Goal: Task Accomplishment & Management: Manage account settings

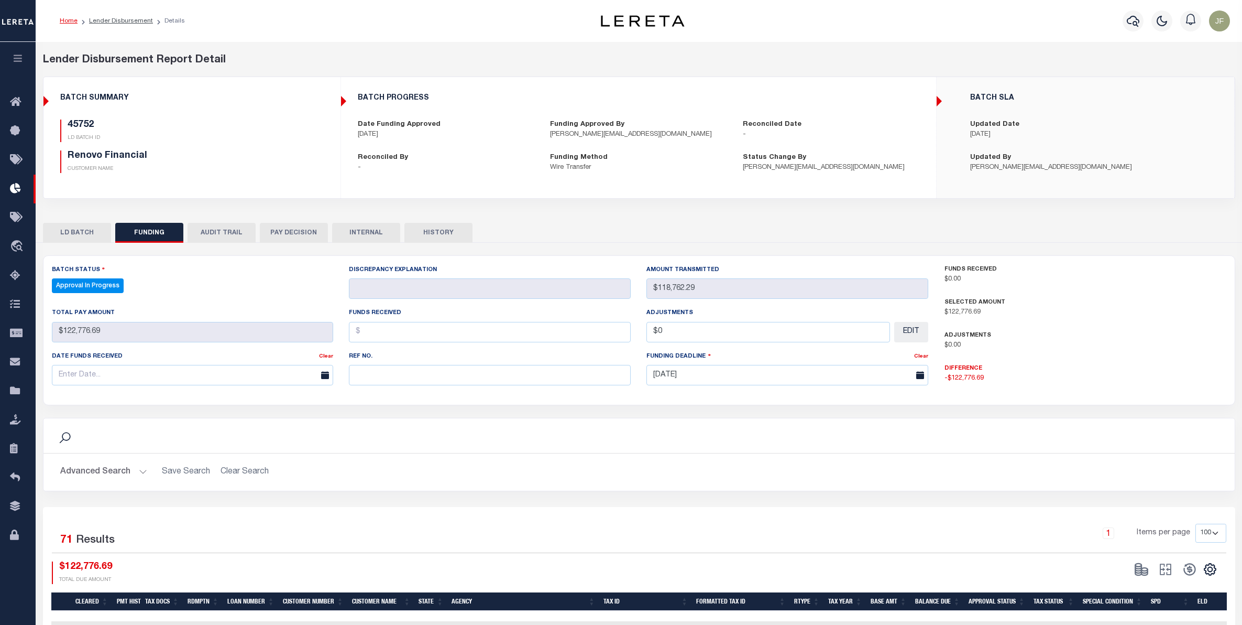
select select "100"
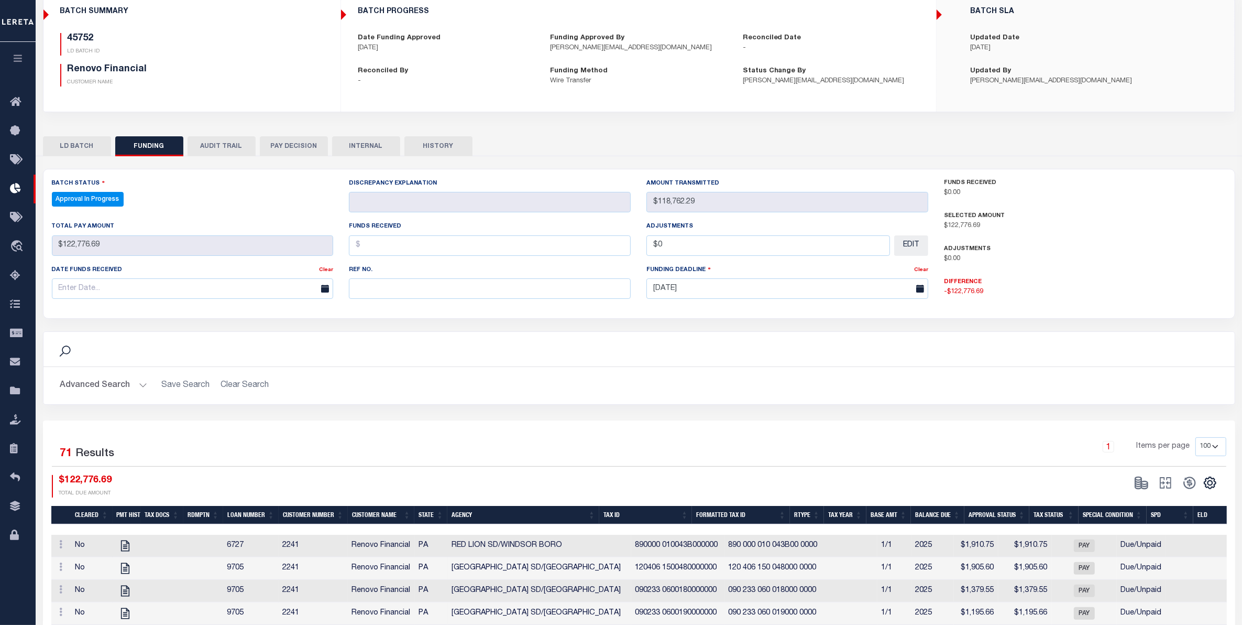
scroll to position [66, 0]
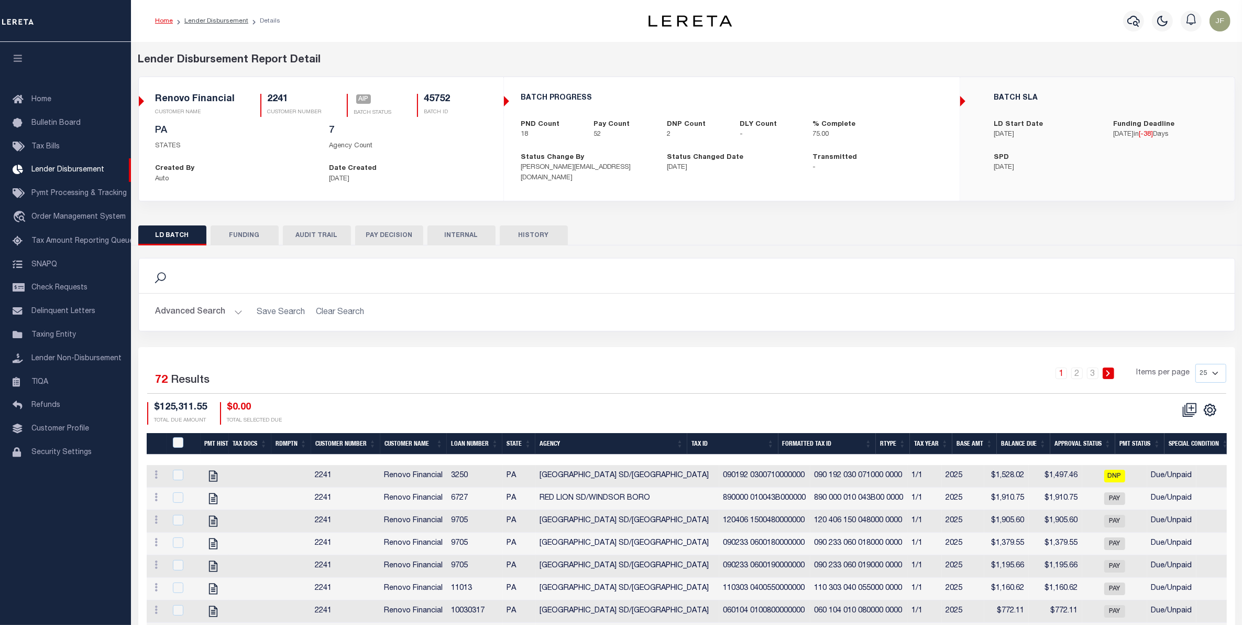
click at [230, 242] on button "FUNDING" at bounding box center [245, 235] width 68 height 20
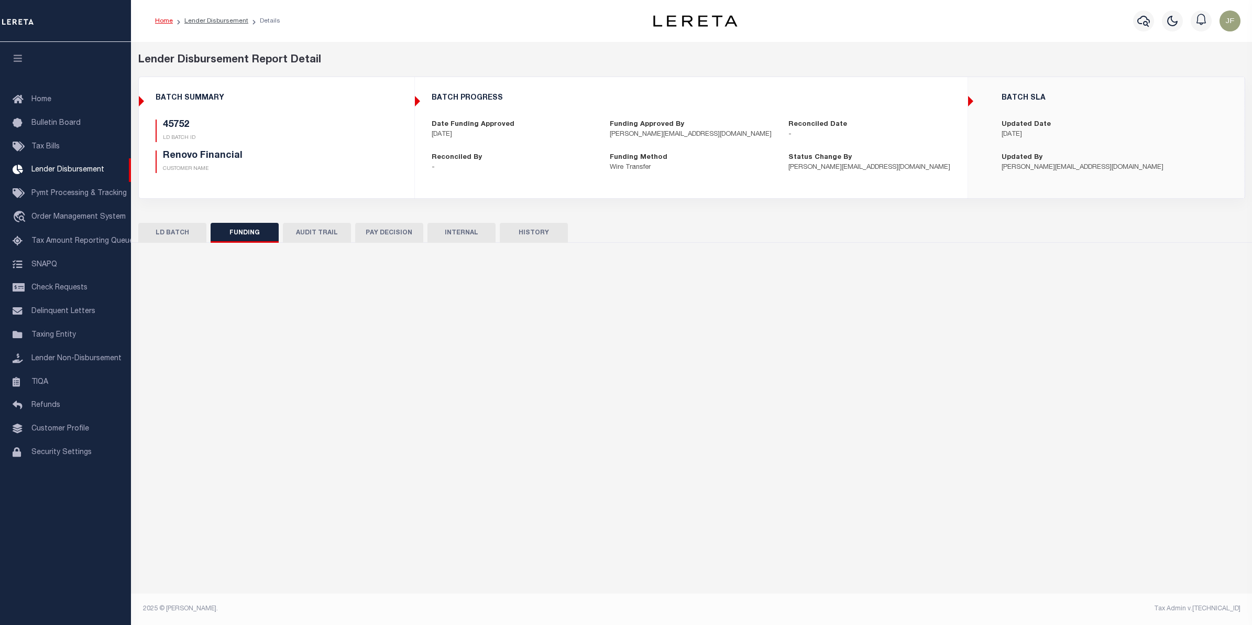
type input "$118,762.29"
type input "$94,747.29"
type input "$0"
type input "08/29/2025"
select select "100"
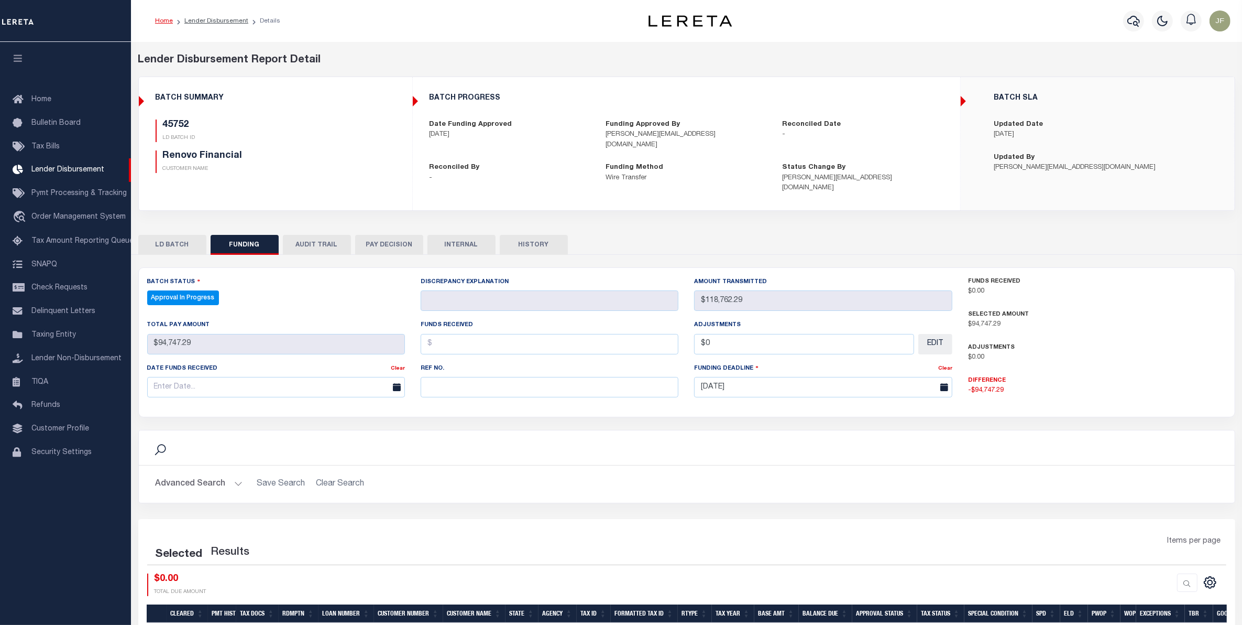
select select "100"
click at [184, 235] on button "LD BATCH" at bounding box center [172, 245] width 68 height 20
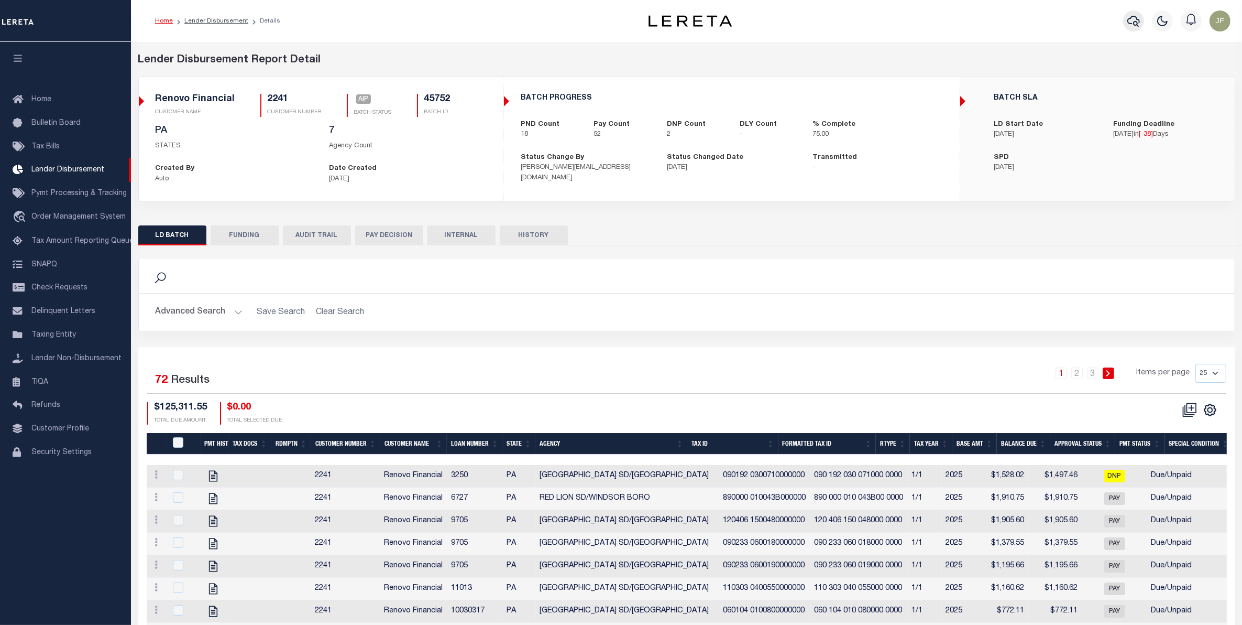
click at [1133, 25] on icon "button" at bounding box center [1134, 21] width 13 height 13
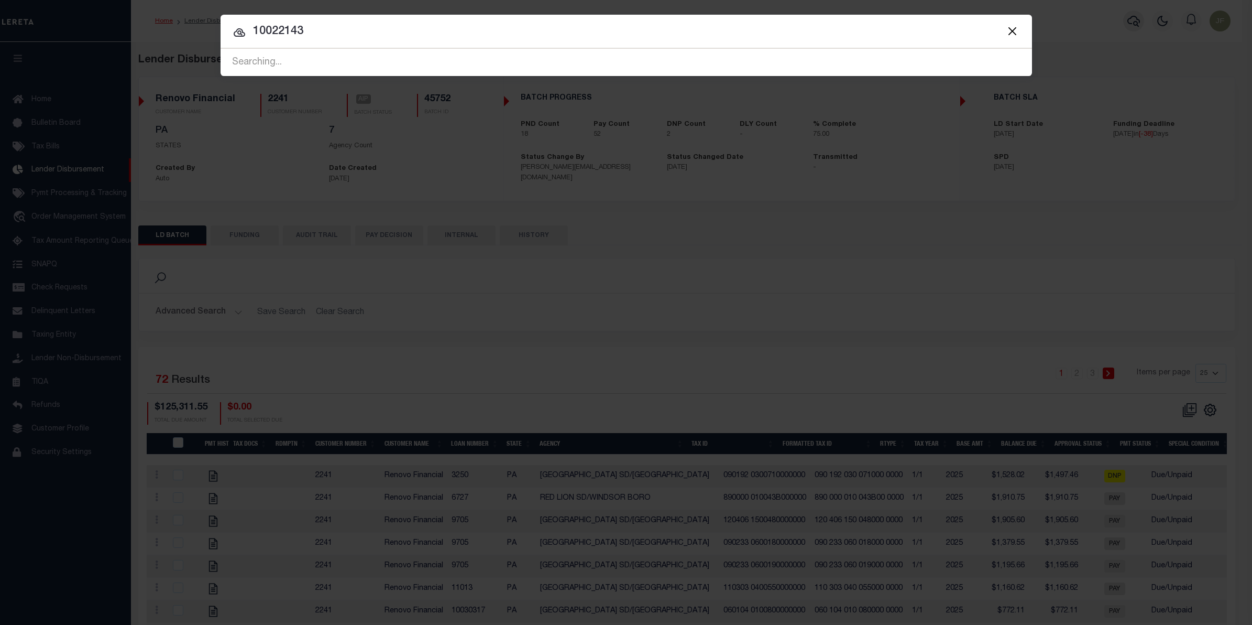
type input "10022143"
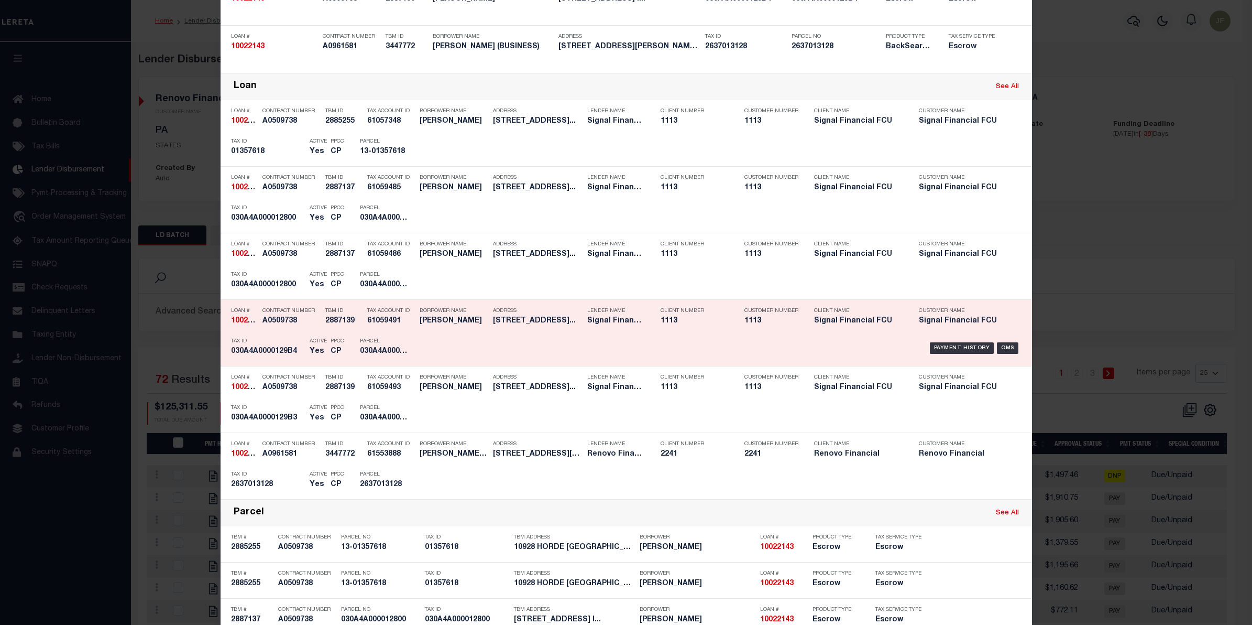
scroll to position [262, 0]
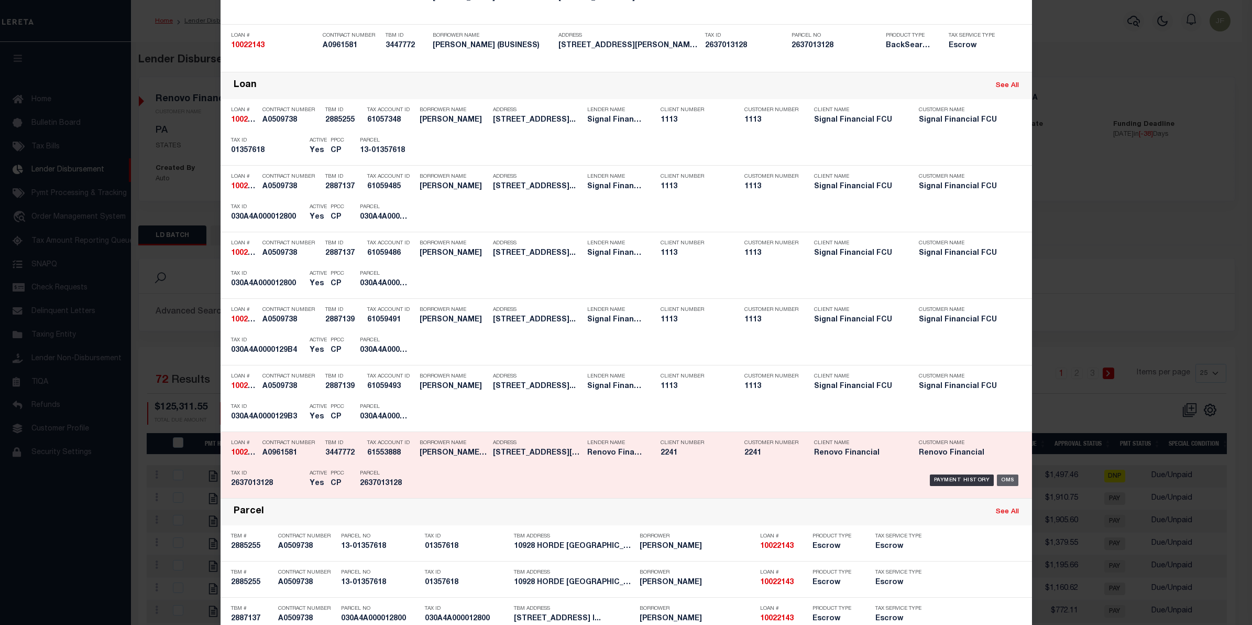
click at [1003, 477] on div "OMS" at bounding box center [1007, 480] width 21 height 12
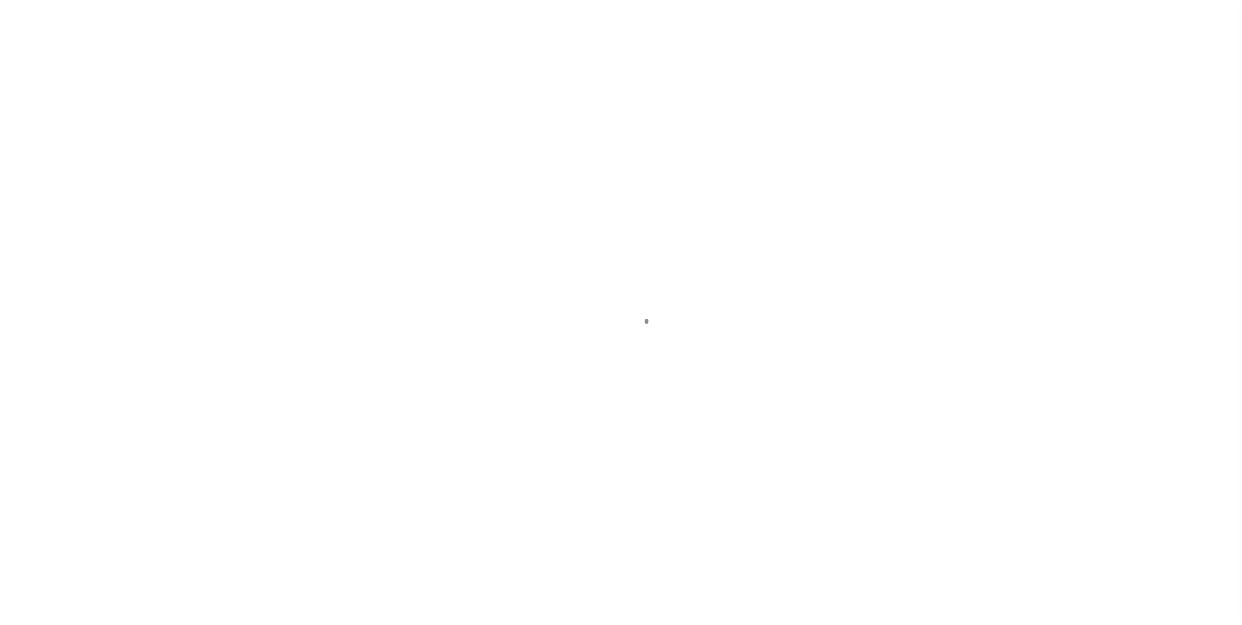
type input "10022143"
type input "ROZALIYA K GABRIYELOVA (BUSINESS)"
select select
select select "400"
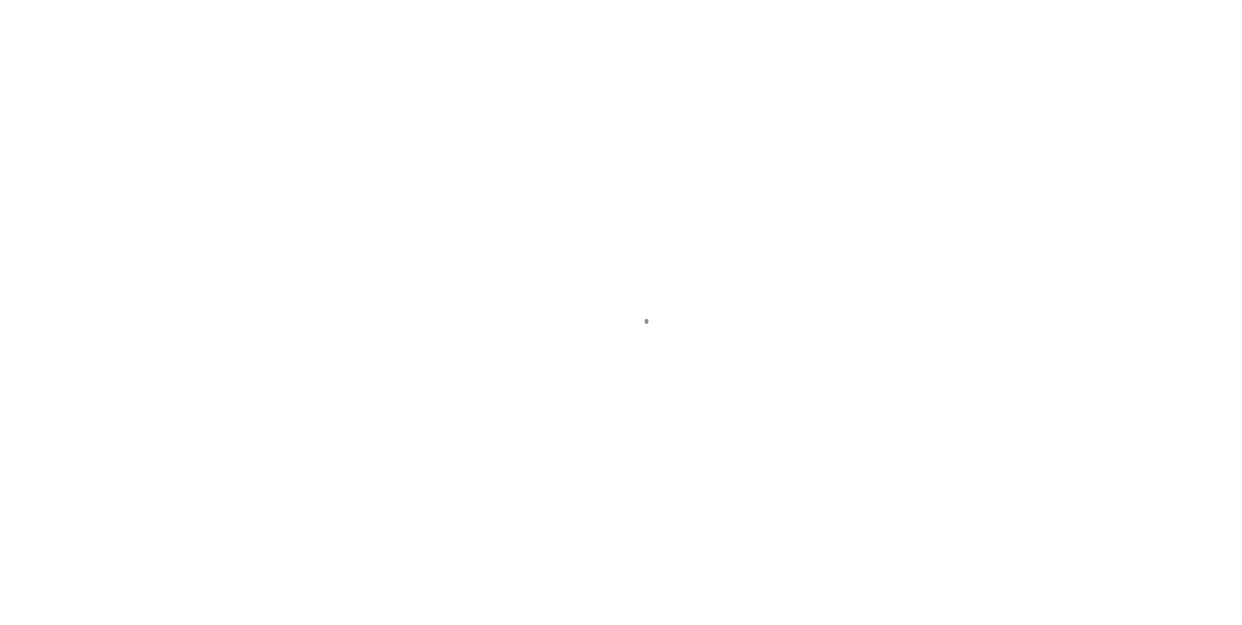
select select "Escrow"
select select "25067"
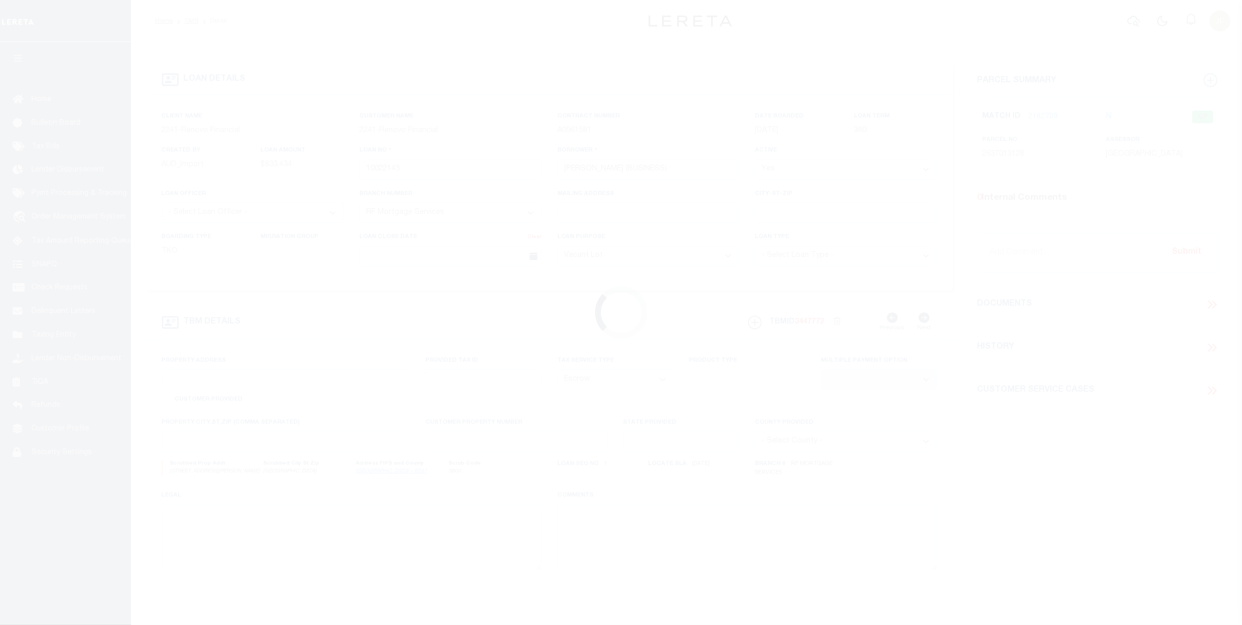
type input "8432 SNOWDEN AVE"
select select
type input "PANORAMA CITY, CA 91402"
type input "a0kUS00000BocQN"
type input "CA"
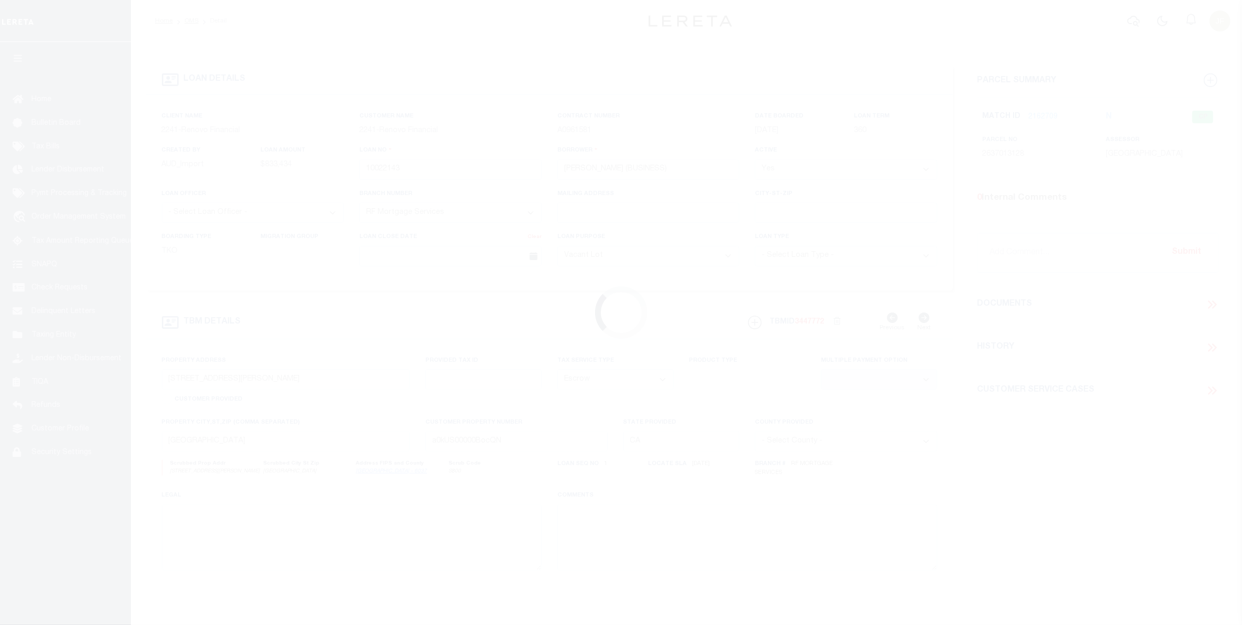
select select
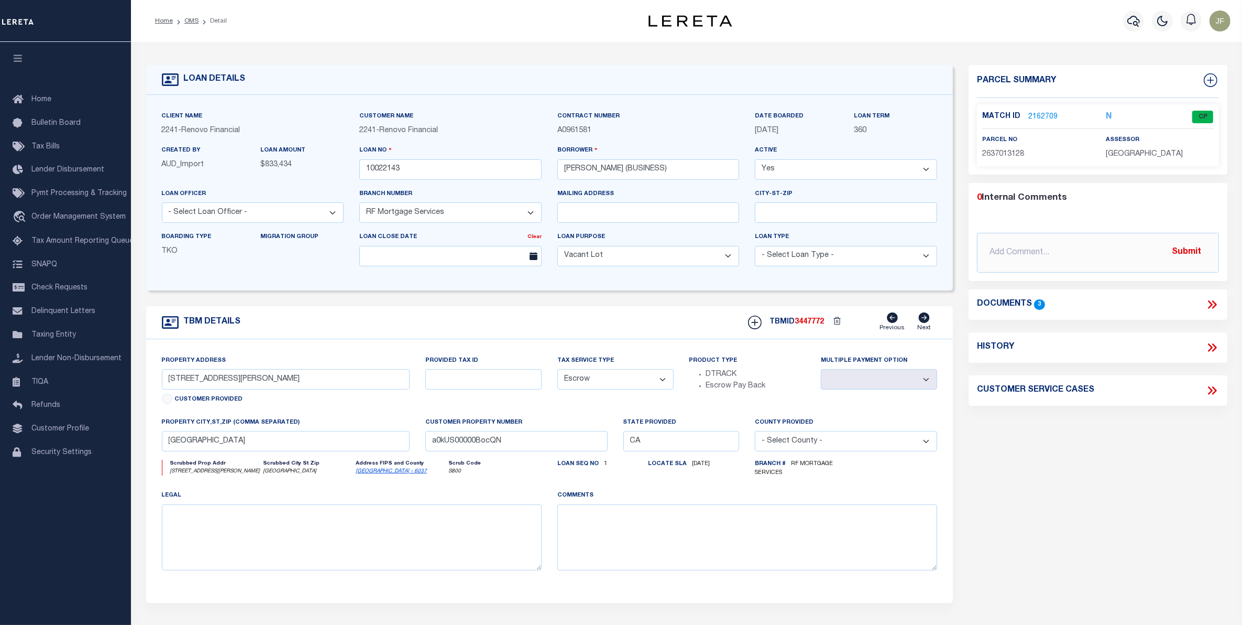
click at [1042, 116] on link "2162709" at bounding box center [1043, 117] width 29 height 11
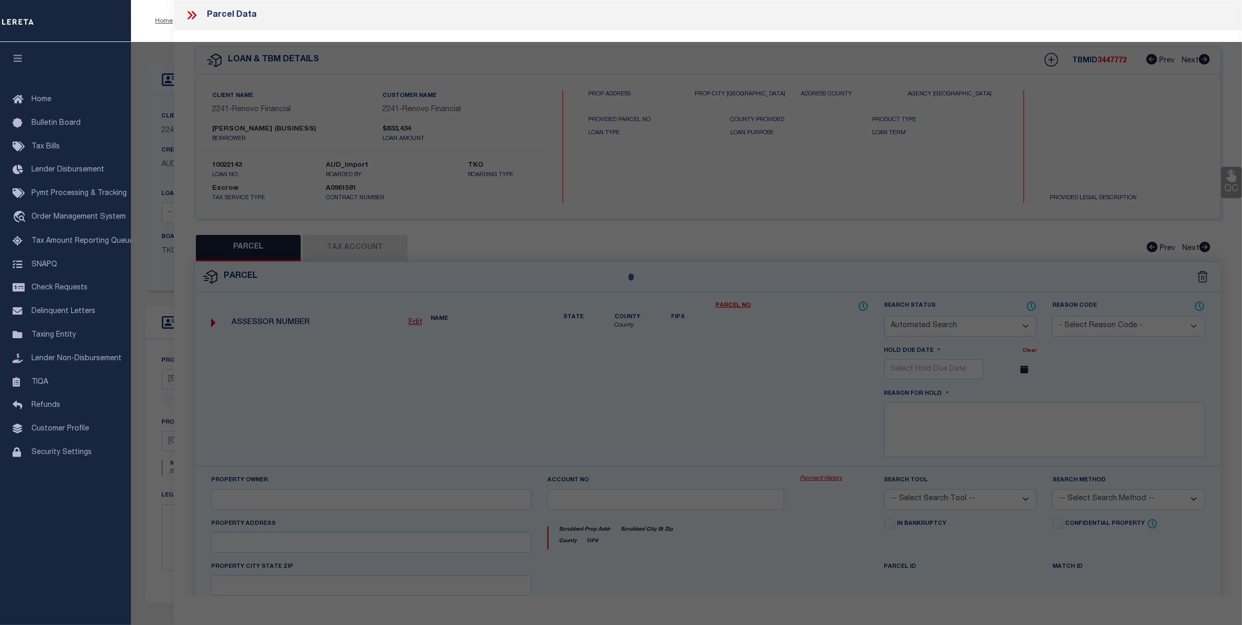
checkbox input "false"
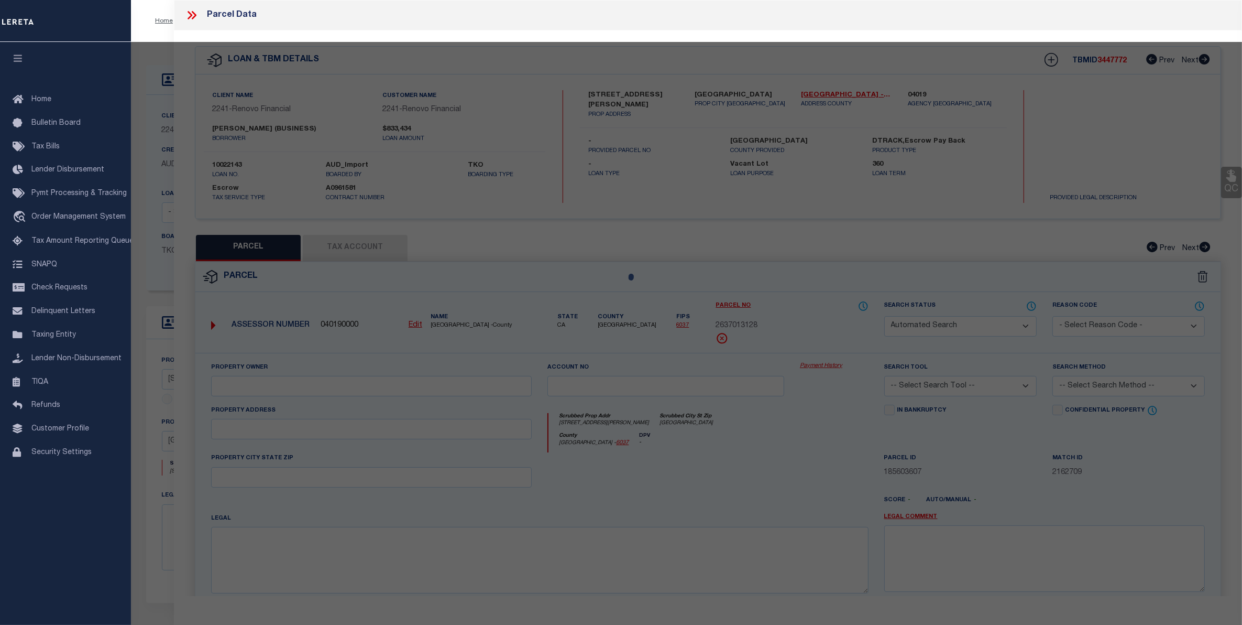
select select "CP"
type input "GABRIYELOVA,ROZALIYA K"
select select "ATL"
select select "ADD"
type input "8432 SNOWDEN AVE"
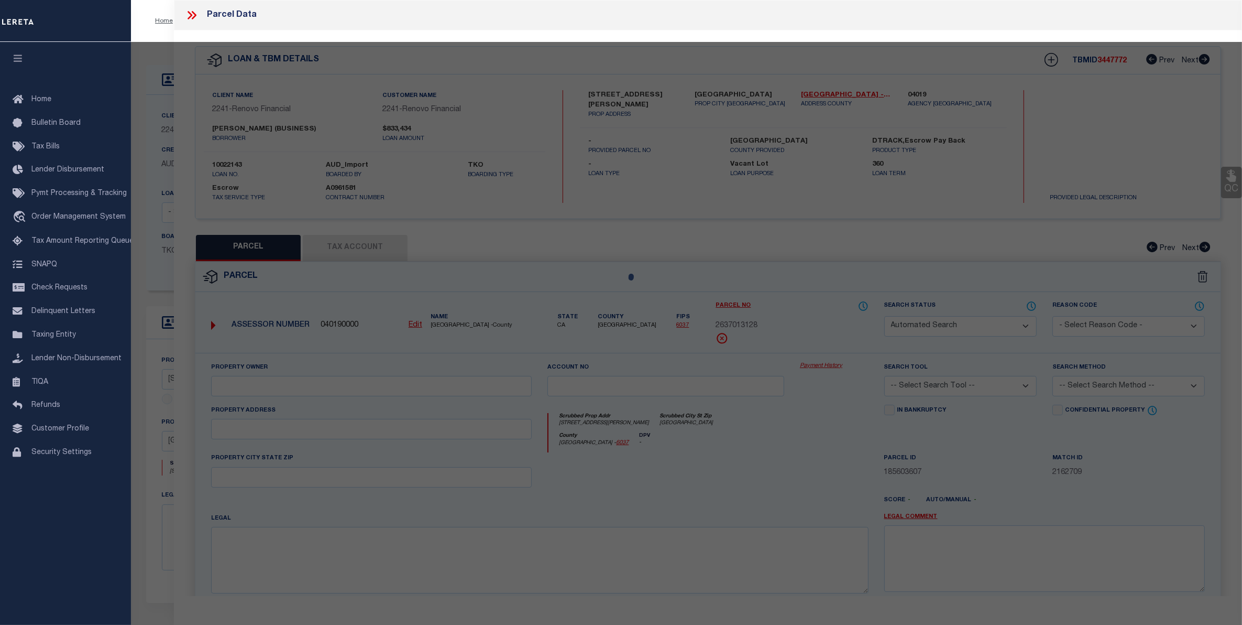
checkbox input "false"
type input "PANORAMA CITY, CA 91402"
type textarea "TR=62022 EX OF ST LOT 3"
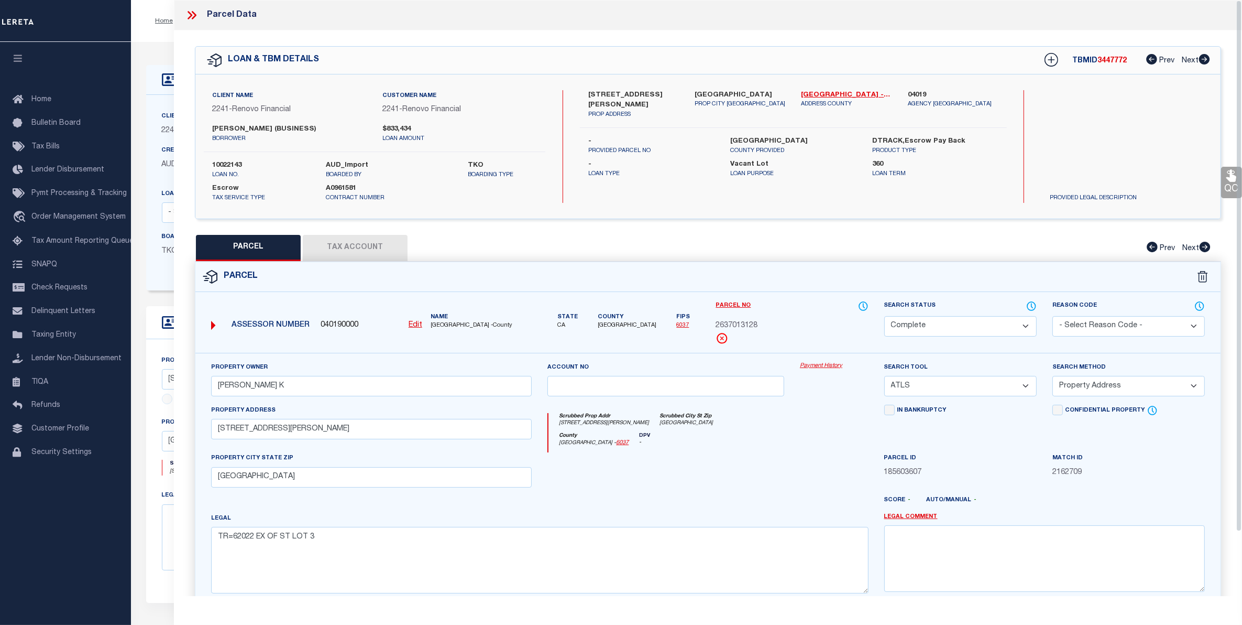
click at [826, 370] on link "Payment History" at bounding box center [834, 366] width 69 height 9
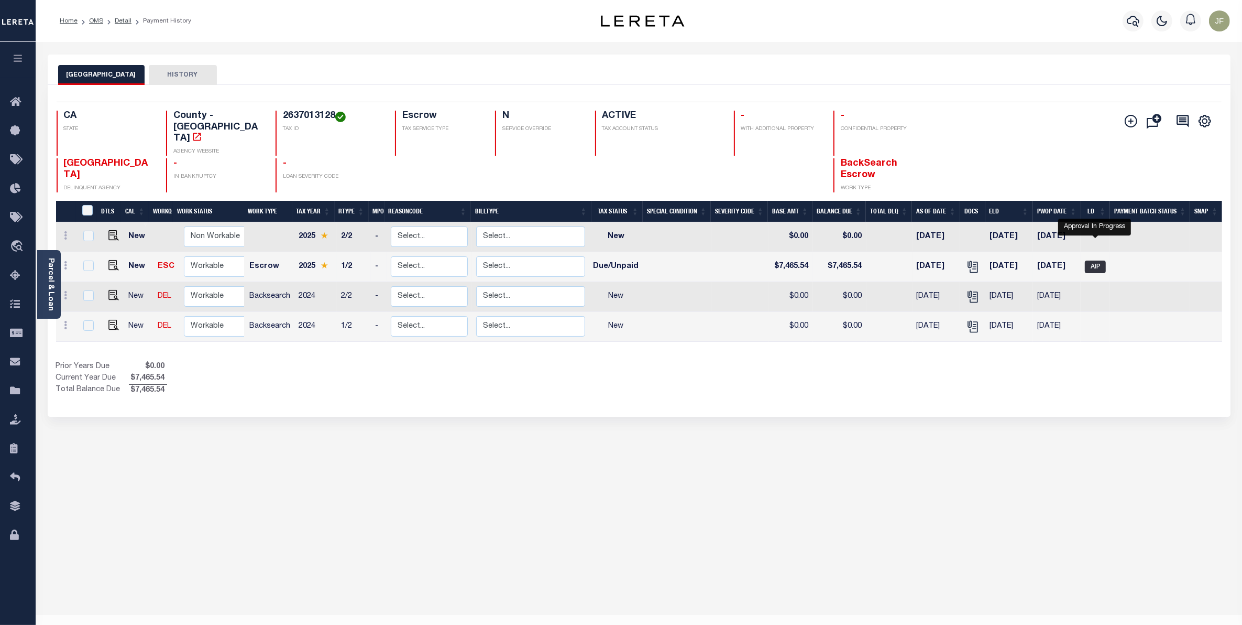
click at [1086, 260] on span "AIP" at bounding box center [1095, 266] width 21 height 13
checkbox input "true"
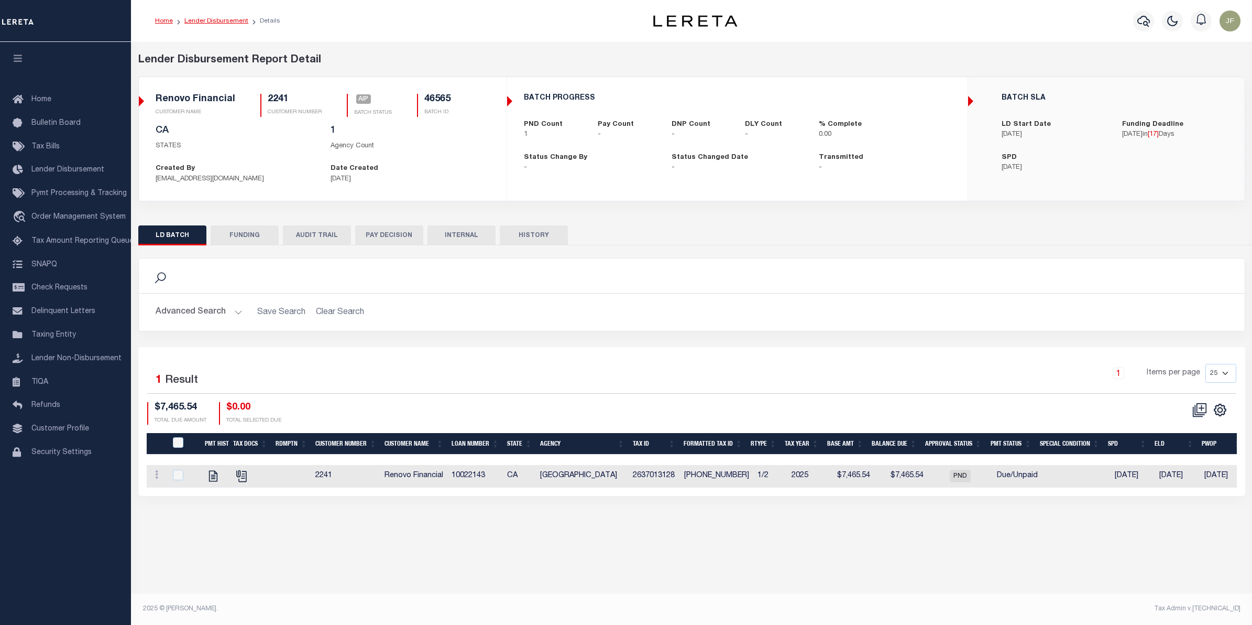
click at [221, 18] on link "Lender Disbursement" at bounding box center [216, 21] width 64 height 6
checkbox input "true"
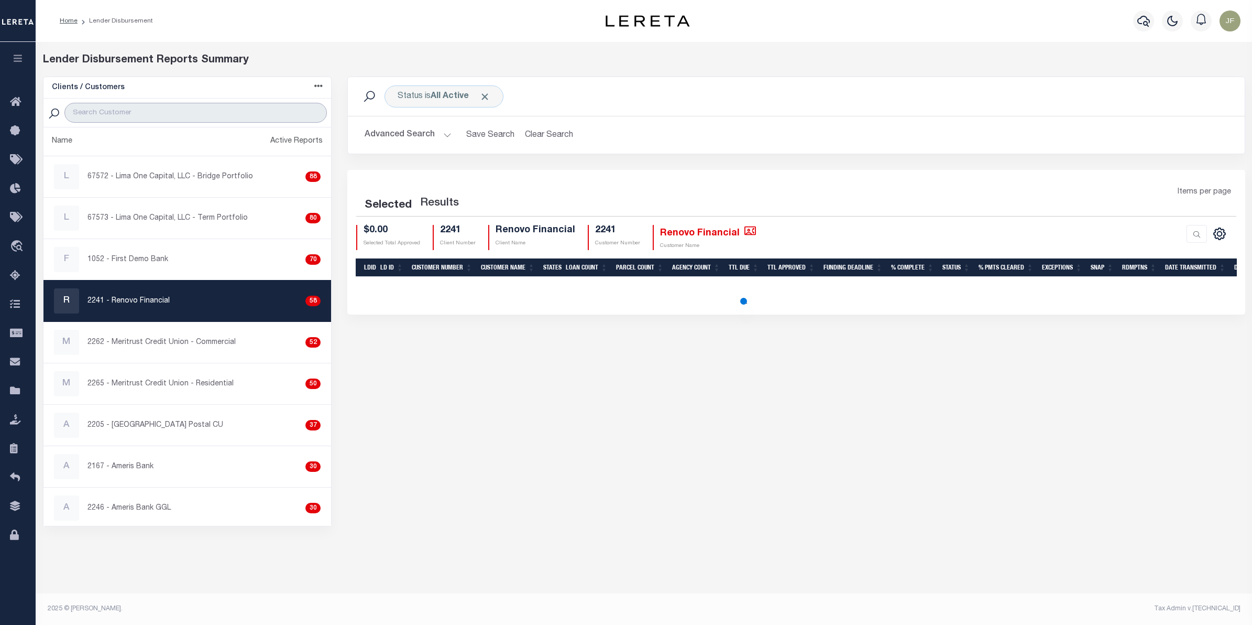
click at [222, 112] on input "search" at bounding box center [195, 113] width 263 height 20
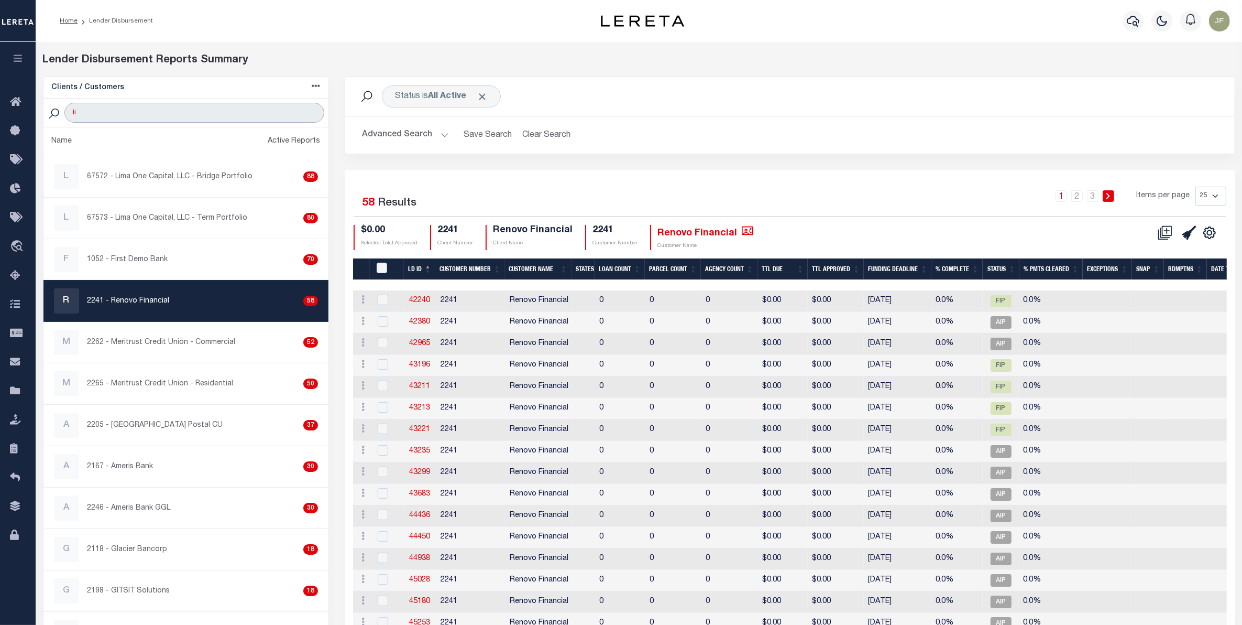
type input "l"
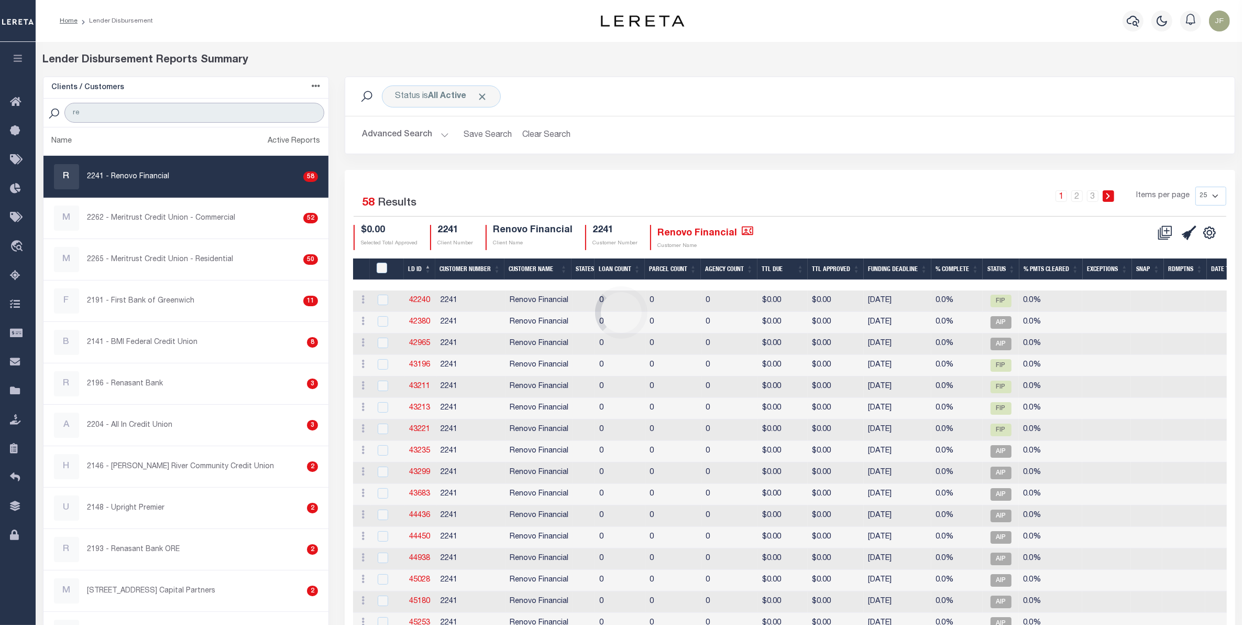
type input "Renovo"
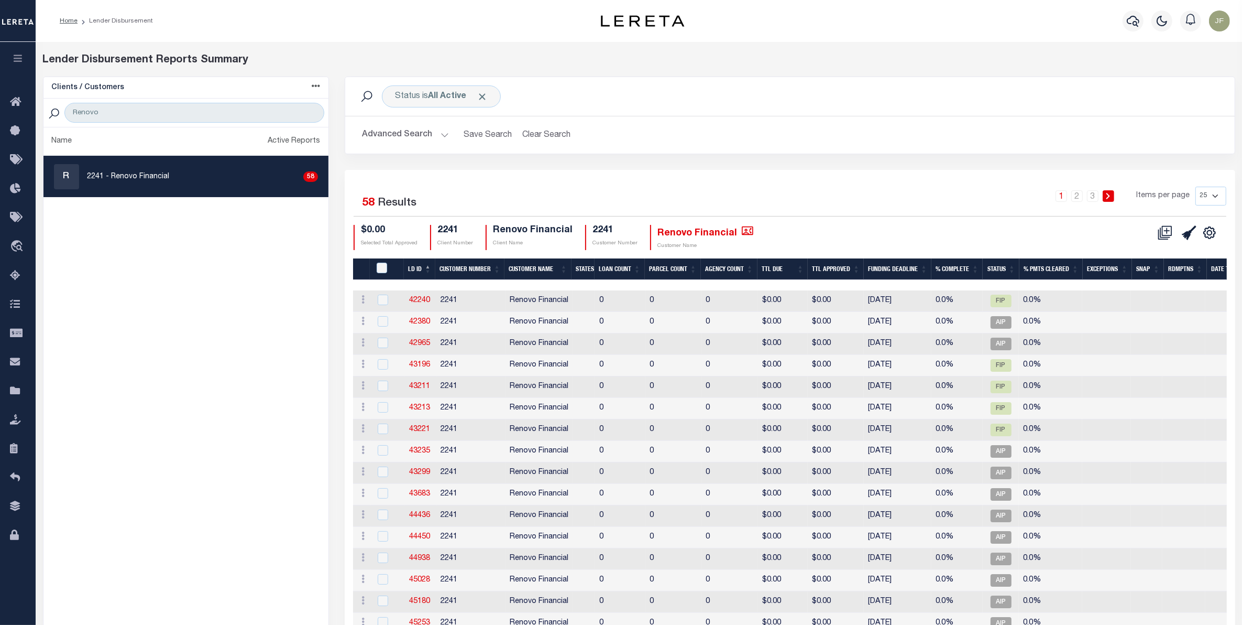
click at [435, 140] on button "Advanced Search" at bounding box center [405, 135] width 87 height 20
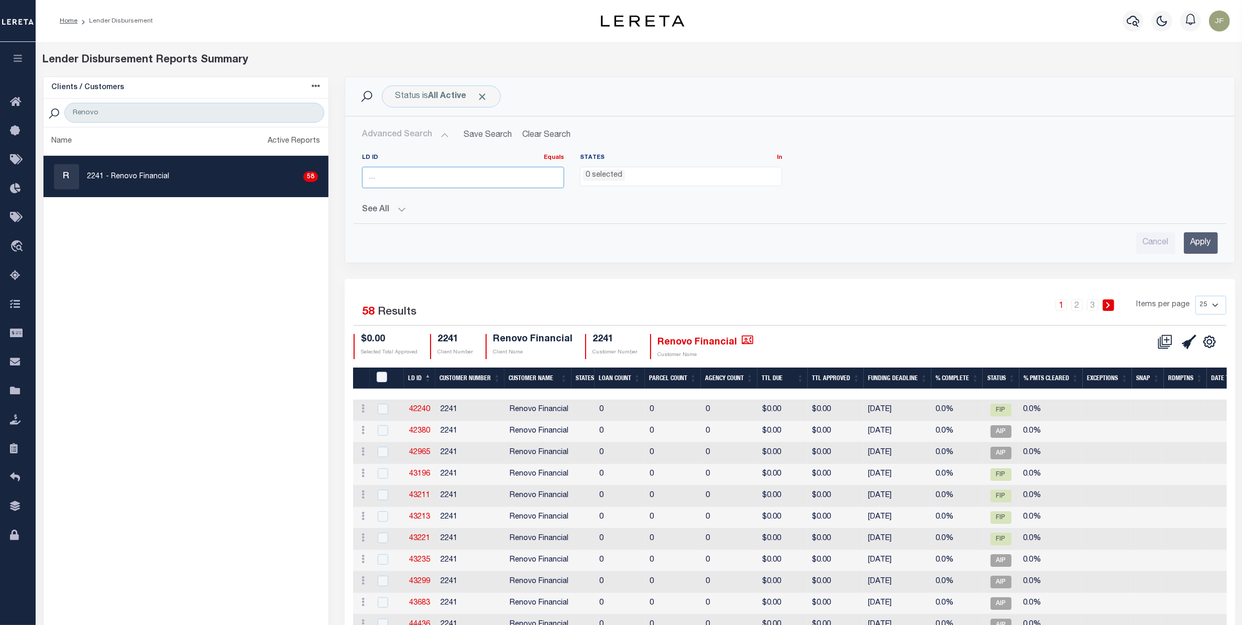
click at [426, 179] on input "number" at bounding box center [463, 177] width 202 height 21
type input "45752"
click at [1198, 240] on input "Apply" at bounding box center [1201, 242] width 34 height 21
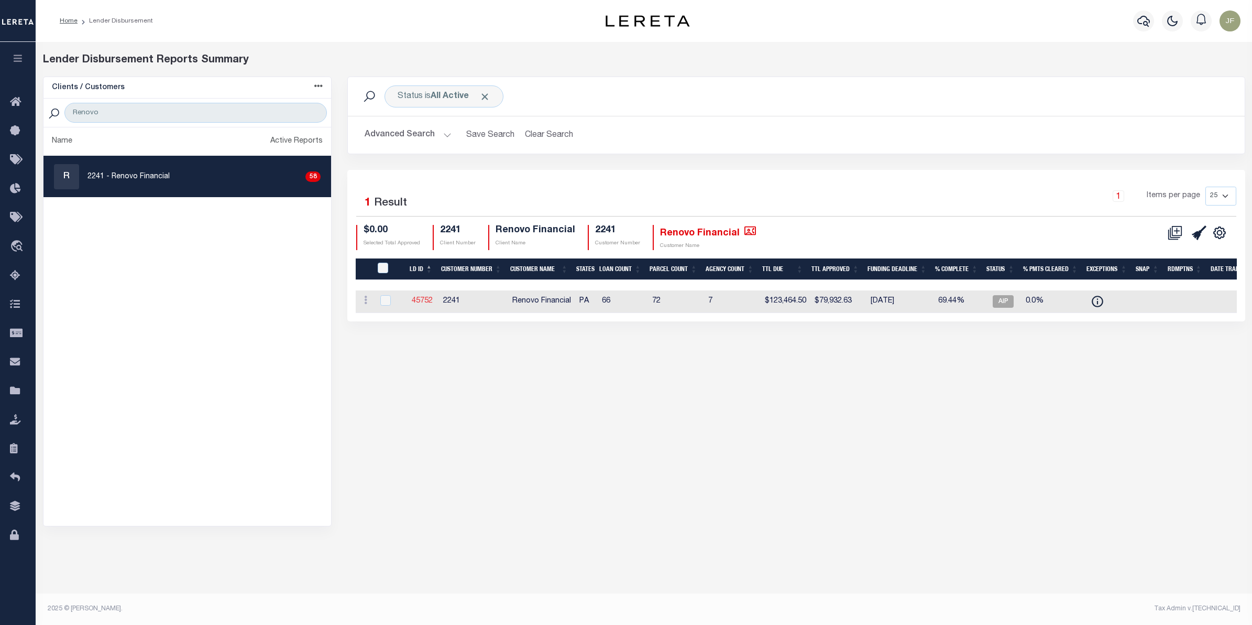
click at [418, 300] on link "45752" at bounding box center [422, 300] width 21 height 7
checkbox input "true"
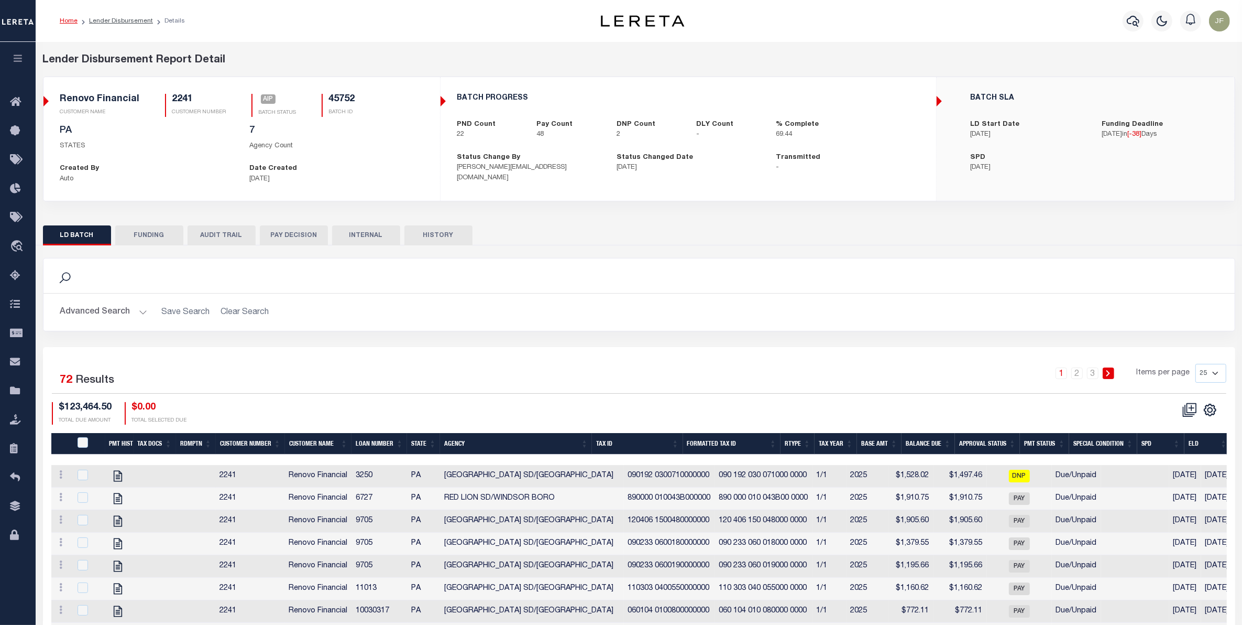
click at [152, 239] on button "FUNDING" at bounding box center [149, 235] width 68 height 20
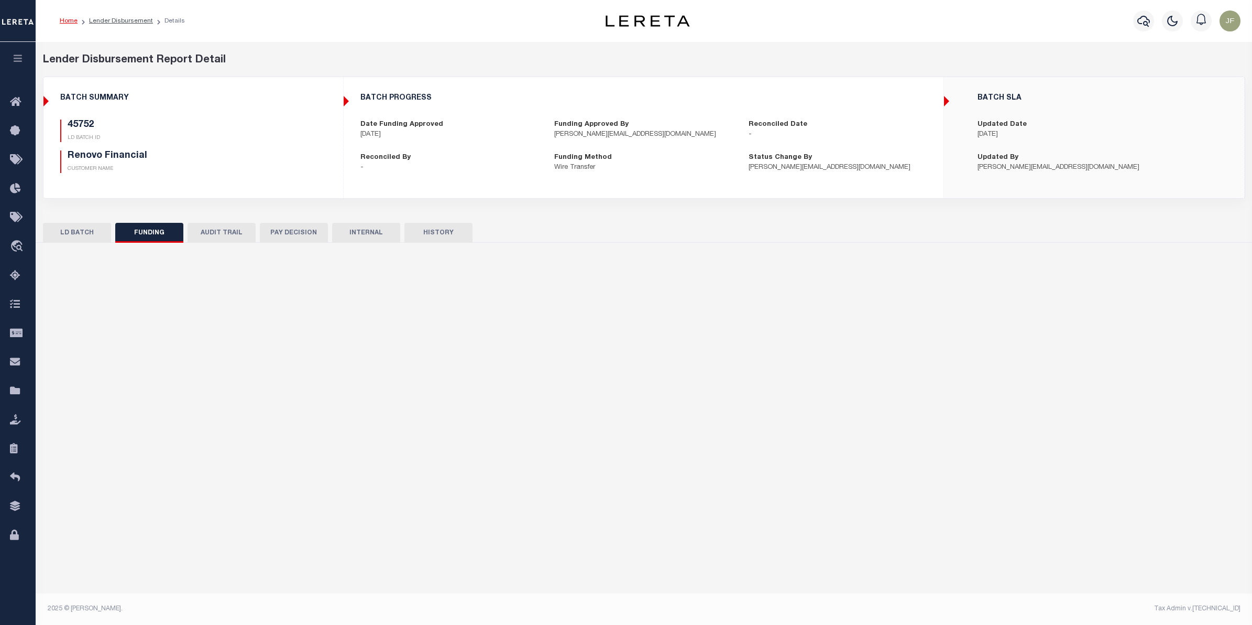
type input "$118,762.29"
type input "$79,932.63"
type input "$0"
type input "08/29/2025"
select select "100"
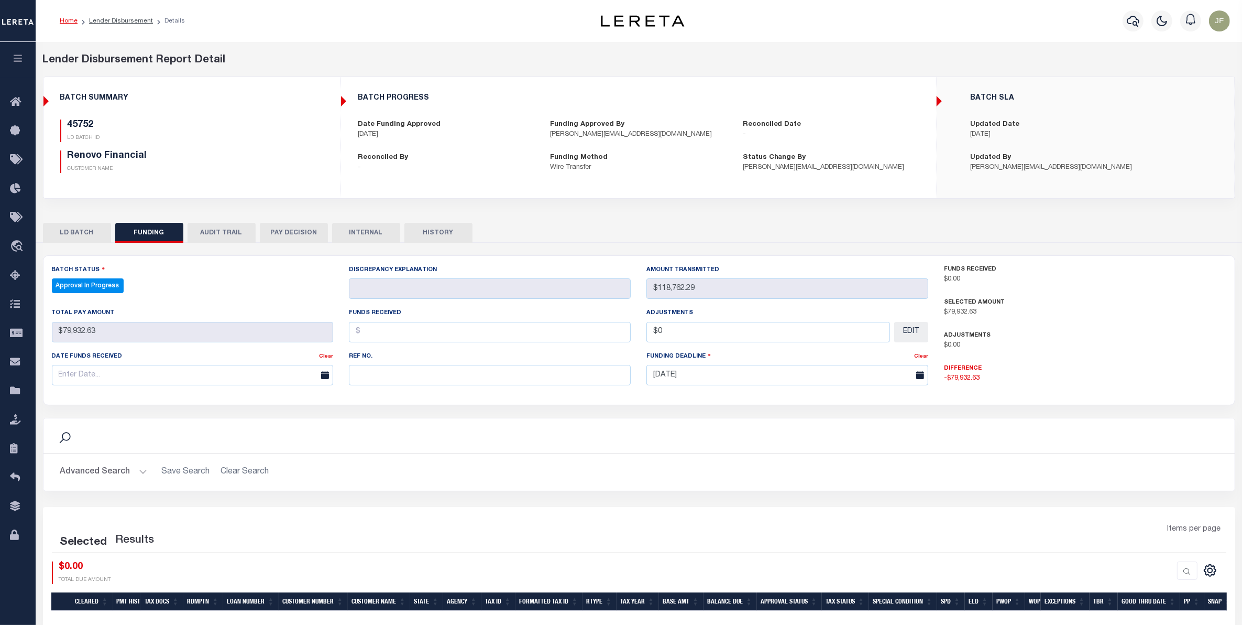
select select "100"
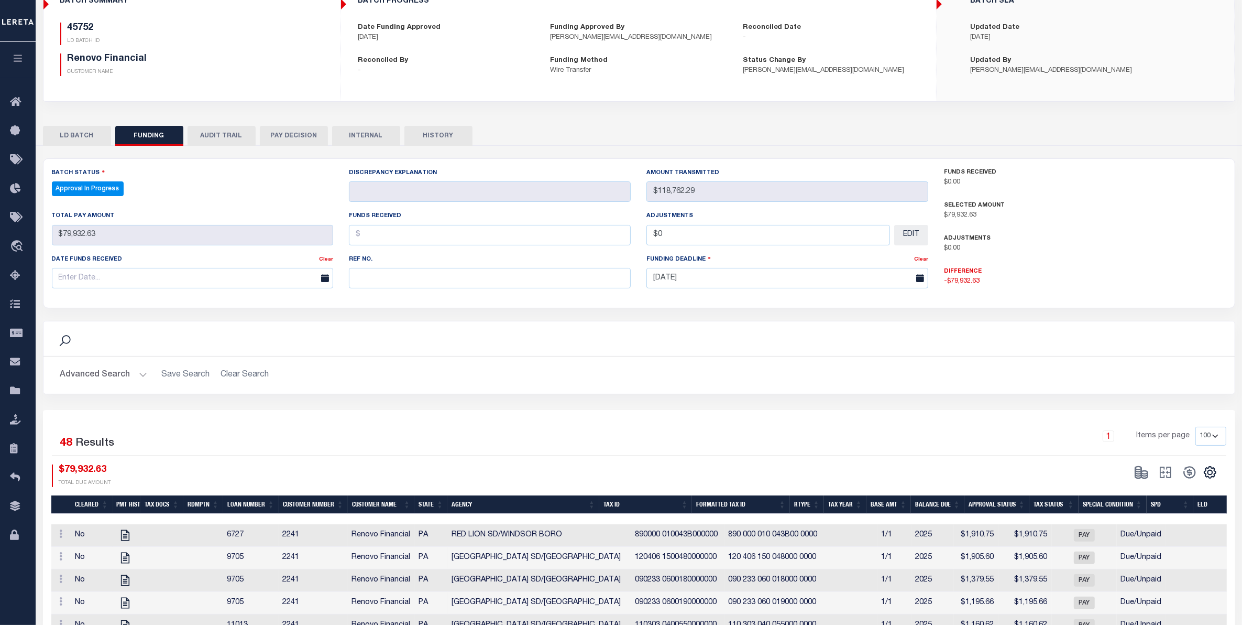
scroll to position [197, 0]
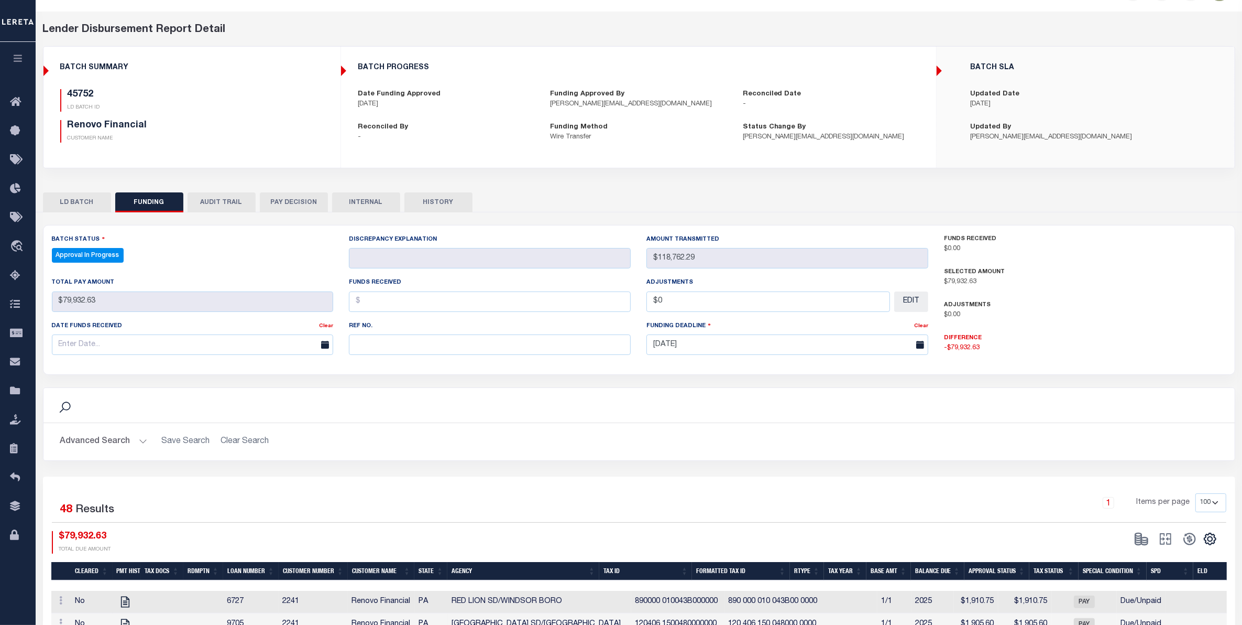
scroll to position [0, 0]
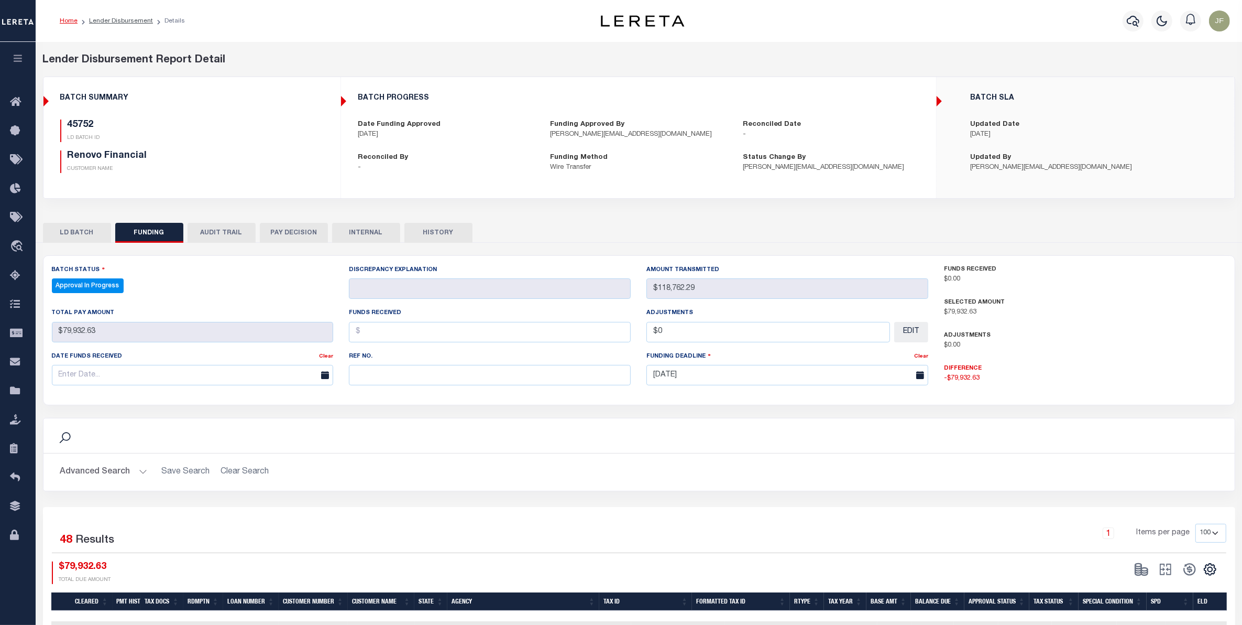
click at [216, 234] on button "AUDIT TRAIL" at bounding box center [222, 233] width 68 height 20
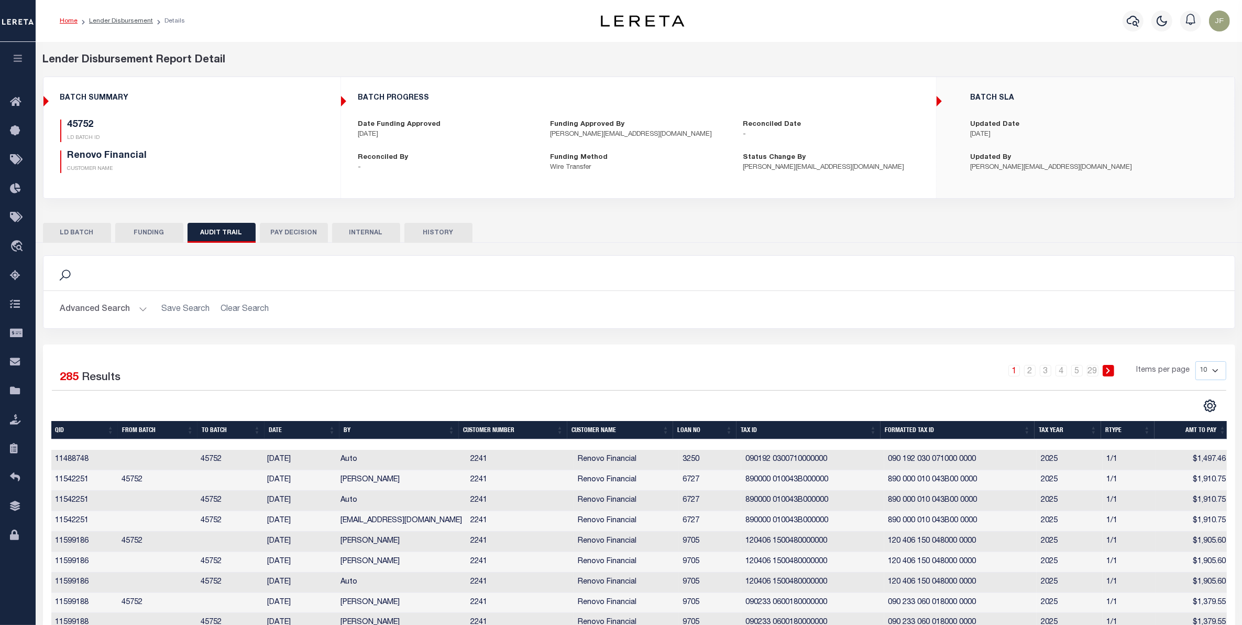
click at [287, 431] on th "Date" at bounding box center [302, 430] width 75 height 18
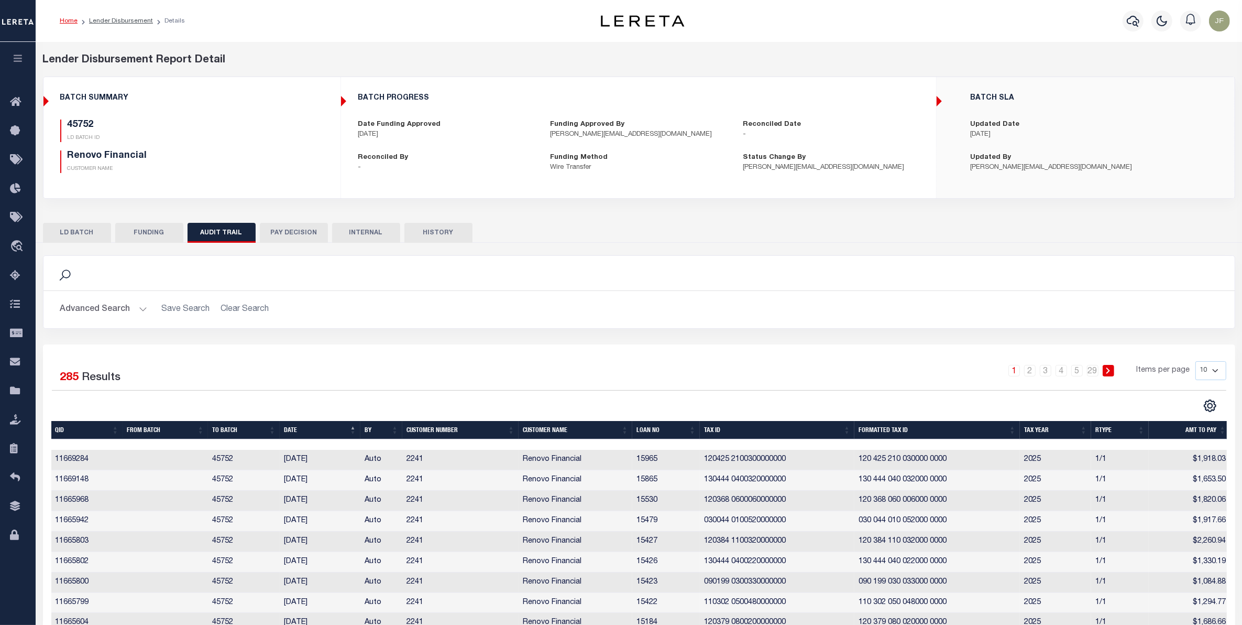
click at [287, 431] on th "Date" at bounding box center [320, 430] width 81 height 18
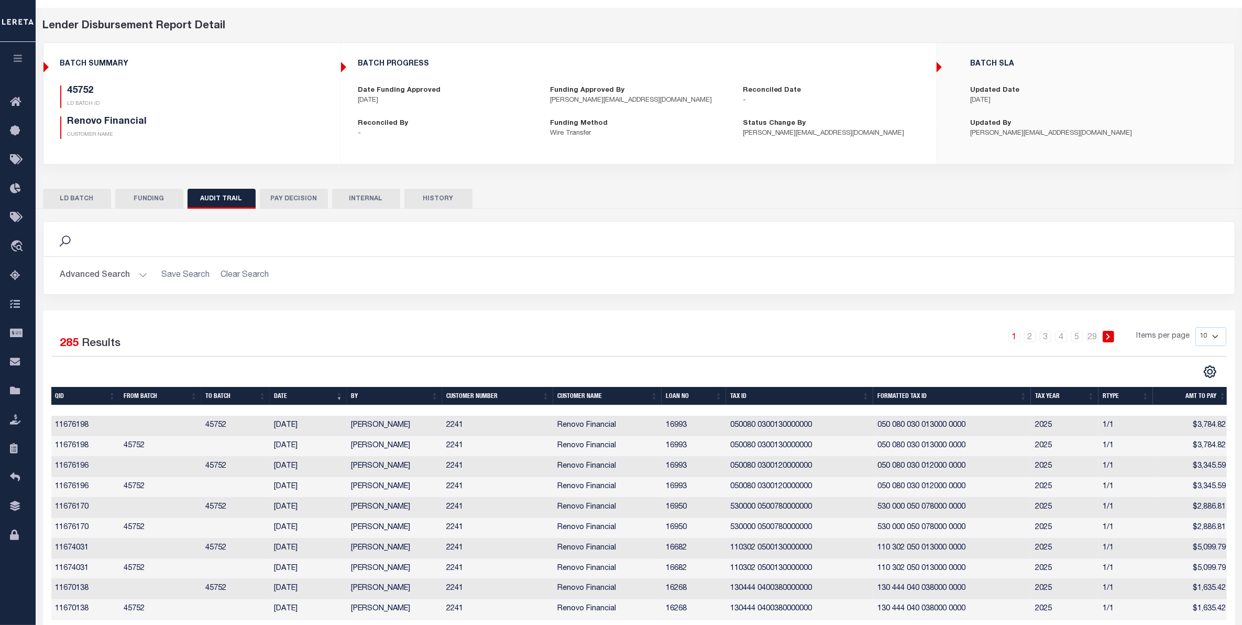
scroll to position [12, 0]
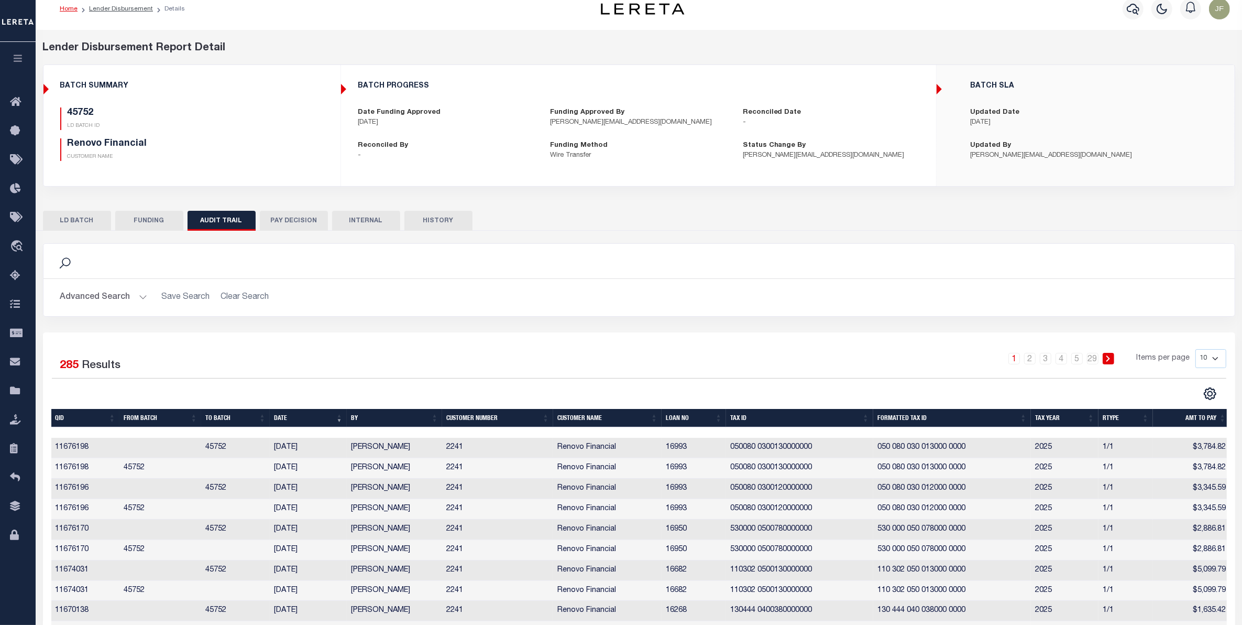
click at [443, 219] on button "HISTORY" at bounding box center [439, 221] width 68 height 20
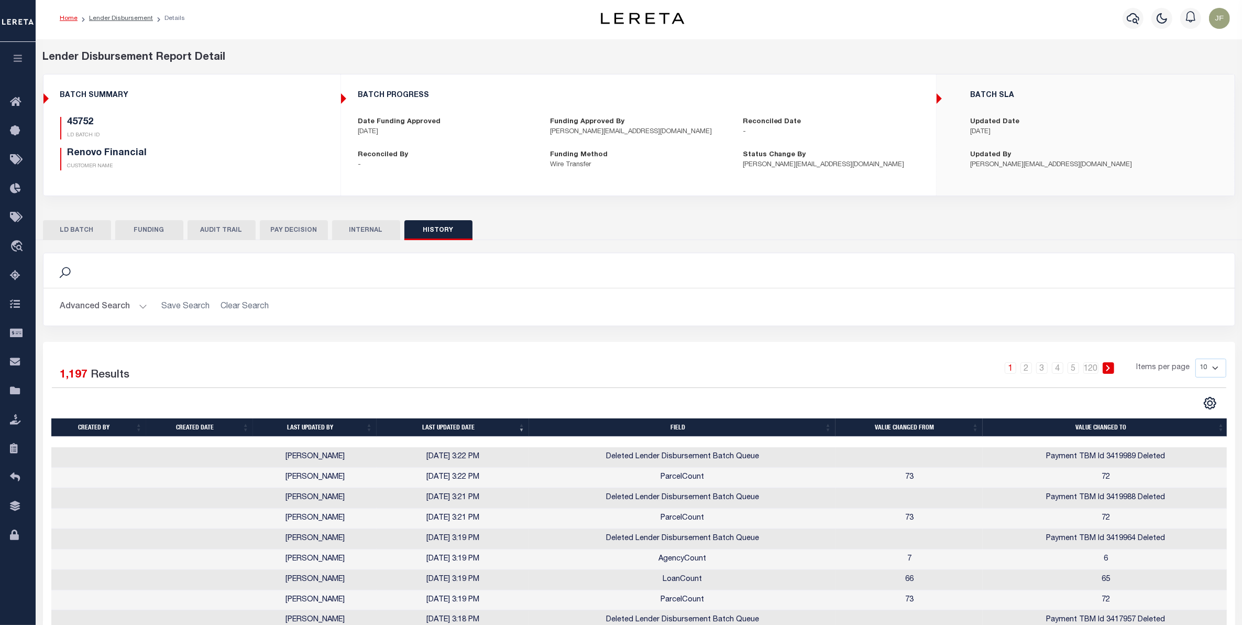
scroll to position [0, 0]
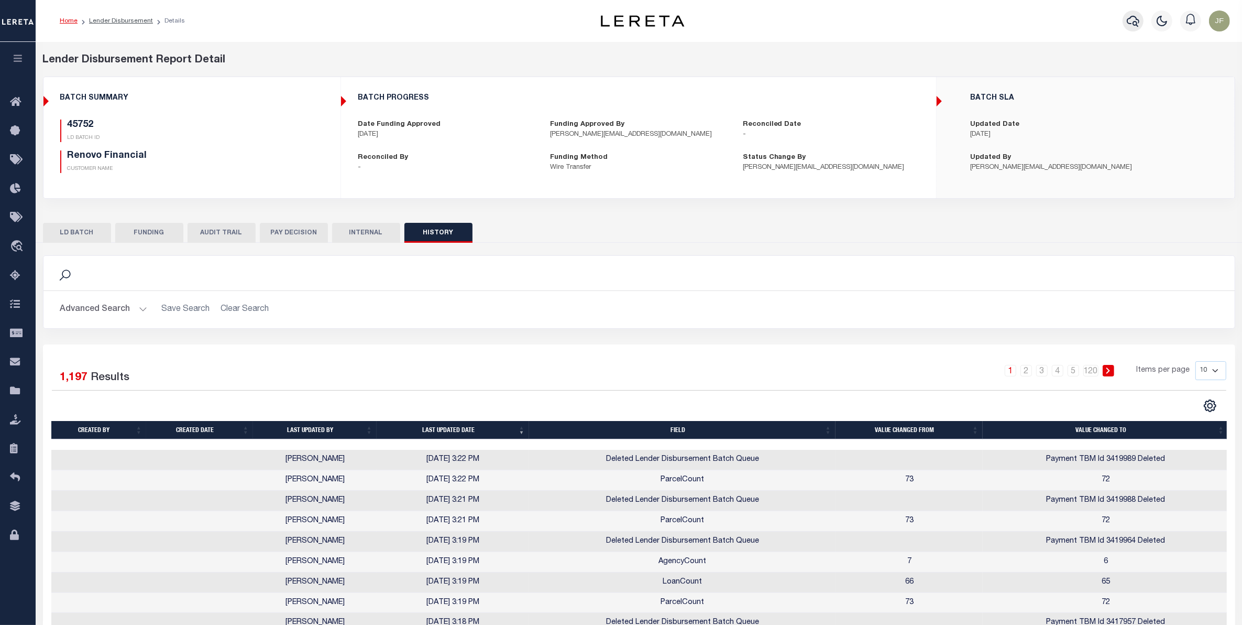
click at [1129, 24] on icon "button" at bounding box center [1133, 21] width 13 height 13
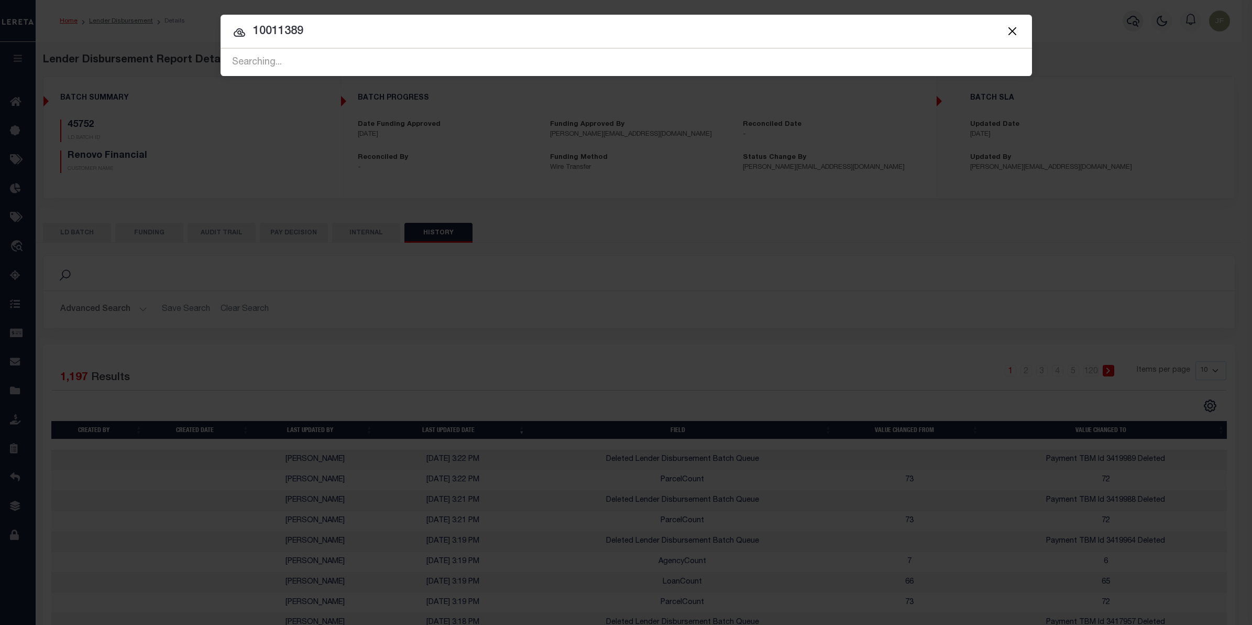
type input "10011389"
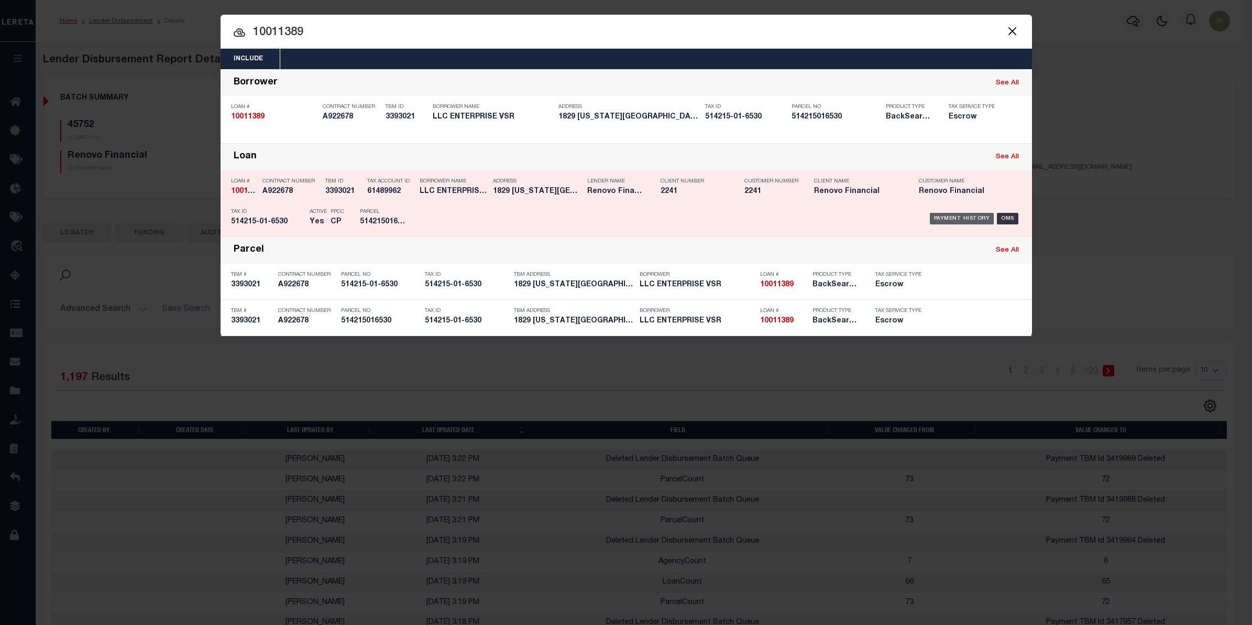
click at [964, 219] on div "Payment History" at bounding box center [962, 219] width 64 height 12
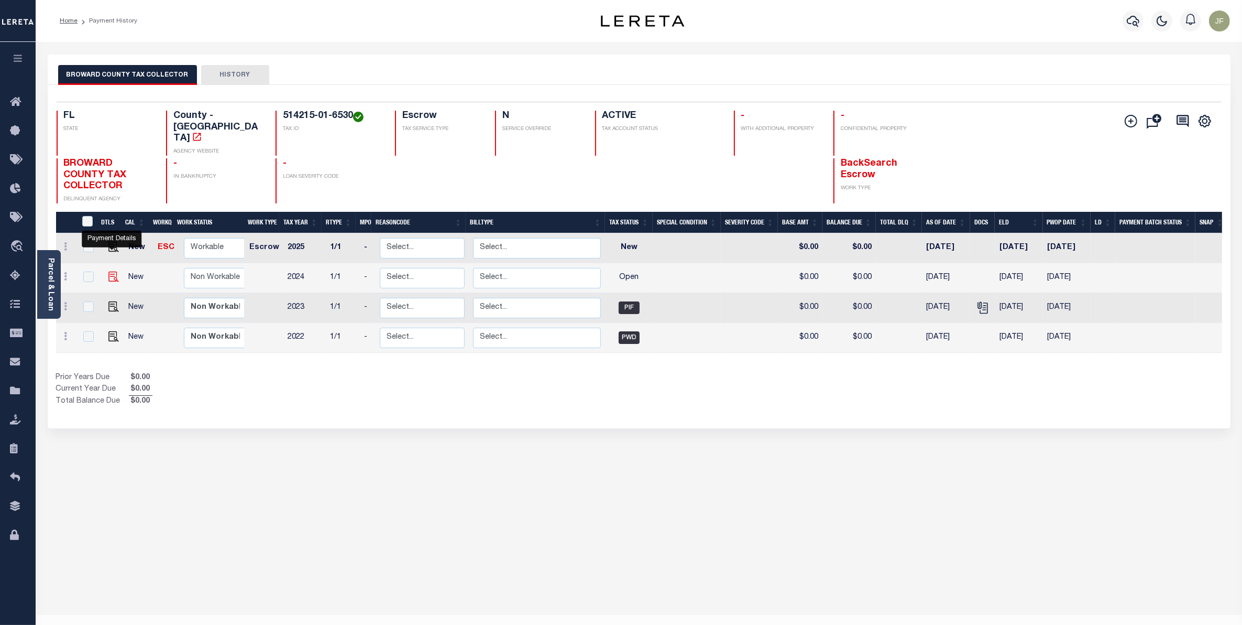
click at [113, 271] on img "" at bounding box center [113, 276] width 10 height 10
checkbox input "true"
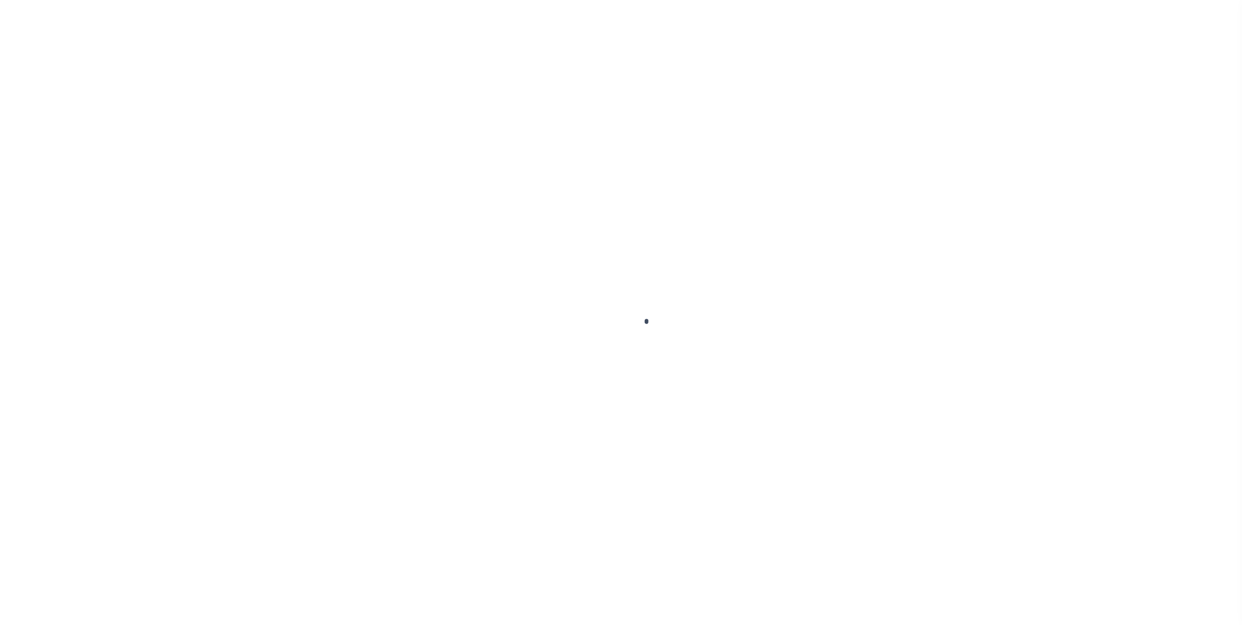
checkbox input "false"
type input "[DATE]"
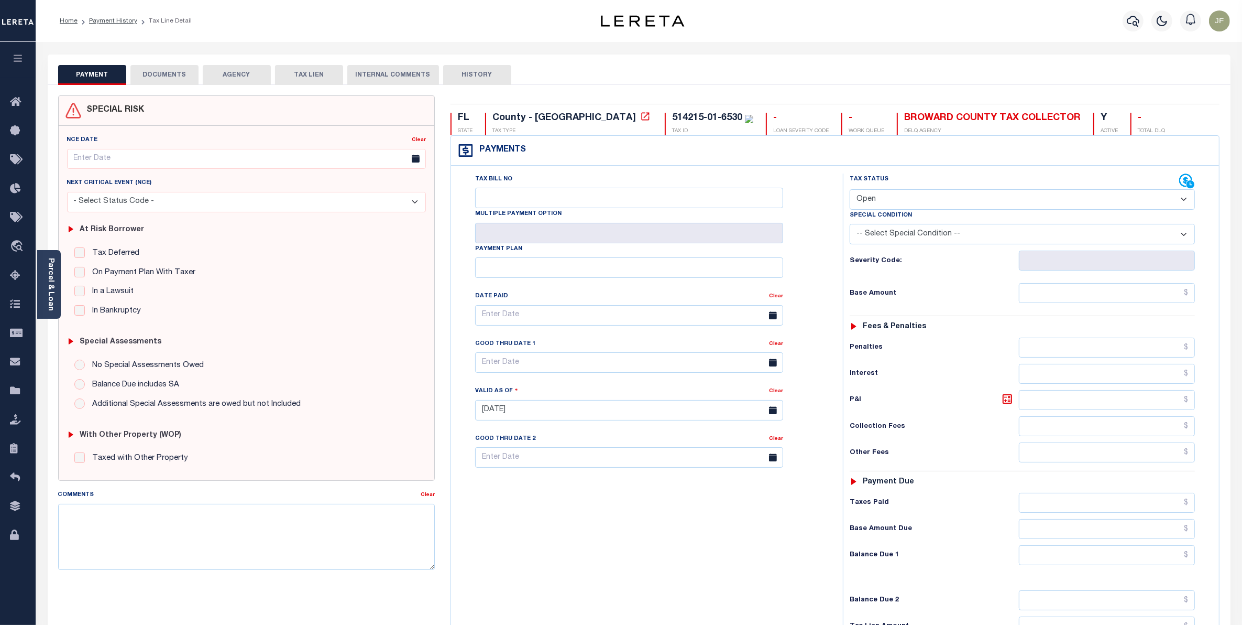
drag, startPoint x: 1000, startPoint y: 197, endPoint x: 994, endPoint y: 195, distance: 6.0
click at [1000, 197] on select "- Select Status Code - Open Due/Unpaid Paid Incomplete No Tax Due Internal Refu…" at bounding box center [1022, 199] width 345 height 20
select select "DUE"
click at [850, 190] on select "- Select Status Code - Open Due/Unpaid Paid Incomplete No Tax Due Internal Refu…" at bounding box center [1022, 199] width 345 height 20
type input "[DATE]"
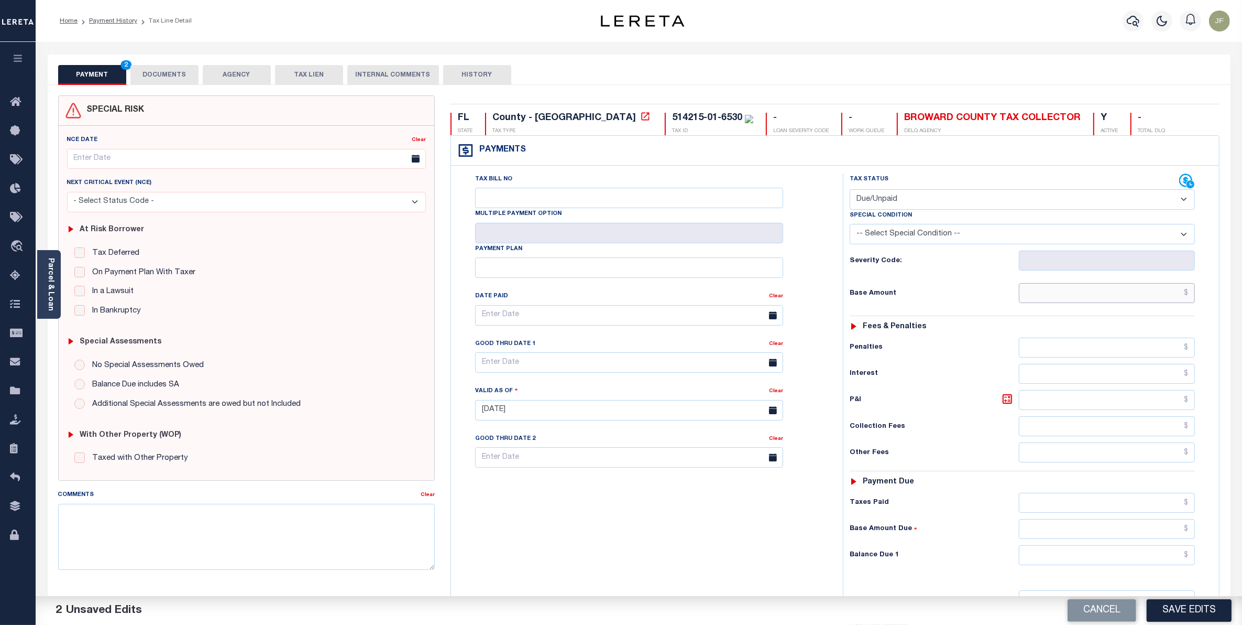
click at [1130, 287] on input "text" at bounding box center [1107, 293] width 176 height 20
click at [1156, 501] on input "text" at bounding box center [1107, 503] width 176 height 20
drag, startPoint x: 1138, startPoint y: 297, endPoint x: 1251, endPoint y: 291, distance: 113.9
click at [1242, 291] on html "Home Payment History Tax Line Detail" at bounding box center [621, 385] width 1242 height 770
type input "$14,050.83"
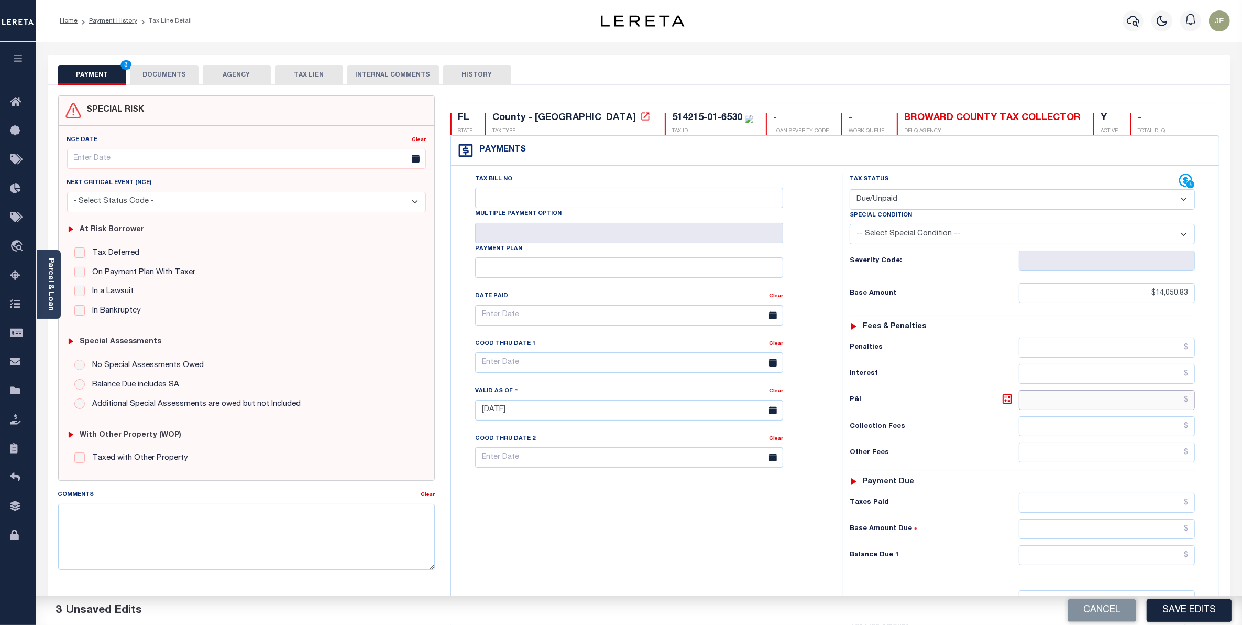
click at [1145, 399] on input "text" at bounding box center [1107, 400] width 176 height 20
click at [1145, 405] on input "text" at bounding box center [1107, 400] width 176 height 20
click at [1148, 403] on input "text" at bounding box center [1107, 400] width 176 height 20
type input "$708.79"
click at [1156, 537] on input "text" at bounding box center [1107, 529] width 176 height 20
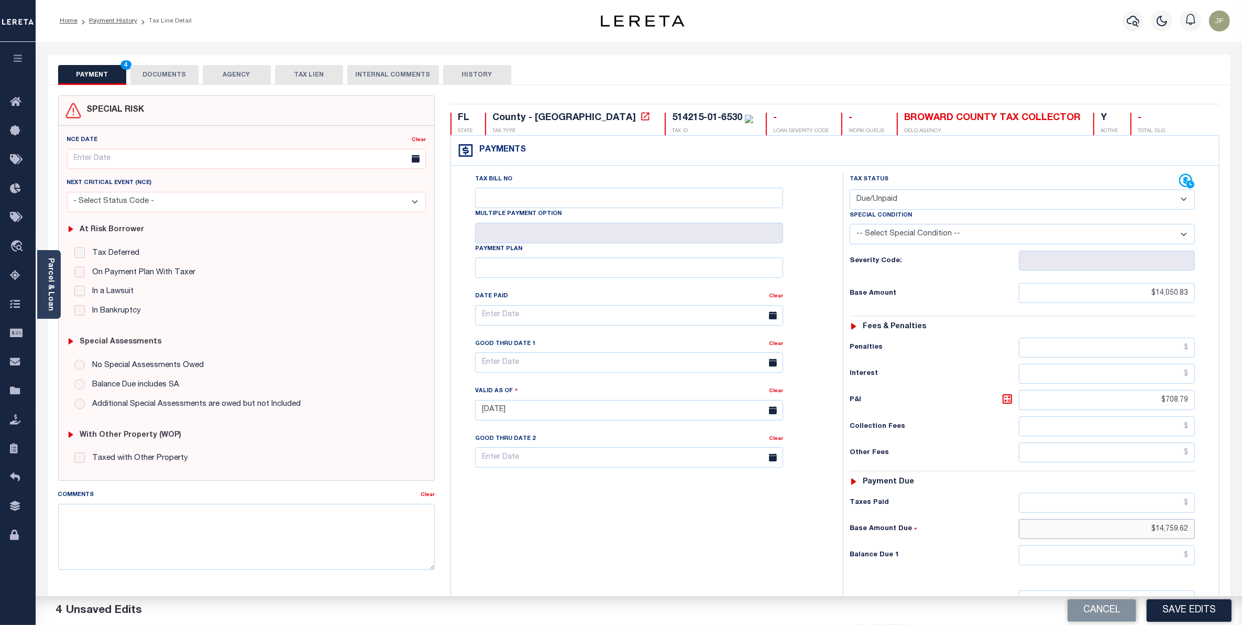
type input "$14,759.62"
click at [514, 188] on div "Tax Bill No" at bounding box center [629, 190] width 308 height 35
click at [514, 197] on input "Tax Bill No" at bounding box center [629, 198] width 308 height 20
type input "18440"
click at [565, 350] on div "Good Thru Date 1" at bounding box center [622, 345] width 294 height 15
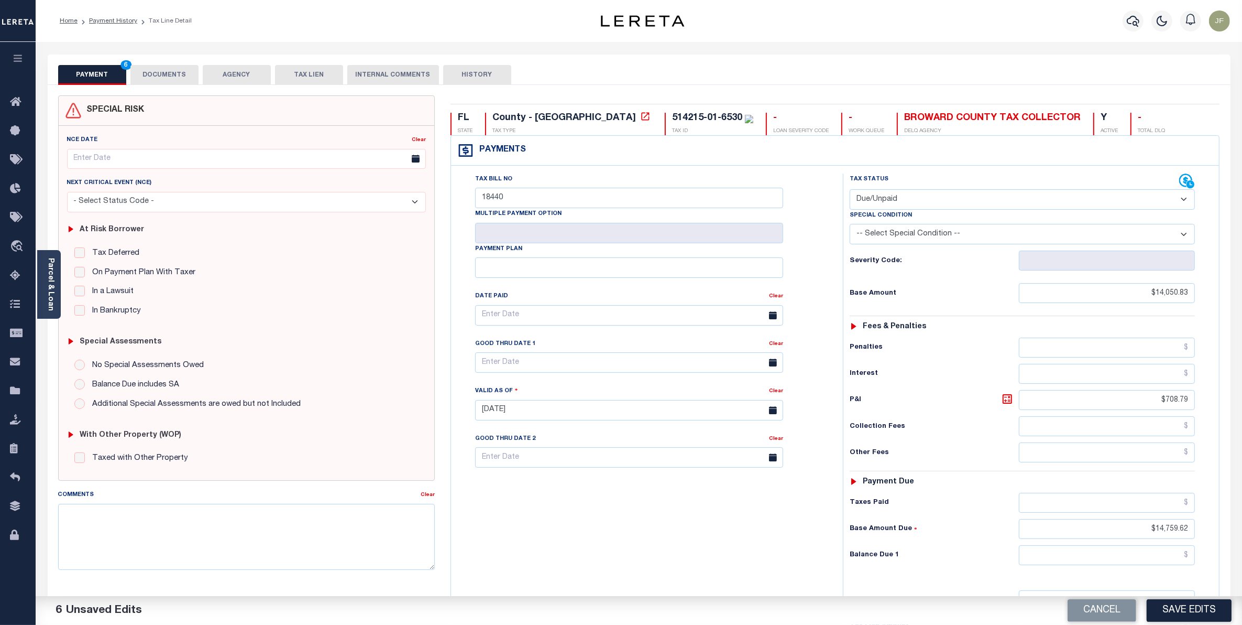
click at [564, 353] on div "Good Thru Date 1" at bounding box center [622, 345] width 294 height 15
click at [564, 364] on input "text" at bounding box center [629, 362] width 308 height 20
click at [605, 509] on span "31" at bounding box center [602, 506] width 20 height 20
type input "10/31/2025"
click at [150, 67] on button "DOCUMENTS" at bounding box center [164, 75] width 68 height 20
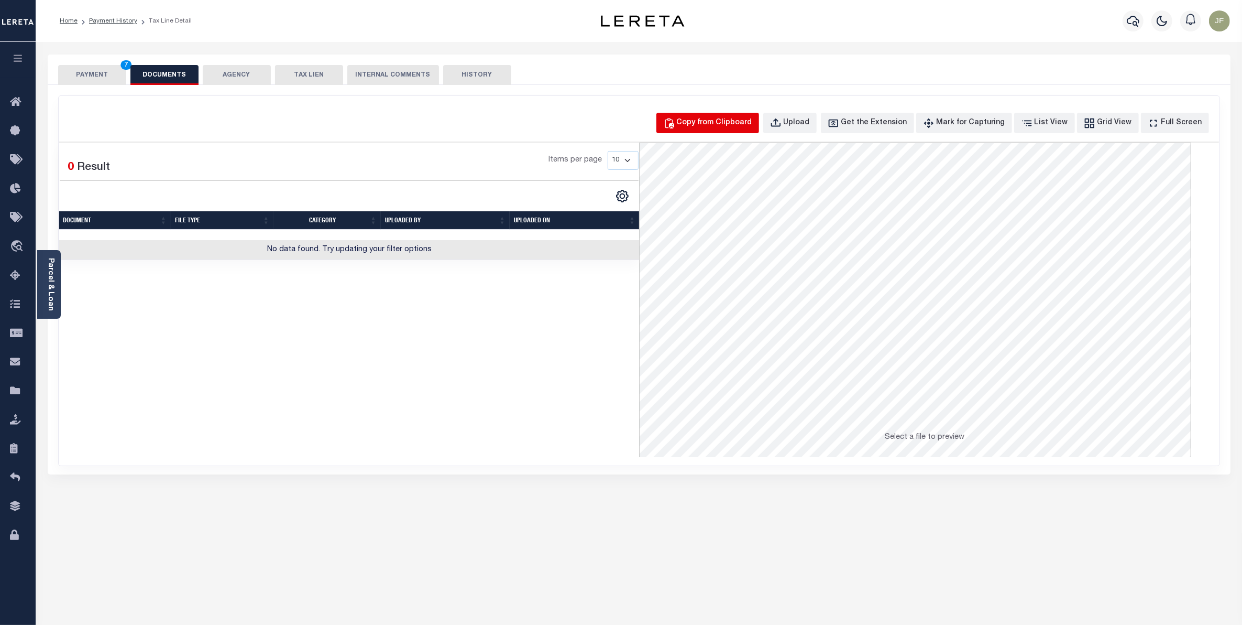
click at [727, 117] on div "Copy from Clipboard" at bounding box center [714, 123] width 75 height 12
select select "POP"
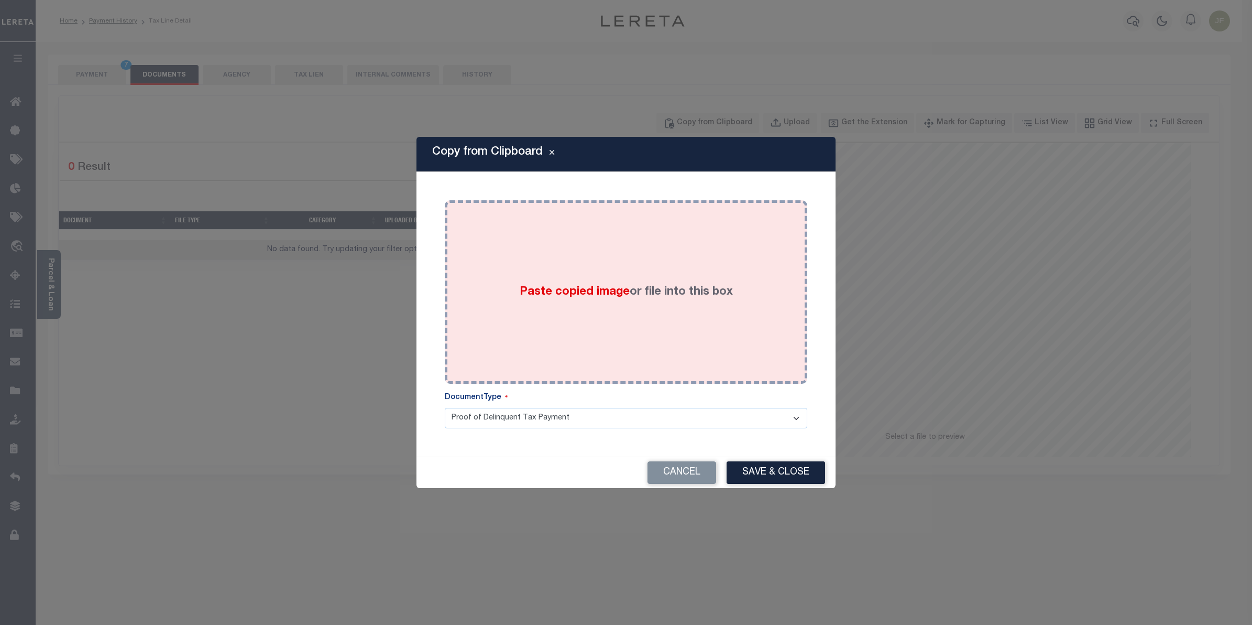
click at [652, 285] on label "Paste copied image or file into this box" at bounding box center [626, 291] width 213 height 17
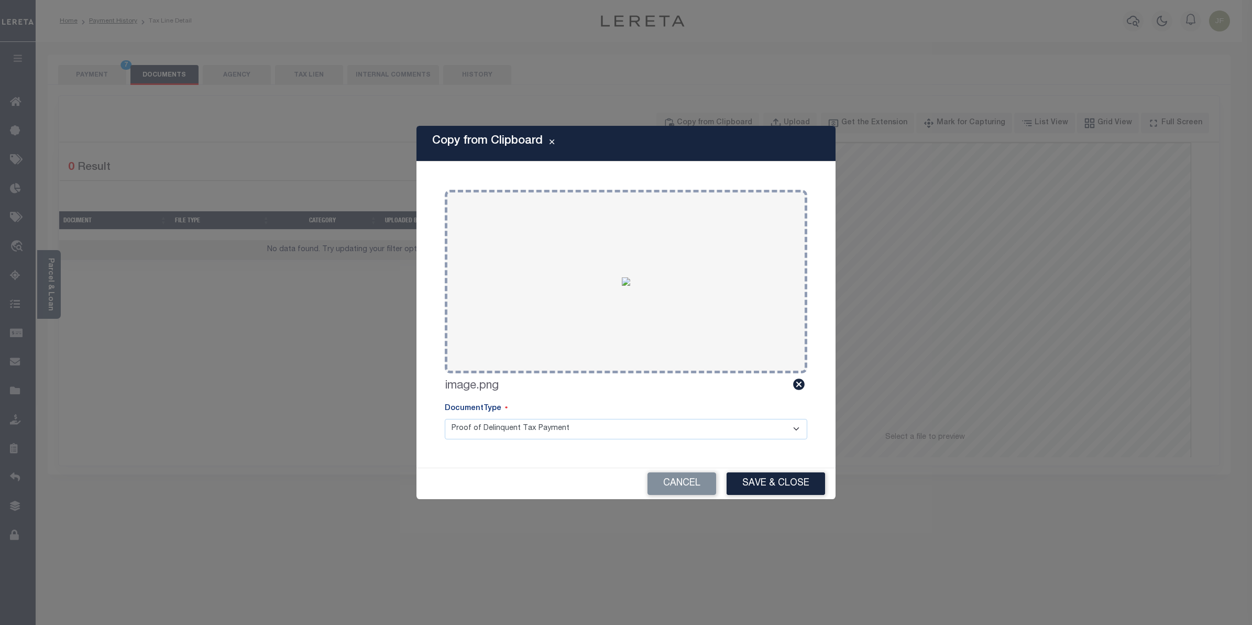
click at [569, 428] on select "Proof of Delinquent Tax Payment" at bounding box center [626, 429] width 363 height 20
click at [445, 419] on select "Proof of Delinquent Tax Payment" at bounding box center [626, 429] width 363 height 20
click at [762, 486] on button "Save & Close" at bounding box center [776, 483] width 99 height 23
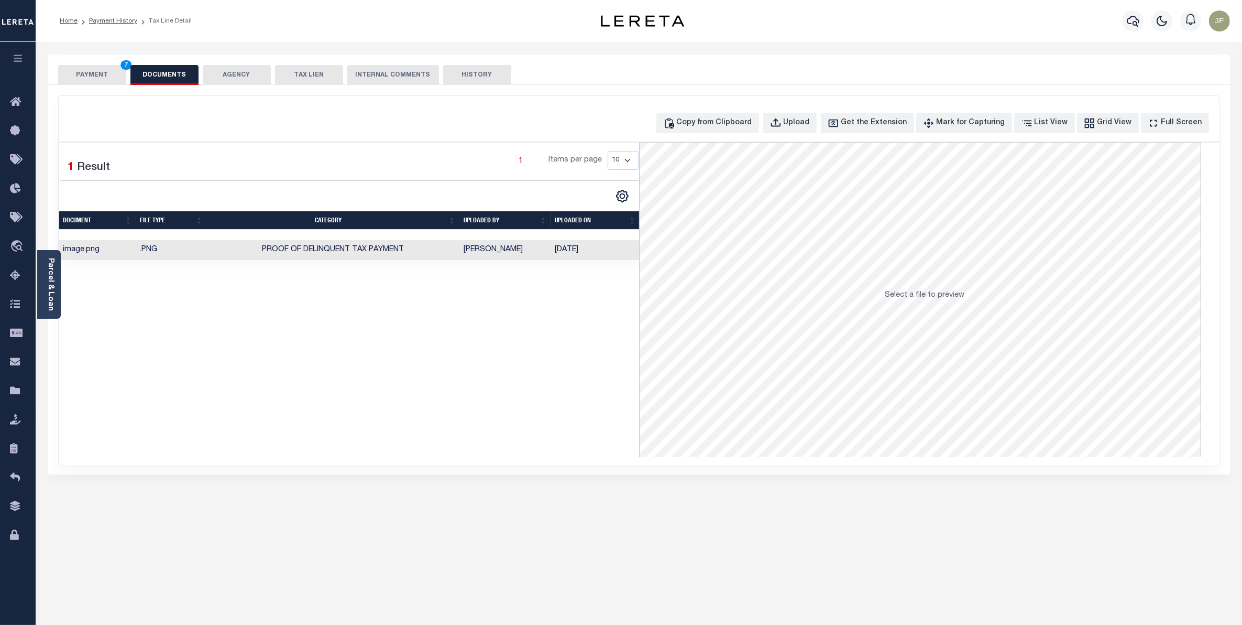
drag, startPoint x: 90, startPoint y: 72, endPoint x: 83, endPoint y: 73, distance: 7.5
click at [89, 72] on button "PAYMENT 7" at bounding box center [92, 75] width 68 height 20
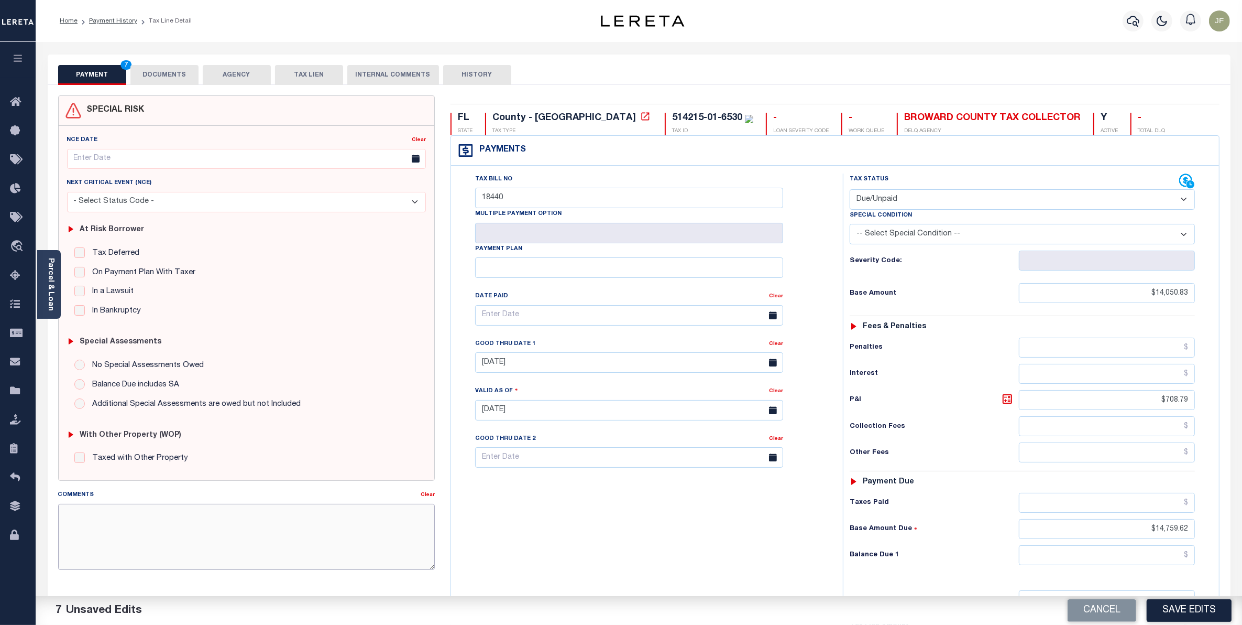
click at [160, 522] on textarea "Comments" at bounding box center [246, 537] width 377 height 66
click at [98, 538] on textarea "CAS#48966 Client Responsible for P&I, loan boarded 11/20/2024, 1st installment …" at bounding box center [246, 537] width 377 height 66
click at [241, 547] on textarea "CAS#48966 Client Responsible for P&I, loan boarded 11/20/2024, 1st installment …" at bounding box center [246, 537] width 377 height 66
type textarea "CAS#48966 Client Responsible for P&I, loan boarded 11/20/2024, 1st installment …"
click at [498, 515] on div "Tax Bill No 18440 Multiple Payment Option Payment Plan" at bounding box center [644, 404] width 381 height 463
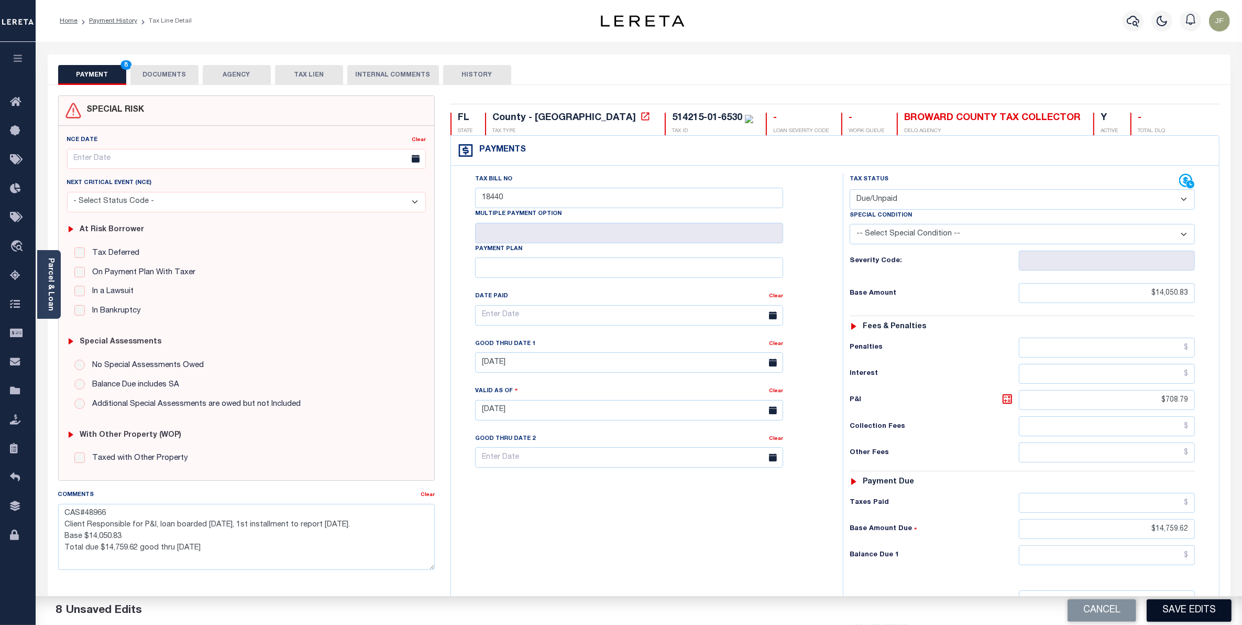
click at [1171, 608] on button "Save Edits" at bounding box center [1189, 610] width 85 height 23
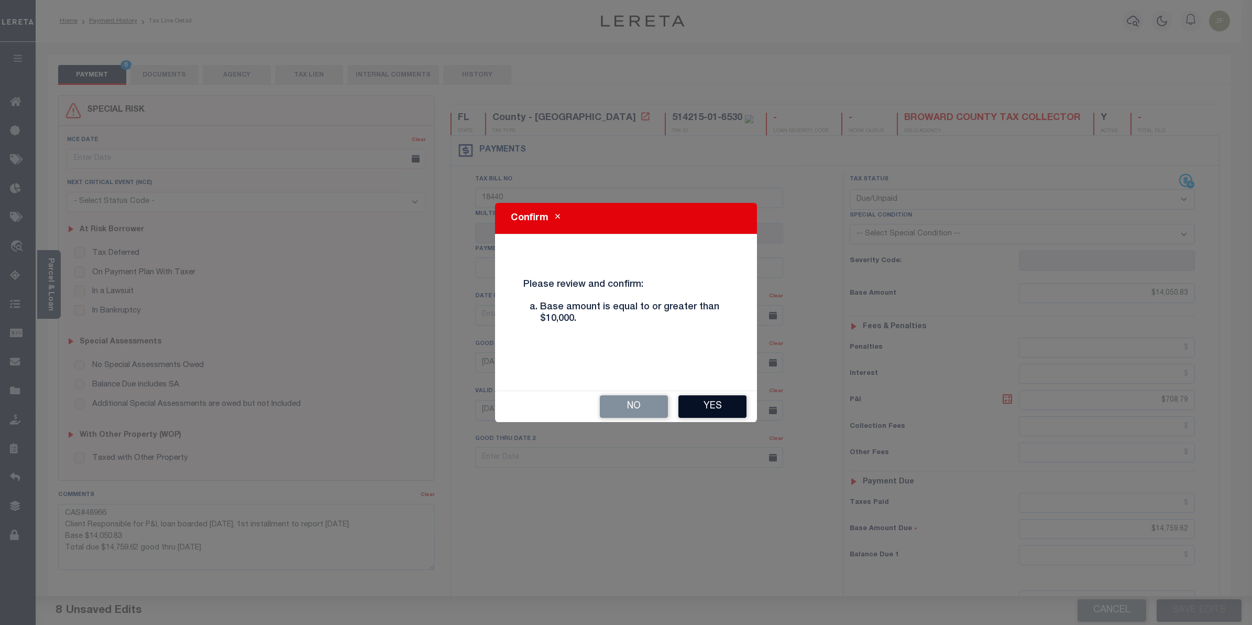
click at [700, 408] on button "Yes" at bounding box center [713, 406] width 68 height 23
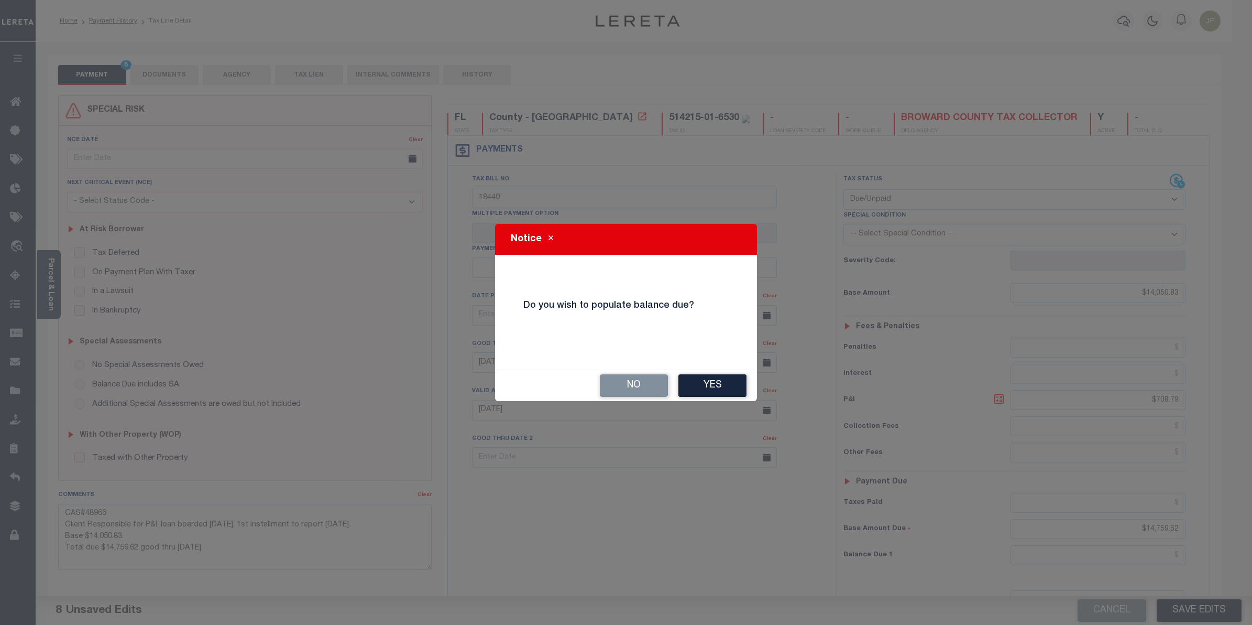
drag, startPoint x: 708, startPoint y: 388, endPoint x: 657, endPoint y: 399, distance: 52.4
click at [659, 400] on div "No Yes" at bounding box center [626, 385] width 262 height 31
click at [646, 389] on button "No" at bounding box center [634, 385] width 68 height 23
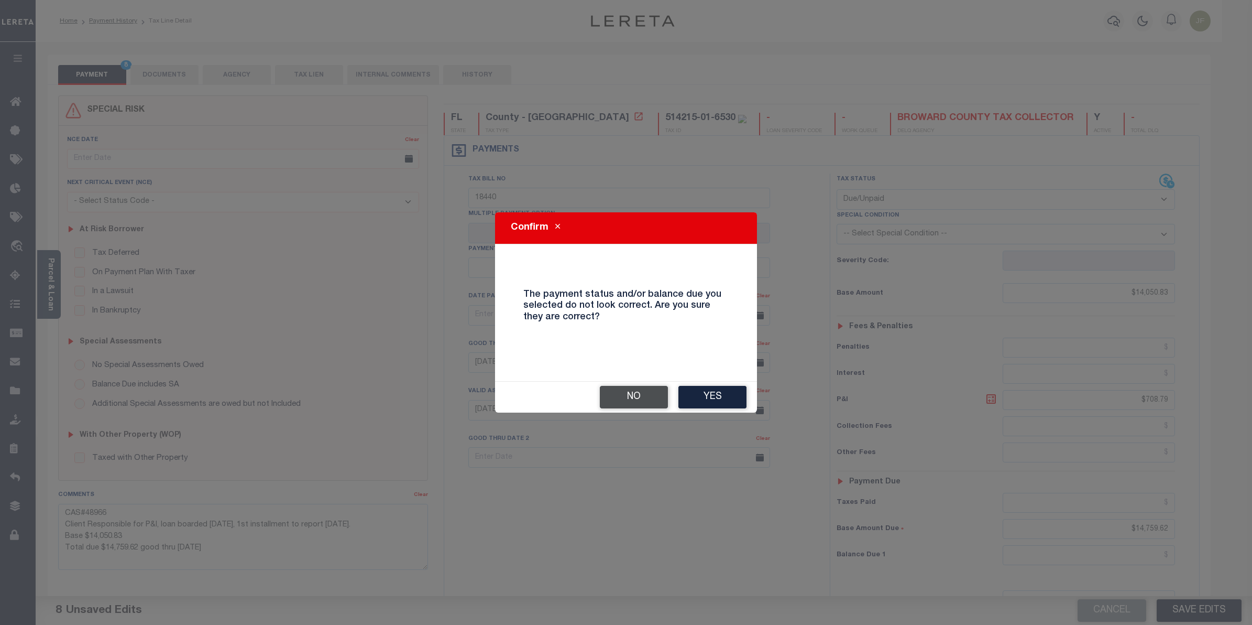
click at [628, 400] on button "No" at bounding box center [634, 397] width 68 height 23
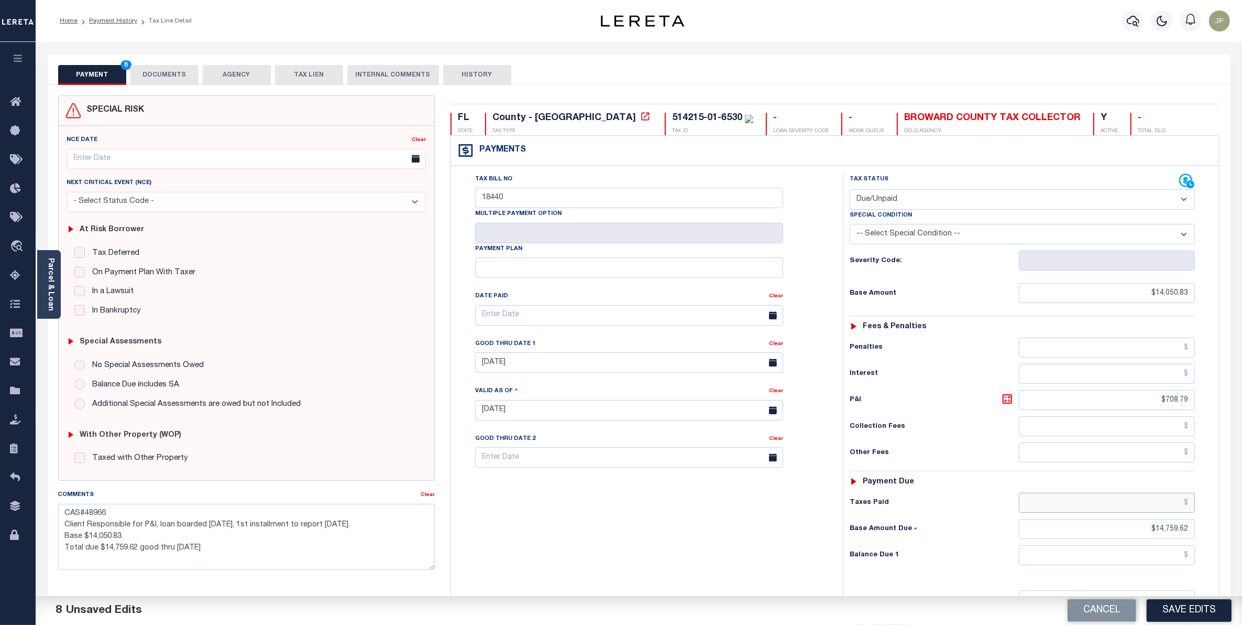
click at [1106, 508] on input "text" at bounding box center [1107, 503] width 176 height 20
click at [963, 530] on h6 "Base Amount Due" at bounding box center [934, 529] width 169 height 8
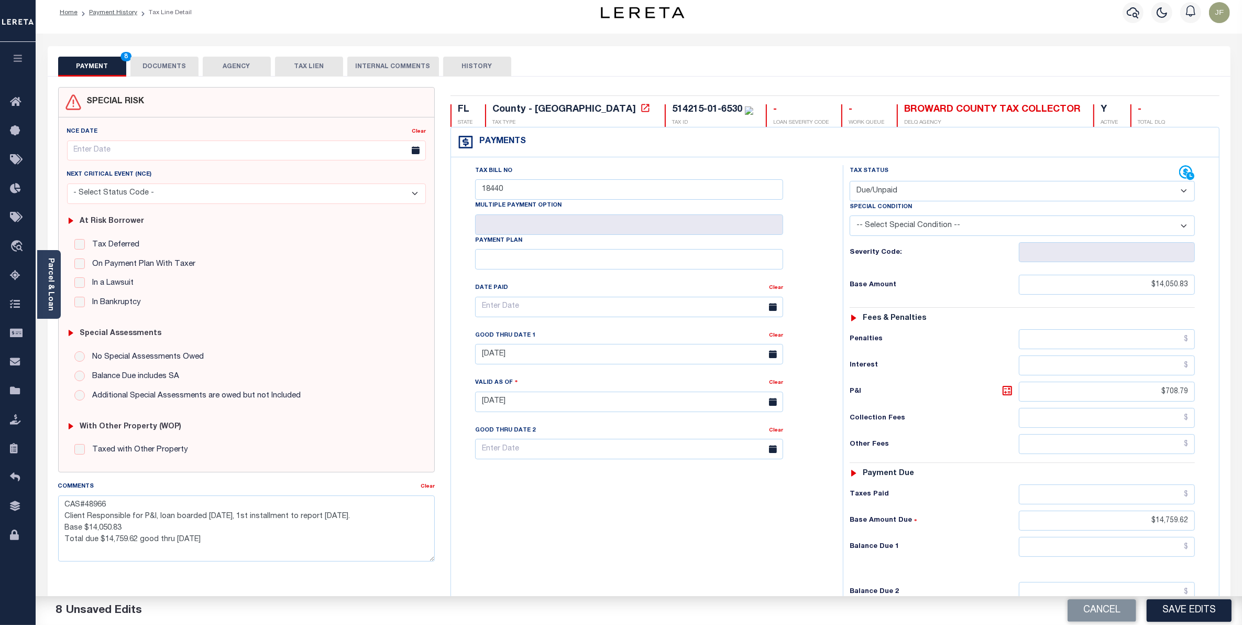
scroll to position [66, 0]
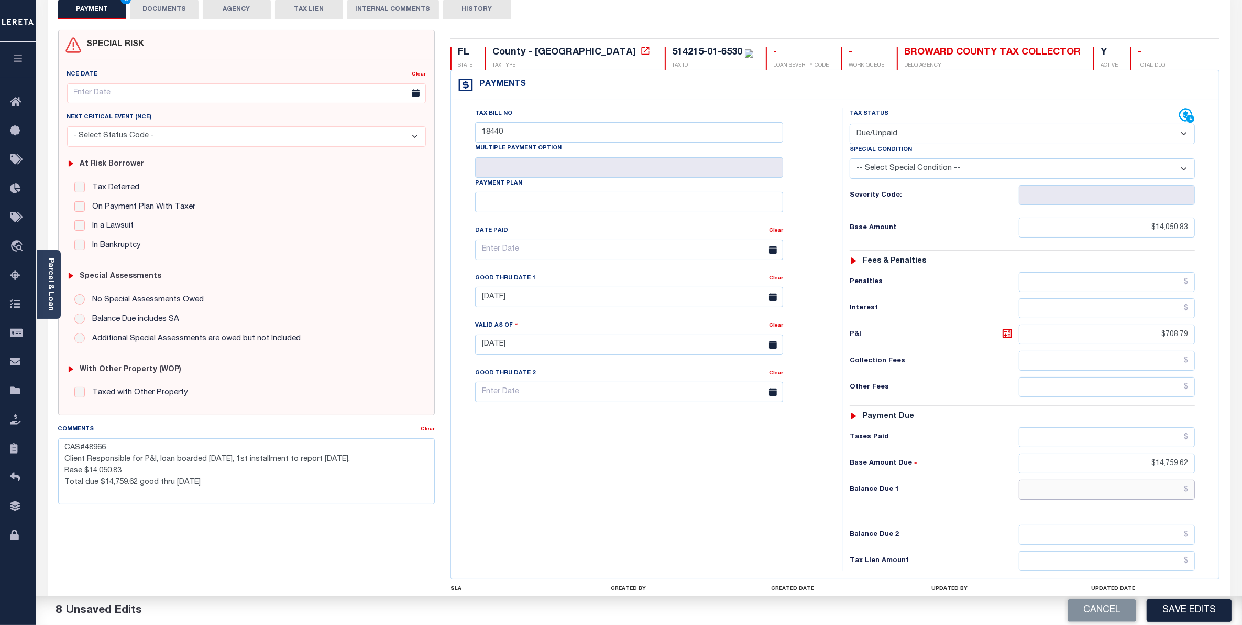
click at [1118, 490] on input "text" at bounding box center [1107, 489] width 176 height 20
type input "$14,759.62"
drag, startPoint x: 1163, startPoint y: 467, endPoint x: 1214, endPoint y: 465, distance: 50.9
click at [1214, 465] on div "Tax Status Status" at bounding box center [1025, 339] width 381 height 463
click at [1031, 507] on div "Tax Status Status - Select Status Code -" at bounding box center [1026, 339] width 366 height 463
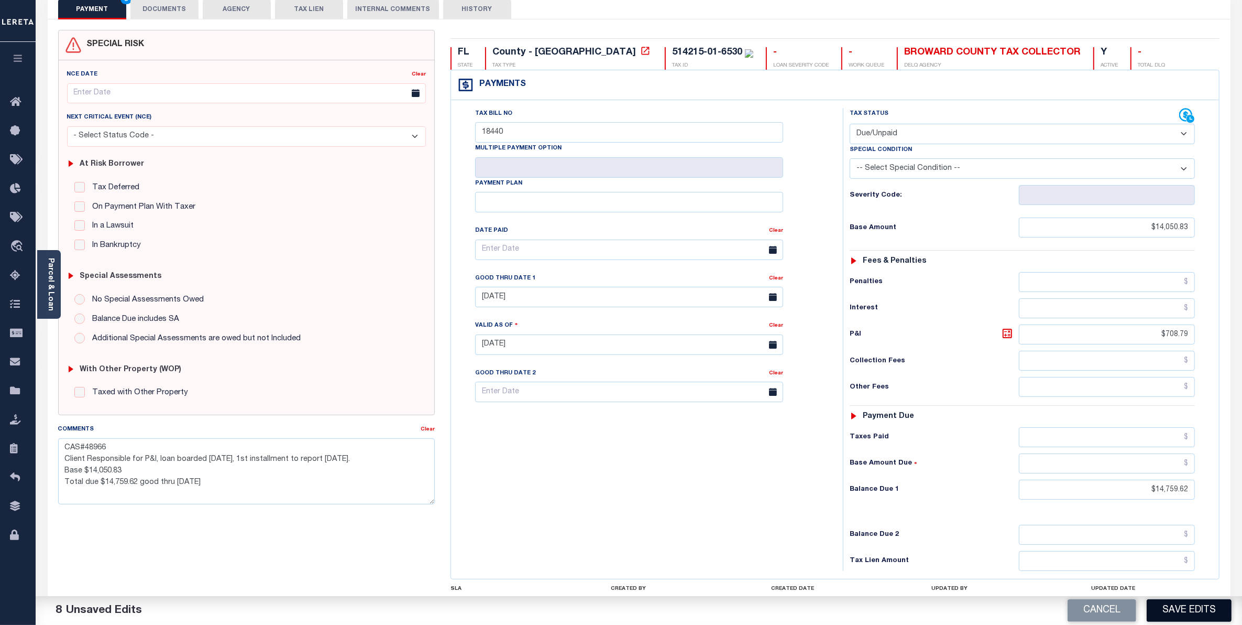
click at [1176, 610] on button "Save Edits" at bounding box center [1189, 610] width 85 height 23
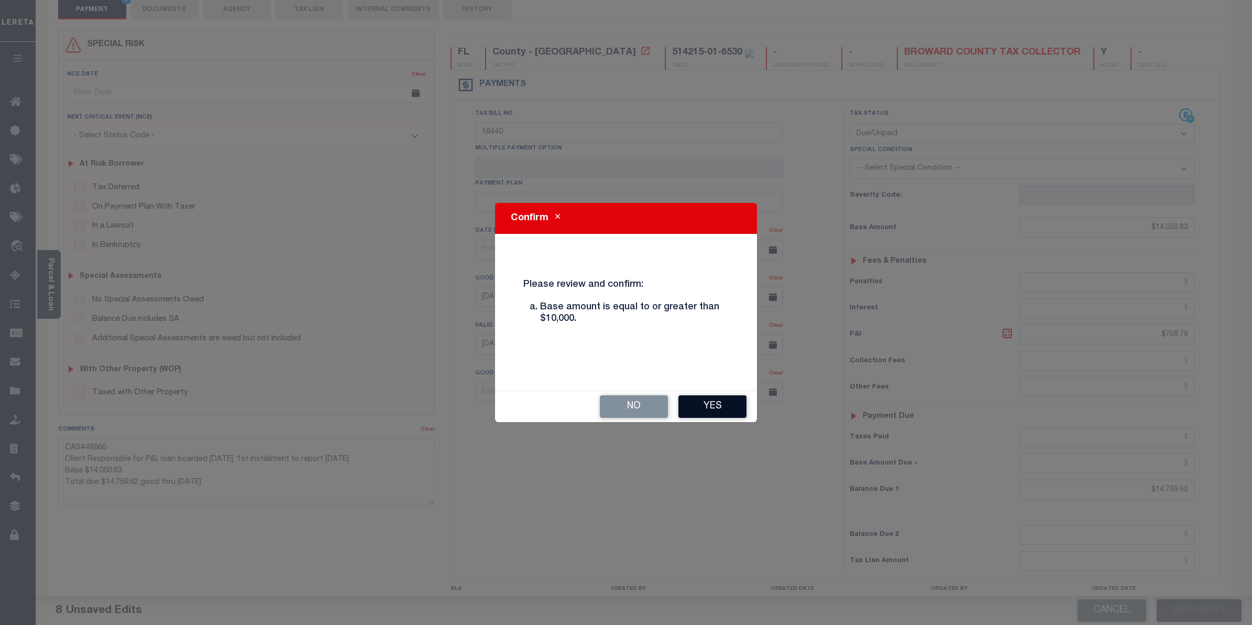
click at [713, 406] on button "Yes" at bounding box center [713, 406] width 68 height 23
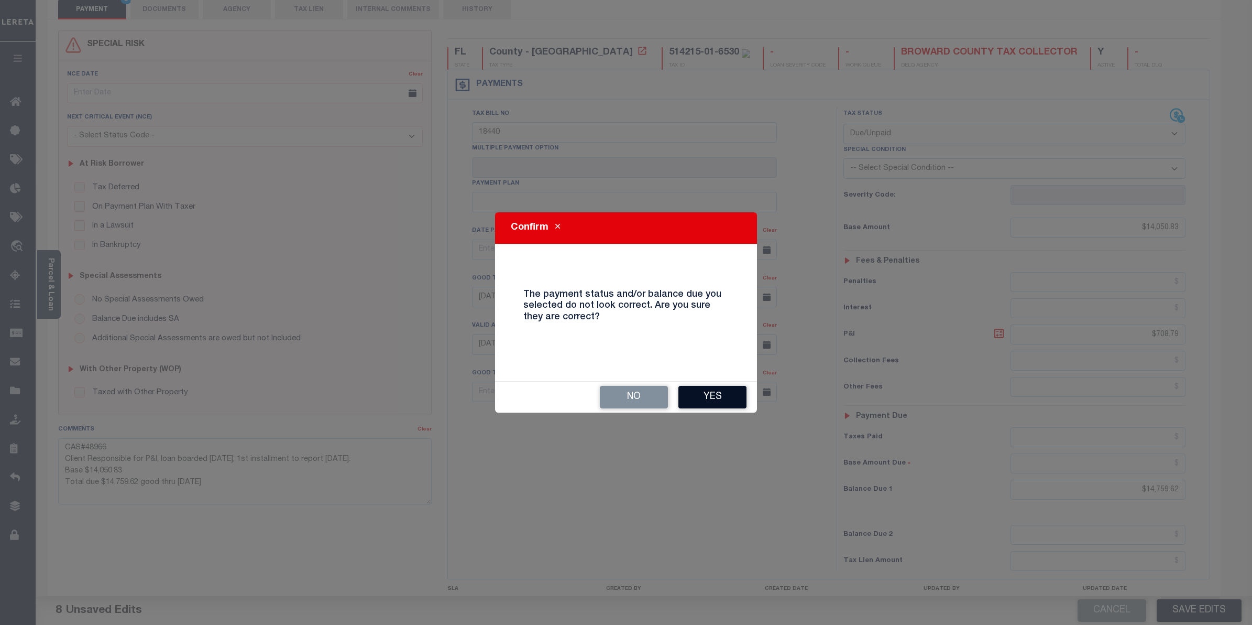
click at [709, 400] on button "Yes" at bounding box center [713, 397] width 68 height 23
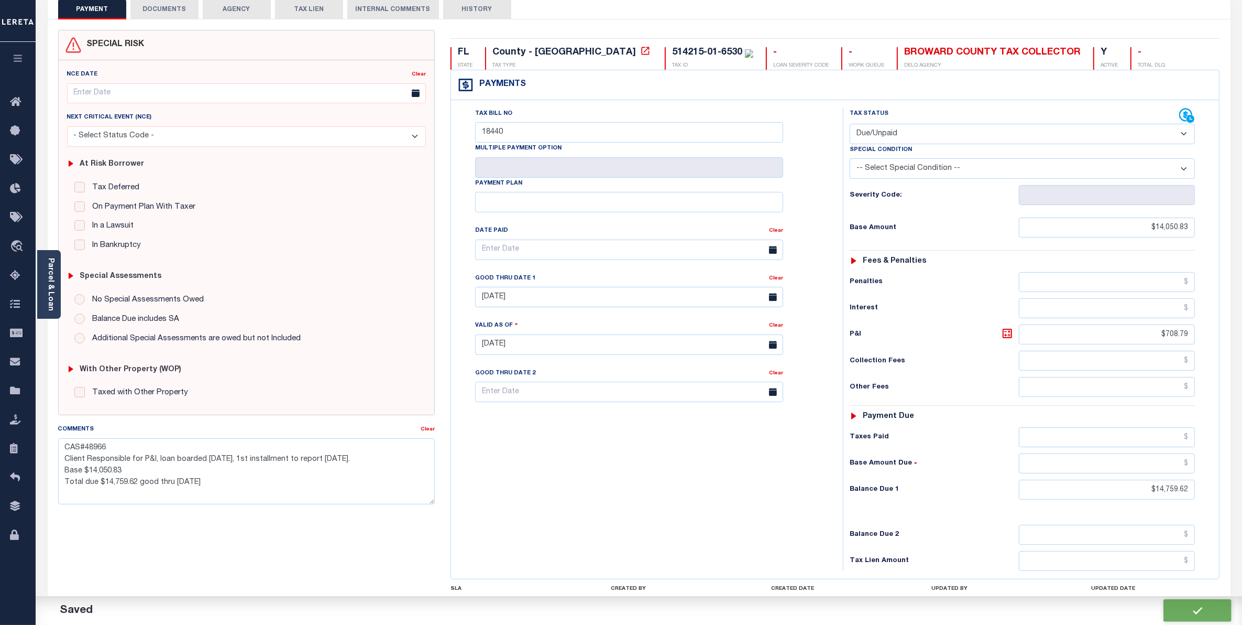
checkbox input "false"
type textarea "CAS#48966 Client Responsible for P&I, loan boarded 11/20/2024, 1st installment …"
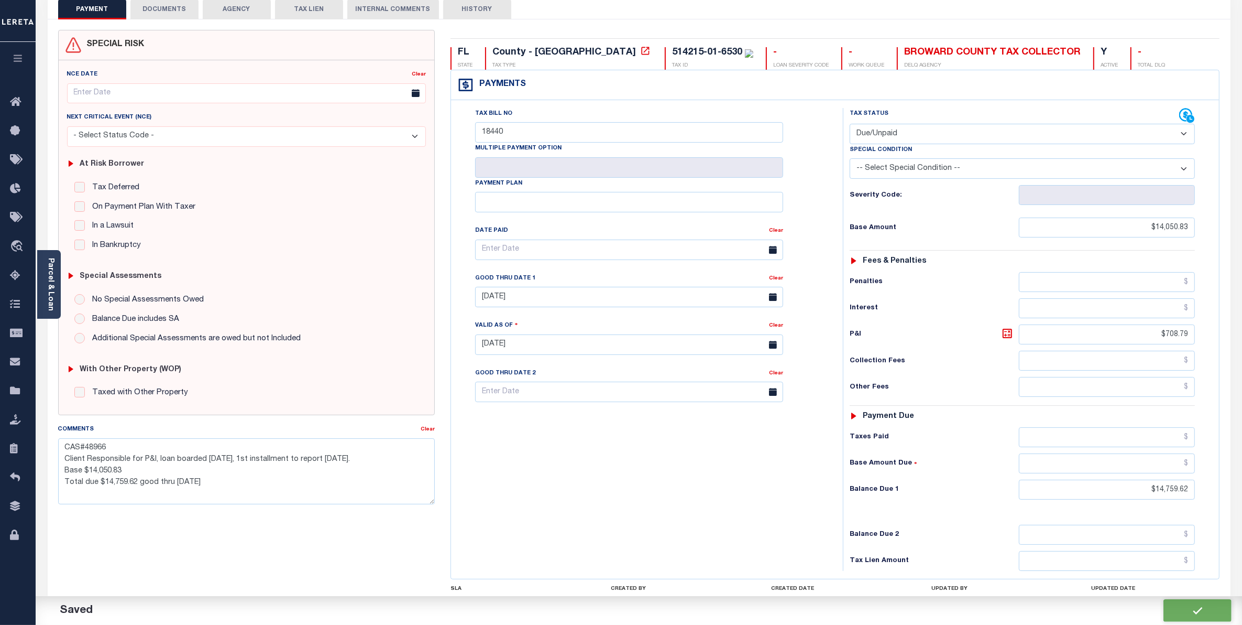
type input "$14,050.83"
type input "$708.79"
type input "$14,759.62"
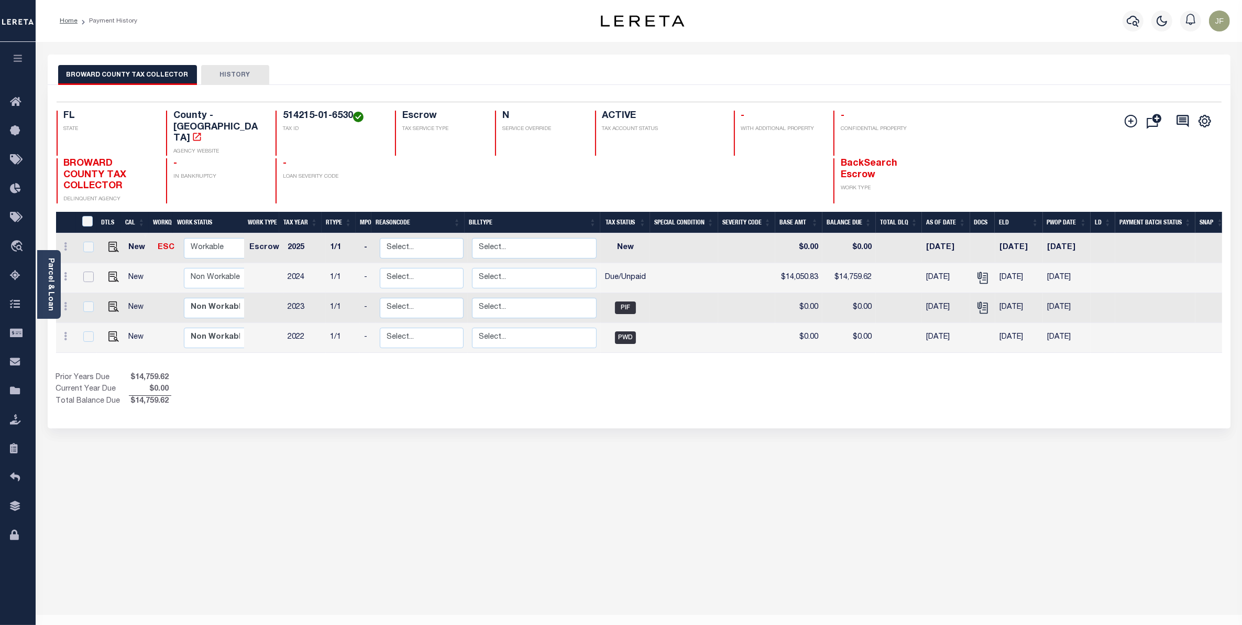
click at [88, 271] on input "checkbox" at bounding box center [88, 276] width 10 height 10
checkbox input "true"
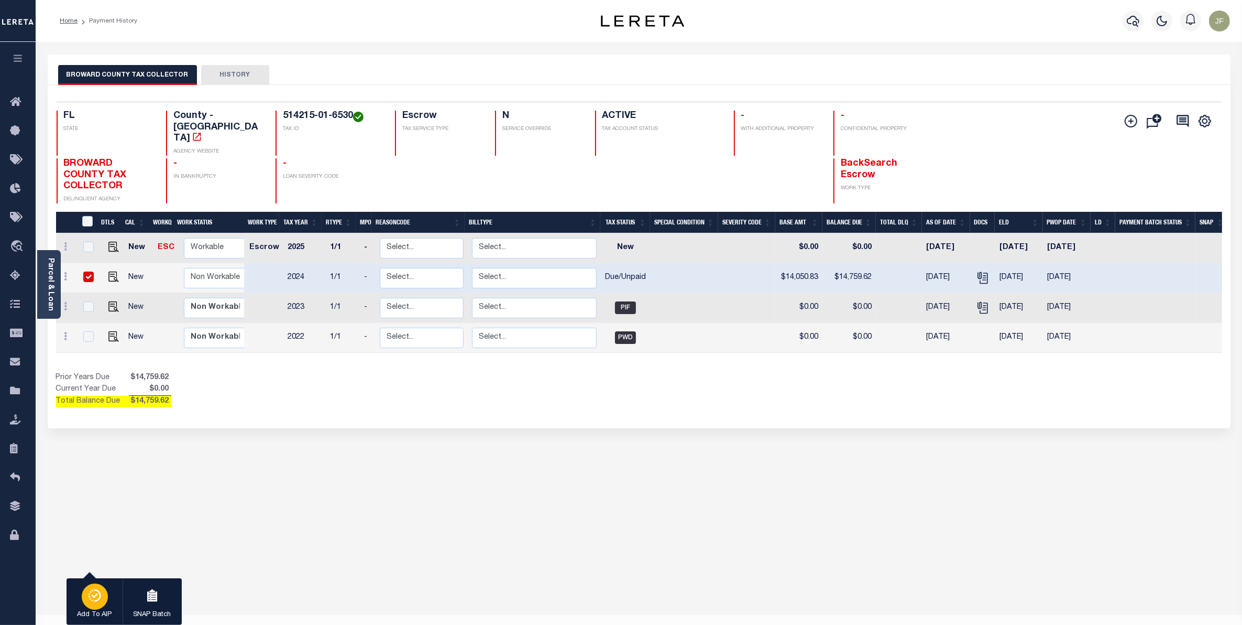
click at [90, 590] on icon "button" at bounding box center [95, 595] width 15 height 13
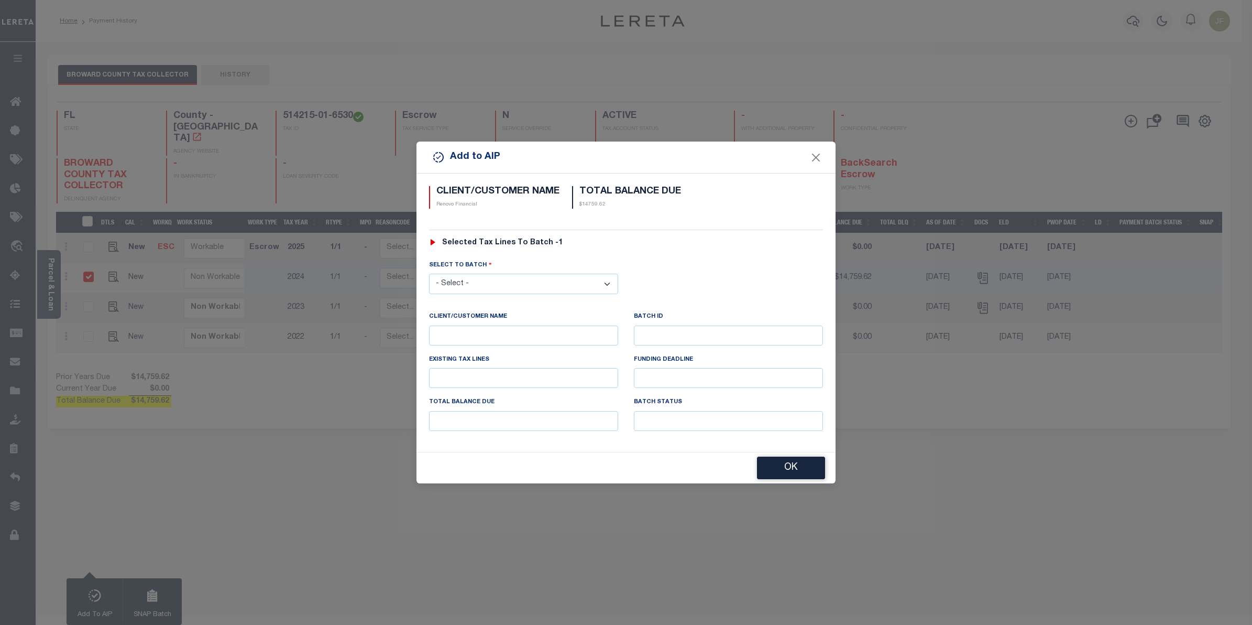
click at [543, 283] on select "- Select - 42380 42965 43235 43299 43683 44436 44450 44938 45028 45180 45253 45…" at bounding box center [523, 284] width 189 height 20
select select "46567"
click at [429, 274] on select "- Select - 42380 42965 43235 43299 43683 44436 44450 44938 45028 45180 45253 45…" at bounding box center [523, 284] width 189 height 20
click at [782, 471] on button "OK" at bounding box center [791, 468] width 68 height 23
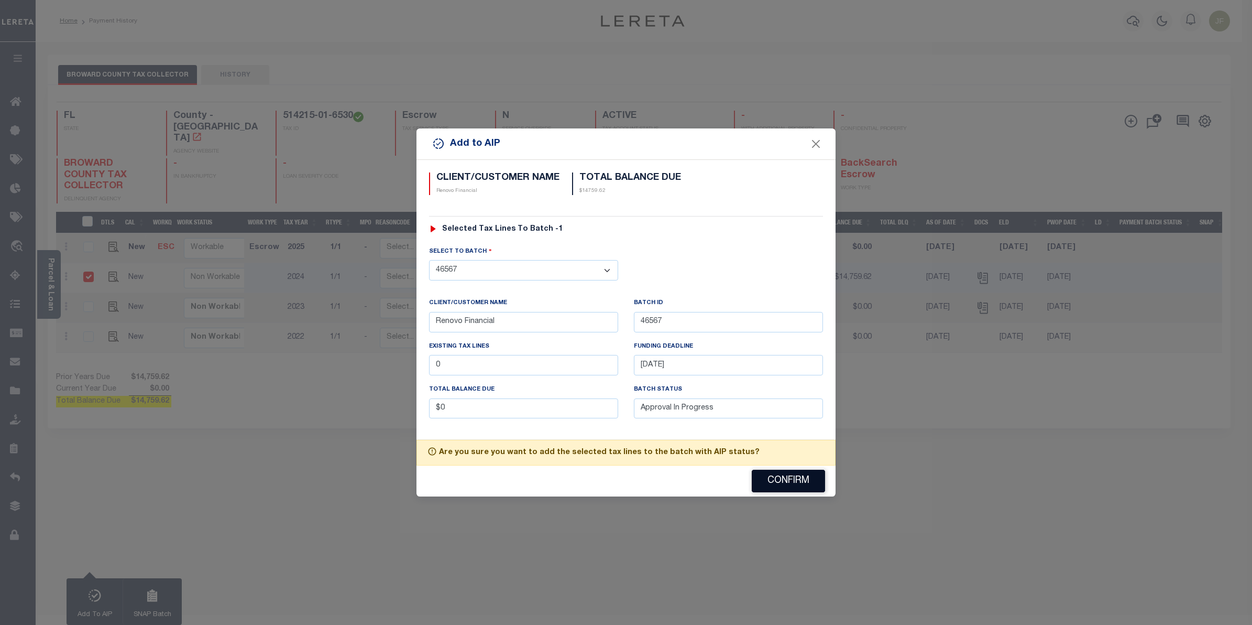
click at [782, 480] on button "Confirm" at bounding box center [788, 481] width 73 height 23
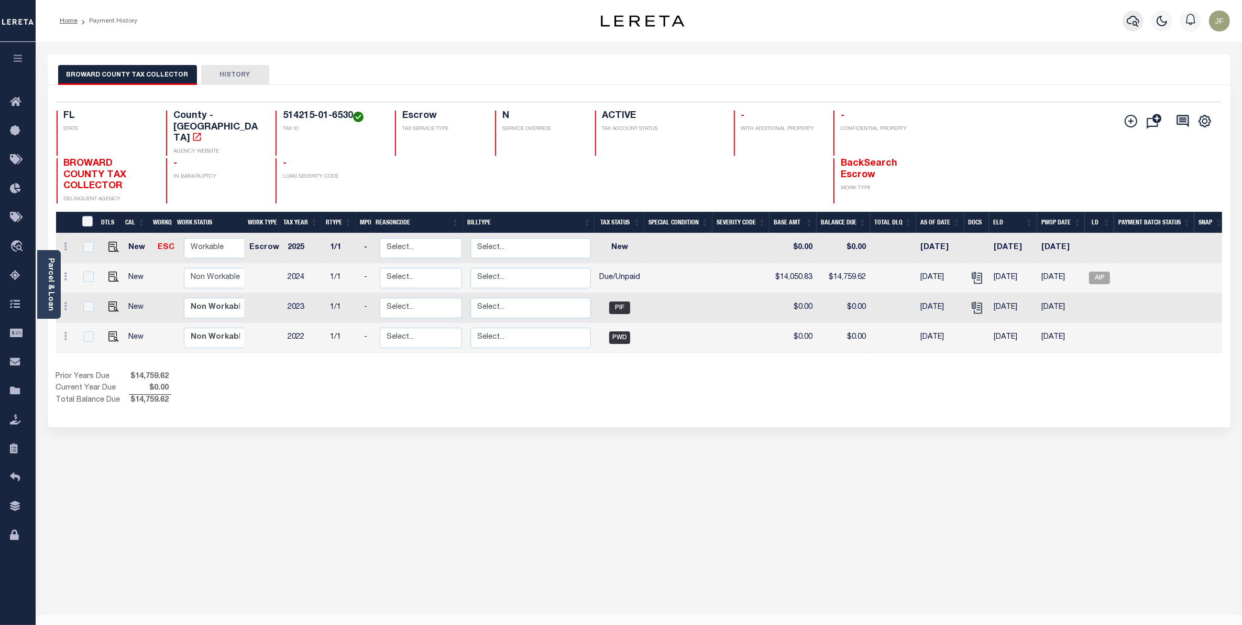
click at [1129, 21] on icon "button" at bounding box center [1133, 21] width 13 height 13
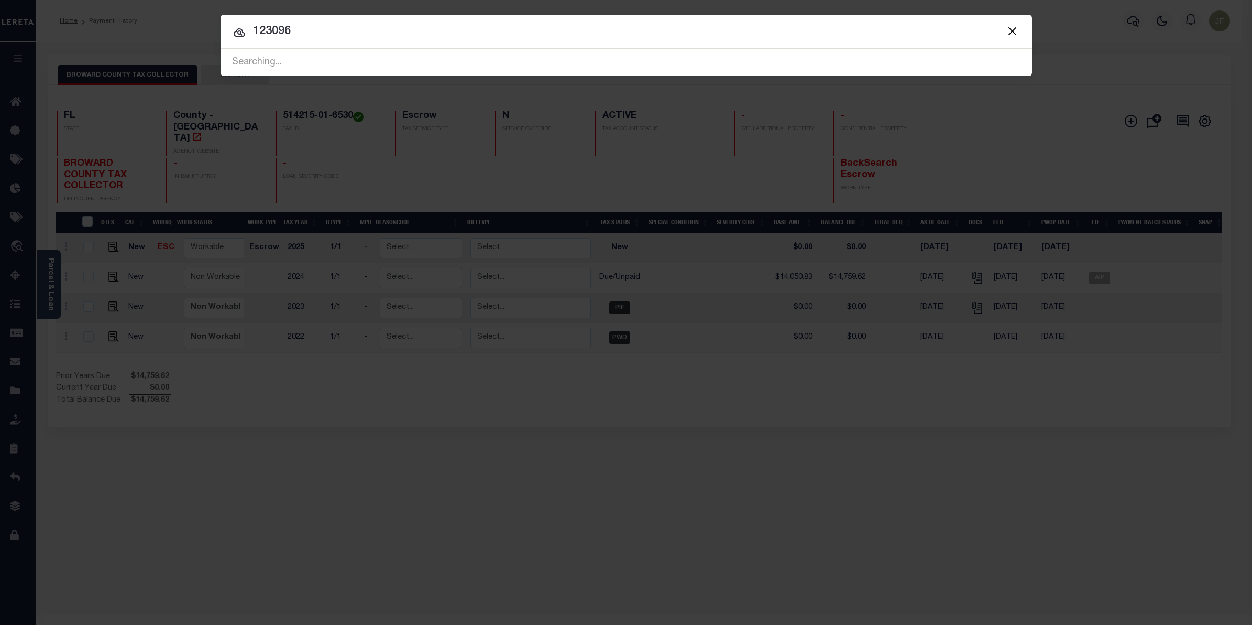
type input "123096"
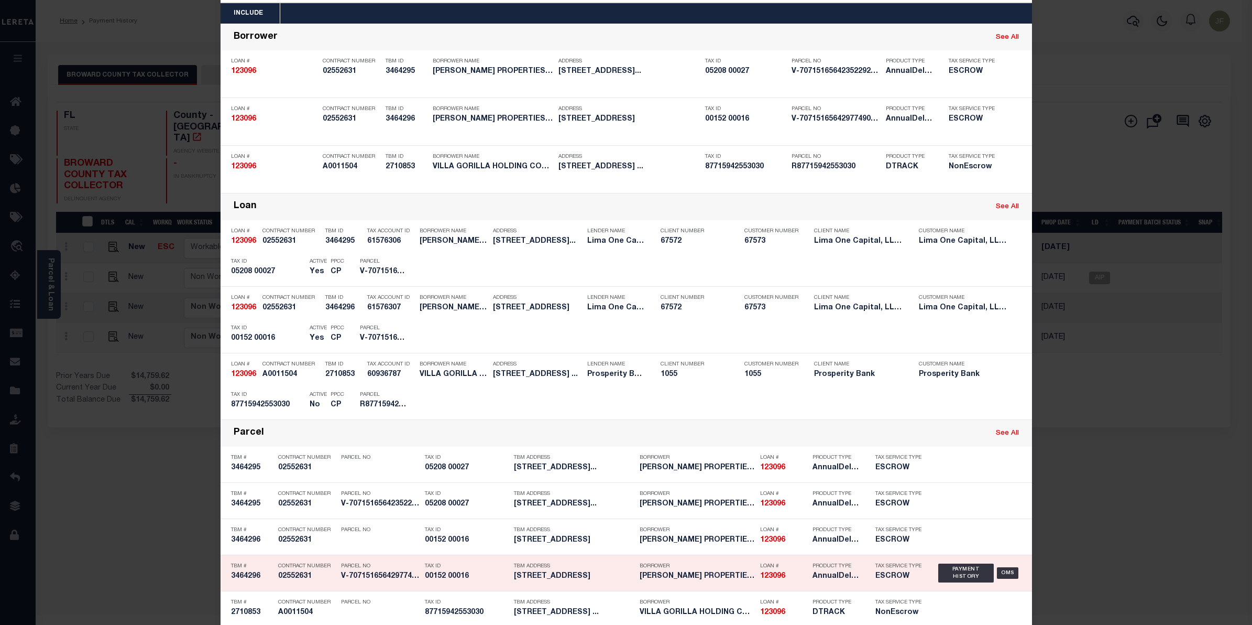
scroll to position [100, 0]
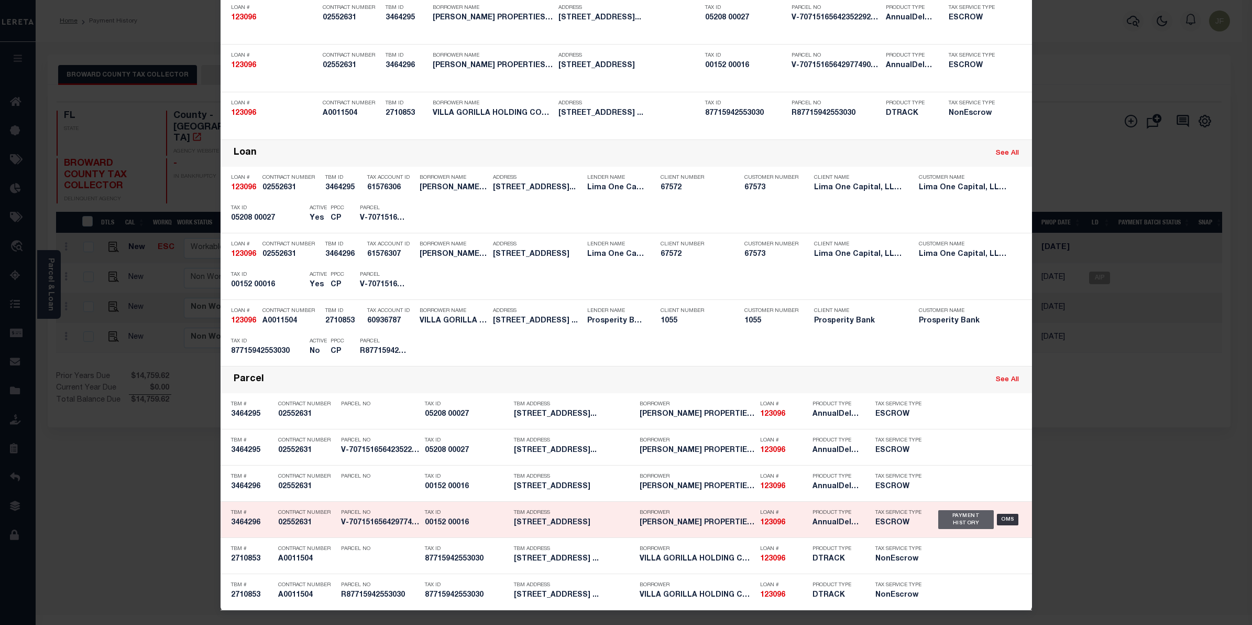
click at [962, 515] on div "Payment History" at bounding box center [966, 519] width 56 height 19
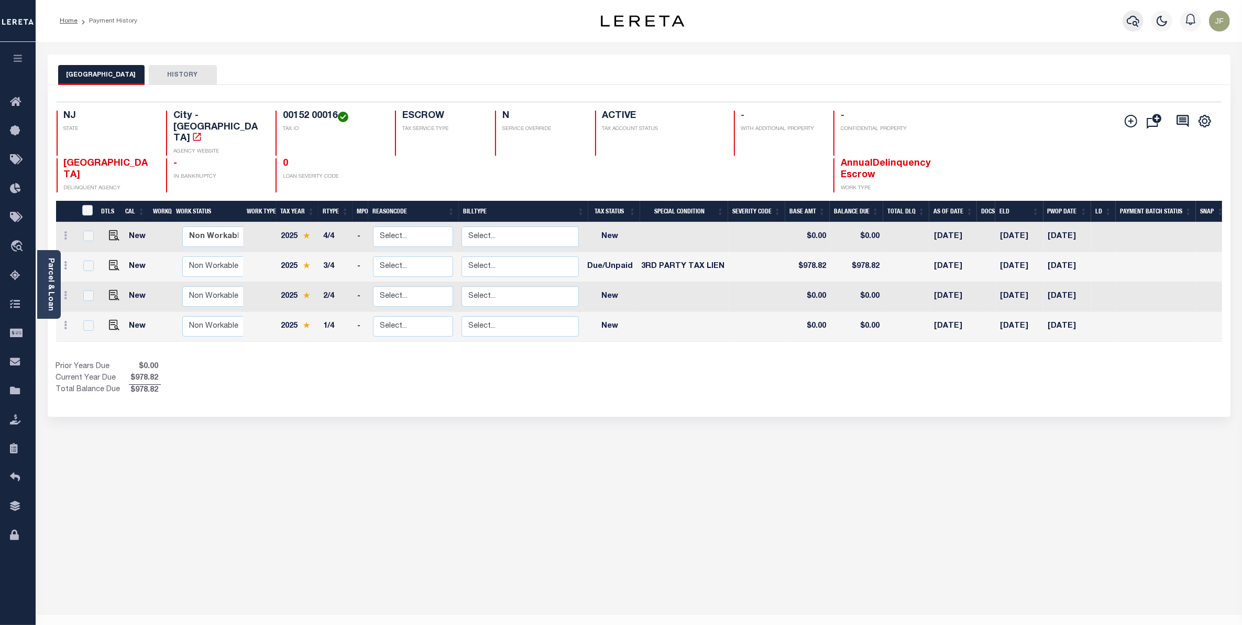
click at [1127, 22] on icon "button" at bounding box center [1133, 21] width 13 height 13
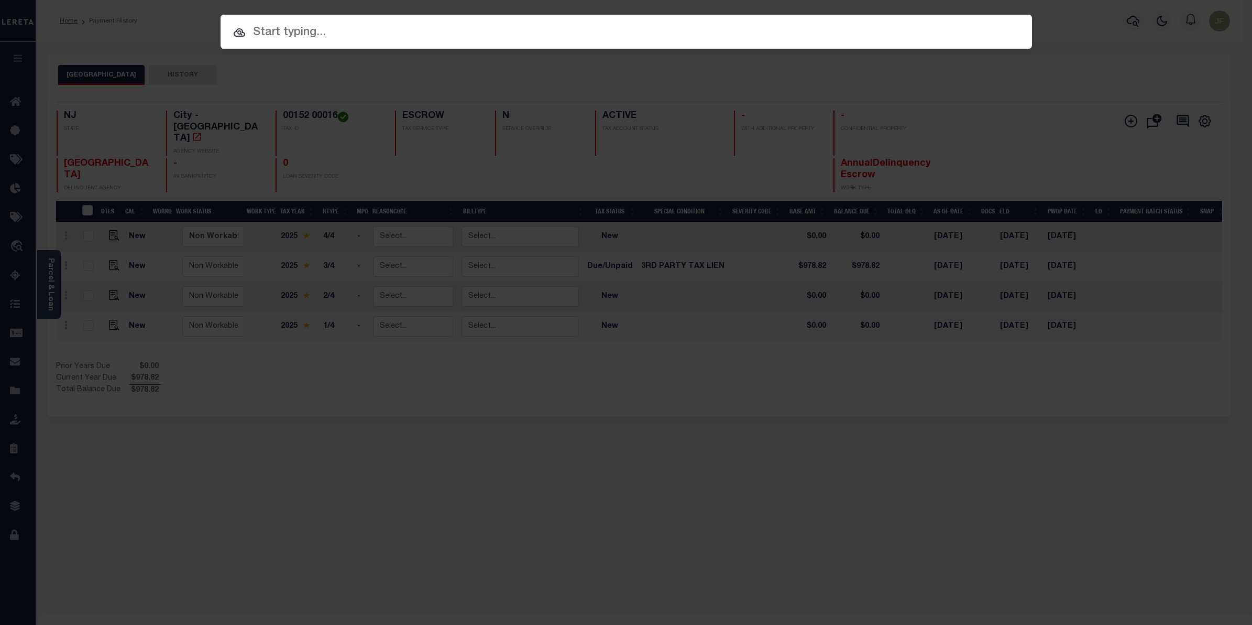
click at [403, 29] on input "text" at bounding box center [627, 33] width 812 height 18
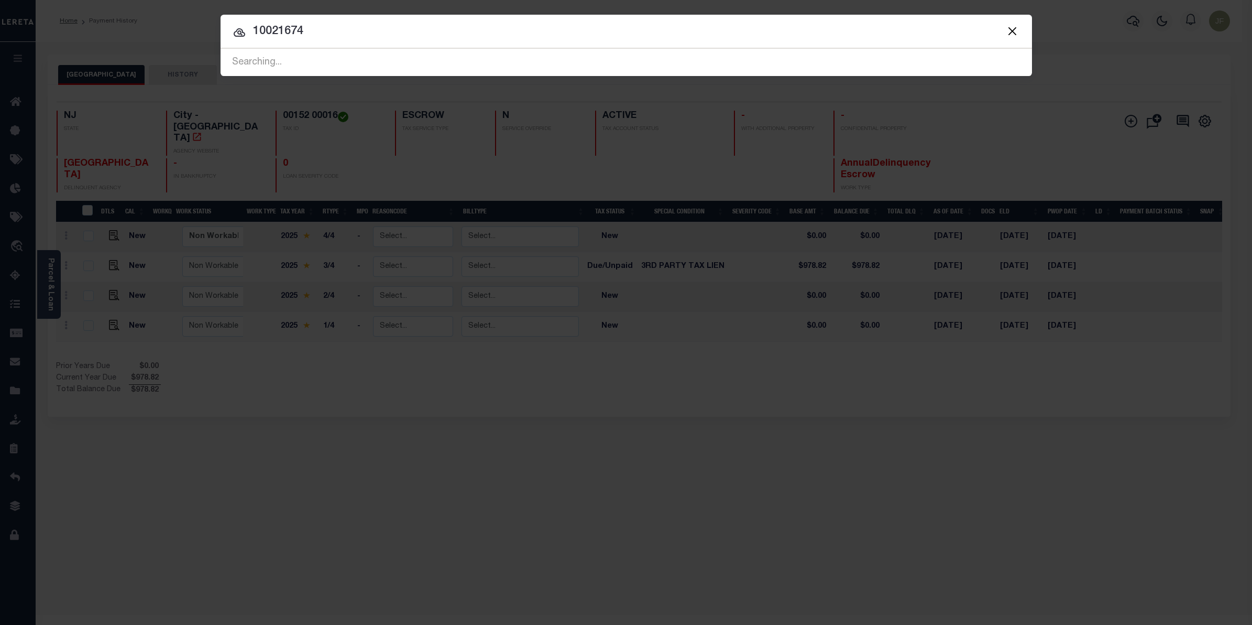
type input "10021674"
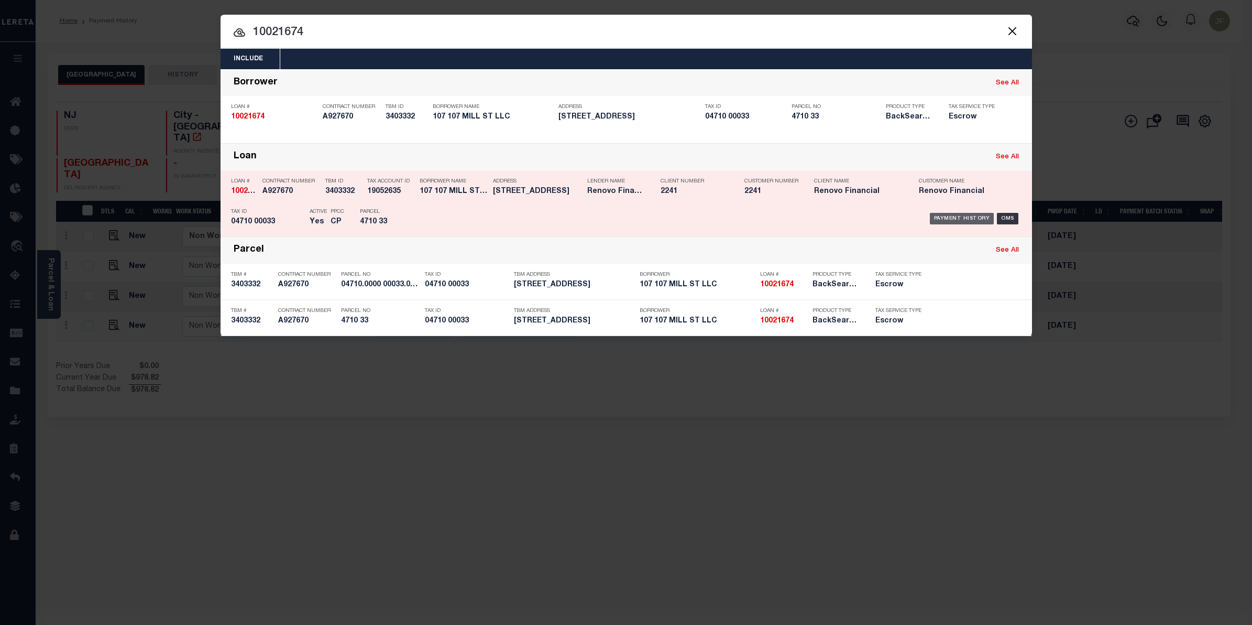
click at [957, 222] on div "Payment History" at bounding box center [962, 219] width 64 height 12
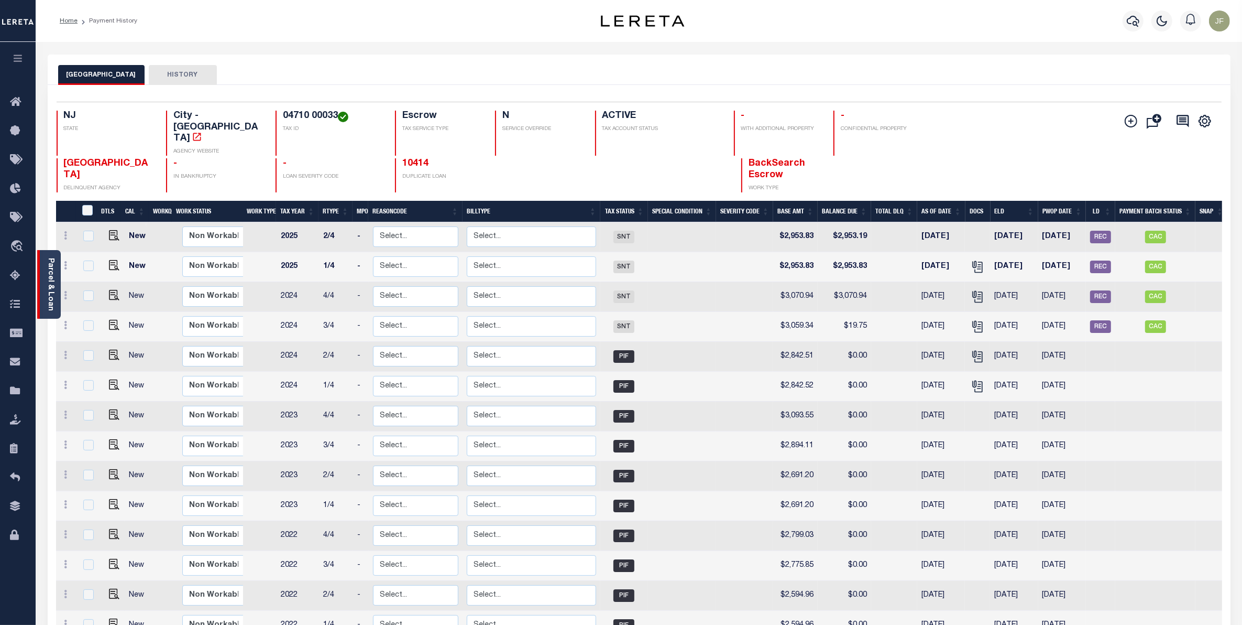
click at [53, 270] on link "Parcel & Loan" at bounding box center [50, 284] width 7 height 53
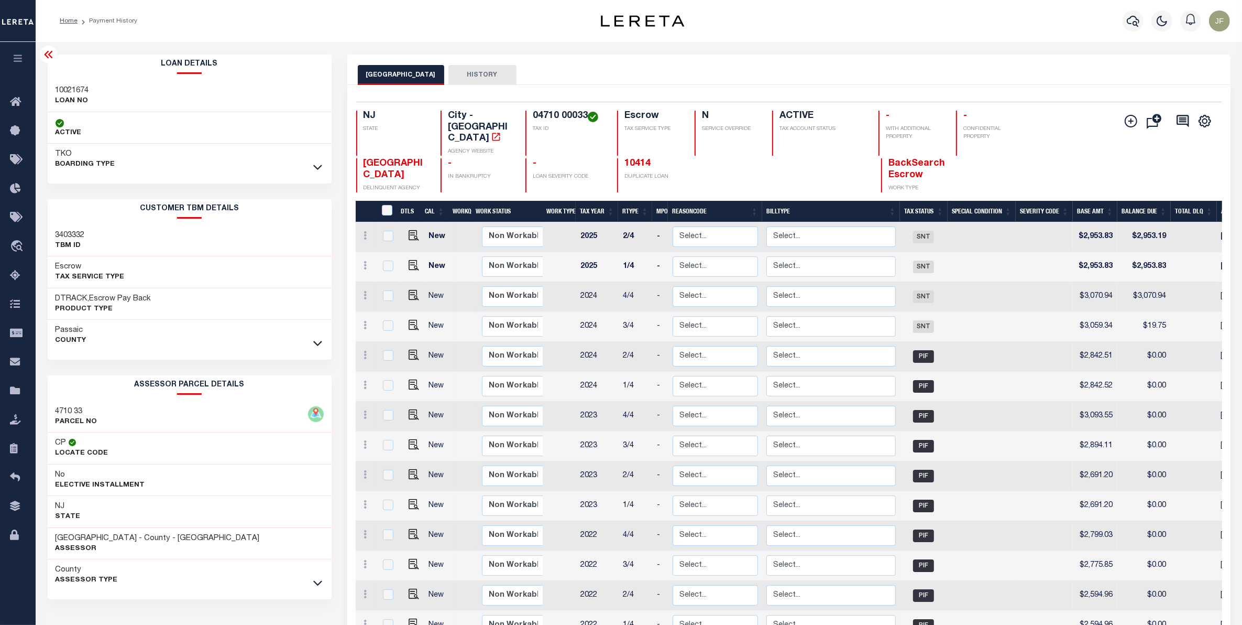
click at [45, 56] on icon at bounding box center [48, 54] width 8 height 7
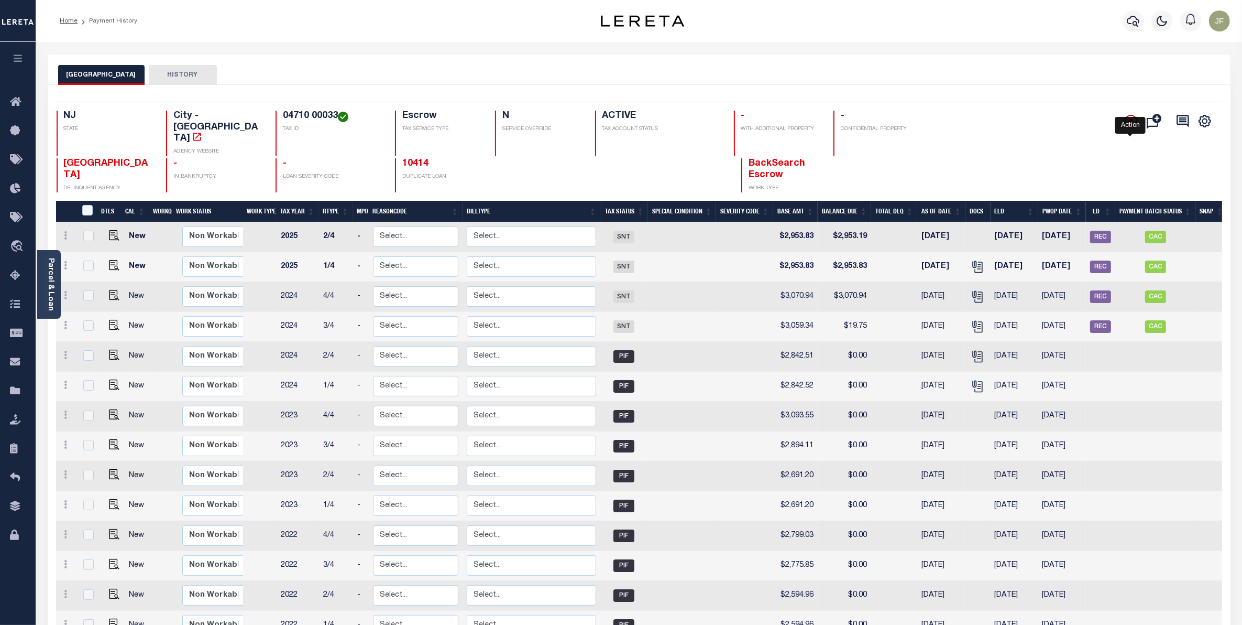
click at [1132, 118] on icon "" at bounding box center [1131, 121] width 13 height 13
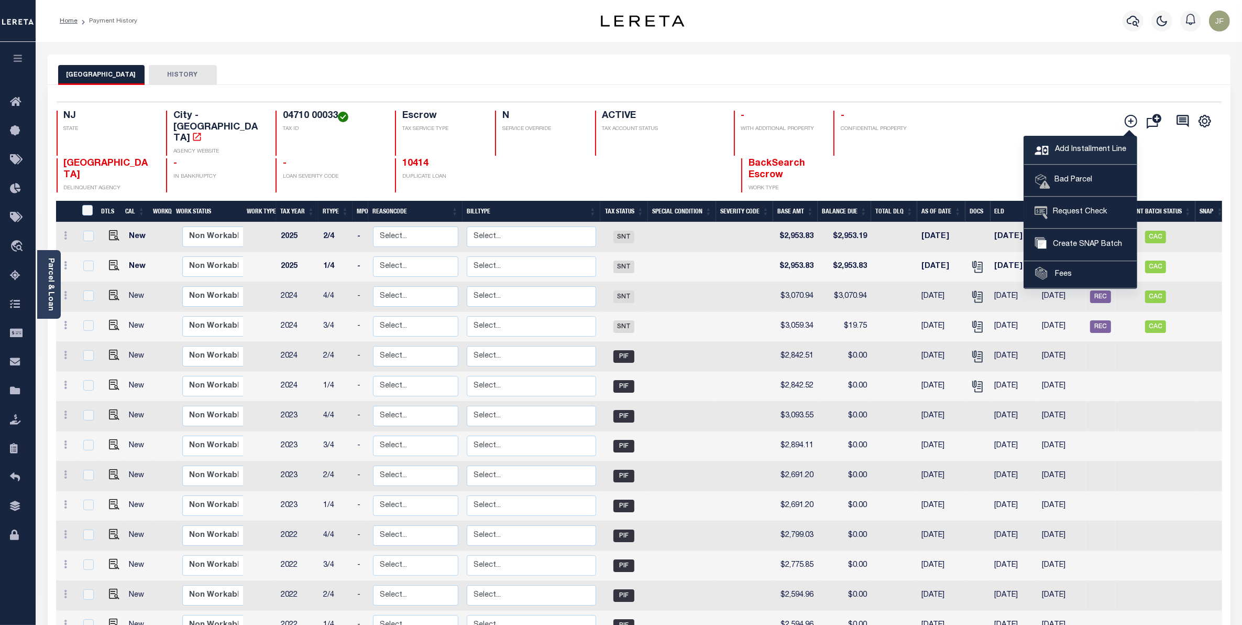
click at [1098, 144] on span "Add Installment Line" at bounding box center [1090, 150] width 74 height 12
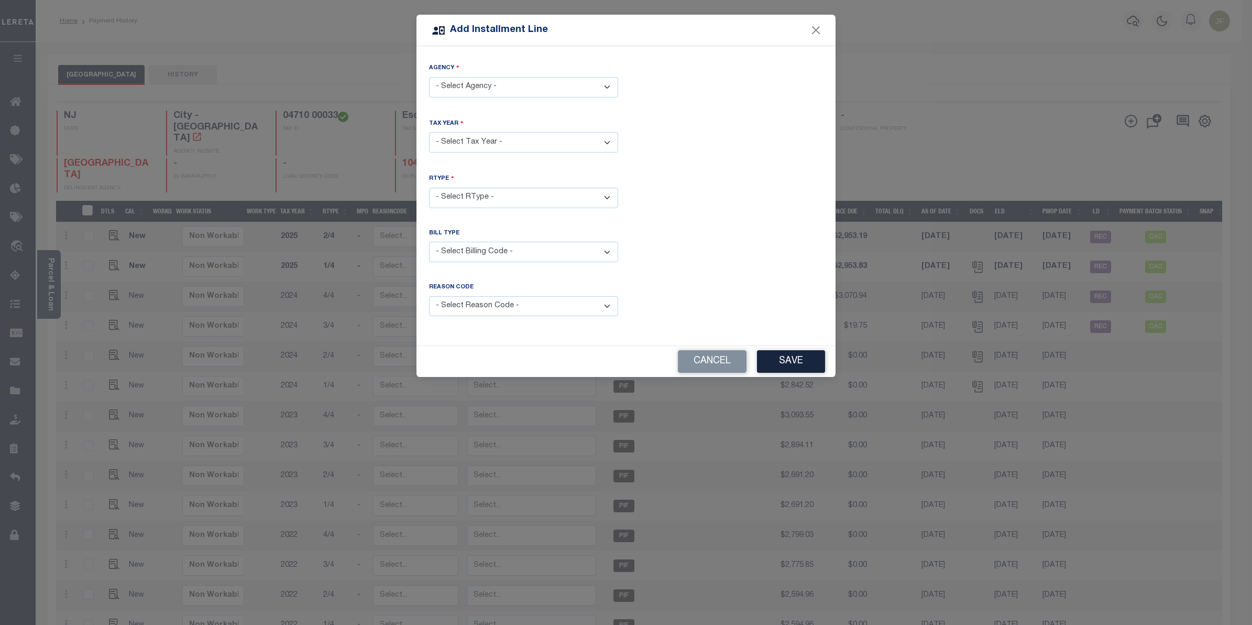
click at [508, 92] on select "- Select Agency - PATERSON CITY - City" at bounding box center [523, 87] width 189 height 20
select select "3403104008"
click at [429, 77] on select "- Select Agency - PATERSON CITY - City" at bounding box center [523, 87] width 189 height 20
click at [514, 149] on select "- Select Year - 2005 2006 2007 2008 2009 2010 2011 2012 2013 2014 2015 2016 201…" at bounding box center [523, 142] width 189 height 20
select select "2025"
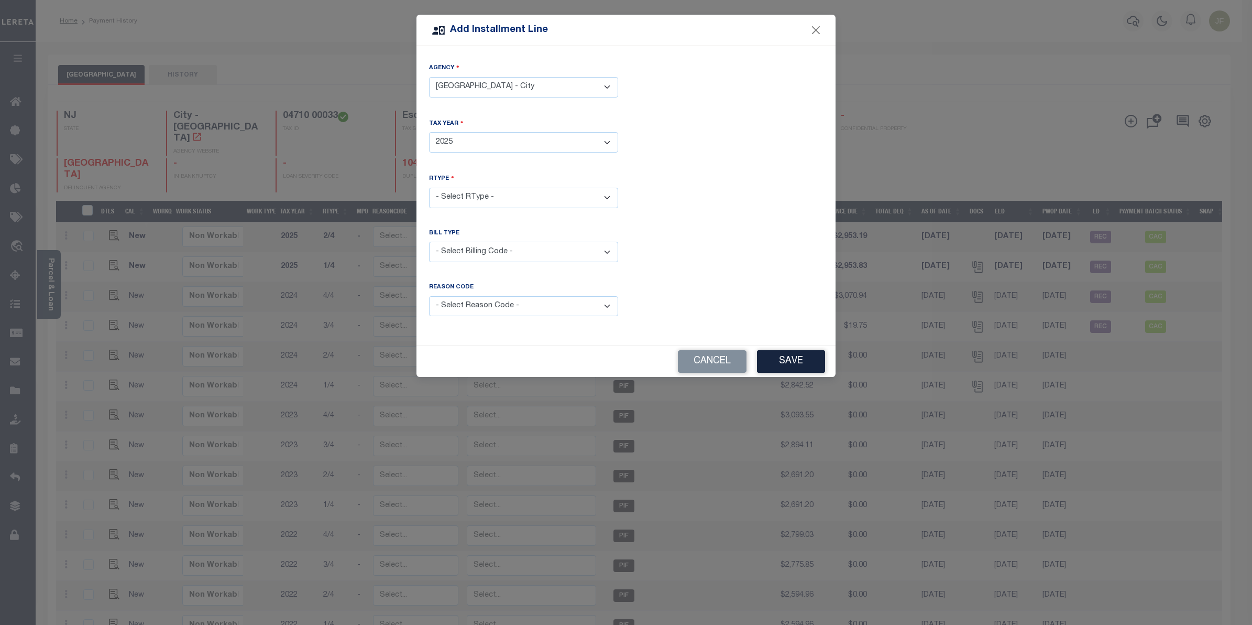
click at [429, 132] on select "- Select Year - 2005 2006 2007 2008 2009 2010 2011 2012 2013 2014 2015 2016 201…" at bounding box center [523, 142] width 189 height 20
click at [547, 252] on select "- Select Billing Code - Regular Delinquent Supplemental Corrected/Adjusted Bill…" at bounding box center [523, 252] width 189 height 20
select select "2"
click at [429, 242] on select "- Select Billing Code - Regular Delinquent Supplemental Corrected/Adjusted Bill…" at bounding box center [523, 252] width 189 height 20
click at [547, 197] on select "- Select RType - 1/4 2/4 3/4 4/4" at bounding box center [523, 198] width 189 height 20
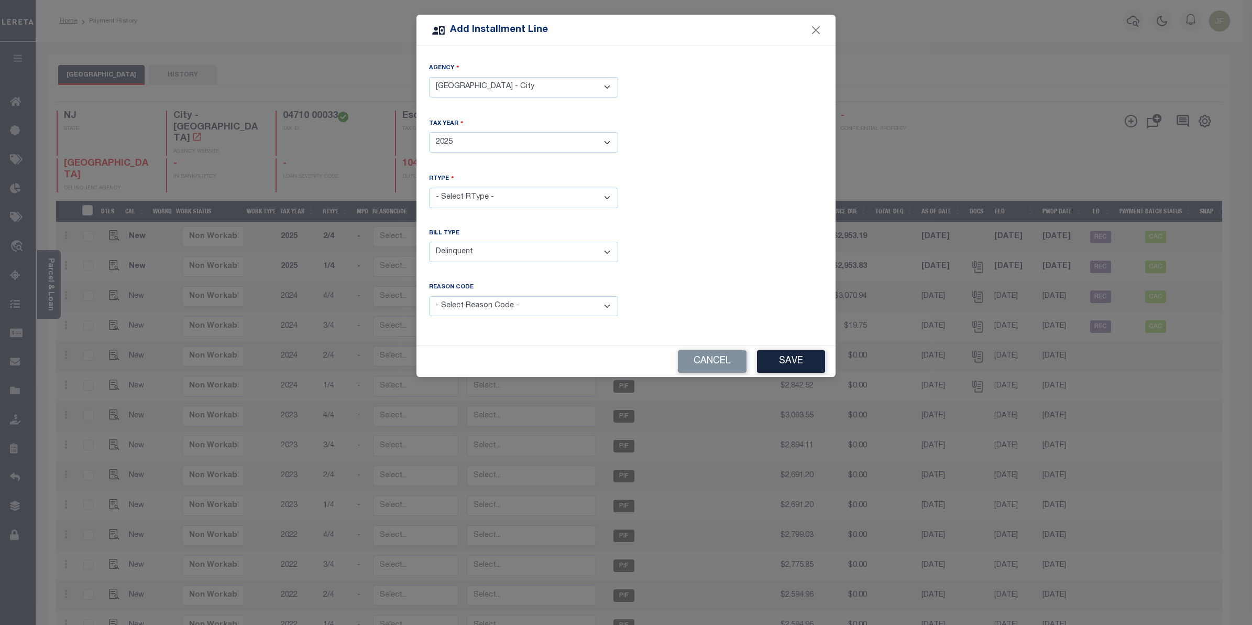
select select "2"
click at [429, 188] on select "- Select RType - 1/4 2/4 3/4 4/4" at bounding box center [523, 198] width 189 height 20
click at [527, 300] on select "- Select Reason Code - Payment Reversal Taxable Value Change Assessment Change …" at bounding box center [523, 306] width 189 height 20
select select "8"
click at [429, 296] on select "- Select Reason Code - Payment Reversal Taxable Value Change Assessment Change …" at bounding box center [523, 306] width 189 height 20
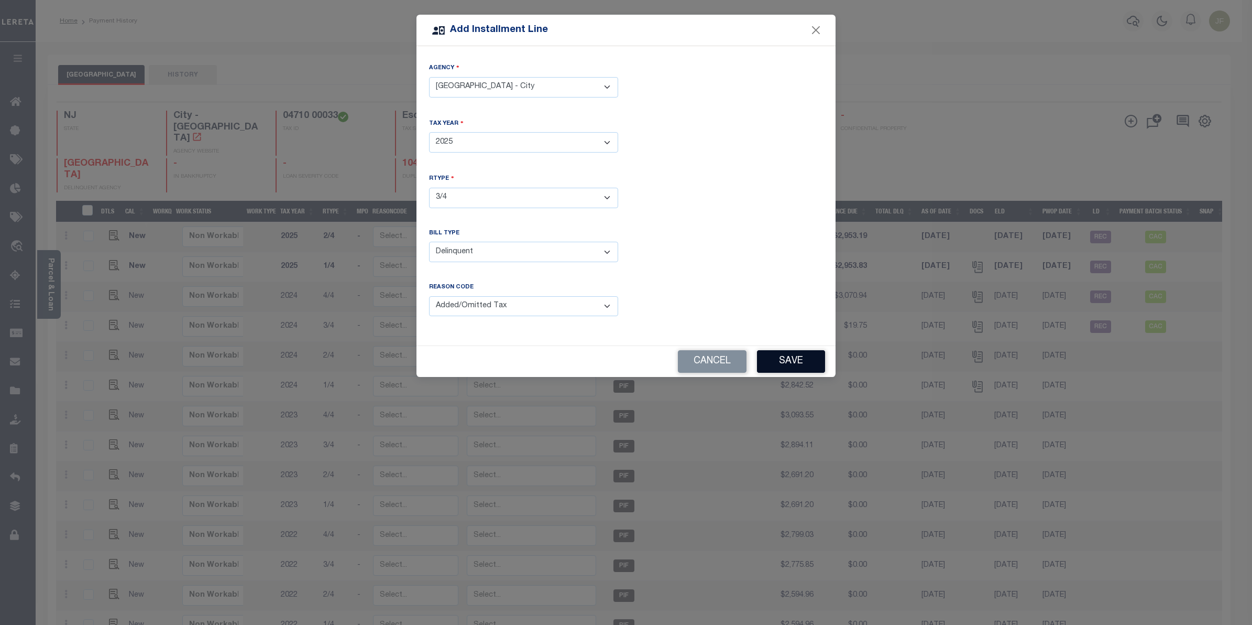
click at [800, 355] on button "Save" at bounding box center [791, 361] width 68 height 23
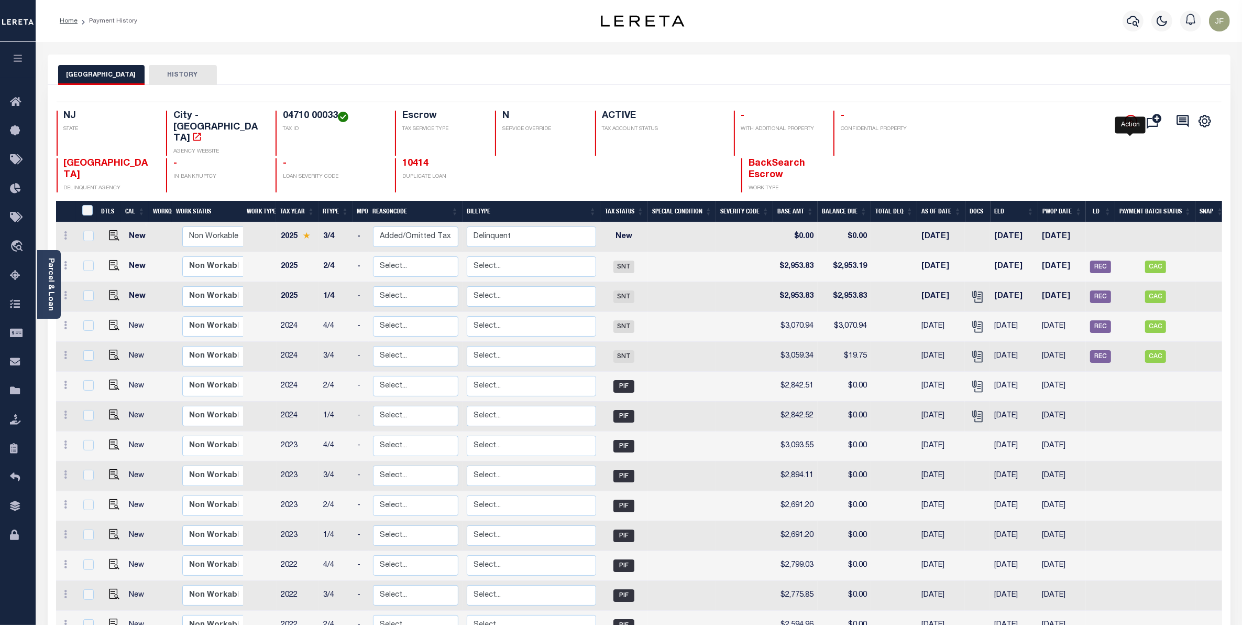
click at [1130, 118] on icon "" at bounding box center [1131, 121] width 13 height 13
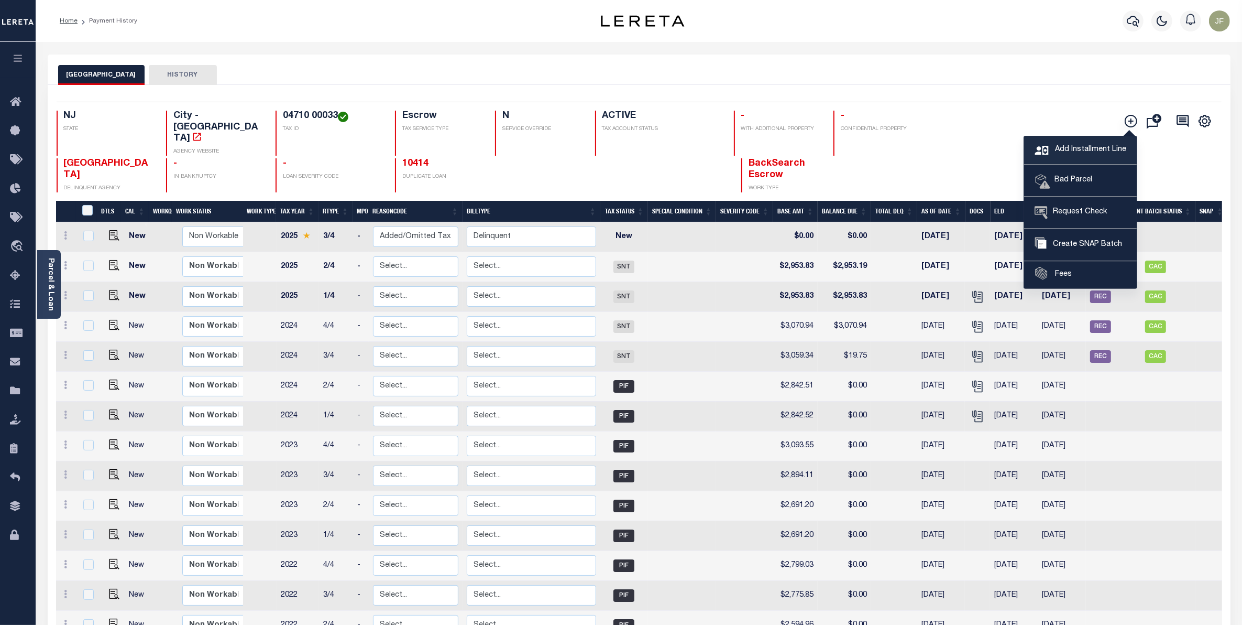
click at [1079, 145] on span "Add Installment Line" at bounding box center [1090, 150] width 74 height 12
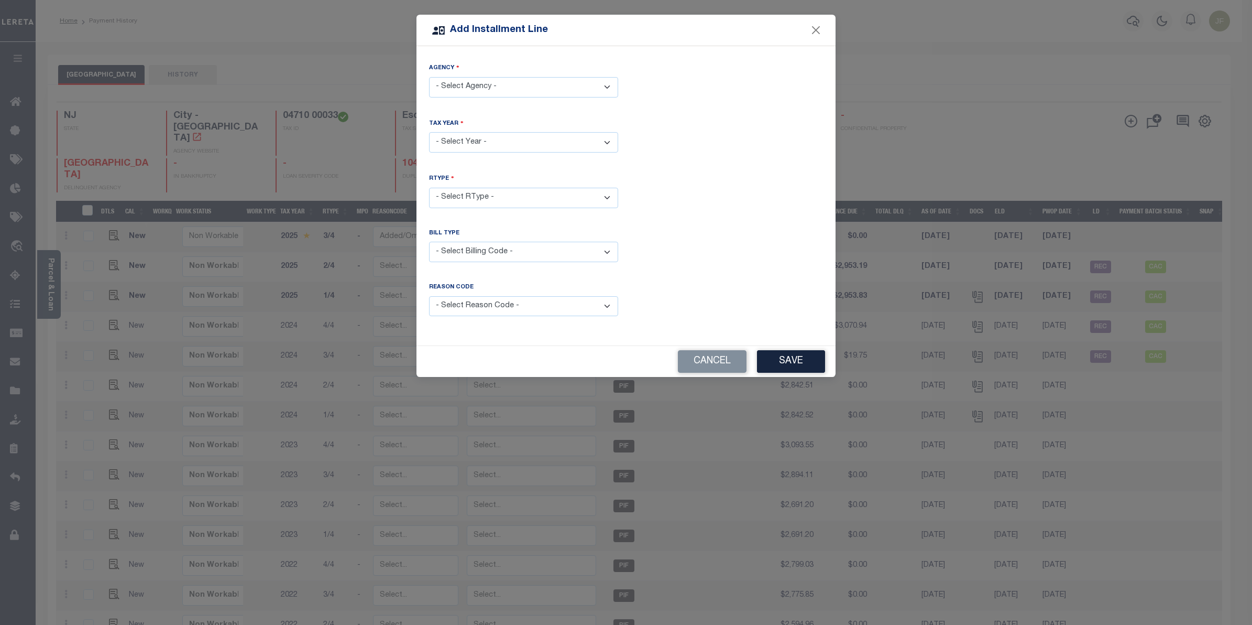
click at [580, 86] on select "- Select Agency - PATERSON CITY - City" at bounding box center [523, 87] width 189 height 20
select select "3403104008"
click at [429, 77] on select "- Select Agency - PATERSON CITY - City" at bounding box center [523, 87] width 189 height 20
click at [528, 143] on select "- Select Year - 2005 2006 2007 2008 2009 2010 2011 2012 2013 2014 2015 2016 201…" at bounding box center [523, 142] width 189 height 20
select select "2025"
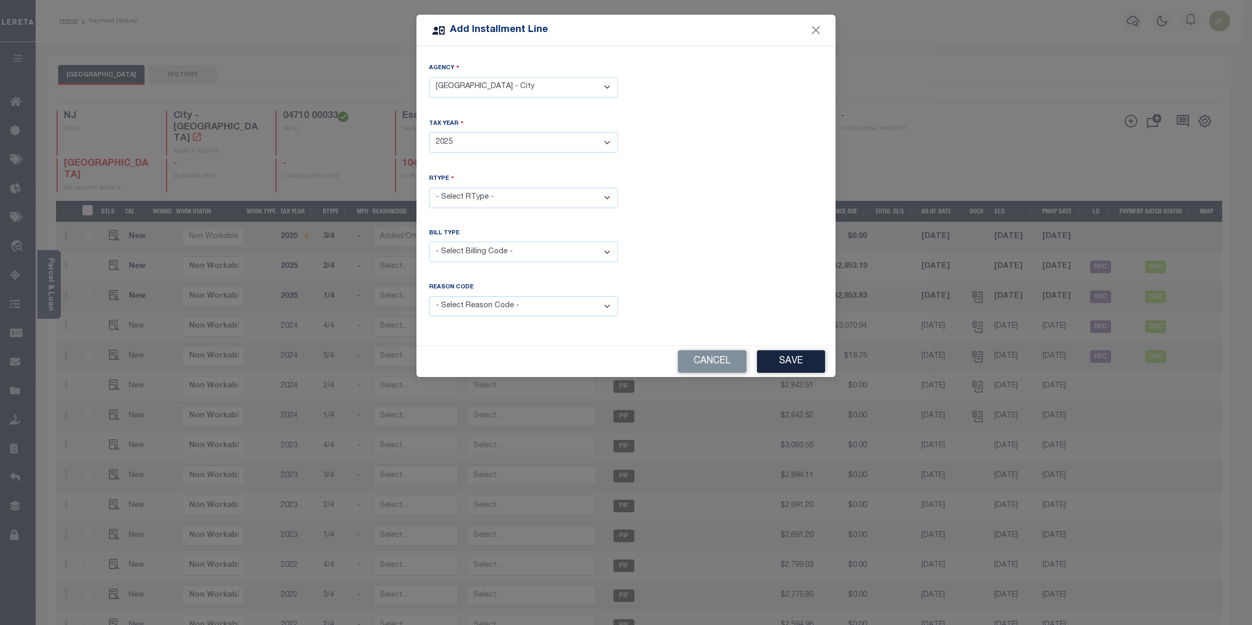
click at [429, 132] on select "- Select Year - 2005 2006 2007 2008 2009 2010 2011 2012 2013 2014 2015 2016 201…" at bounding box center [523, 142] width 189 height 20
click at [554, 194] on select "- Select RType - 1/4 2/4 3/4 4/4" at bounding box center [523, 198] width 189 height 20
select select "3"
click at [429, 188] on select "- Select RType - 1/4 2/4 3/4 4/4" at bounding box center [523, 198] width 189 height 20
click at [539, 256] on select "- Select Billing Code - Regular Delinquent Supplemental Corrected/Adjusted Bill…" at bounding box center [523, 252] width 189 height 20
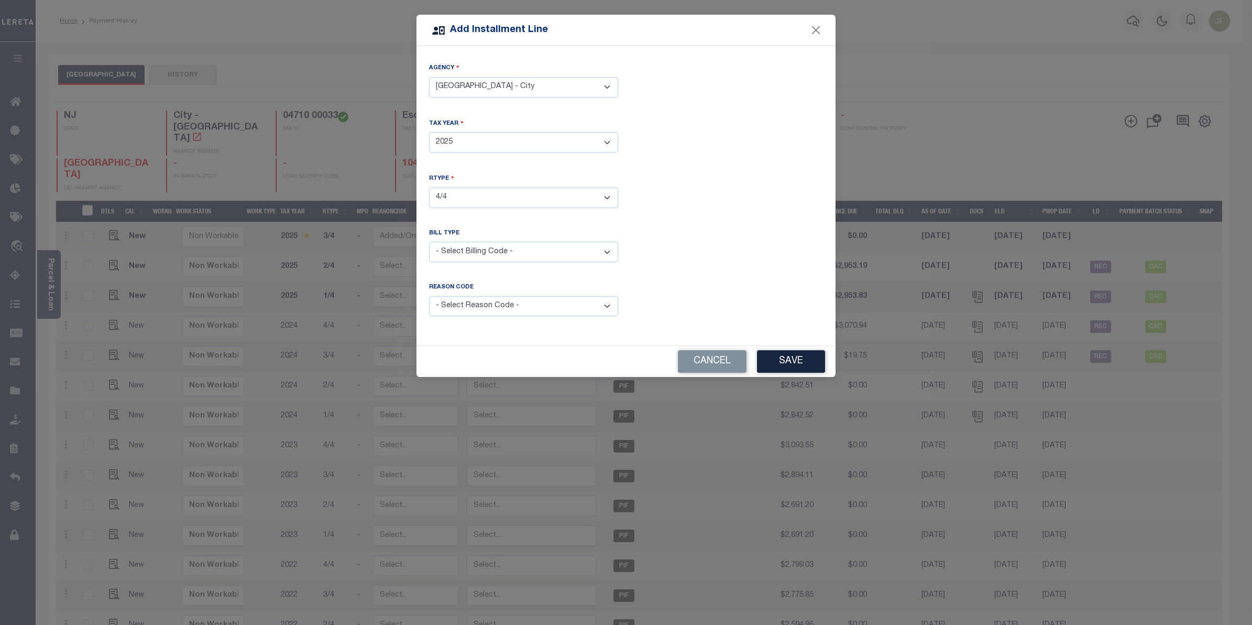
select select "1"
click at [429, 242] on select "- Select Billing Code - Regular Delinquent Supplemental Corrected/Adjusted Bill…" at bounding box center [523, 252] width 189 height 20
click at [507, 300] on select "- Select Reason Code - Payment Reversal Taxable Value Change Assessment Change …" at bounding box center [523, 306] width 189 height 20
select select "8"
click at [429, 296] on select "- Select Reason Code - Payment Reversal Taxable Value Change Assessment Change …" at bounding box center [523, 306] width 189 height 20
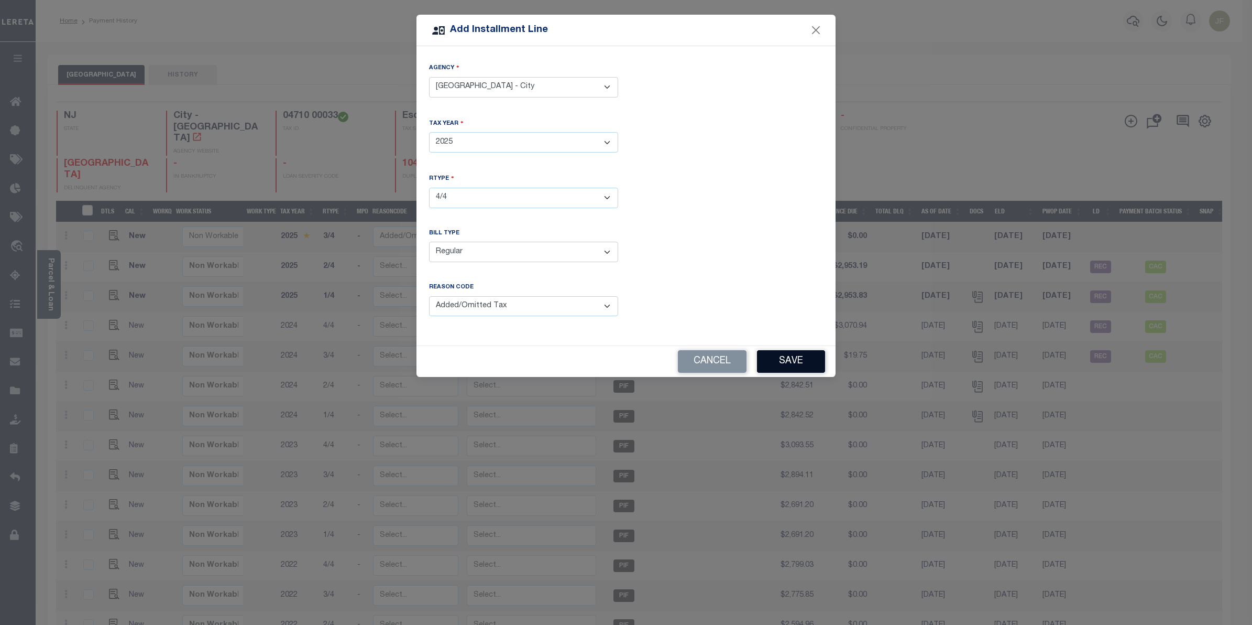
click at [784, 362] on button "Save" at bounding box center [791, 361] width 68 height 23
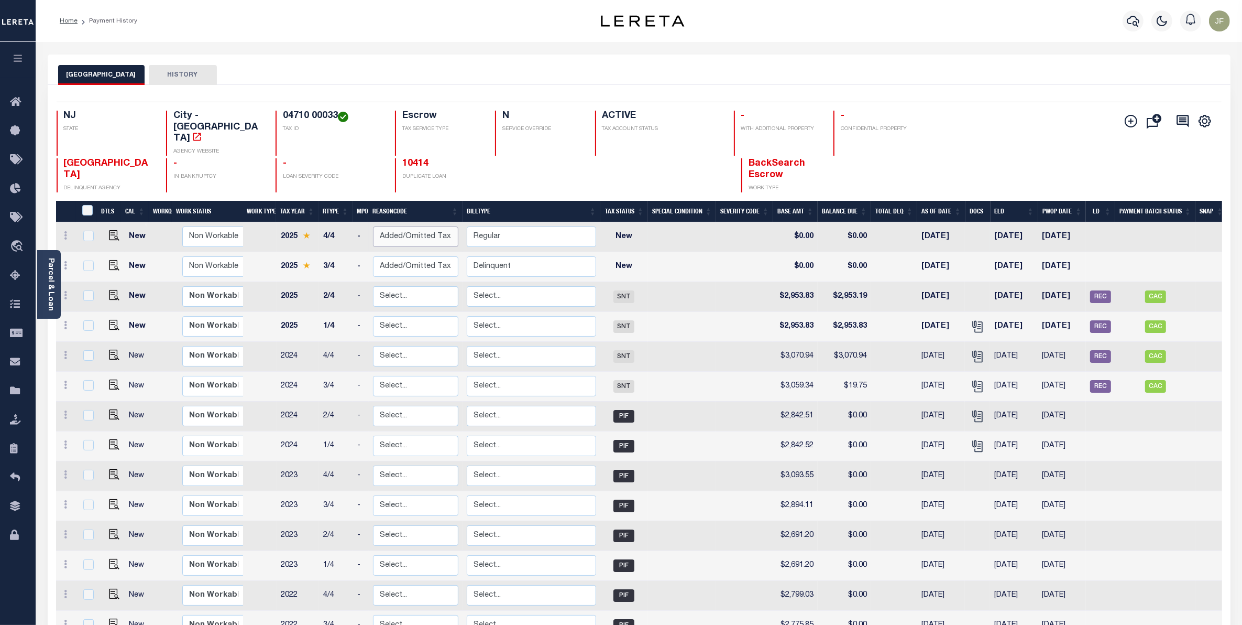
click at [436, 226] on select "Select... Payment Reversal Taxable Value Change Assessment Change Occupancy Tax…" at bounding box center [415, 236] width 85 height 20
checkbox input "true"
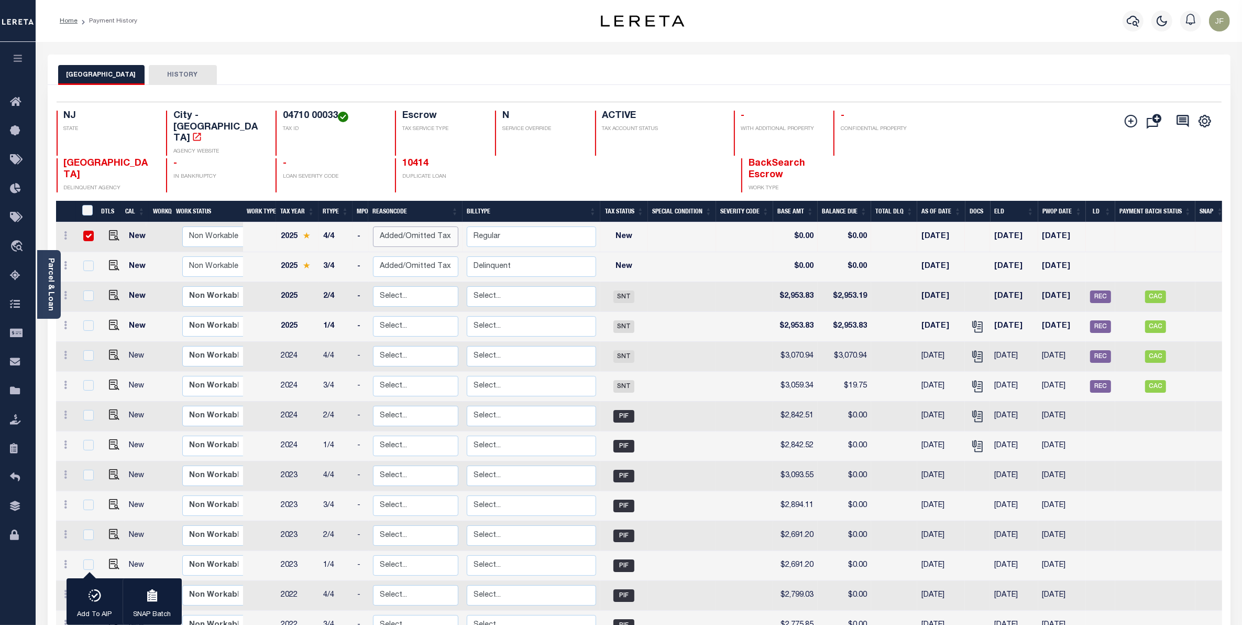
select select "0"
click at [373, 226] on select "Select... Payment Reversal Taxable Value Change Assessment Change Occupancy Tax…" at bounding box center [415, 236] width 85 height 20
checkbox input "false"
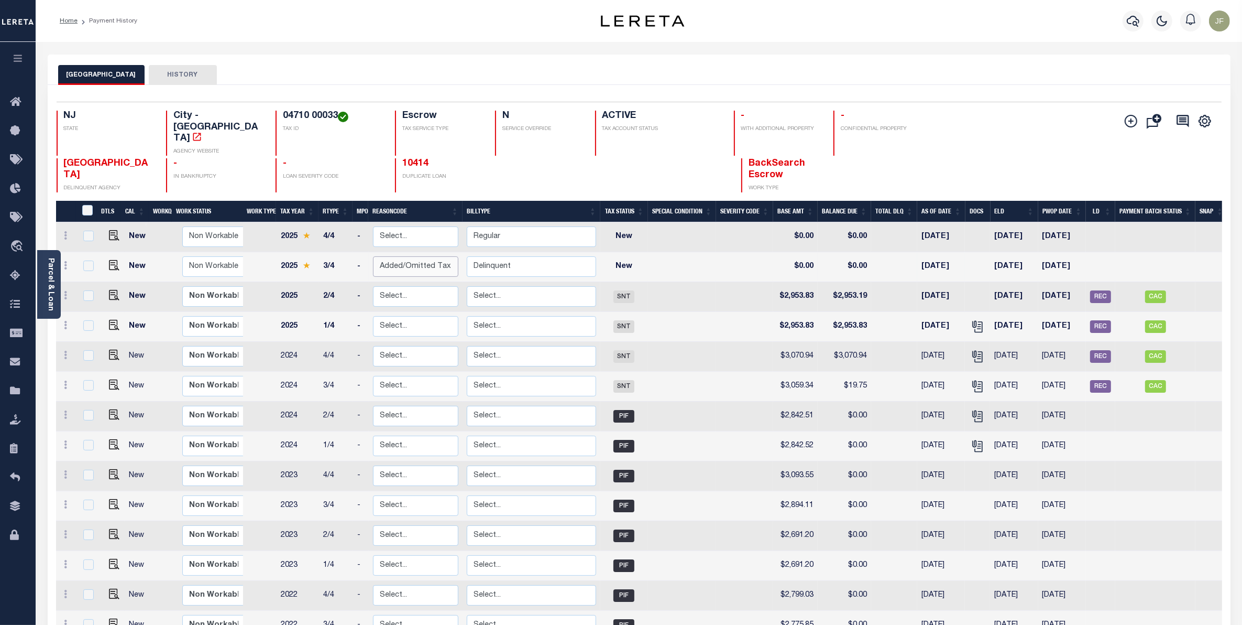
click at [441, 256] on select "Select... Payment Reversal Taxable Value Change Assessment Change Occupancy Tax…" at bounding box center [415, 266] width 85 height 20
checkbox input "true"
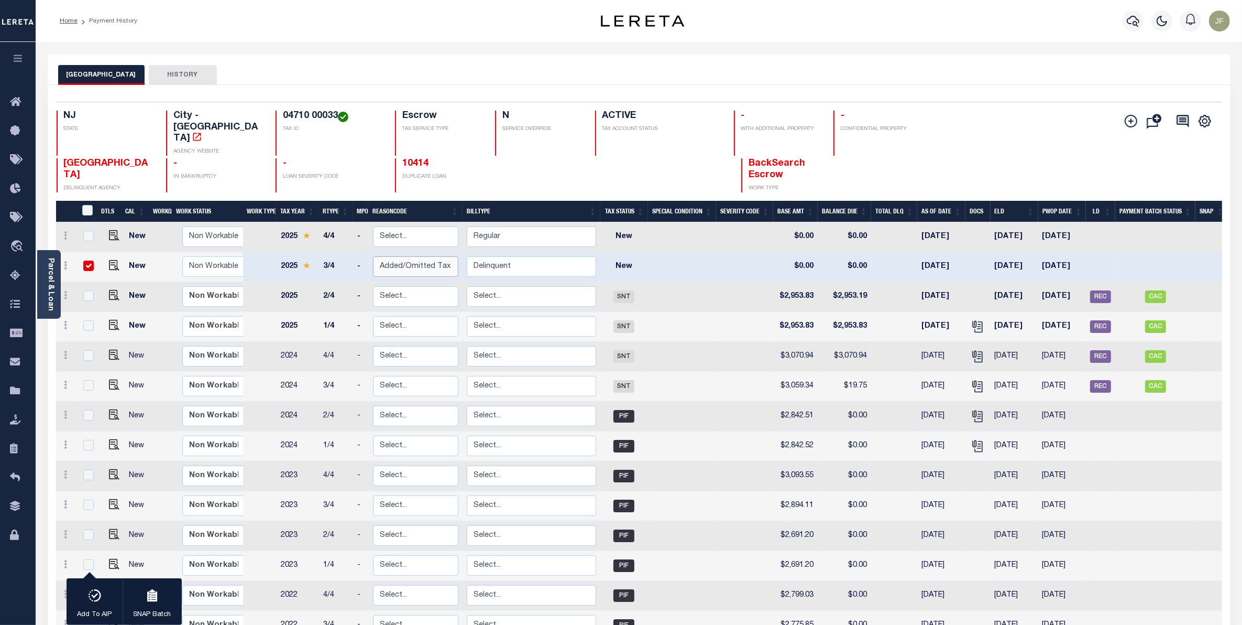
select select "0"
click at [373, 256] on select "Select... Payment Reversal Taxable Value Change Assessment Change Occupancy Tax…" at bounding box center [415, 266] width 85 height 20
checkbox input "false"
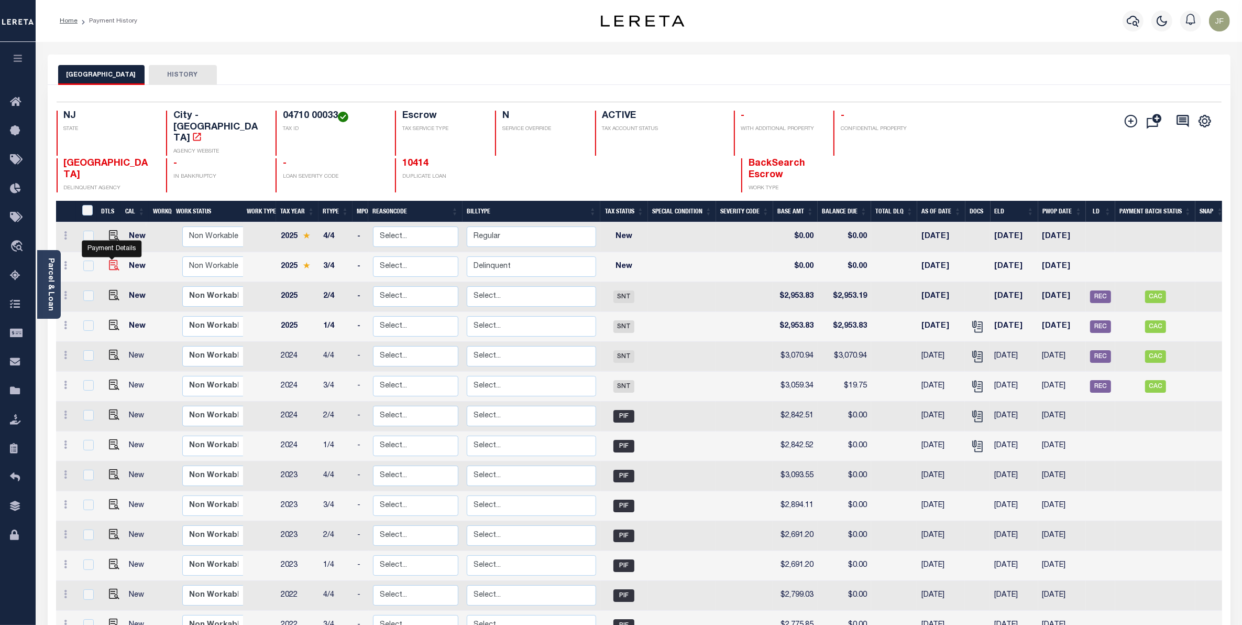
click at [111, 260] on img at bounding box center [114, 265] width 10 height 10
checkbox input "true"
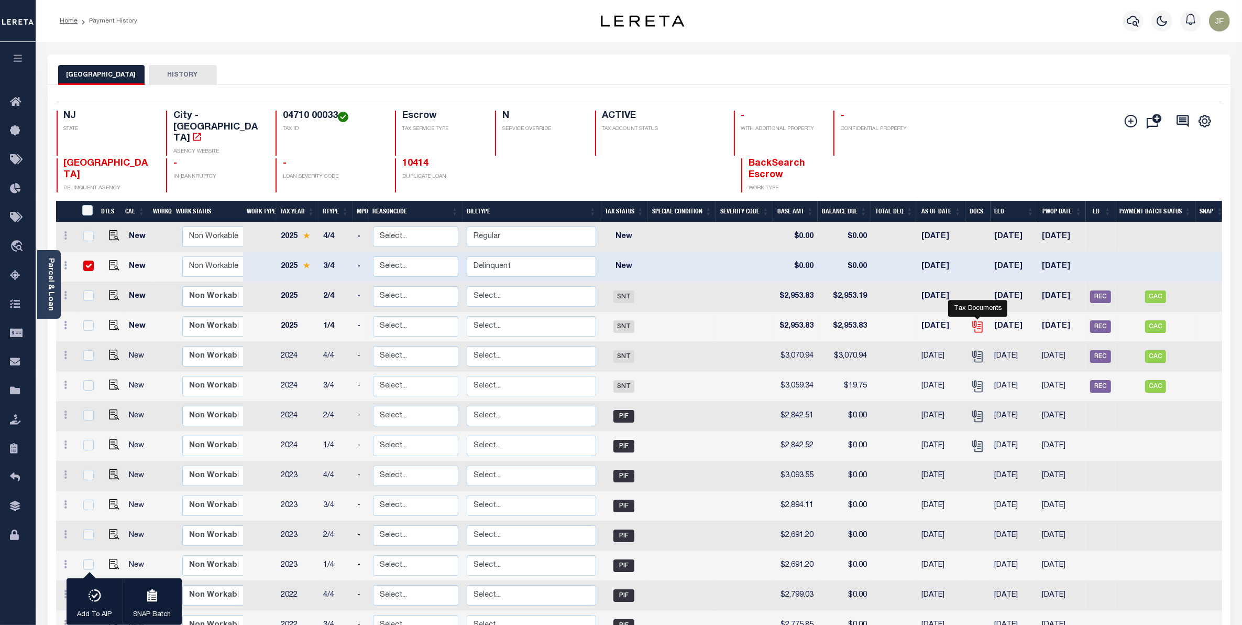
click at [978, 320] on icon at bounding box center [978, 327] width 14 height 14
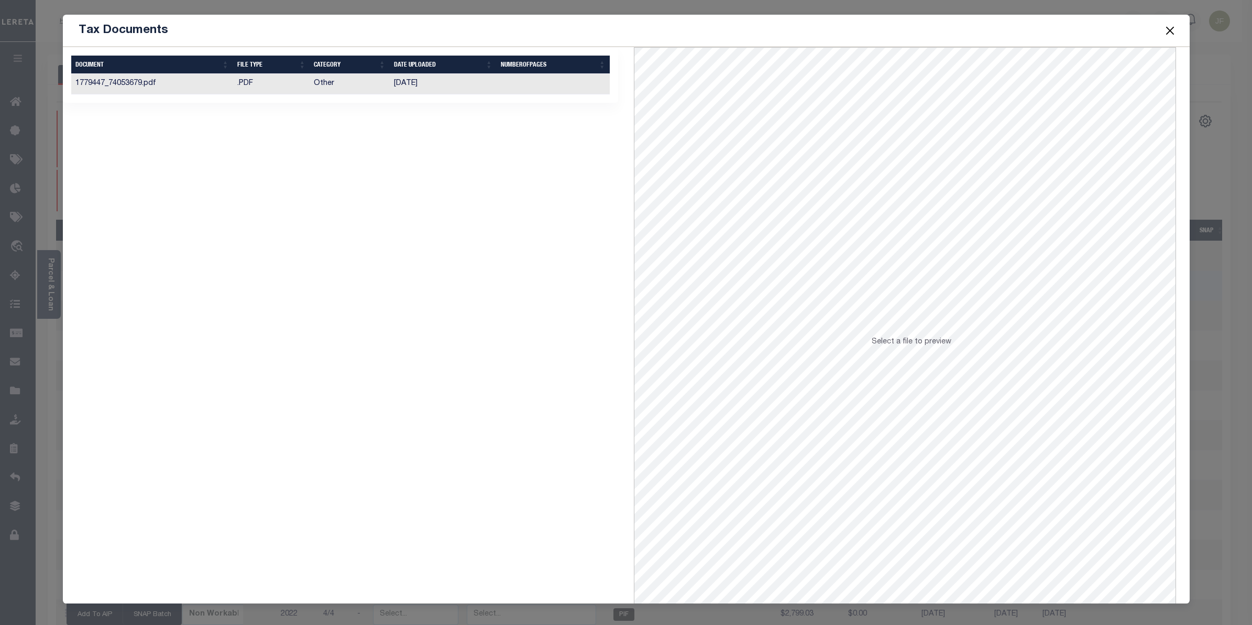
click at [438, 85] on td "01/09/2025" at bounding box center [443, 84] width 107 height 20
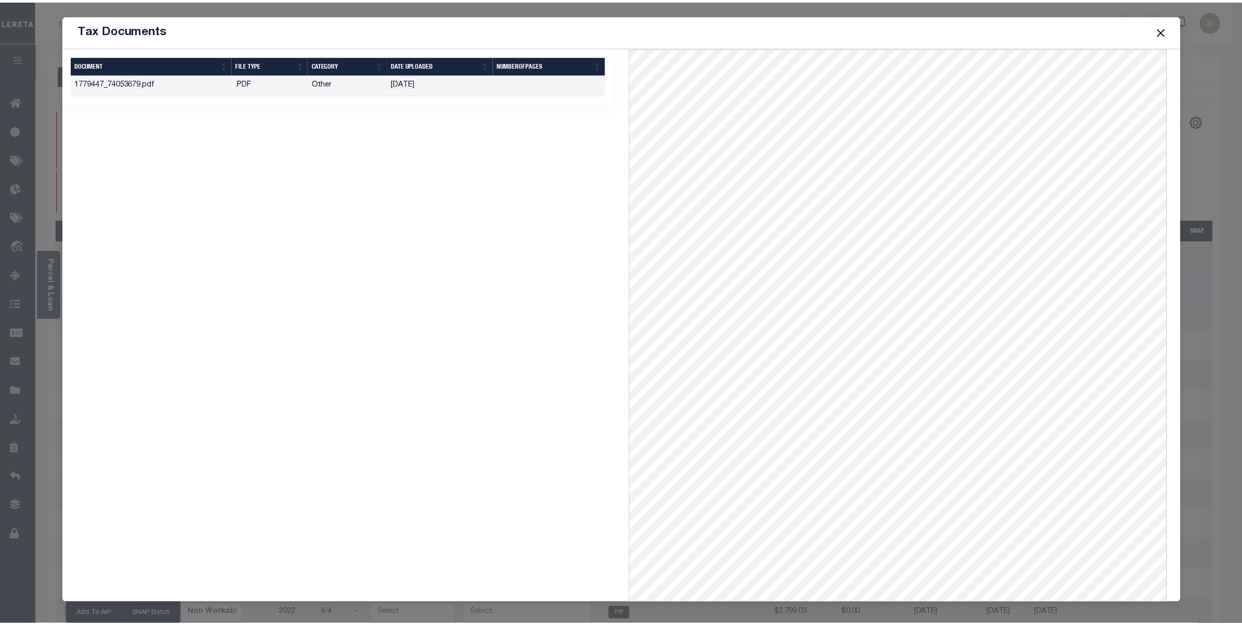
scroll to position [3, 0]
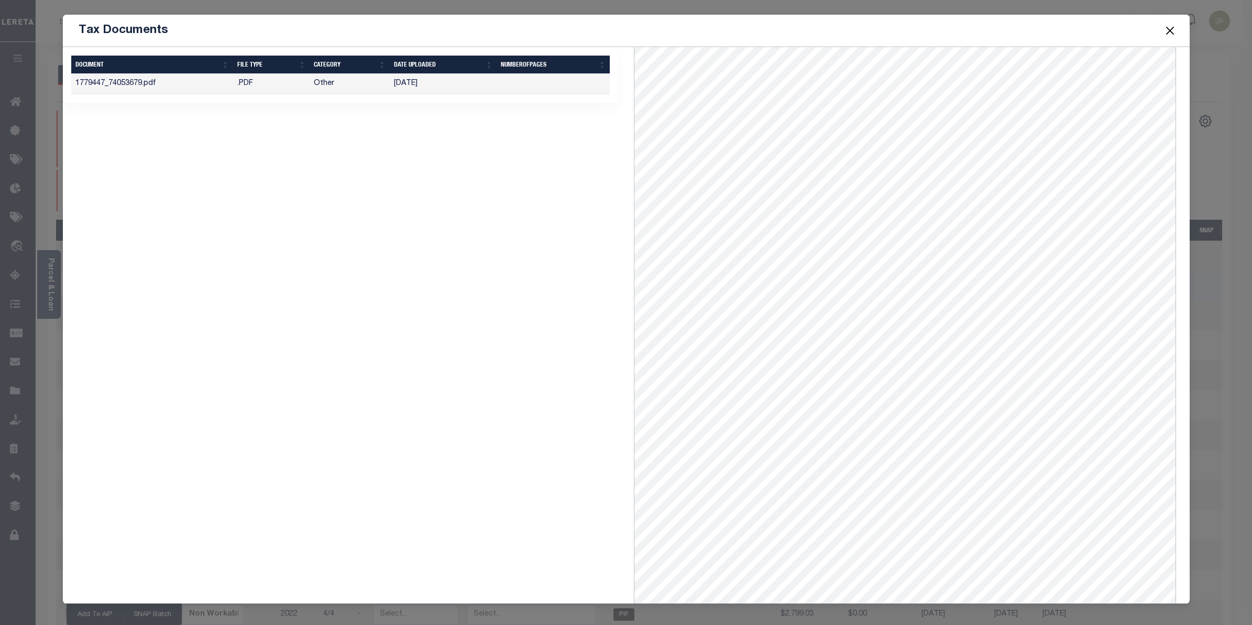
click at [1169, 26] on button "Close" at bounding box center [1170, 31] width 14 height 14
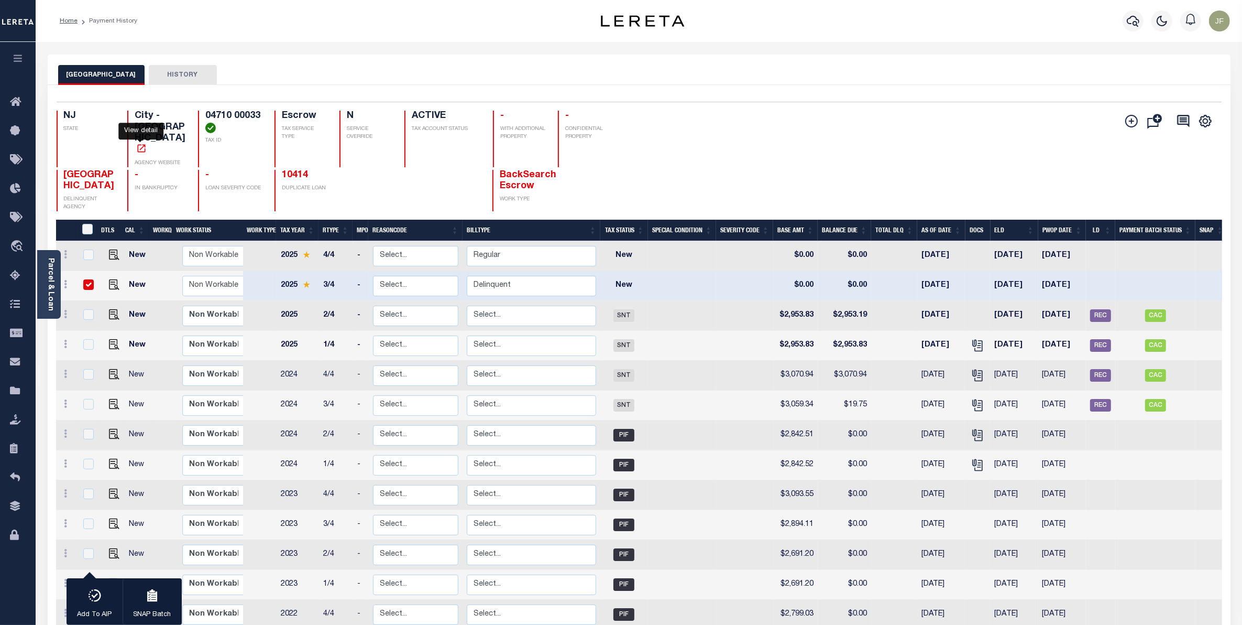
click at [147, 145] on link "" at bounding box center [142, 149] width 14 height 9
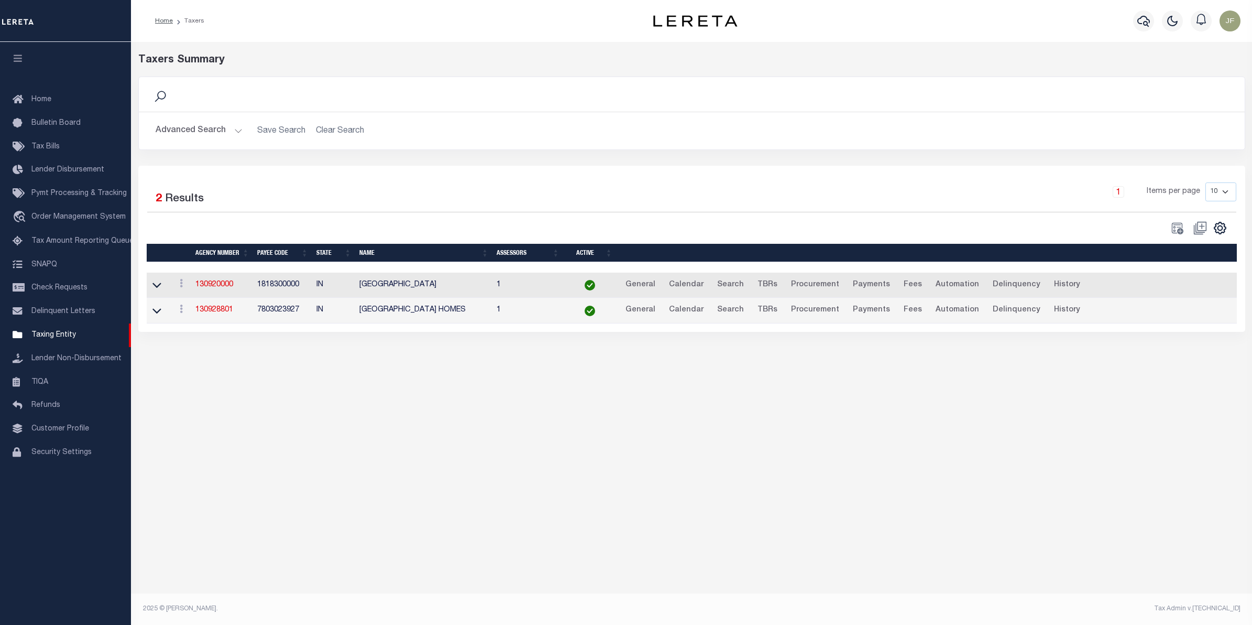
click at [227, 134] on button "Advanced Search" at bounding box center [199, 131] width 87 height 20
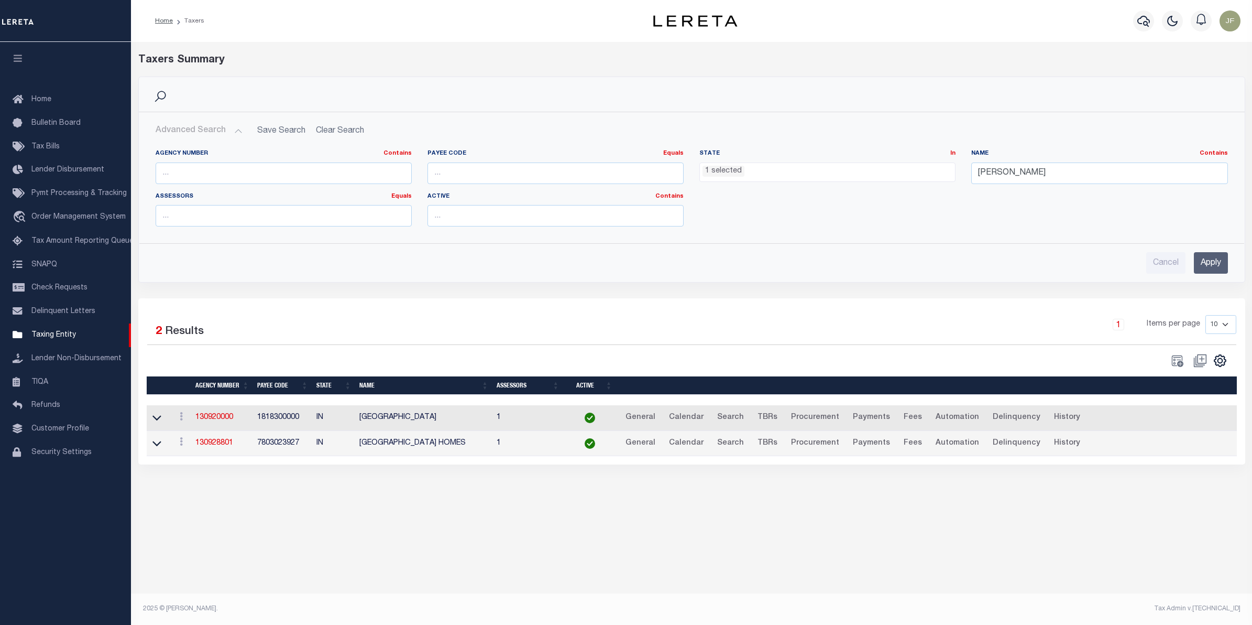
click at [823, 169] on ul "1 selected" at bounding box center [827, 170] width 255 height 14
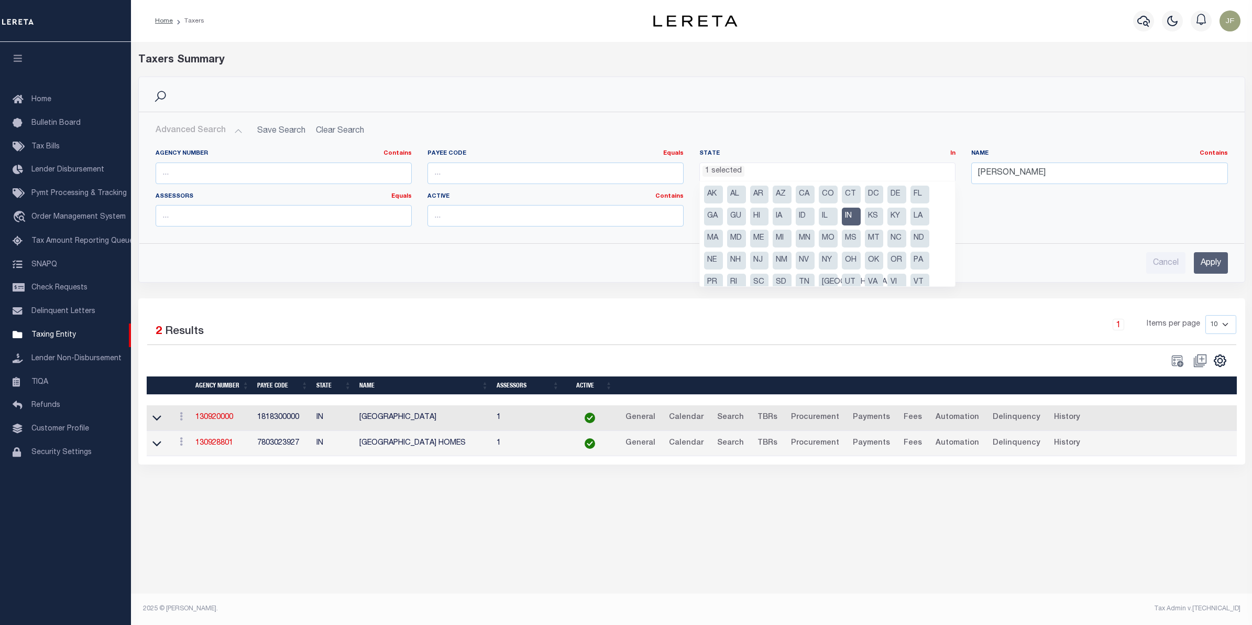
click at [850, 221] on li "IN" at bounding box center [851, 217] width 19 height 18
click at [764, 258] on li "NJ" at bounding box center [759, 261] width 19 height 18
select select "NJ"
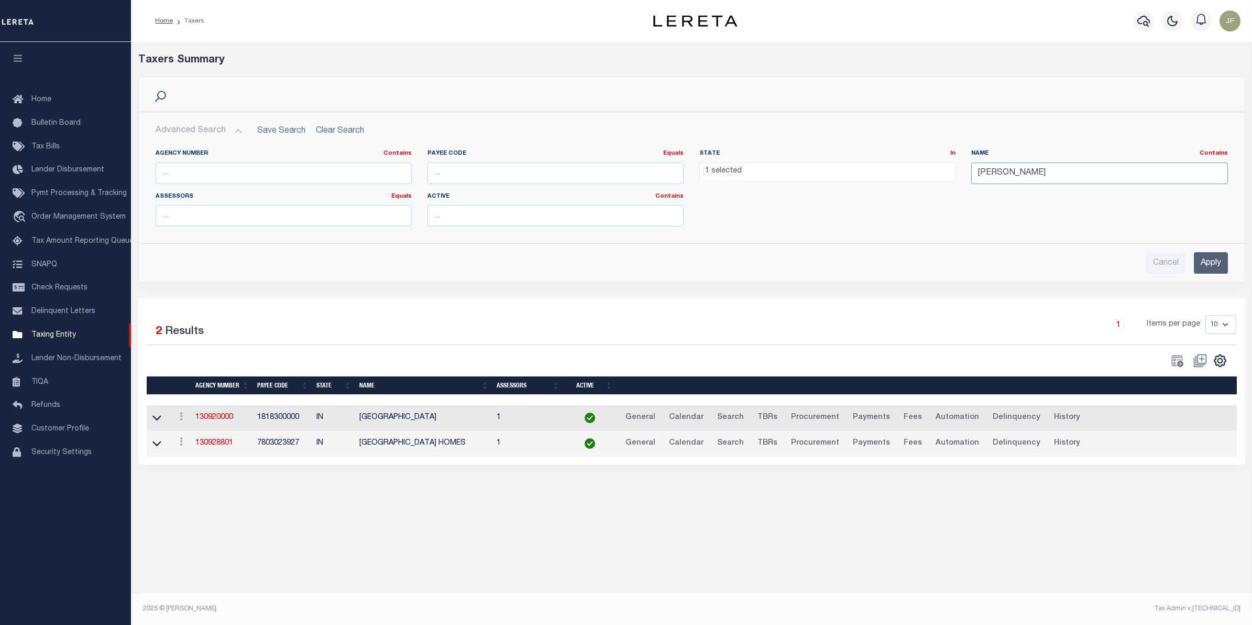
drag, startPoint x: 1052, startPoint y: 179, endPoint x: 1014, endPoint y: 176, distance: 37.9
click at [1023, 176] on input "[PERSON_NAME]" at bounding box center [1099, 172] width 256 height 21
drag, startPoint x: 1027, startPoint y: 173, endPoint x: 912, endPoint y: 171, distance: 114.8
click at [913, 171] on div "Agency Number Contains Contains Is Payee Code Equals Equals Is Not Equal To Is …" at bounding box center [692, 191] width 1088 height 85
type input "paterson"
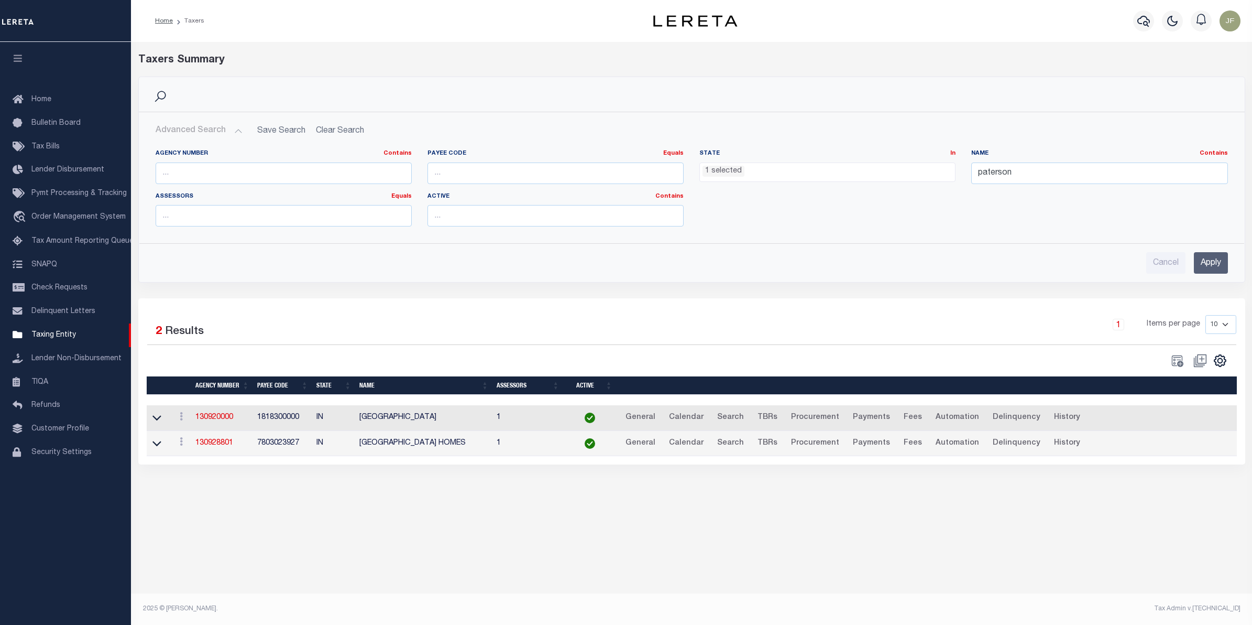
click at [1201, 258] on input "Apply" at bounding box center [1211, 262] width 34 height 21
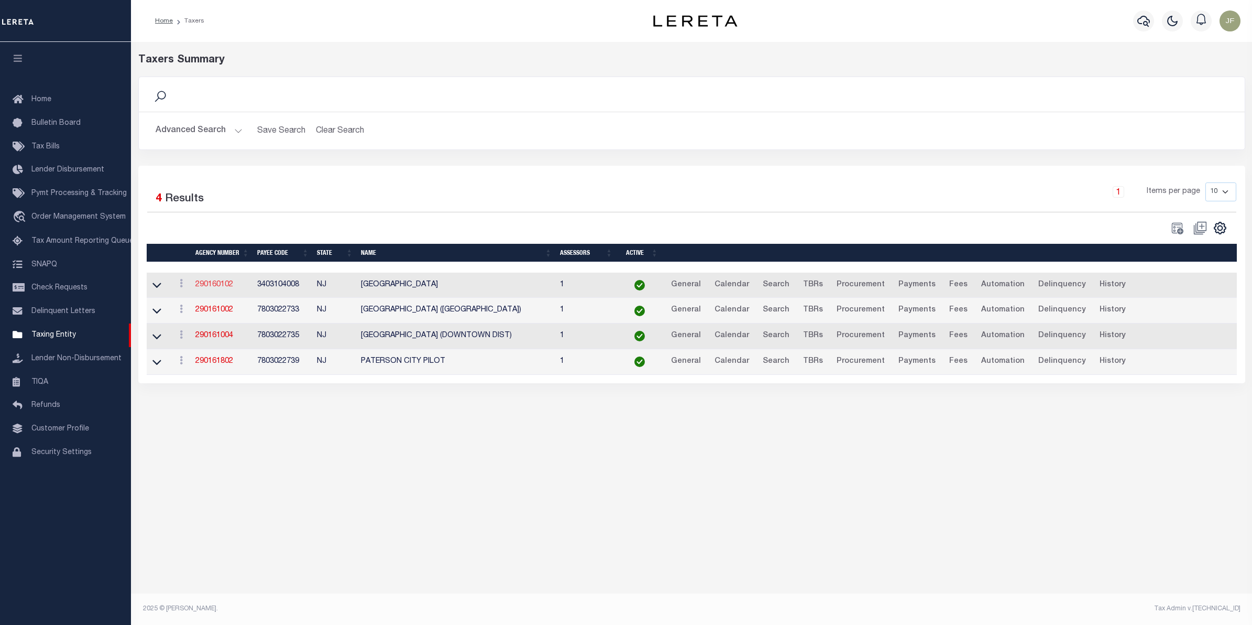
click at [215, 282] on link "290160102" at bounding box center [214, 284] width 38 height 7
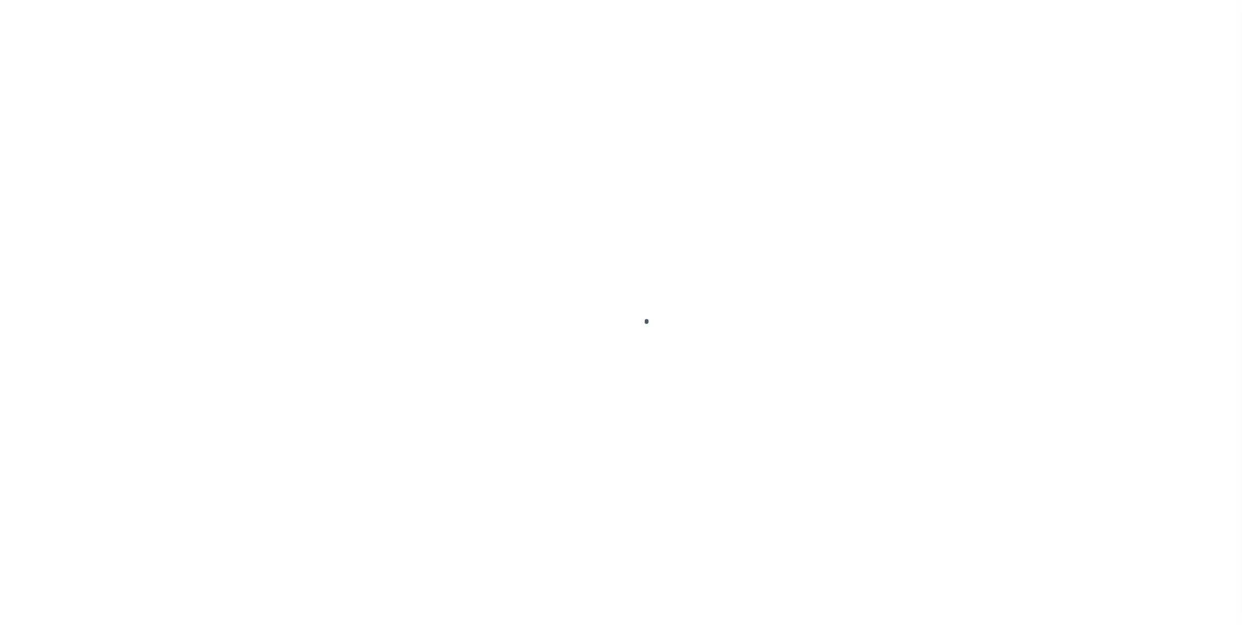
checkbox input "false"
type input "[DATE]"
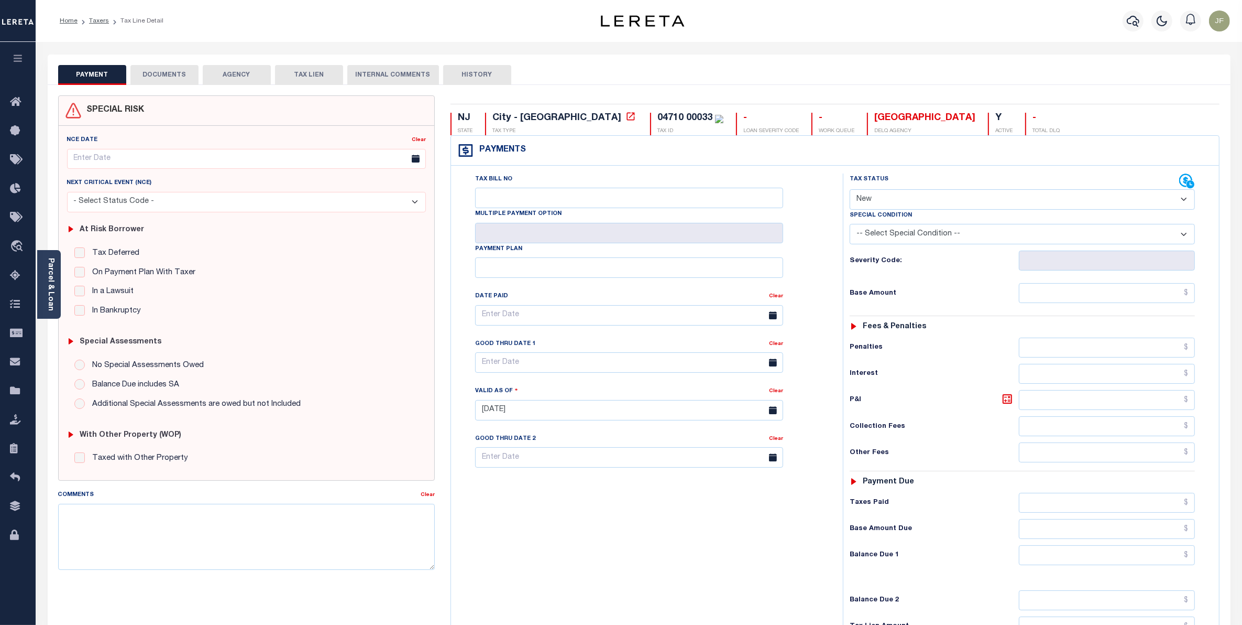
click at [955, 198] on select "- Select Status Code - Open Due/Unpaid Paid Incomplete No Tax Due Internal Refu…" at bounding box center [1022, 199] width 345 height 20
select select "DUE"
click at [850, 190] on select "- Select Status Code - Open Due/Unpaid Paid Incomplete No Tax Due Internal Refu…" at bounding box center [1022, 199] width 345 height 20
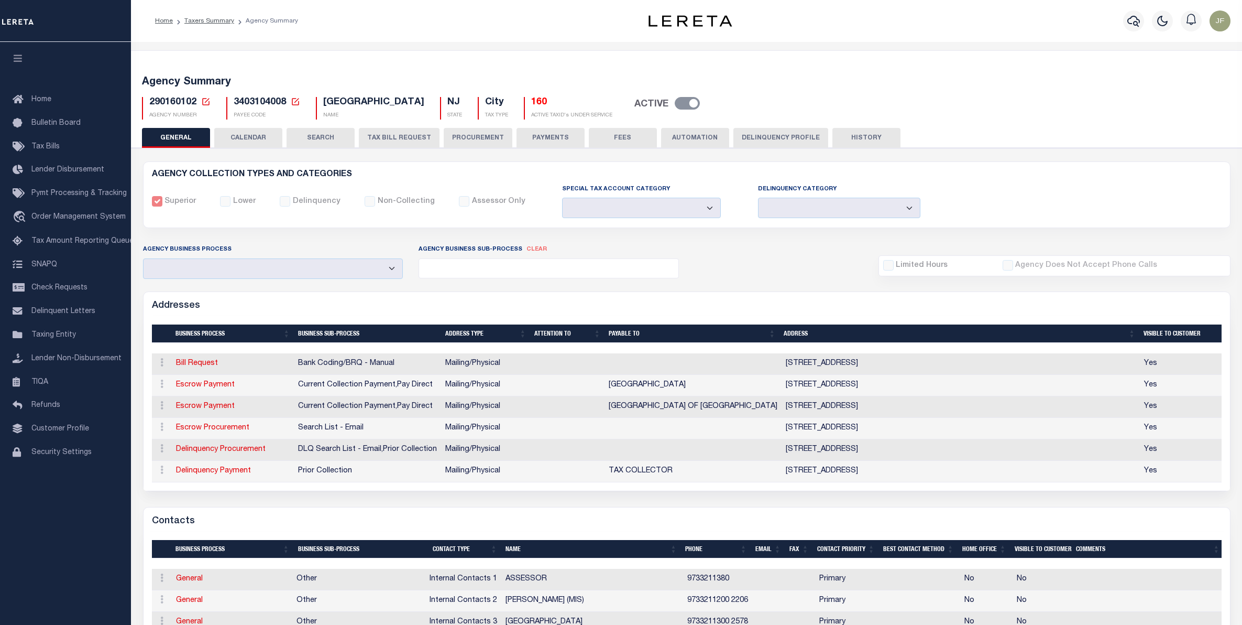
select select
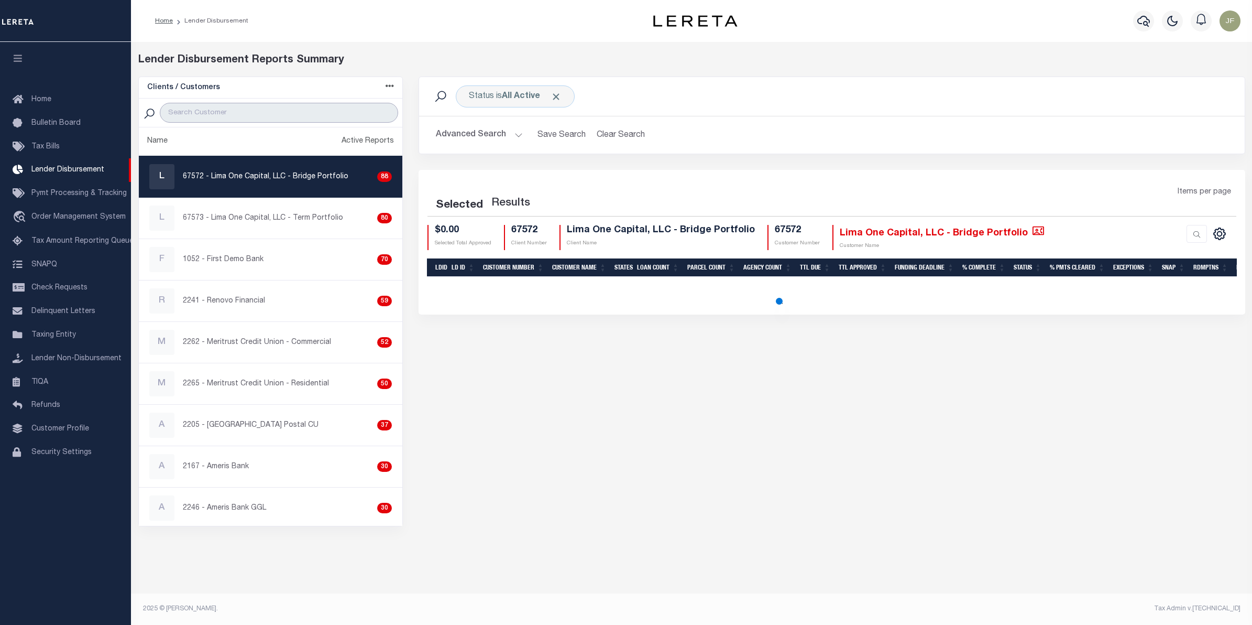
click at [286, 109] on input "search" at bounding box center [279, 113] width 239 height 20
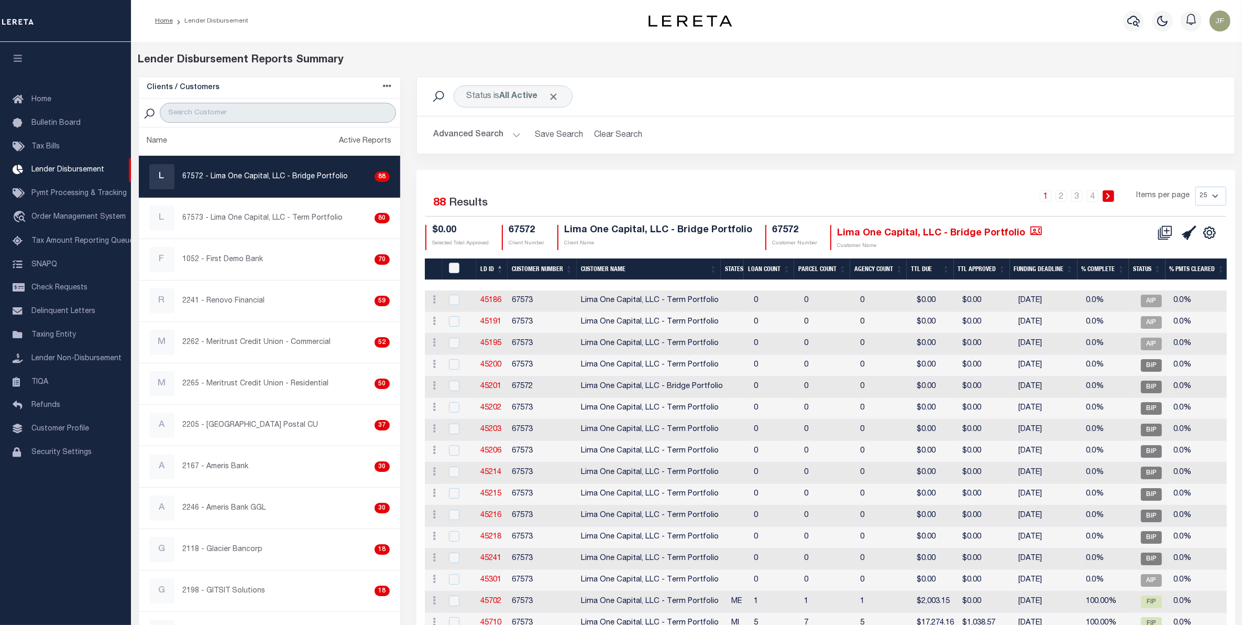
type input "Renovo"
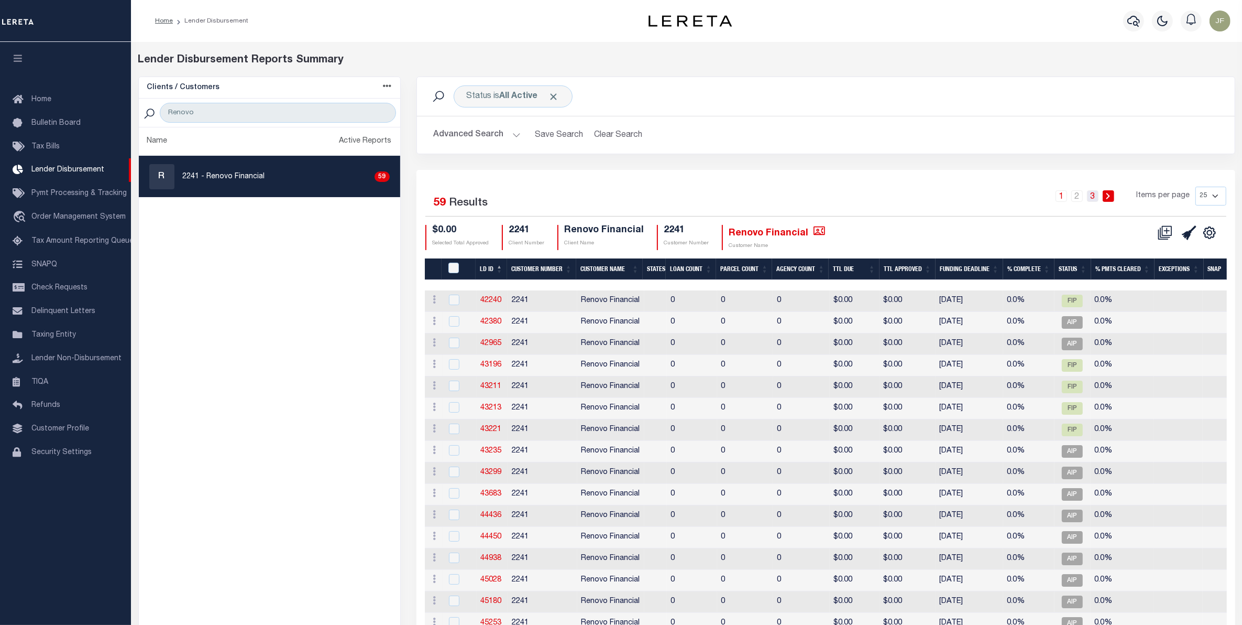
click at [1090, 197] on link "3" at bounding box center [1093, 196] width 12 height 12
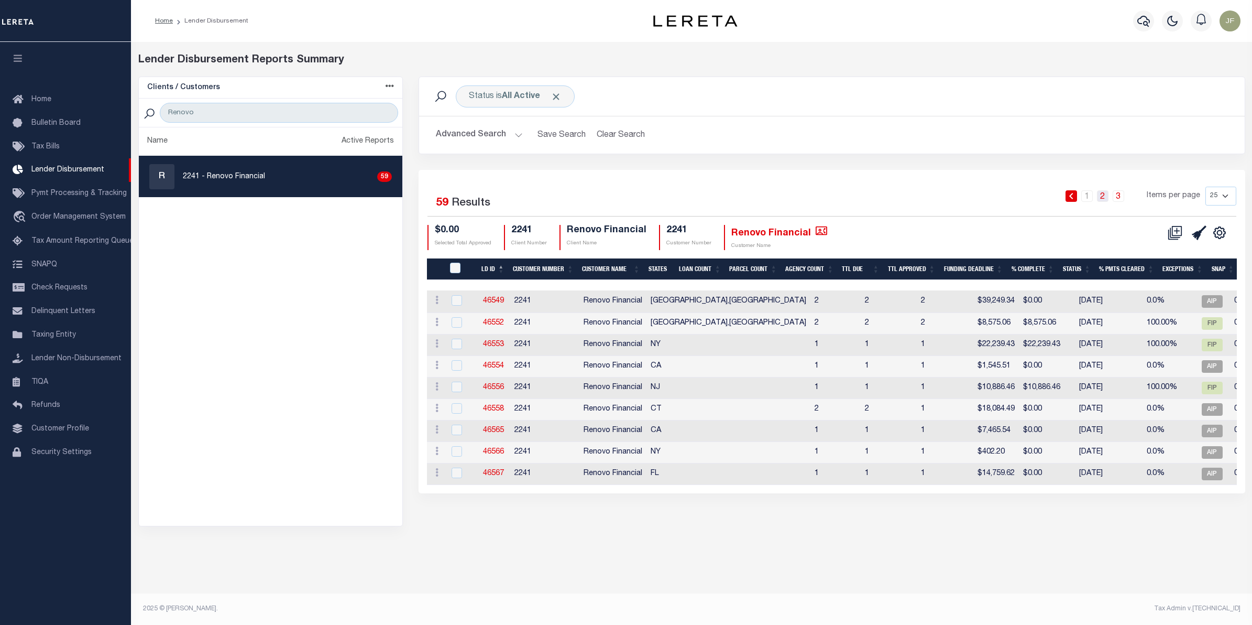
click at [1103, 198] on link "2" at bounding box center [1103, 196] width 12 height 12
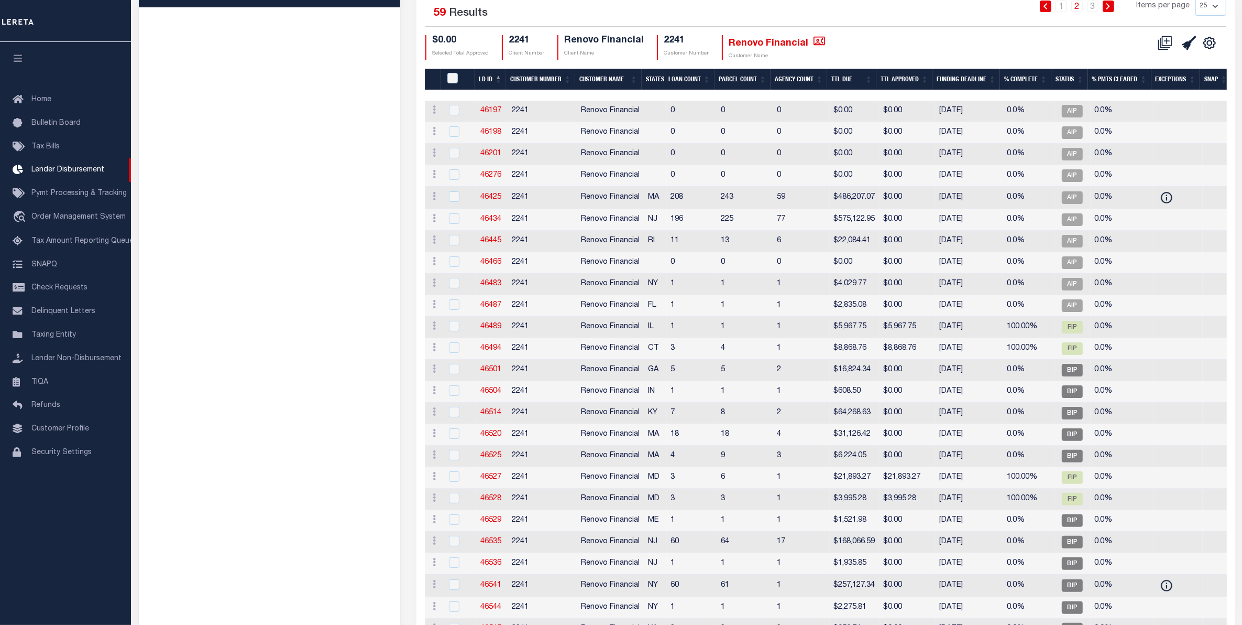
scroll to position [131, 0]
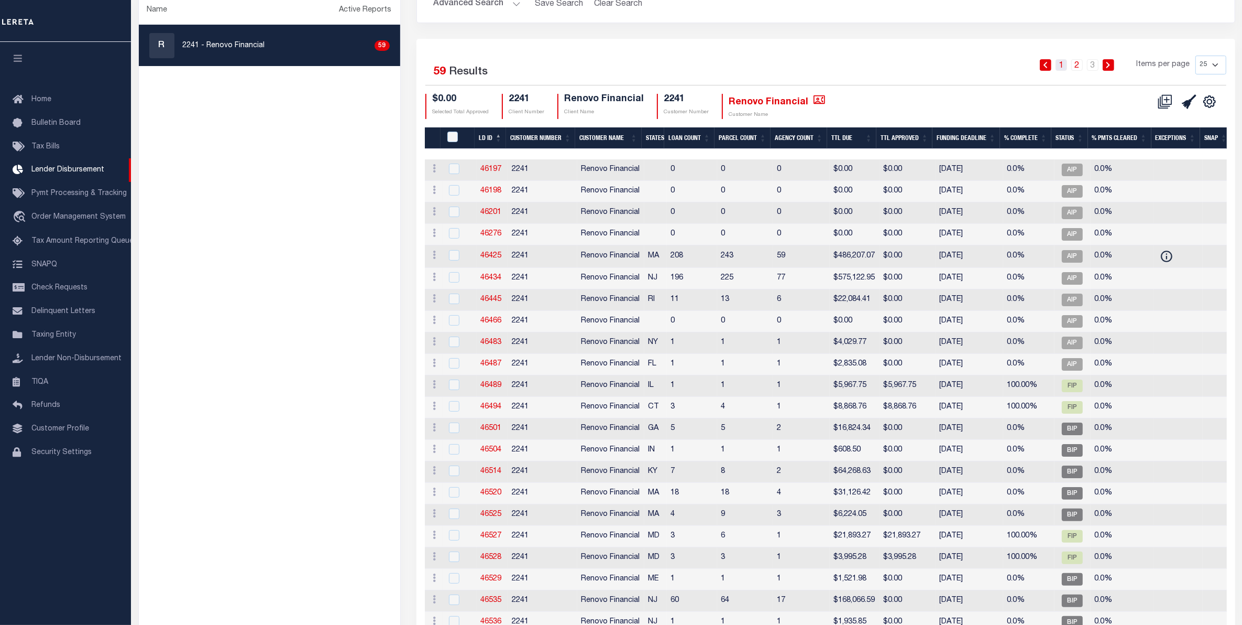
click at [1062, 69] on link "1" at bounding box center [1062, 65] width 12 height 12
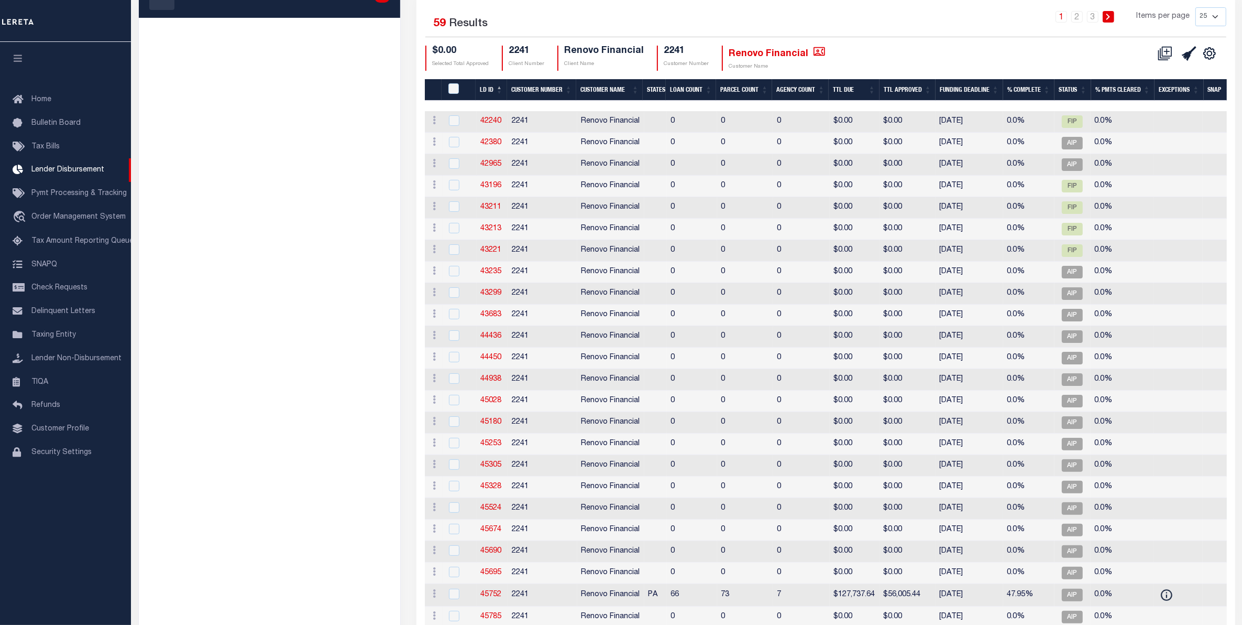
scroll to position [258, 0]
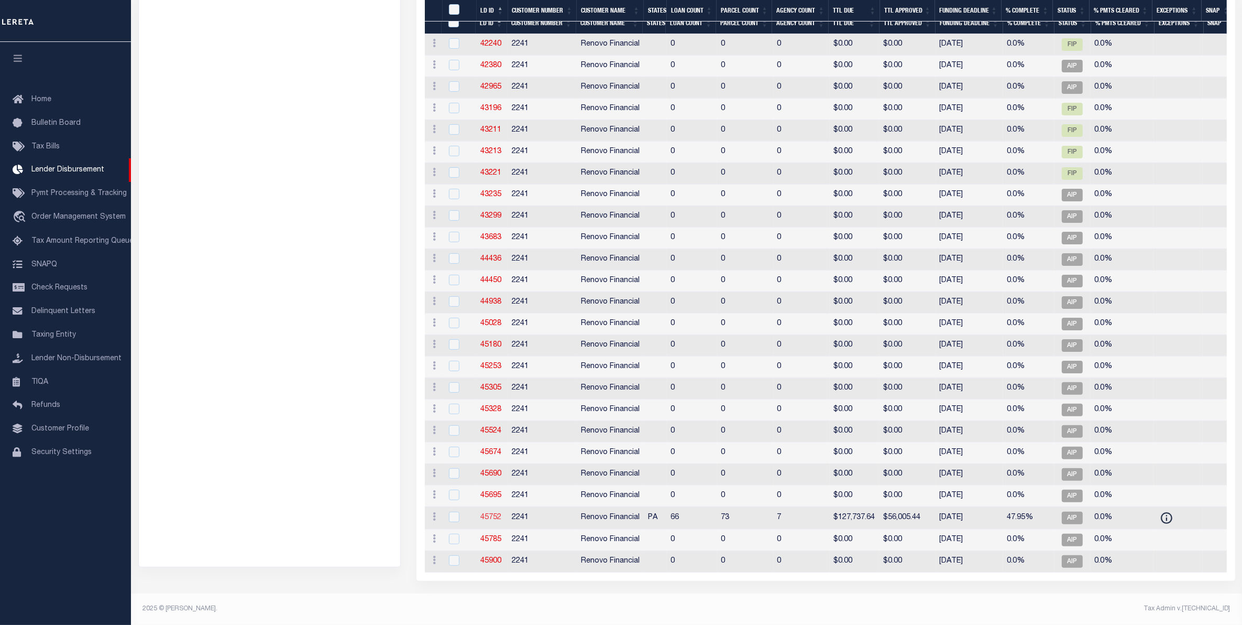
click at [492, 514] on link "45752" at bounding box center [491, 517] width 21 height 7
checkbox input "true"
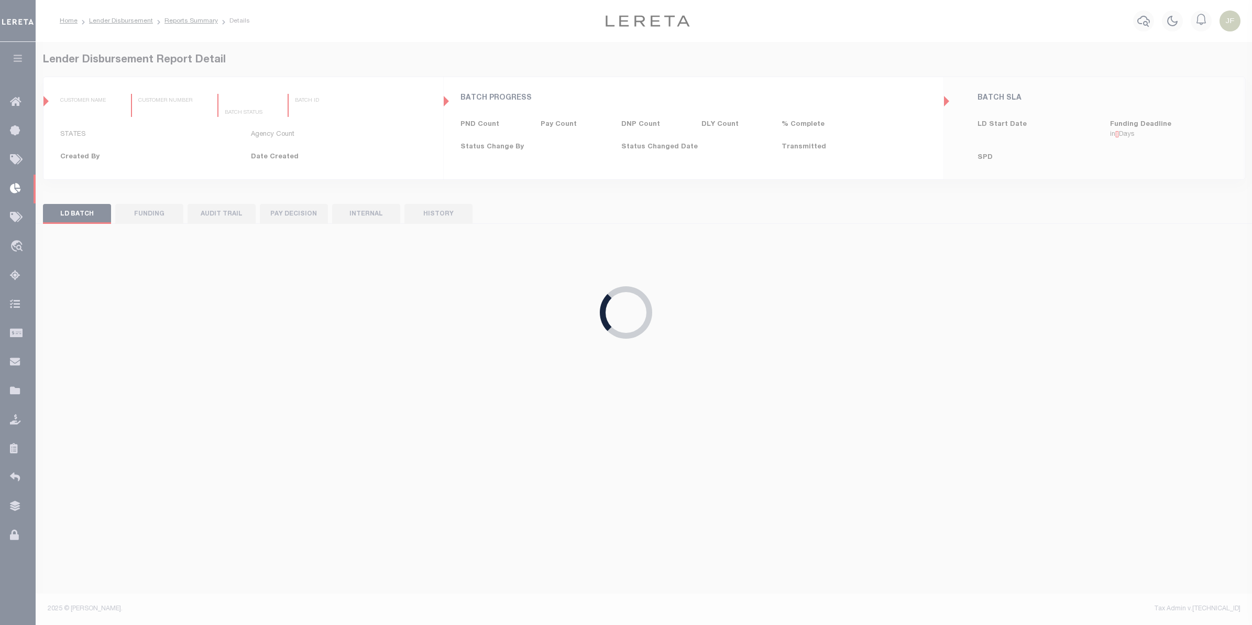
type input "$0.00"
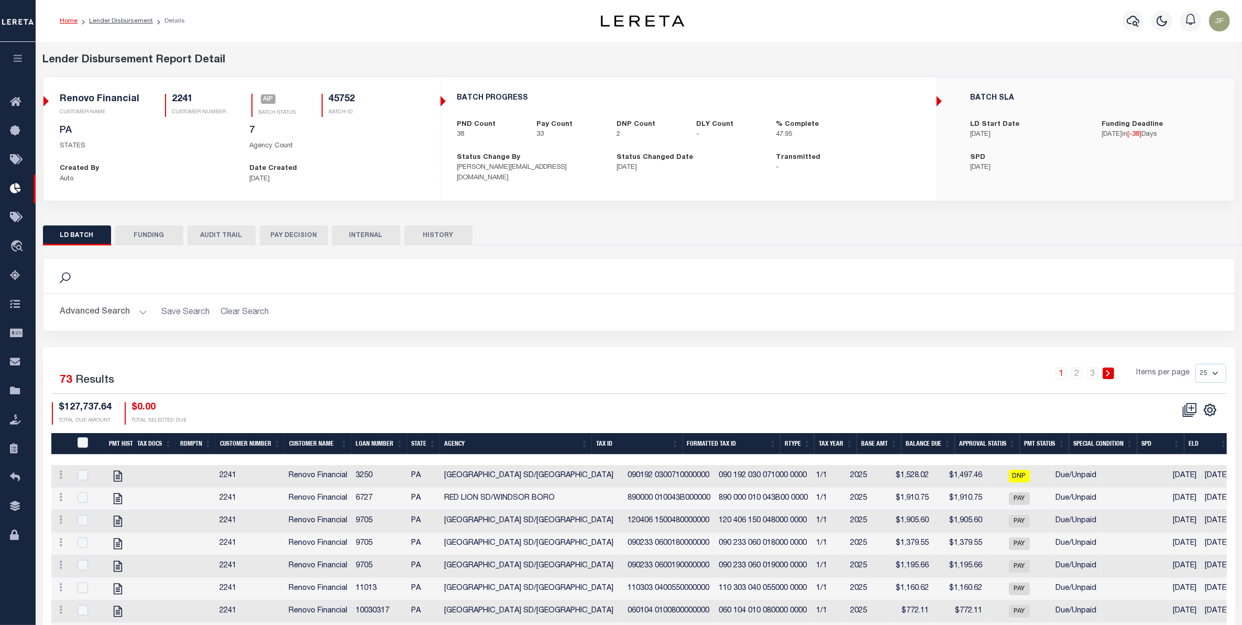
click at [152, 242] on button "FUNDING" at bounding box center [149, 235] width 68 height 20
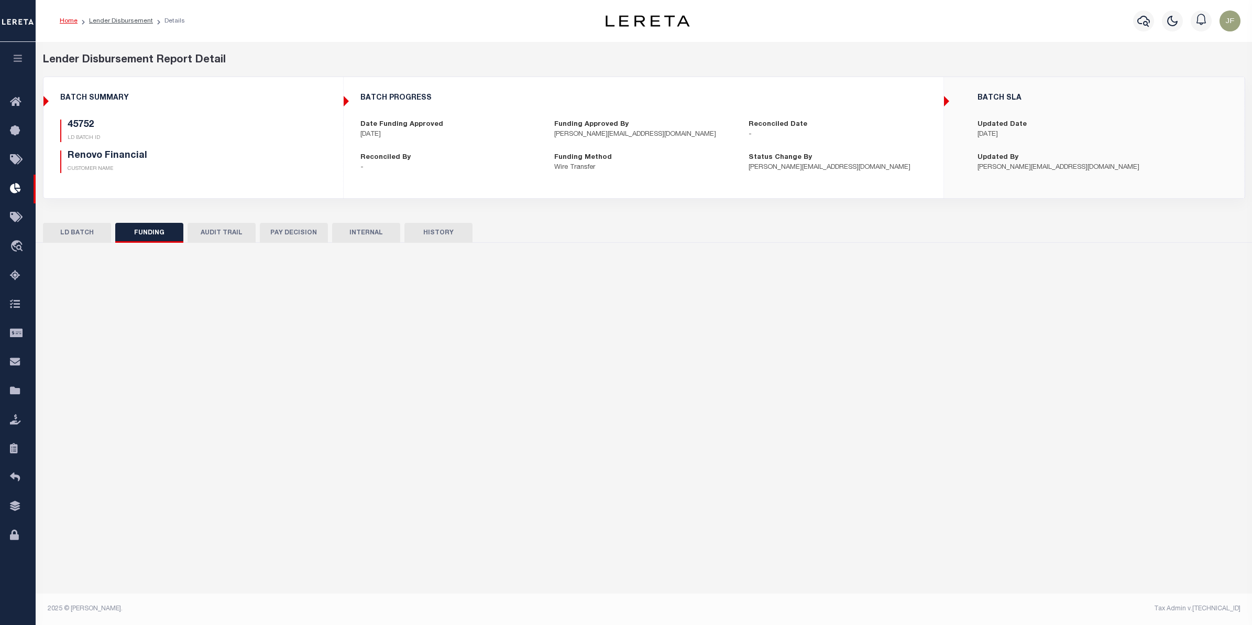
type input "$118,762.29"
type input "$56,005.44"
type input "$0"
type input "[DATE]"
select select "100"
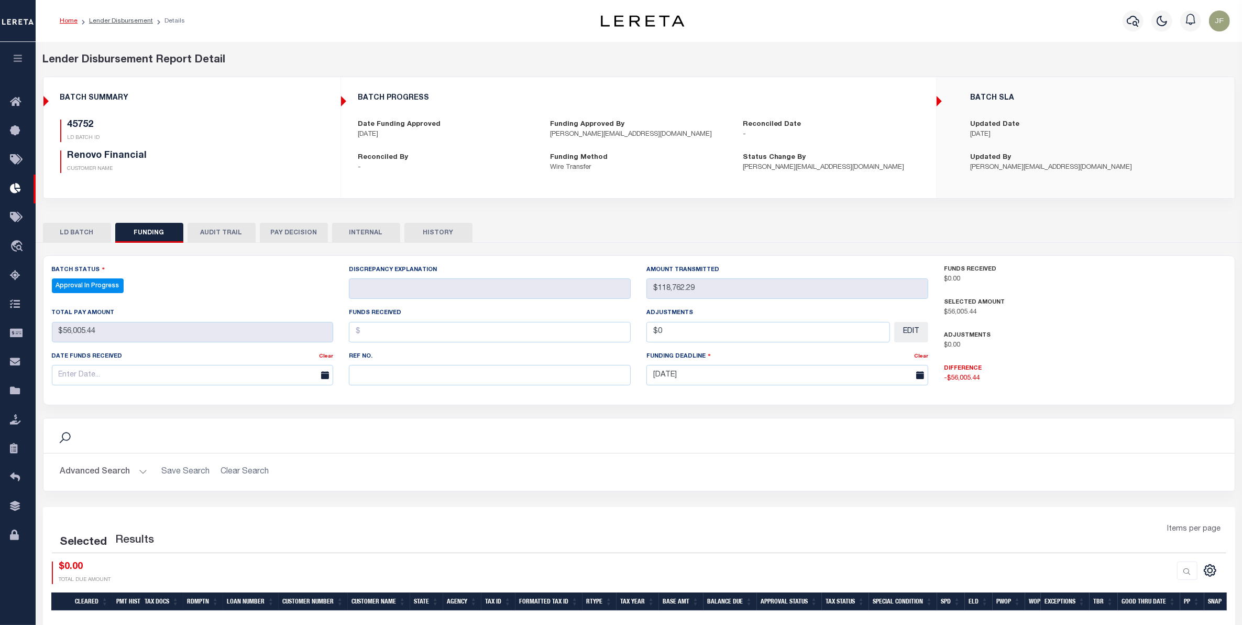
select select "100"
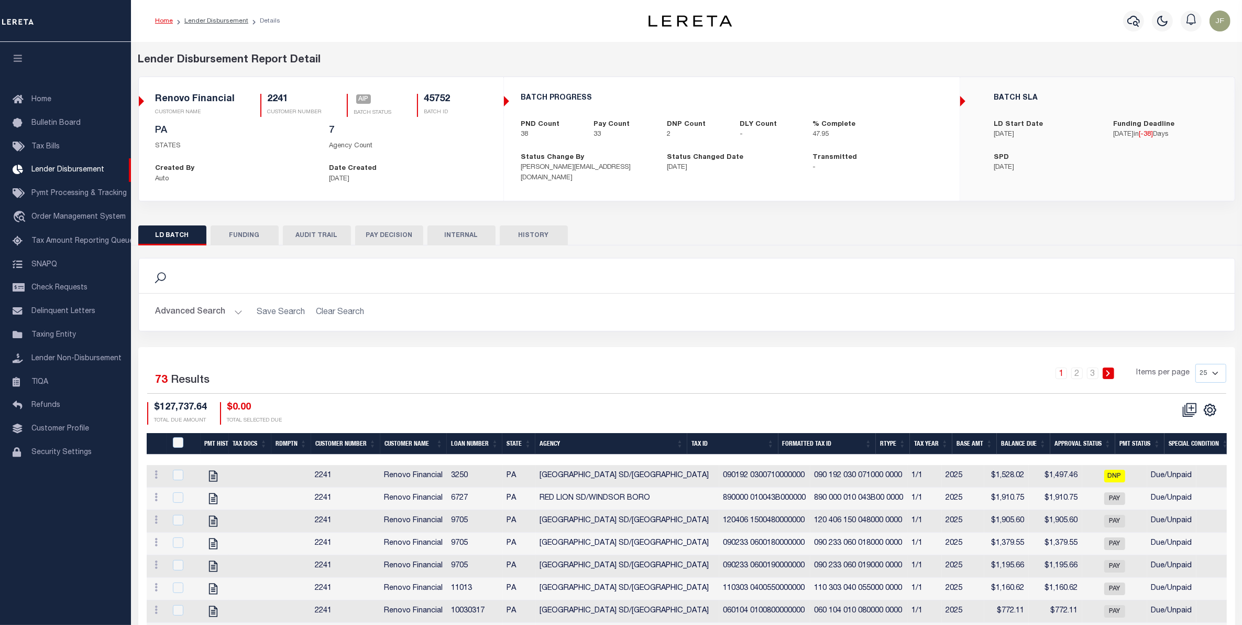
click at [239, 221] on div "LD BATCH FUNDING AUDIT TRAIL PAY DECISION INTERNAL HISTORY" at bounding box center [686, 626] width 1113 height 819
click at [247, 236] on button "FUNDING" at bounding box center [245, 235] width 68 height 20
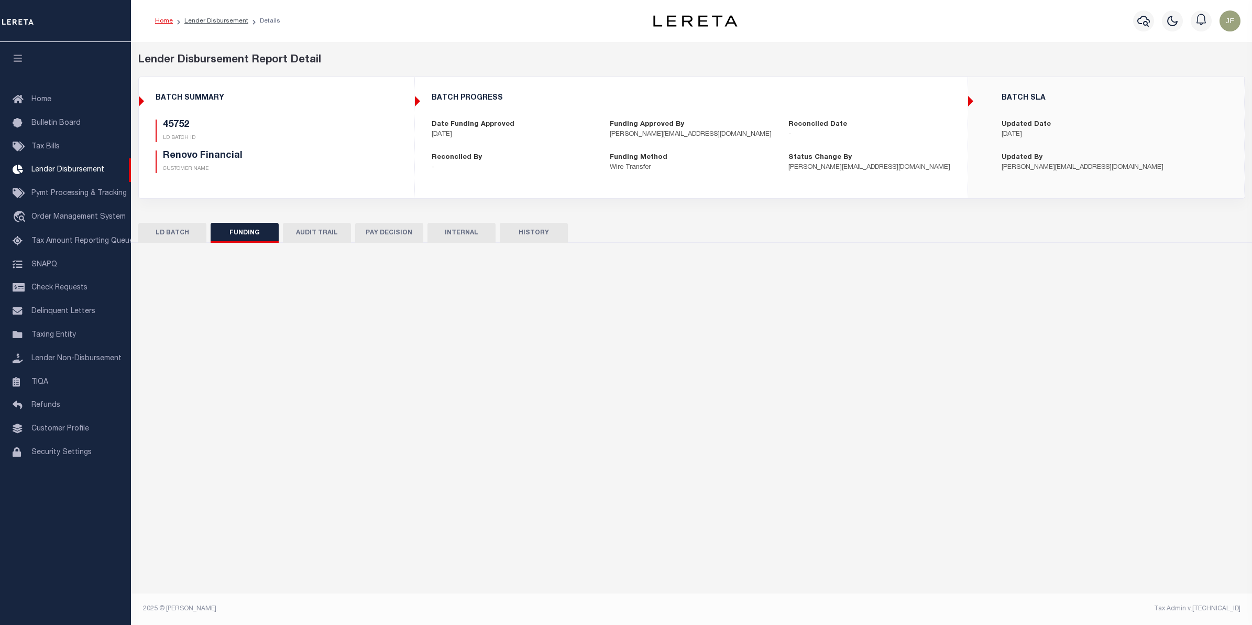
type input "$118,762.29"
type input "$56,005.44"
type input "$0"
type input "[DATE]"
select select "100"
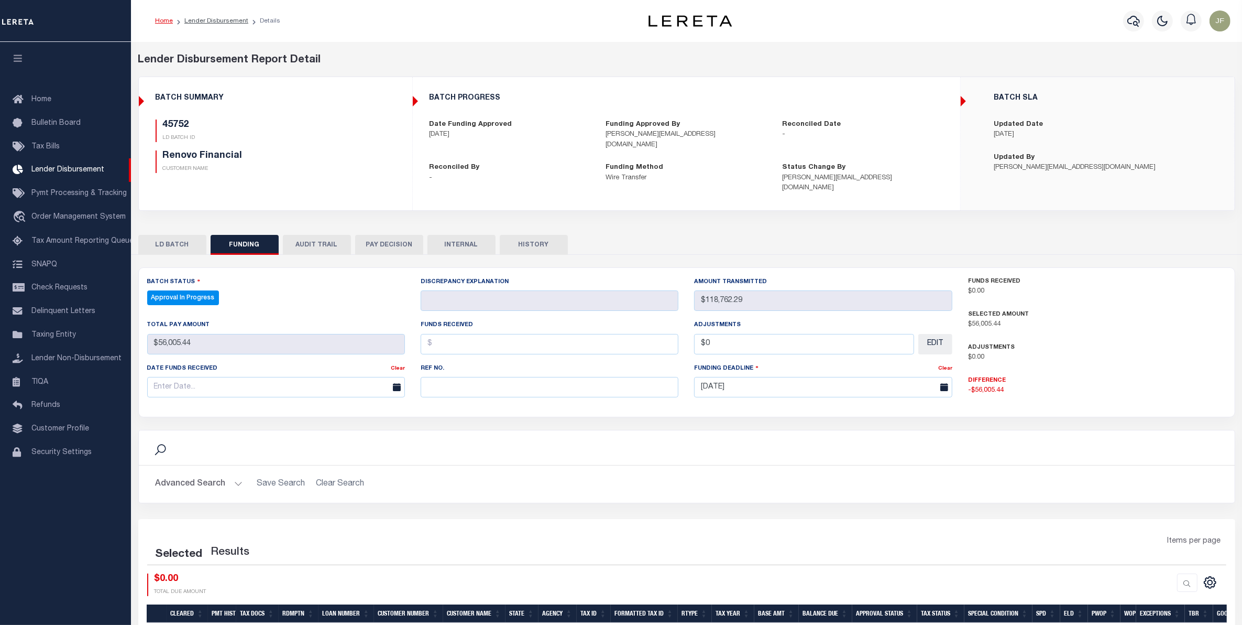
select select "100"
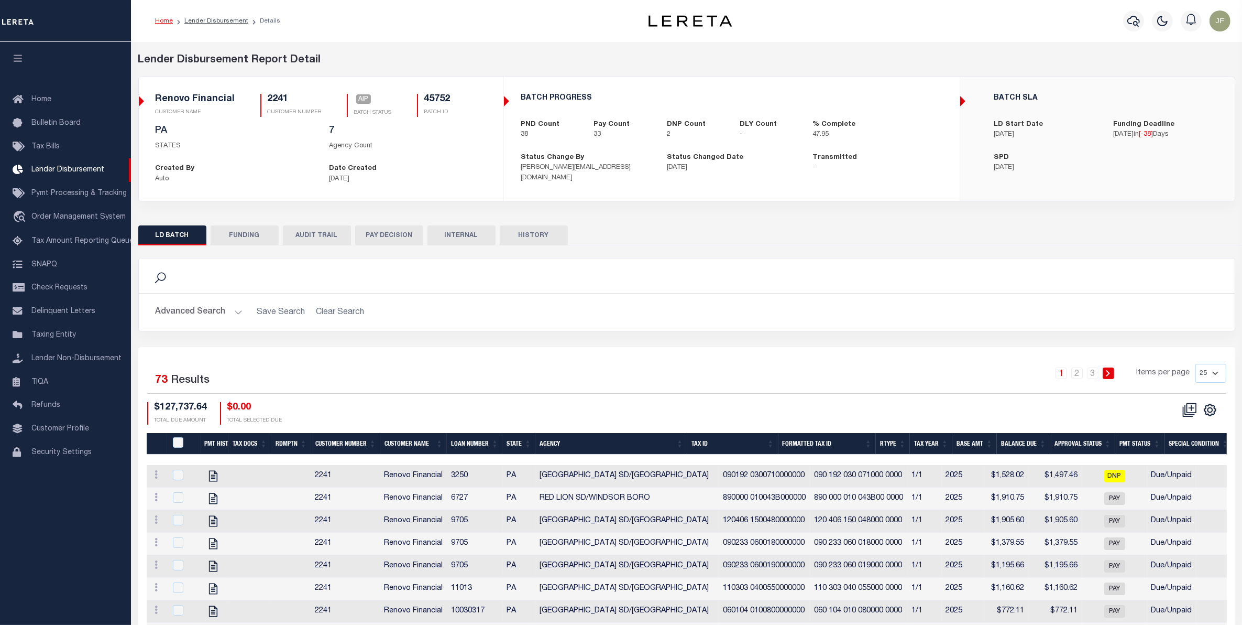
click at [249, 232] on button "FUNDING" at bounding box center [245, 235] width 68 height 20
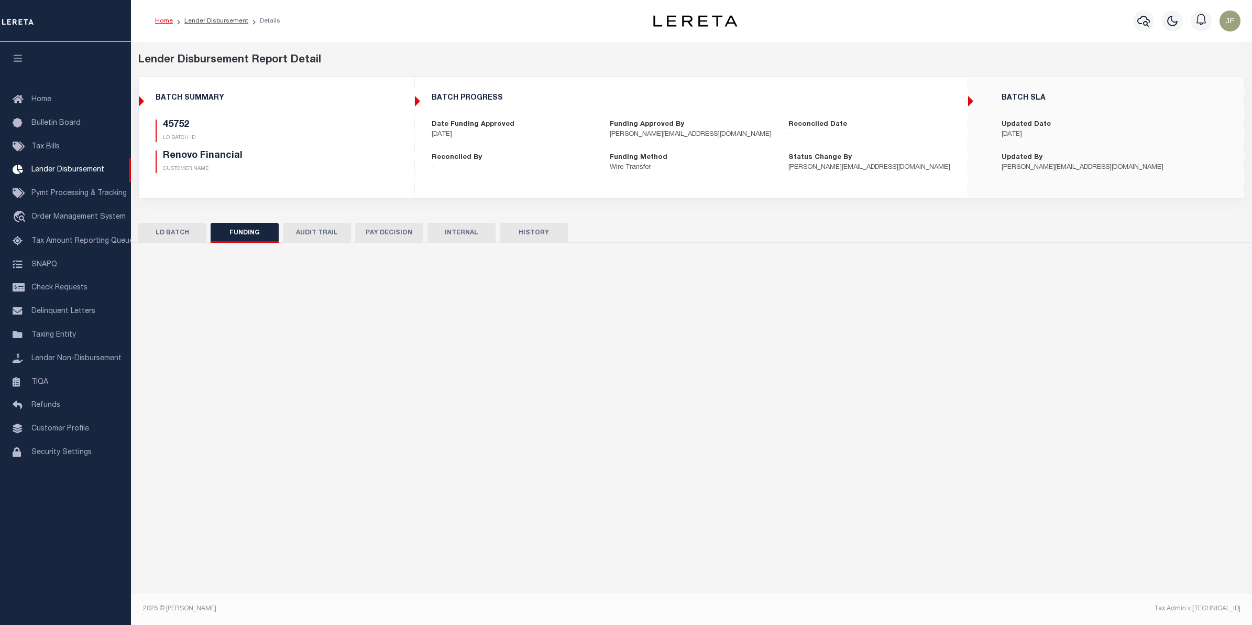
type input "$118,762.29"
type input "$56,005.44"
type input "$0"
type input "[DATE]"
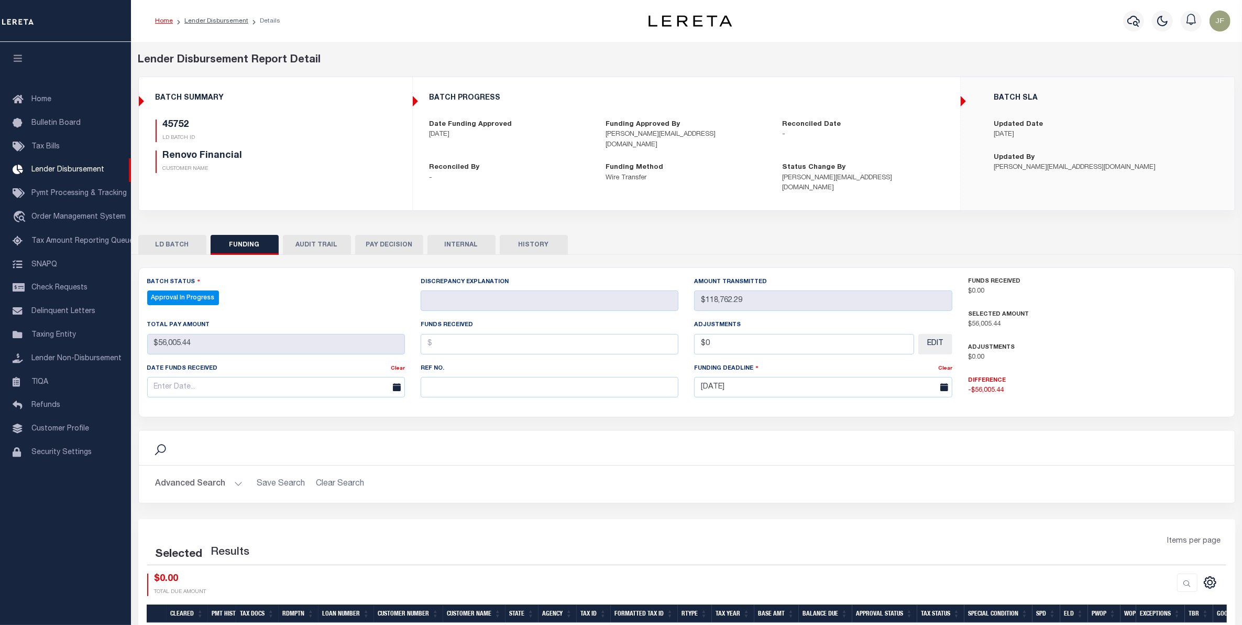
select select "100"
click at [168, 235] on button "LD BATCH" at bounding box center [172, 245] width 68 height 20
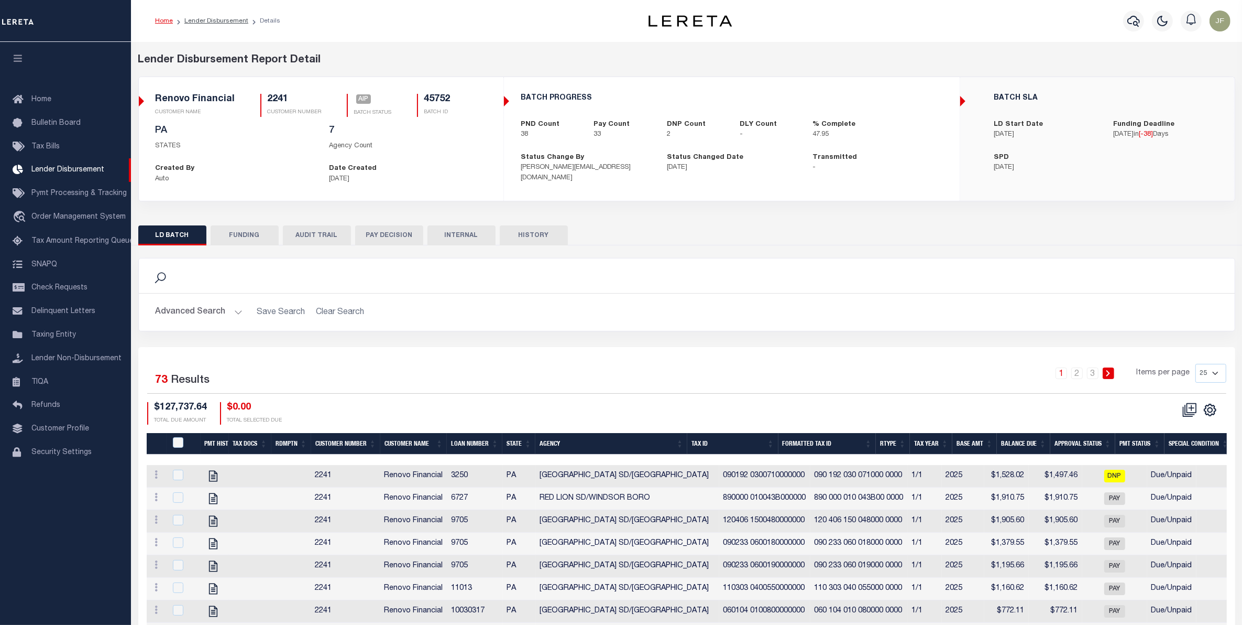
click at [378, 239] on button "PAY DECISION" at bounding box center [389, 235] width 68 height 20
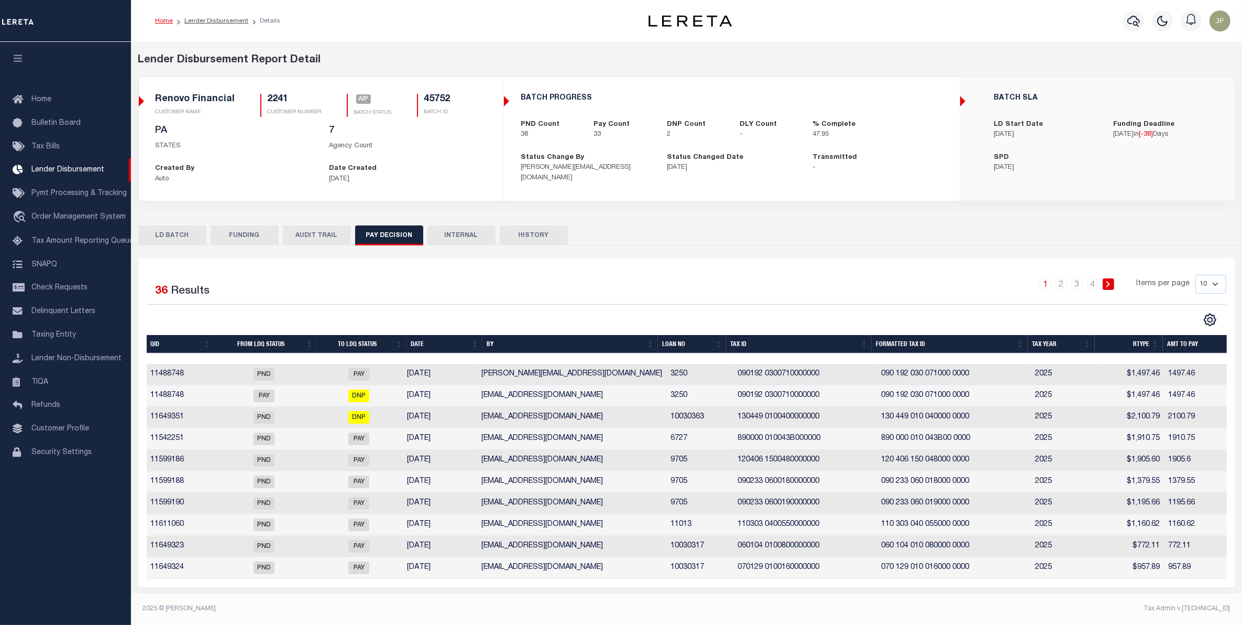
click at [242, 236] on button "FUNDING" at bounding box center [245, 235] width 68 height 20
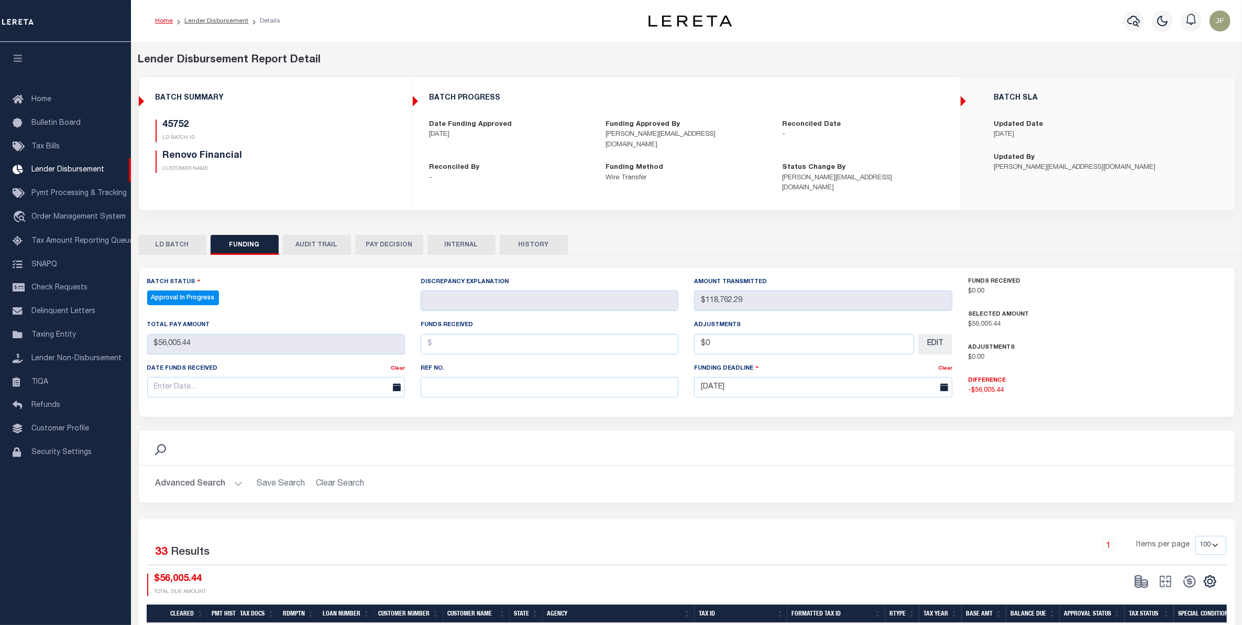
click at [375, 235] on button "PAY DECISION" at bounding box center [389, 245] width 68 height 20
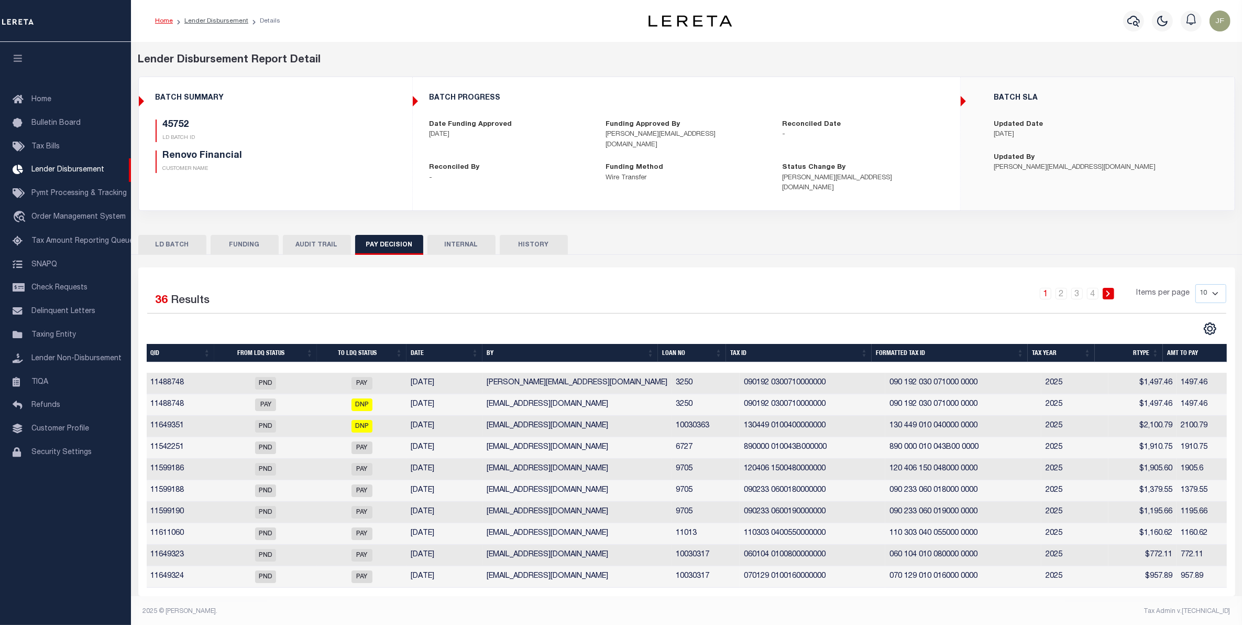
click at [174, 235] on button "LD BATCH" at bounding box center [172, 245] width 68 height 20
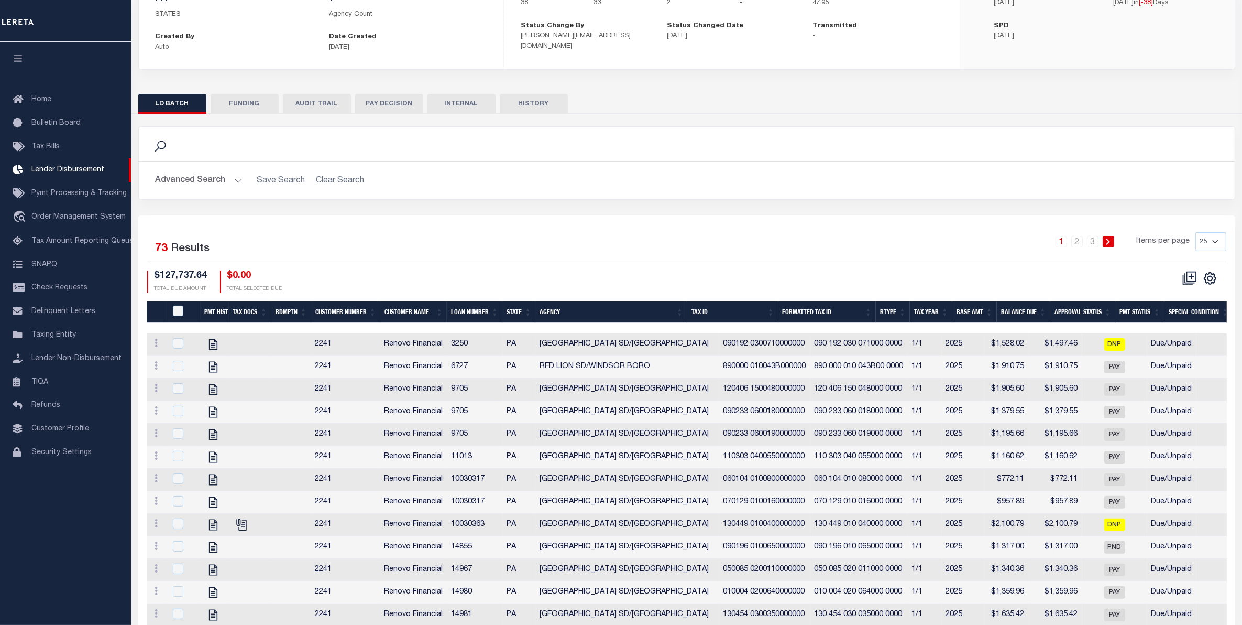
scroll to position [131, 0]
click at [1093, 311] on th "Approval Status" at bounding box center [1083, 312] width 65 height 21
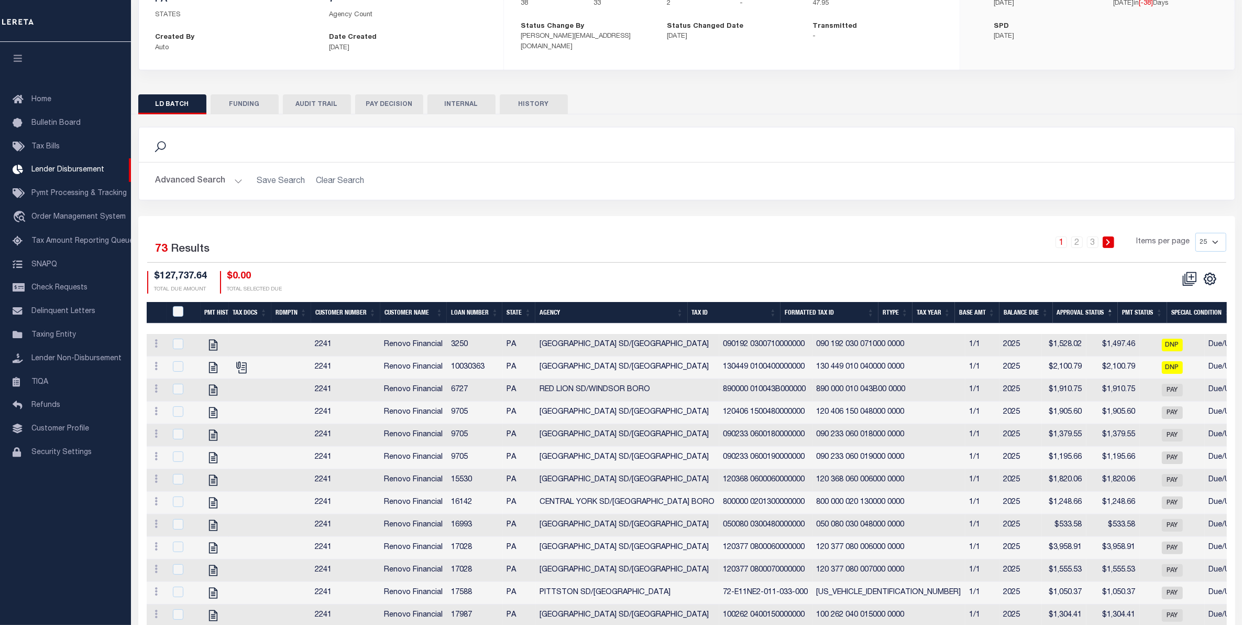
click at [1081, 310] on th "Approval Status" at bounding box center [1085, 312] width 65 height 21
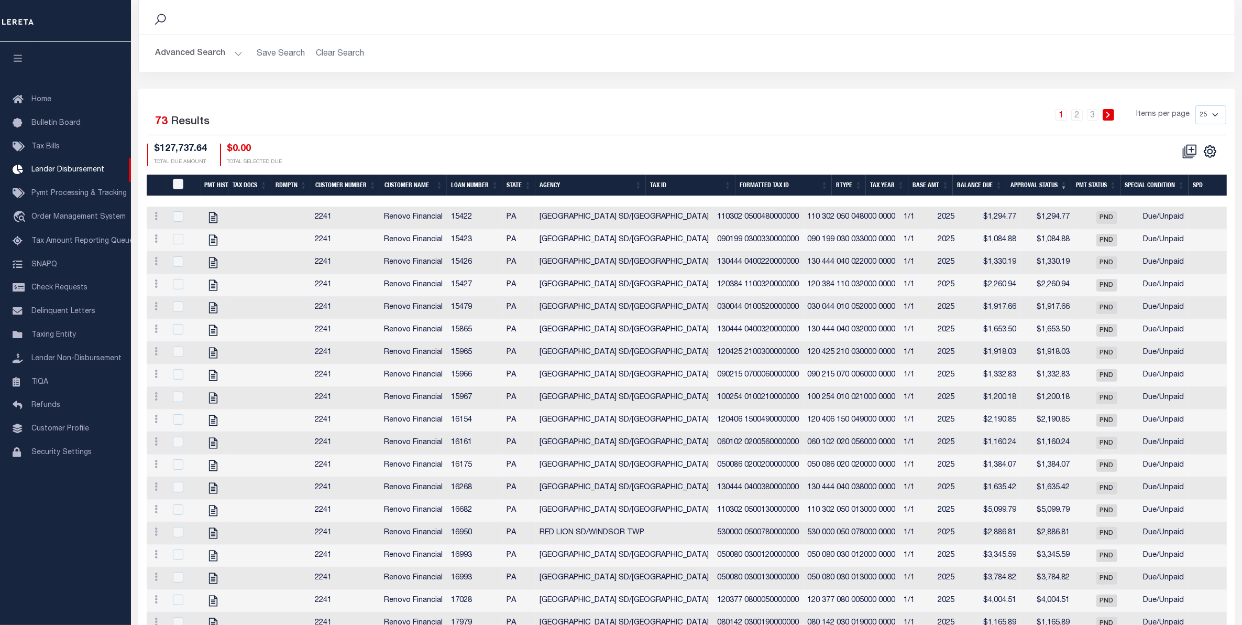
scroll to position [201, 0]
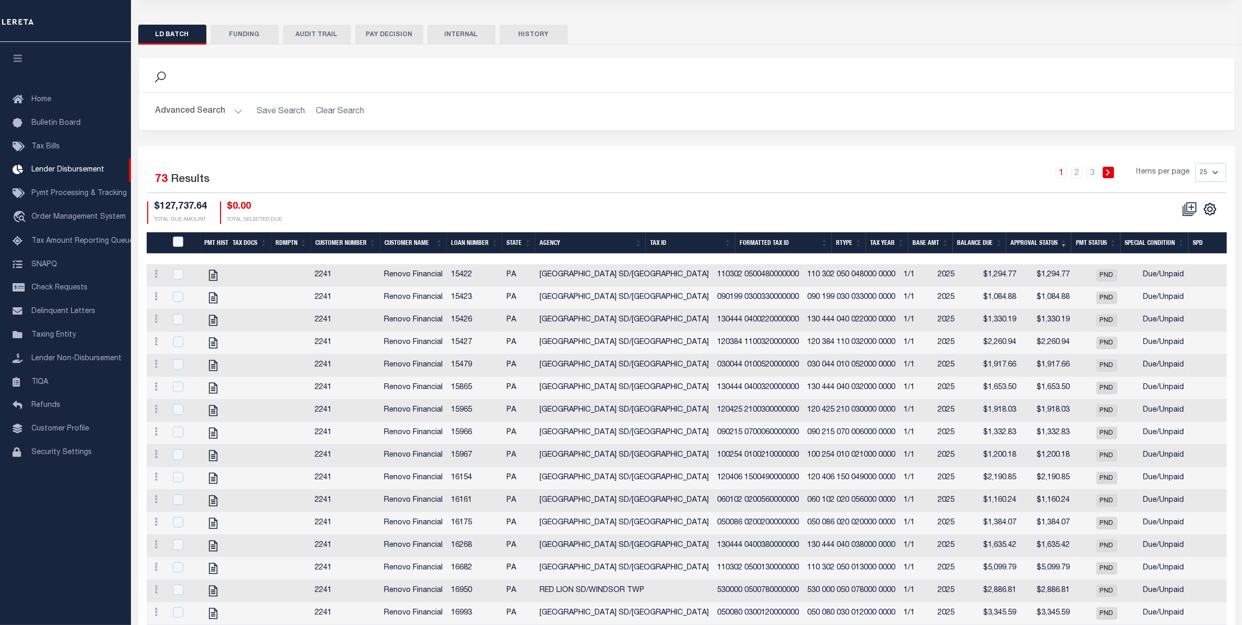
click at [179, 240] on input "PayeePmtBatchStatus" at bounding box center [178, 241] width 10 height 10
checkbox input "true"
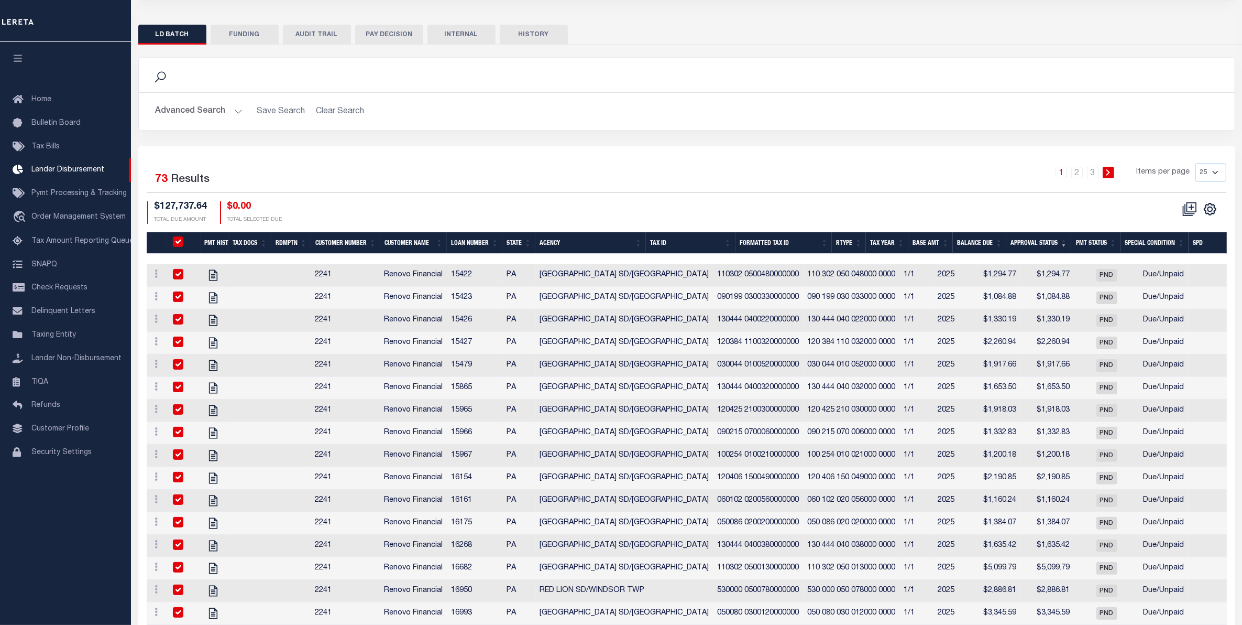
checkbox input "true"
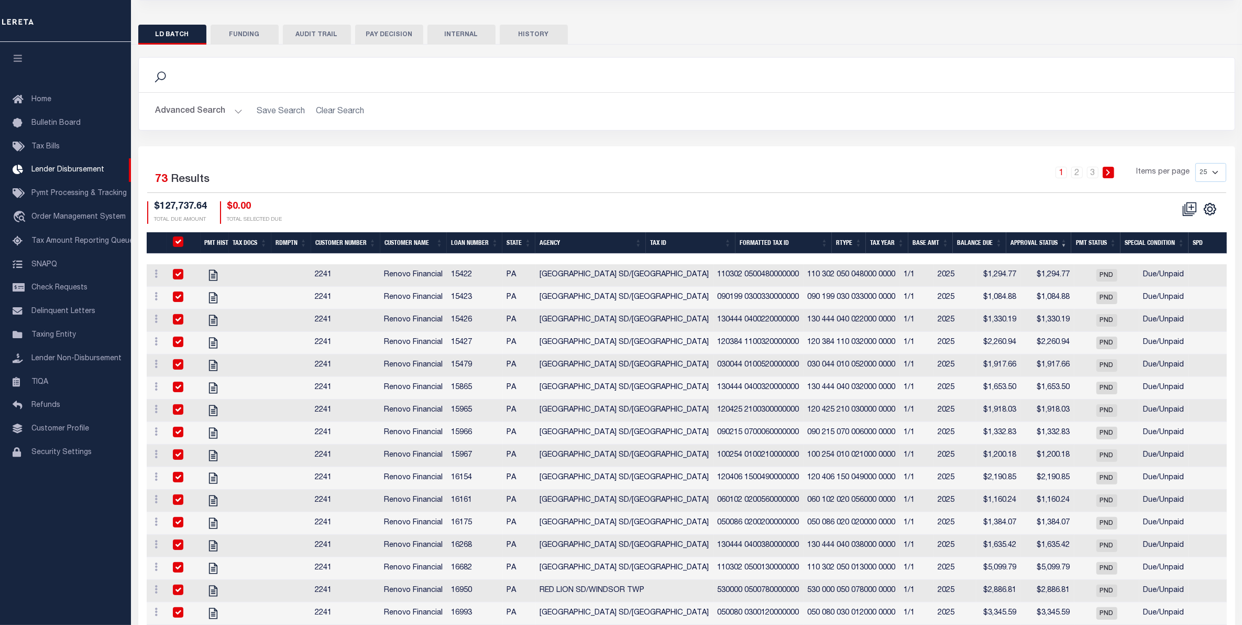
checkbox input "true"
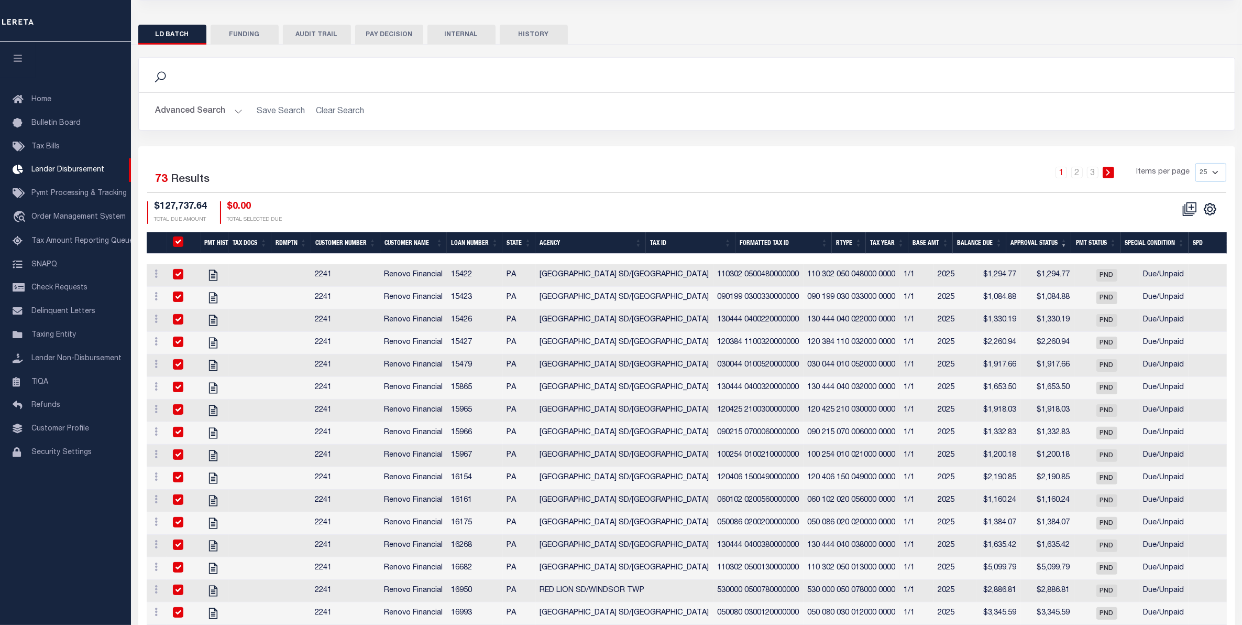
checkbox input "true"
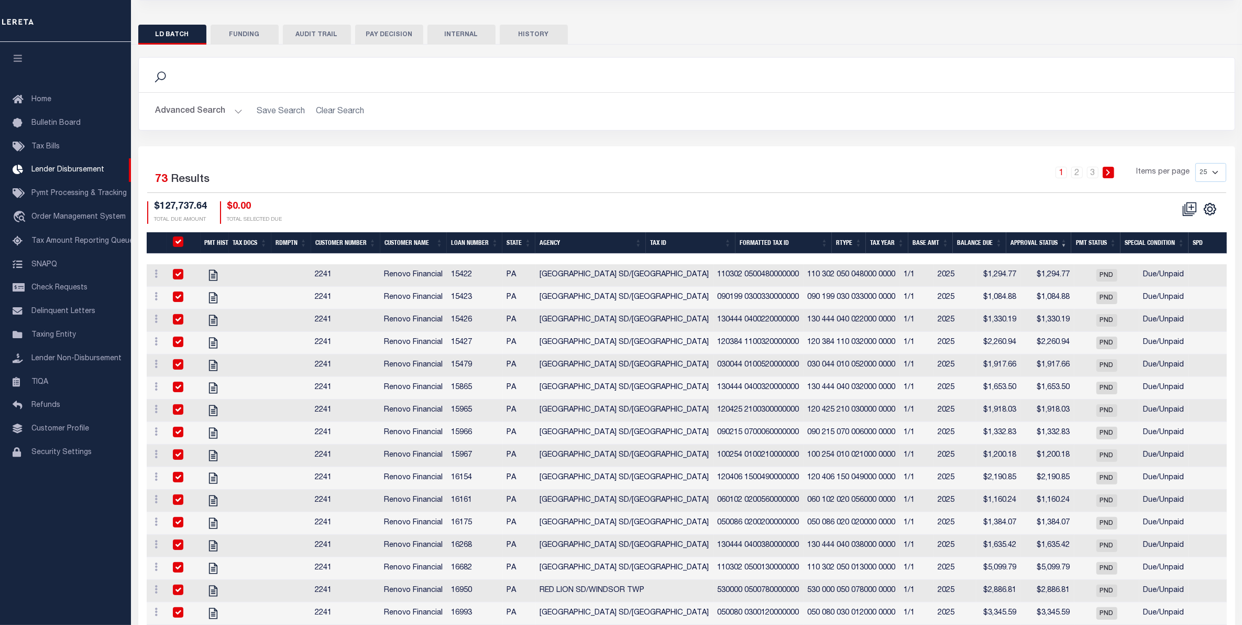
checkbox input "true"
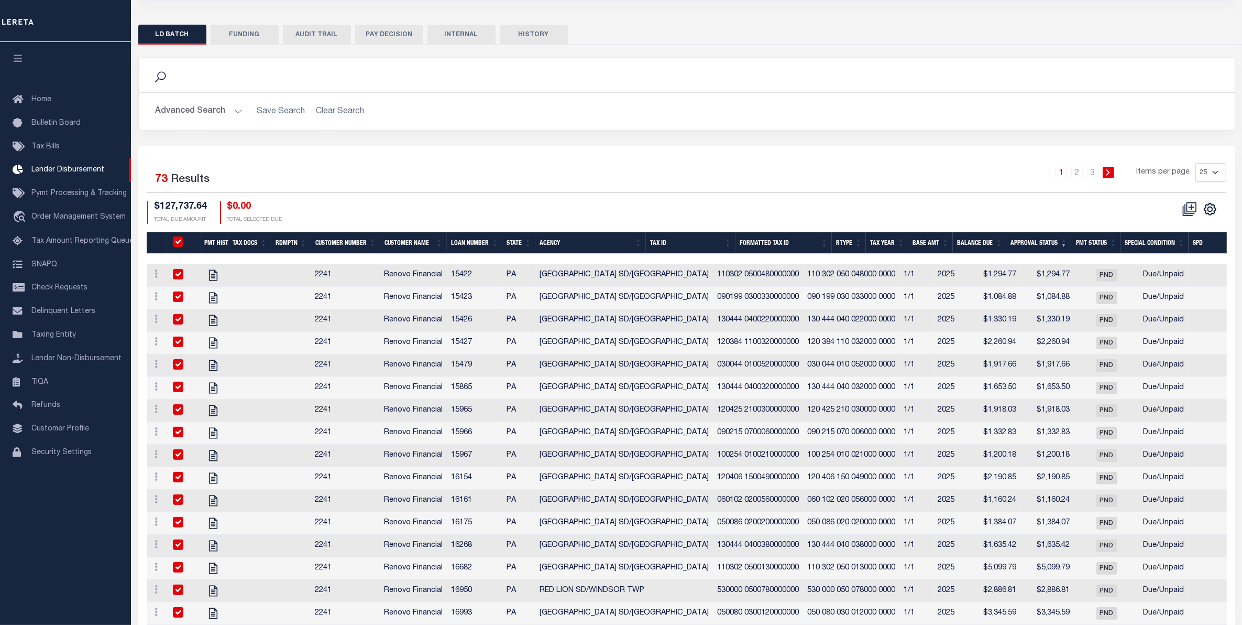
checkbox input "true"
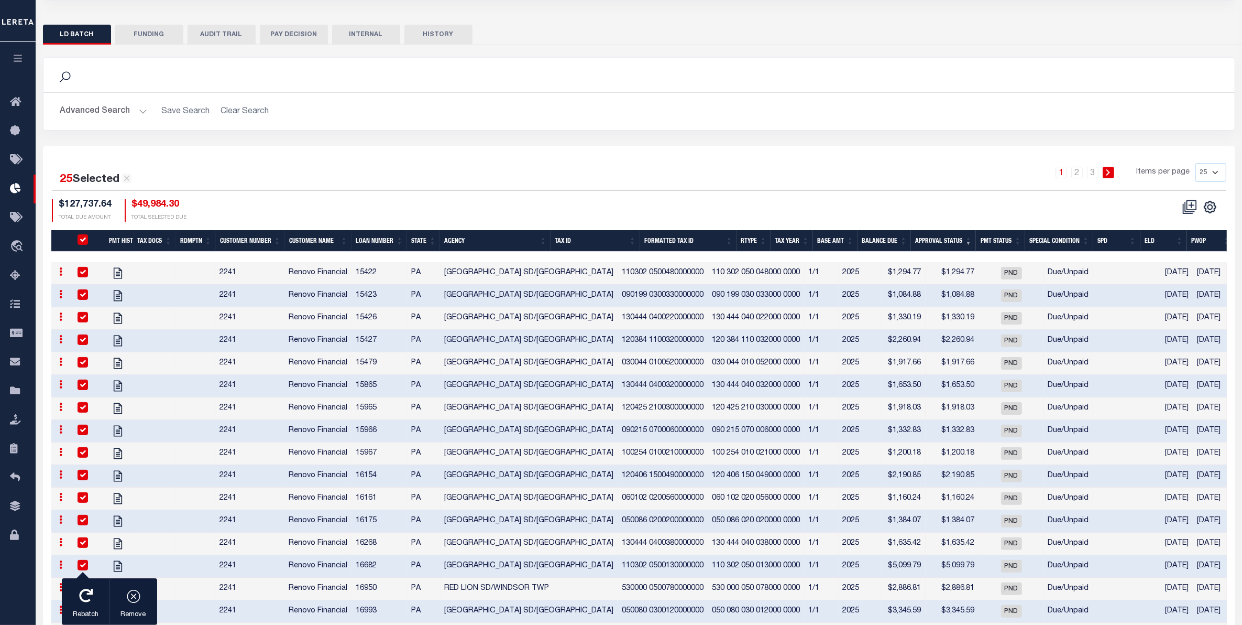
click at [225, 182] on div "25 Selected 73 Results" at bounding box center [193, 175] width 282 height 25
click at [1211, 176] on select "25 50 100 200" at bounding box center [1211, 172] width 31 height 19
select select "50"
click at [1196, 165] on select "25 50 100 200" at bounding box center [1211, 172] width 31 height 19
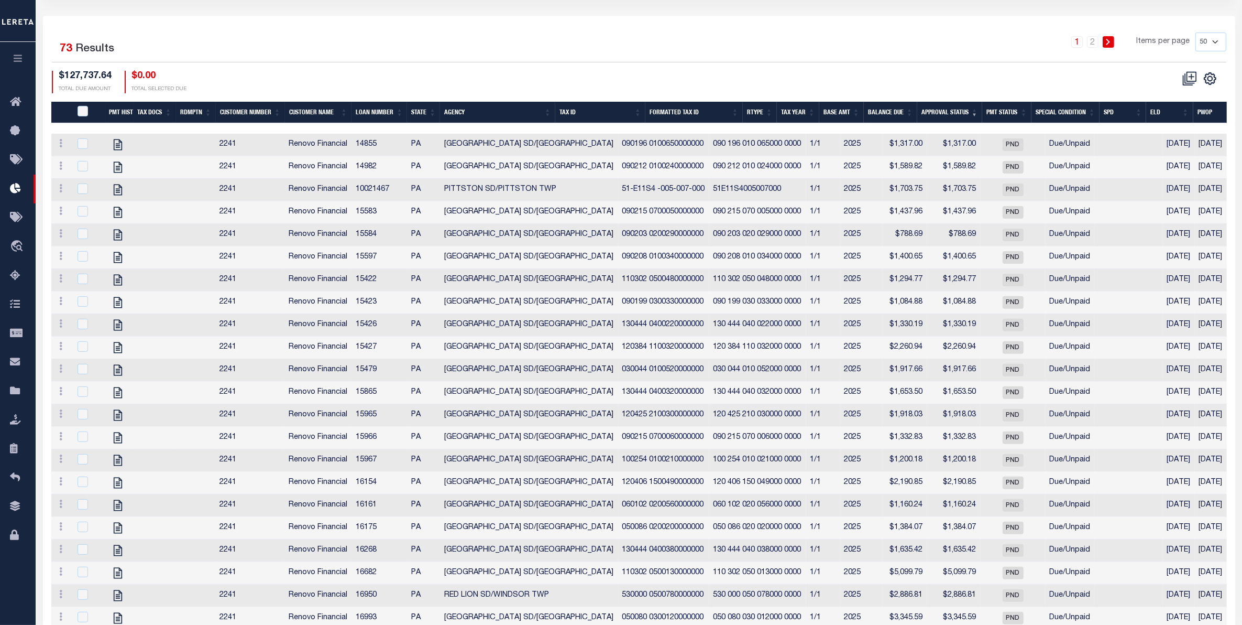
scroll to position [332, 0]
click at [80, 112] on input "PayeePmtBatchStatus" at bounding box center [83, 110] width 10 height 10
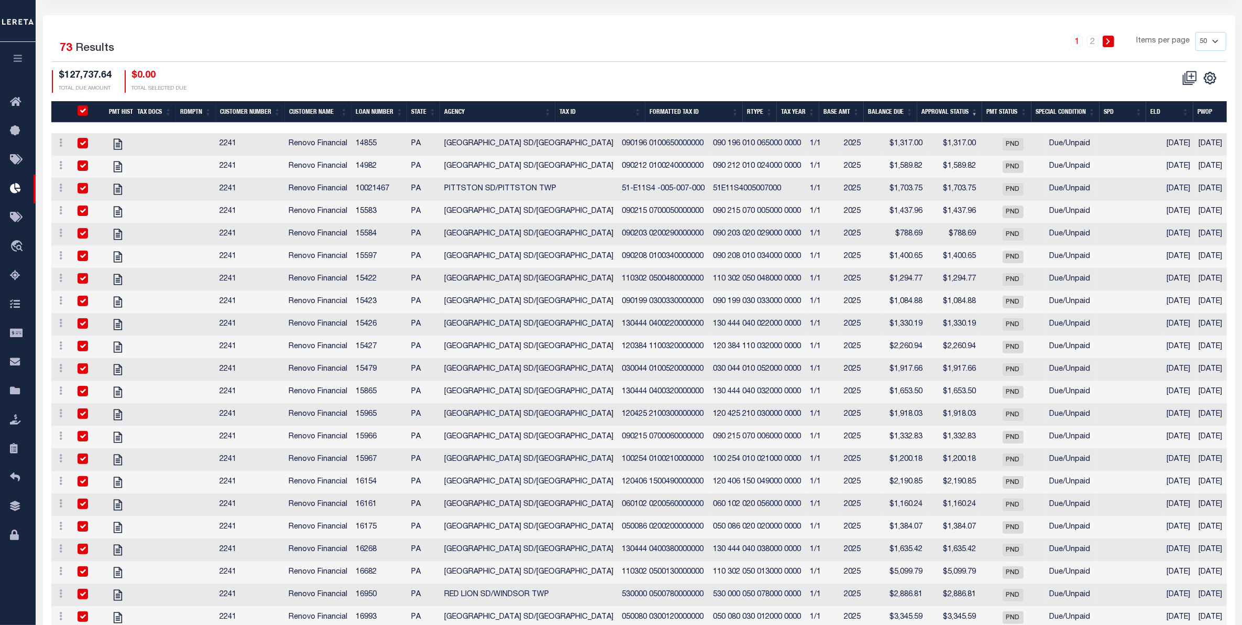
checkbox input "true"
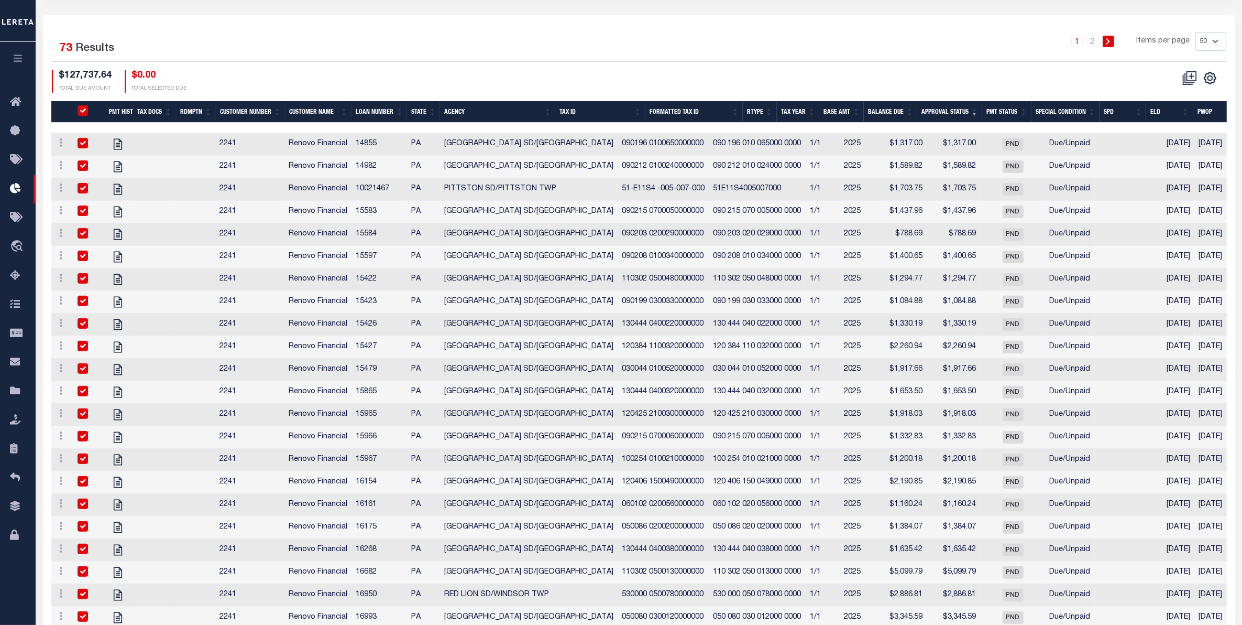
checkbox input "true"
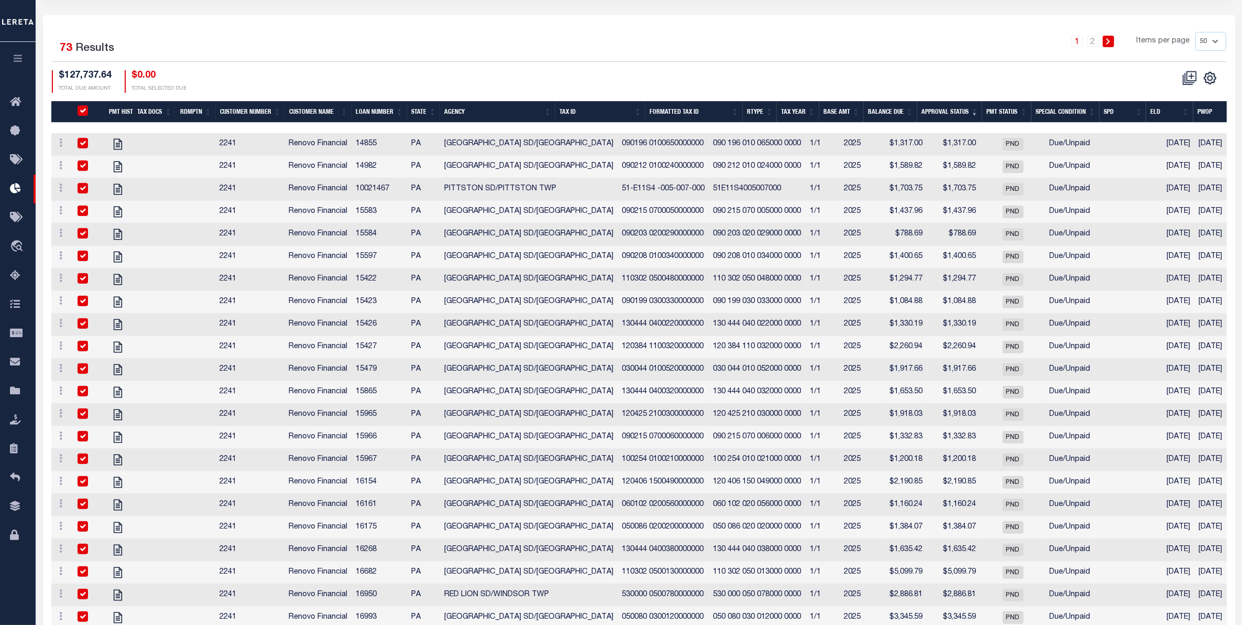
checkbox input "true"
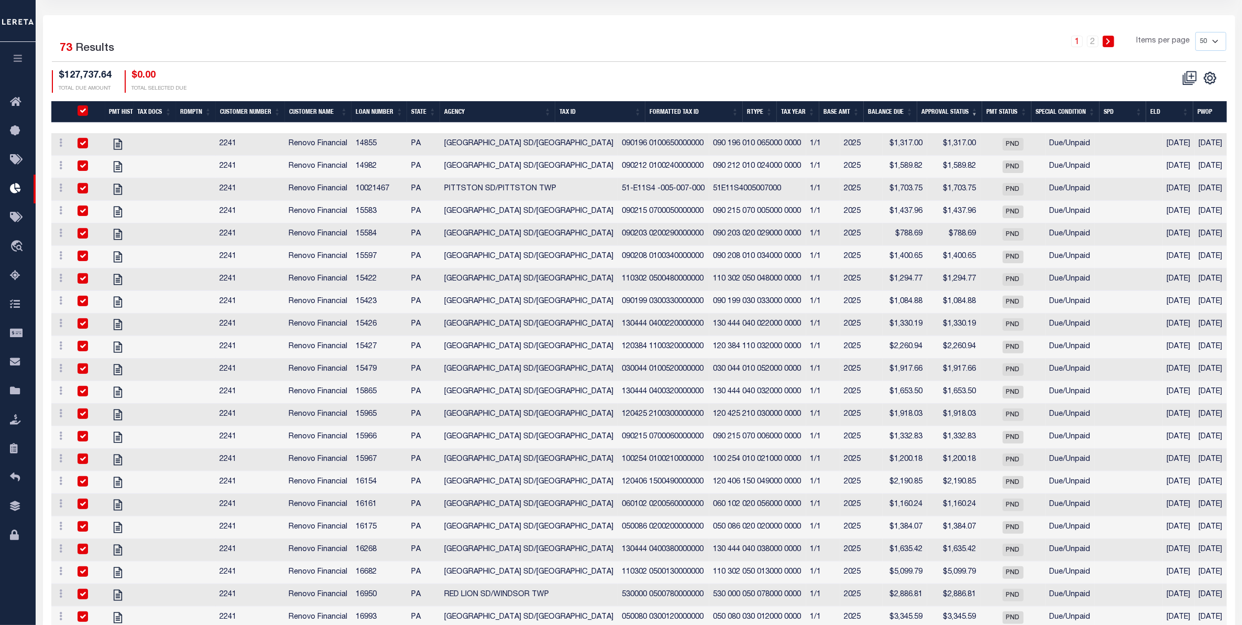
checkbox input "true"
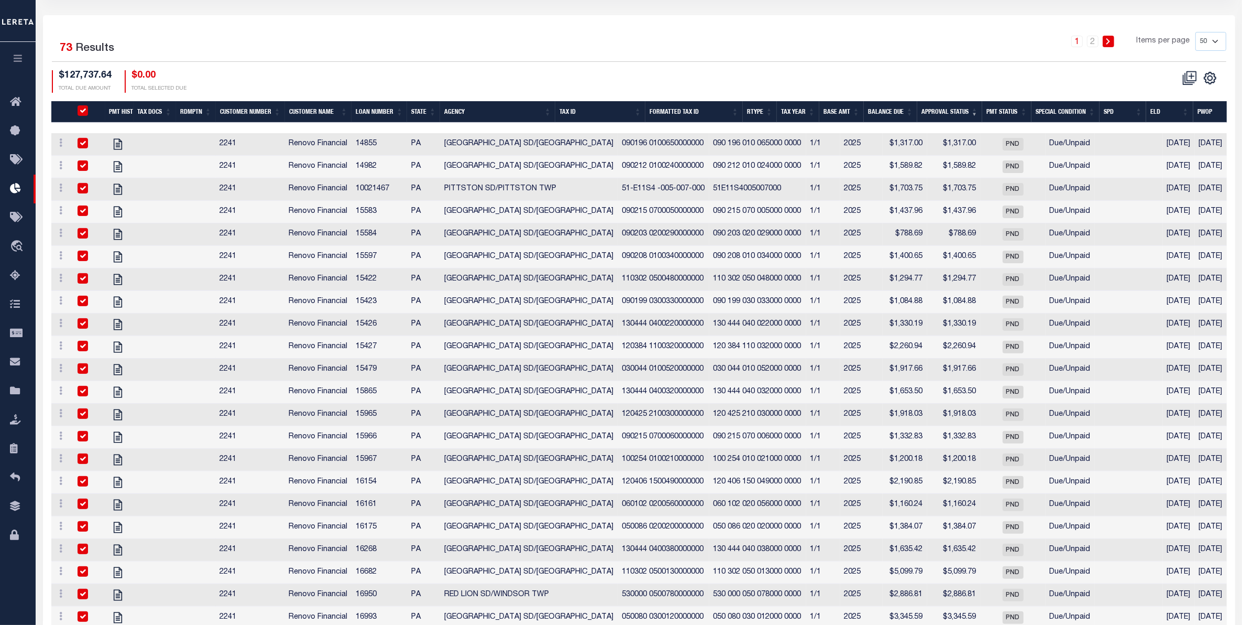
checkbox input "true"
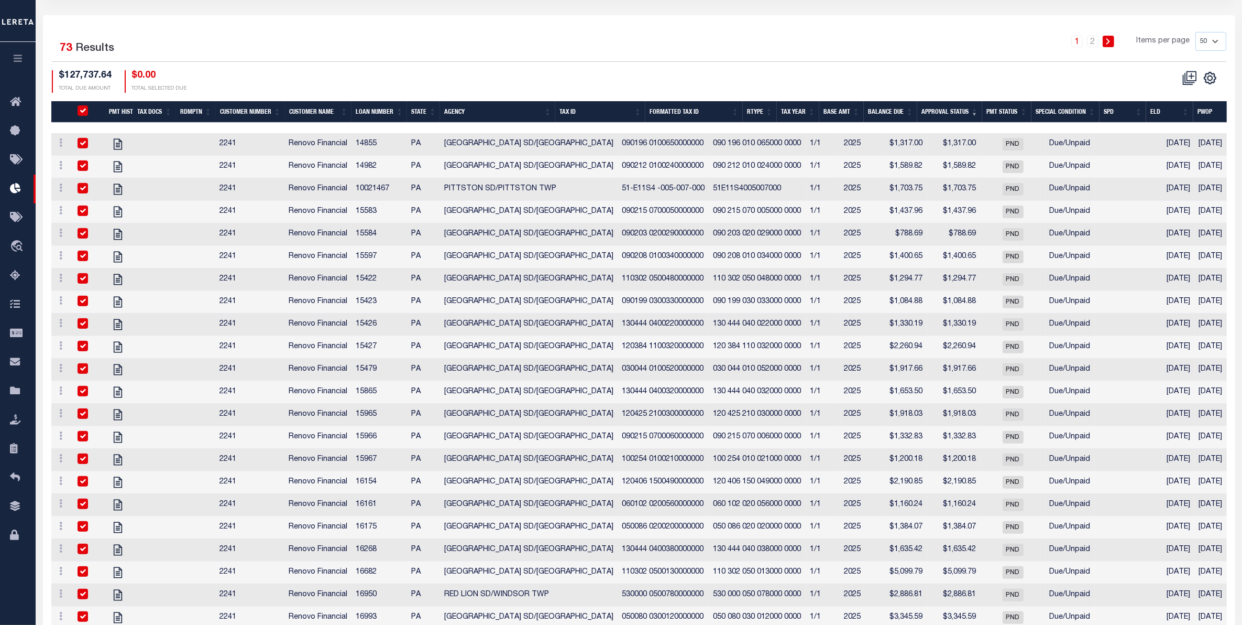
checkbox input "true"
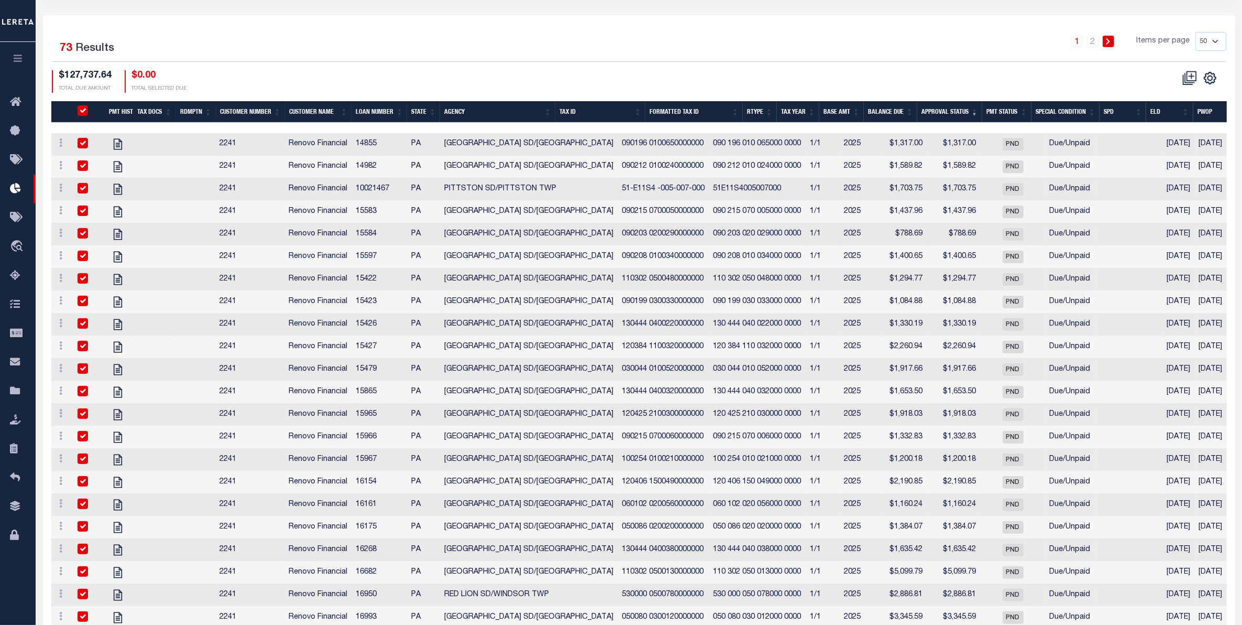
checkbox input "true"
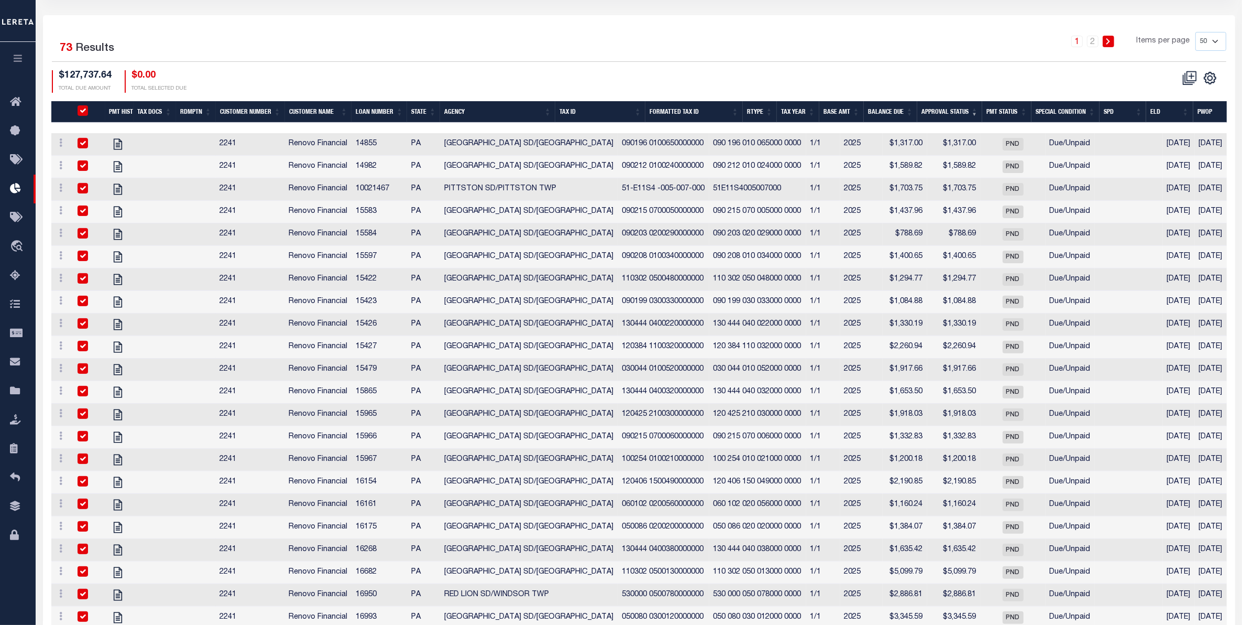
checkbox input "true"
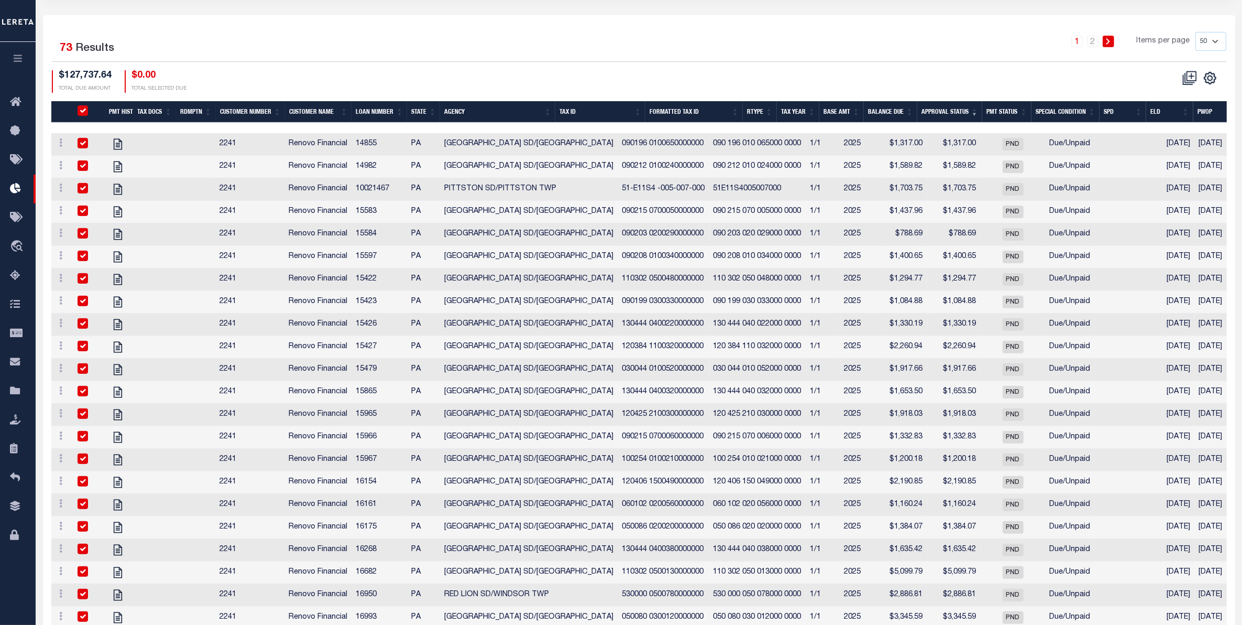
checkbox input "true"
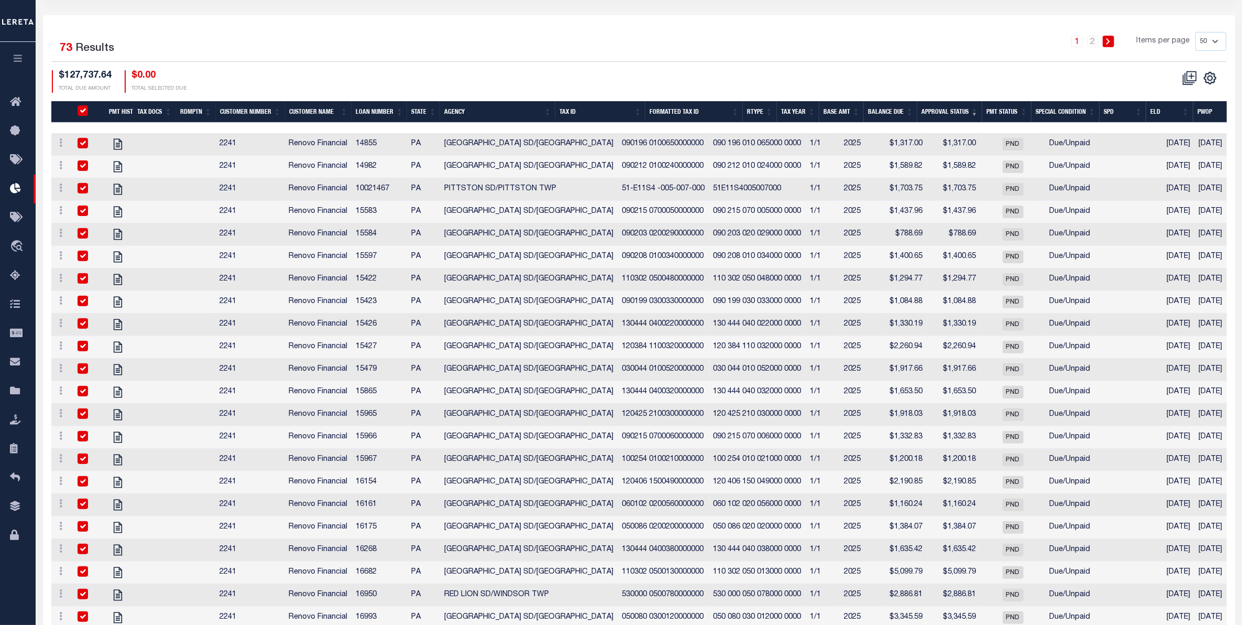
checkbox input "true"
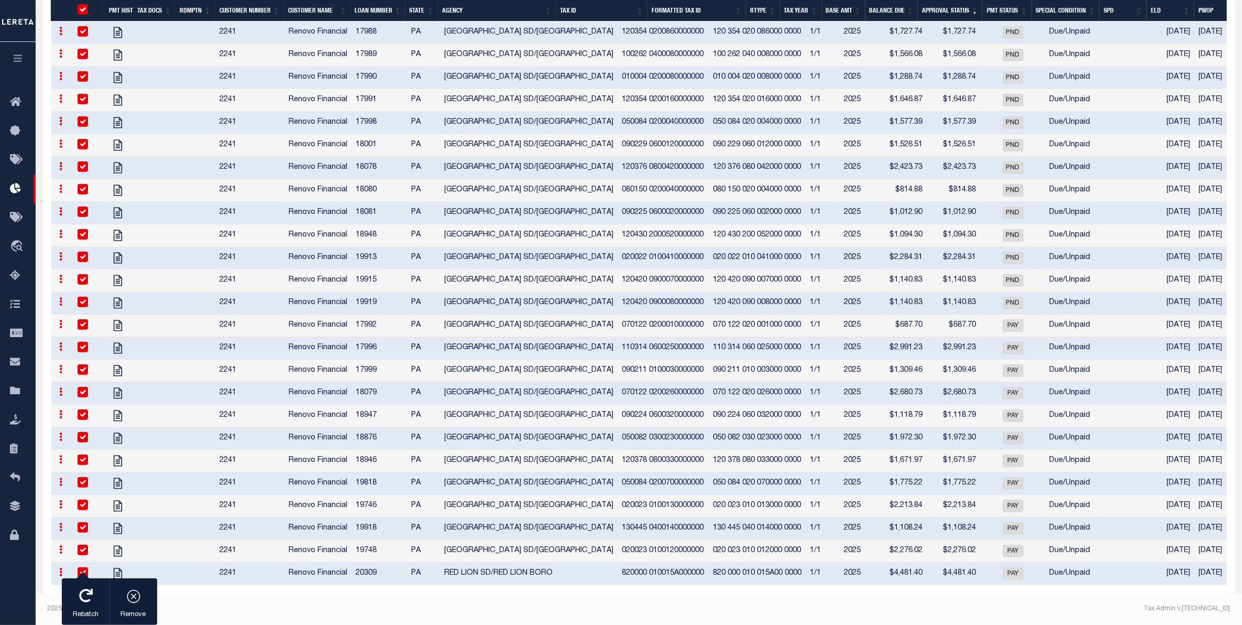
scroll to position [1046, 0]
click at [83, 567] on input "checkbox" at bounding box center [83, 572] width 10 height 10
checkbox input "false"
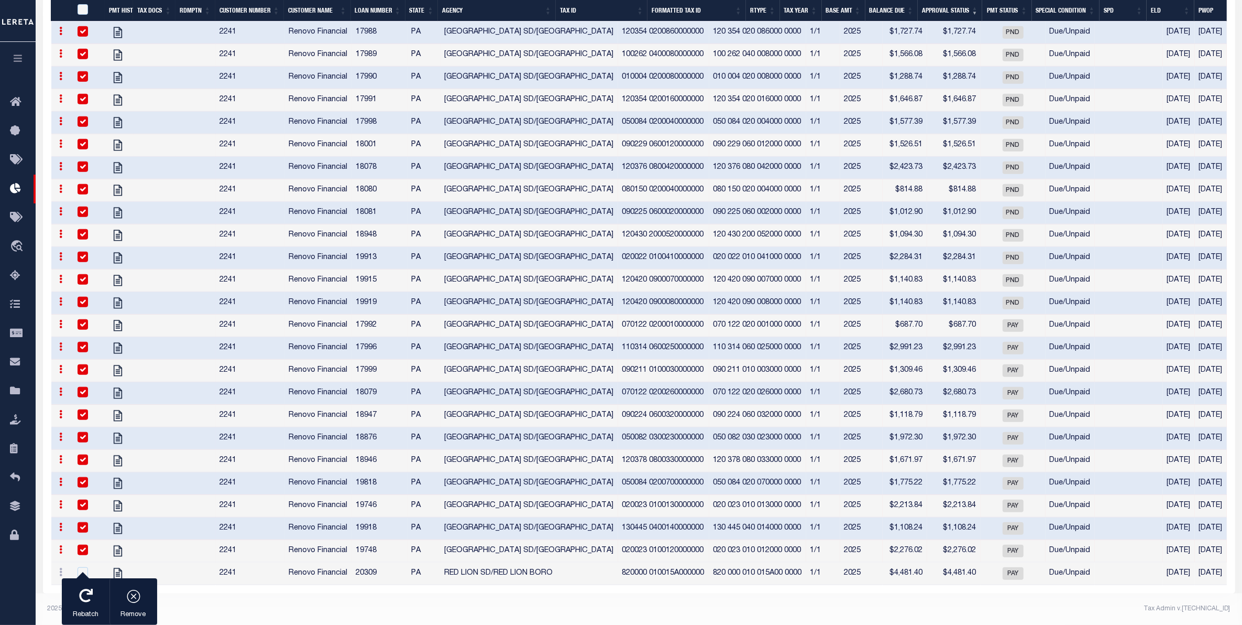
click at [81, 548] on div at bounding box center [88, 550] width 26 height 12
checkbox input "false"
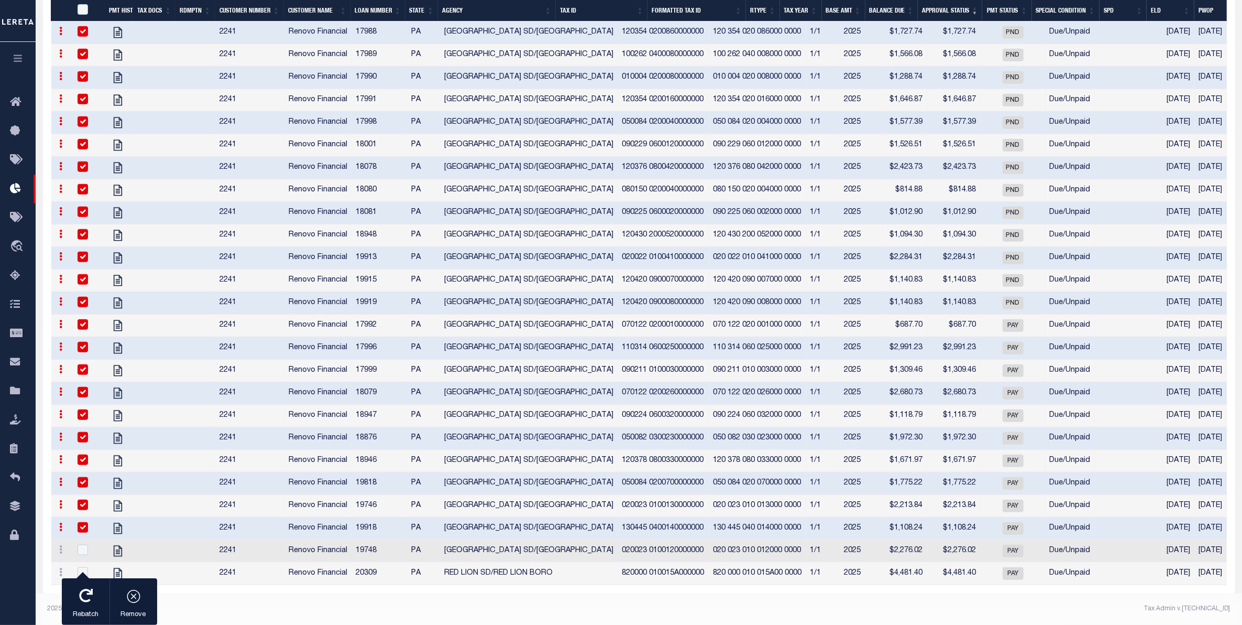
click at [82, 522] on input "checkbox" at bounding box center [83, 527] width 10 height 10
checkbox input "false"
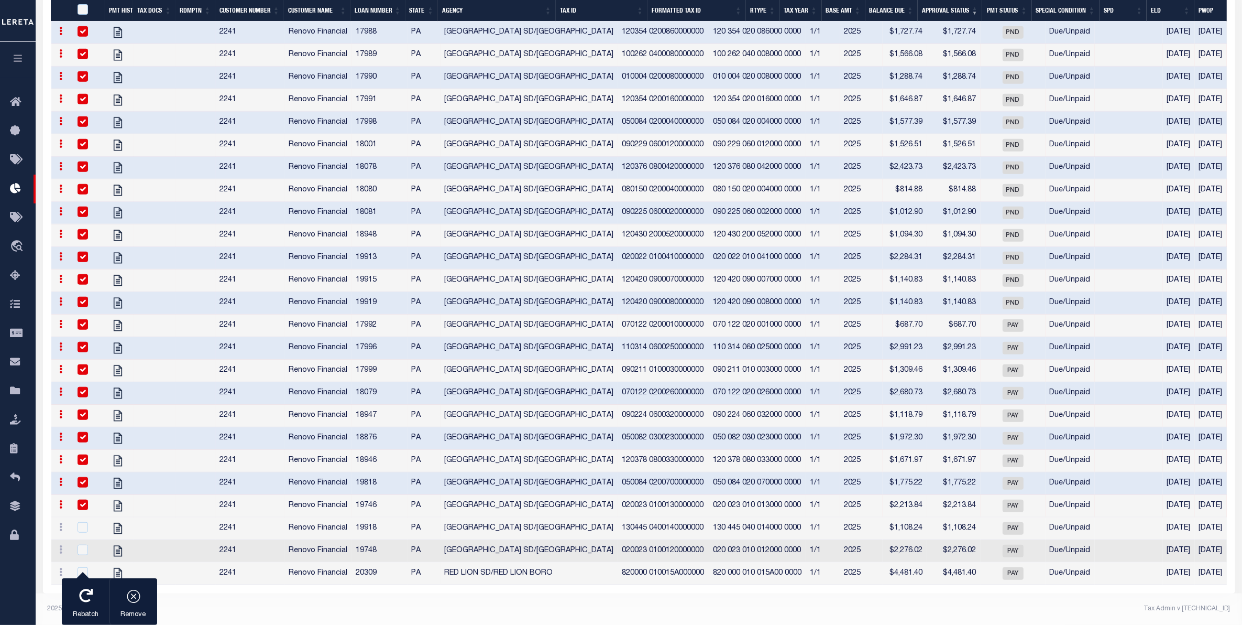
click at [82, 499] on input "checkbox" at bounding box center [83, 504] width 10 height 10
checkbox input "false"
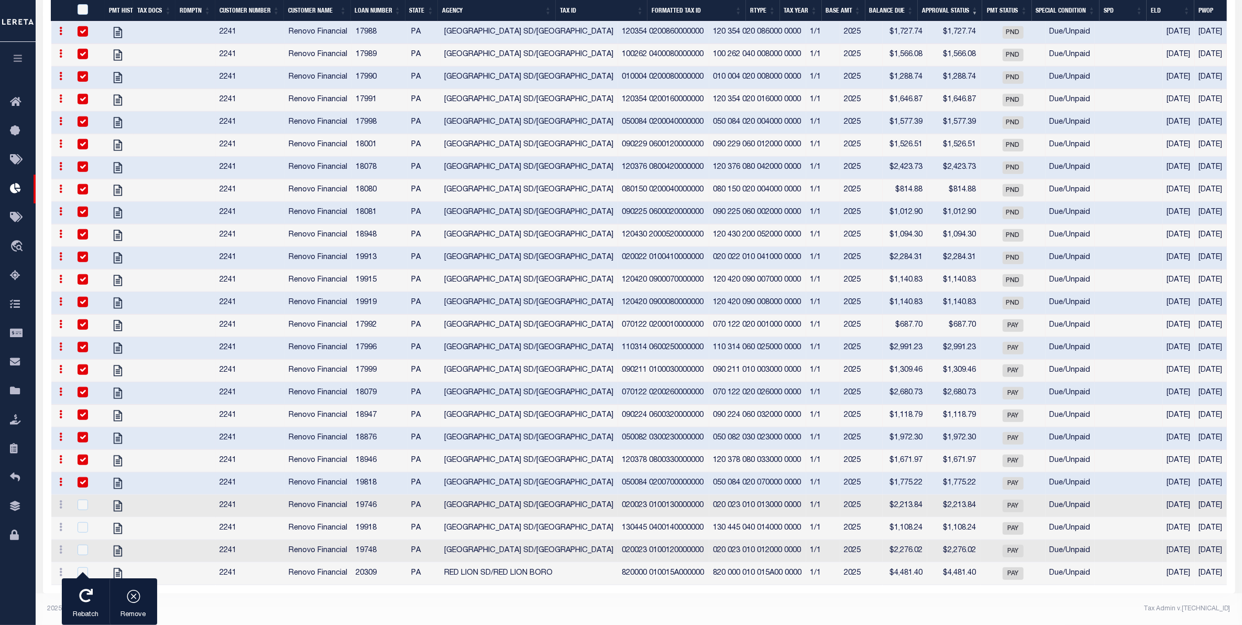
click at [83, 477] on input "checkbox" at bounding box center [83, 482] width 10 height 10
checkbox input "false"
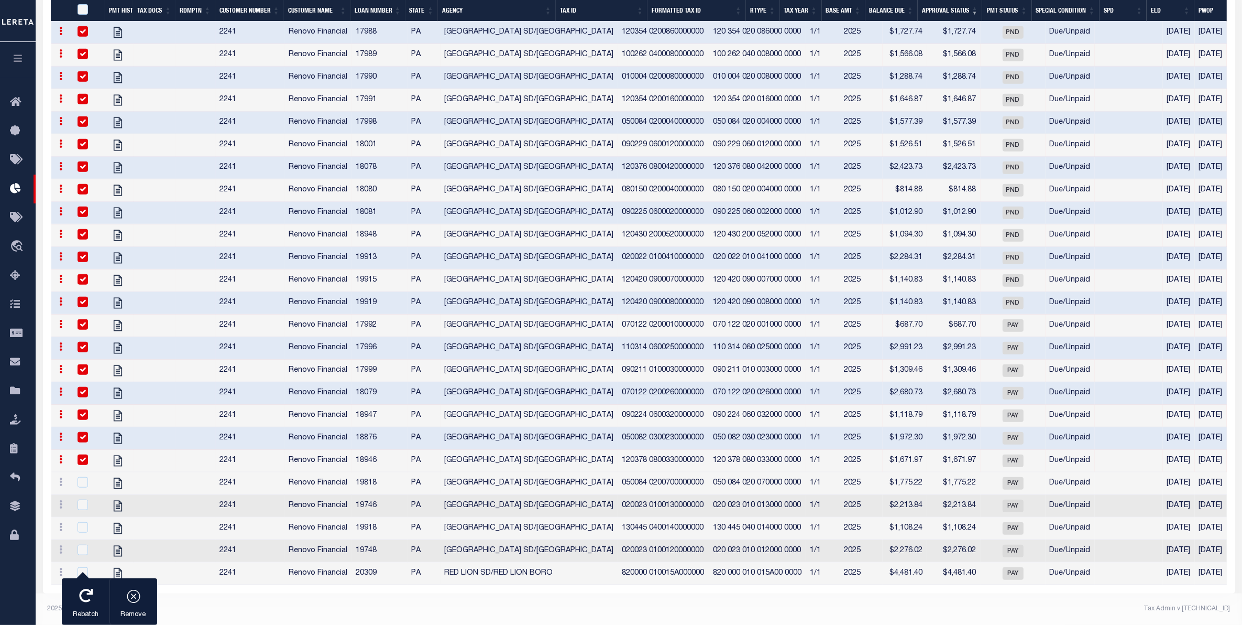
click at [84, 454] on input "checkbox" at bounding box center [83, 459] width 10 height 10
checkbox input "false"
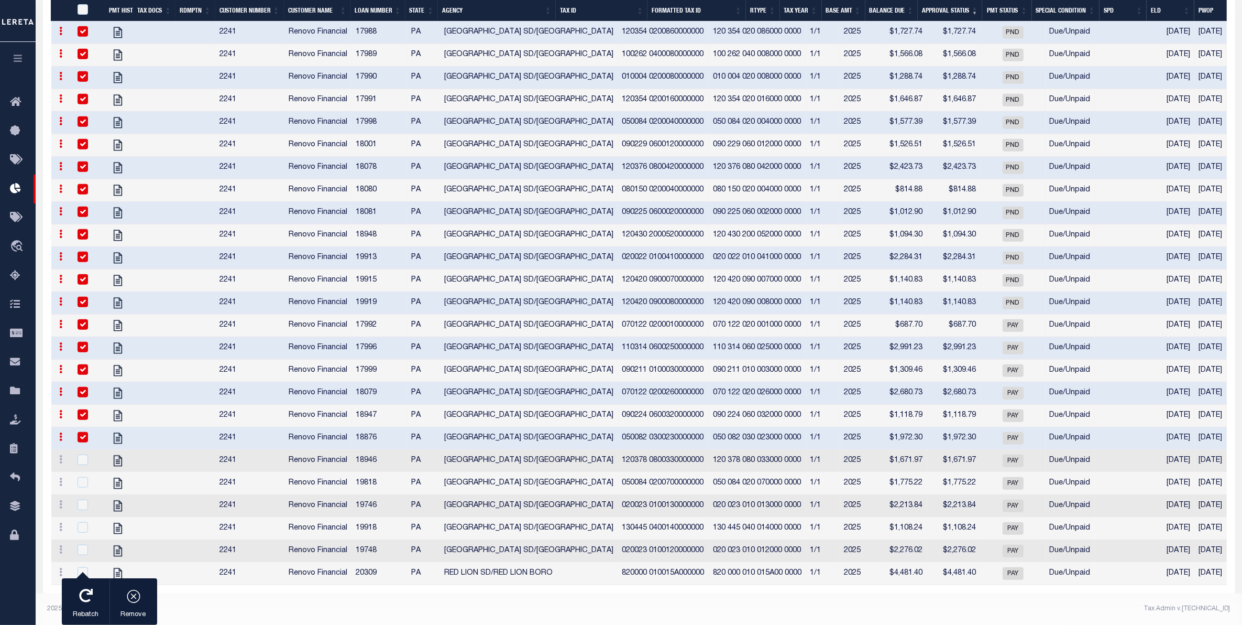
click at [90, 432] on div at bounding box center [88, 438] width 26 height 12
checkbox input "false"
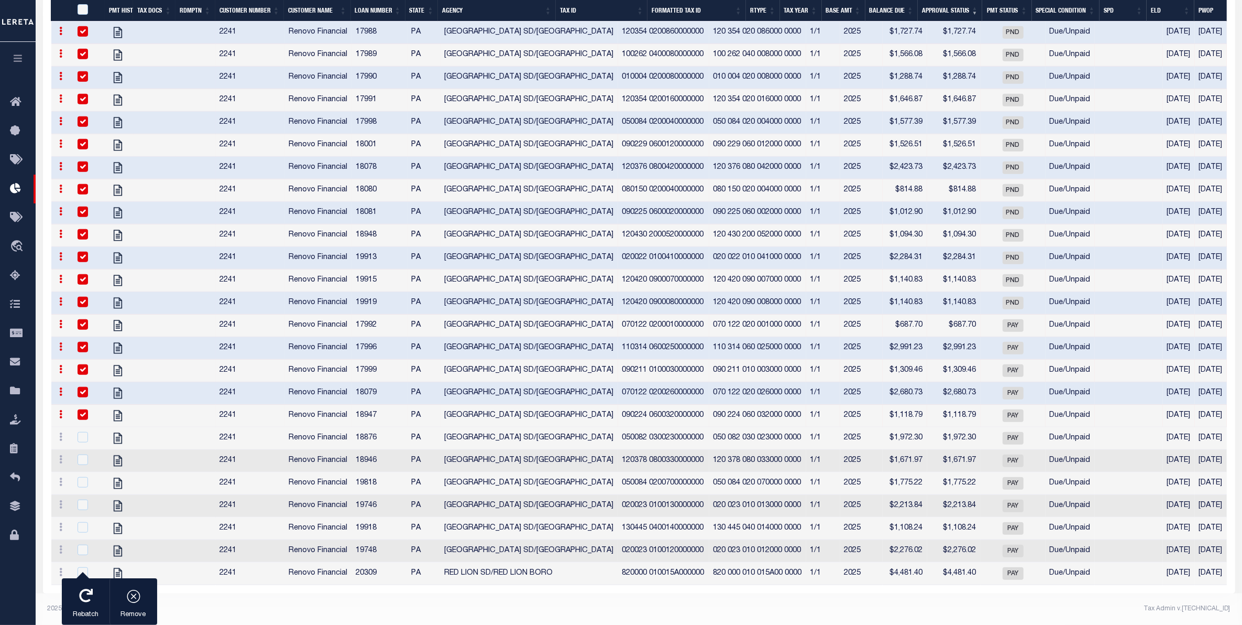
click at [84, 405] on td at bounding box center [88, 416] width 34 height 23
checkbox input "false"
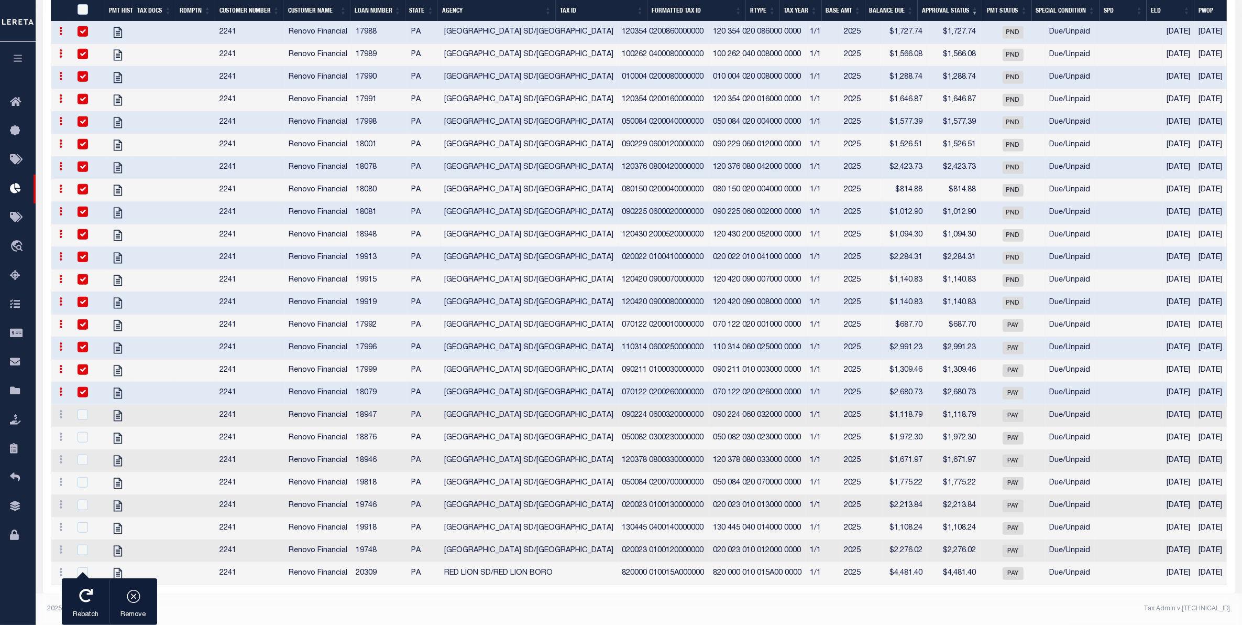
click at [84, 387] on input "checkbox" at bounding box center [83, 392] width 10 height 10
checkbox input "false"
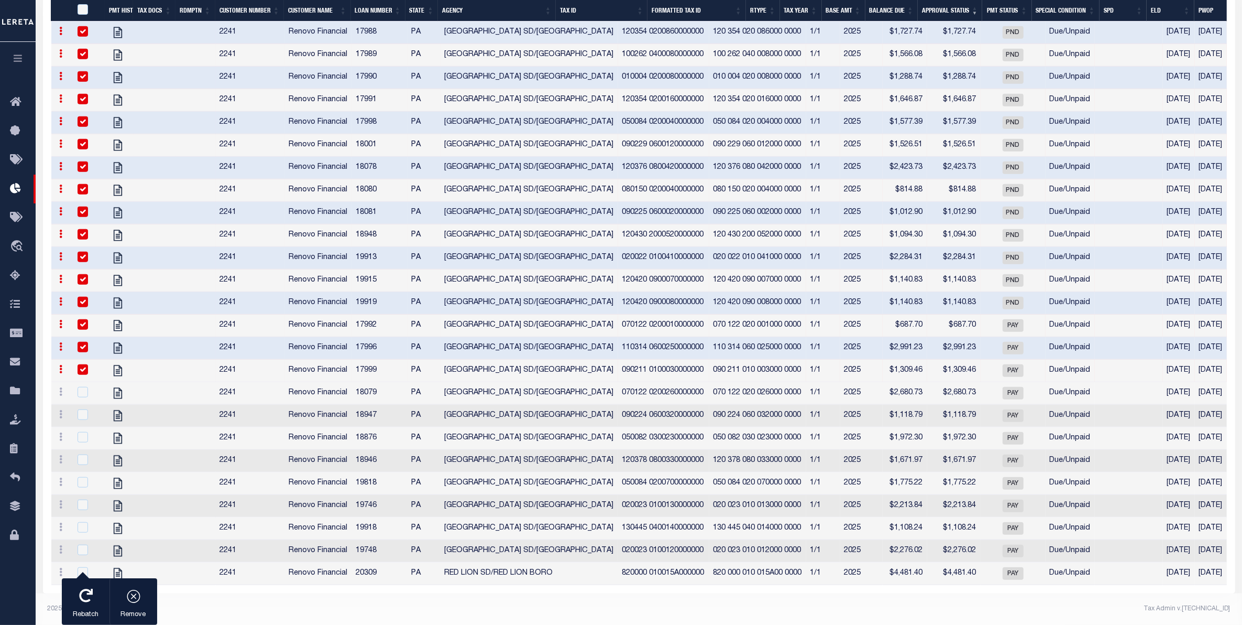
click at [82, 364] on input "checkbox" at bounding box center [83, 369] width 10 height 10
checkbox input "false"
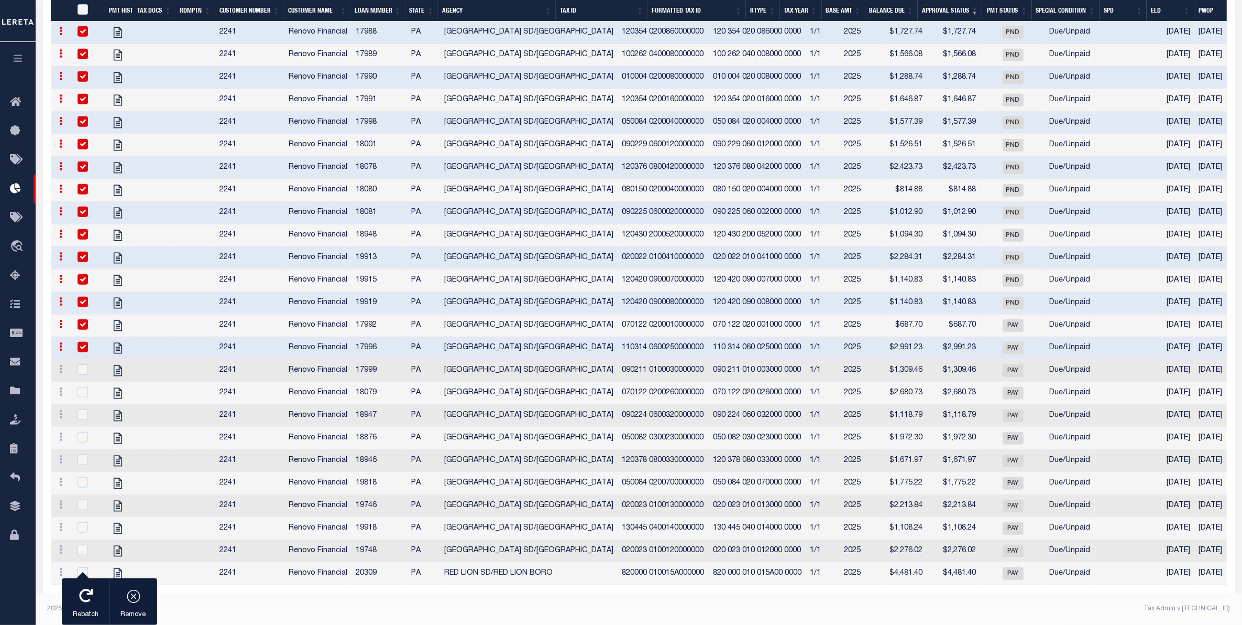
click at [82, 342] on input "checkbox" at bounding box center [83, 347] width 10 height 10
checkbox input "false"
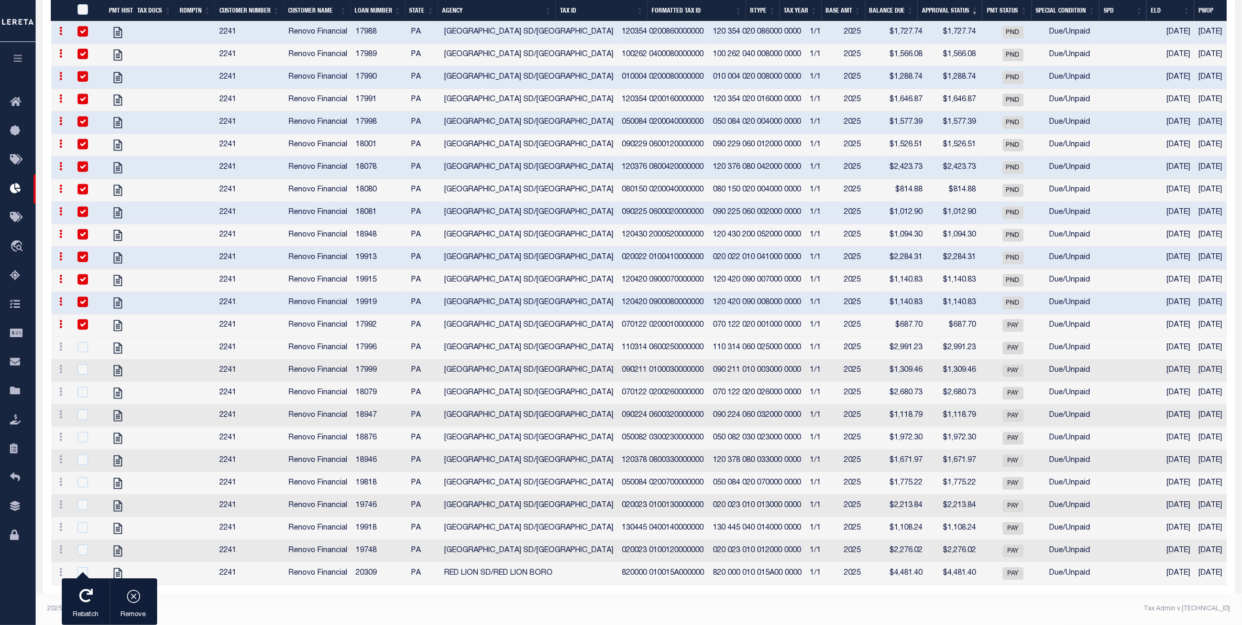
click at [81, 319] on input "checkbox" at bounding box center [83, 324] width 10 height 10
checkbox input "false"
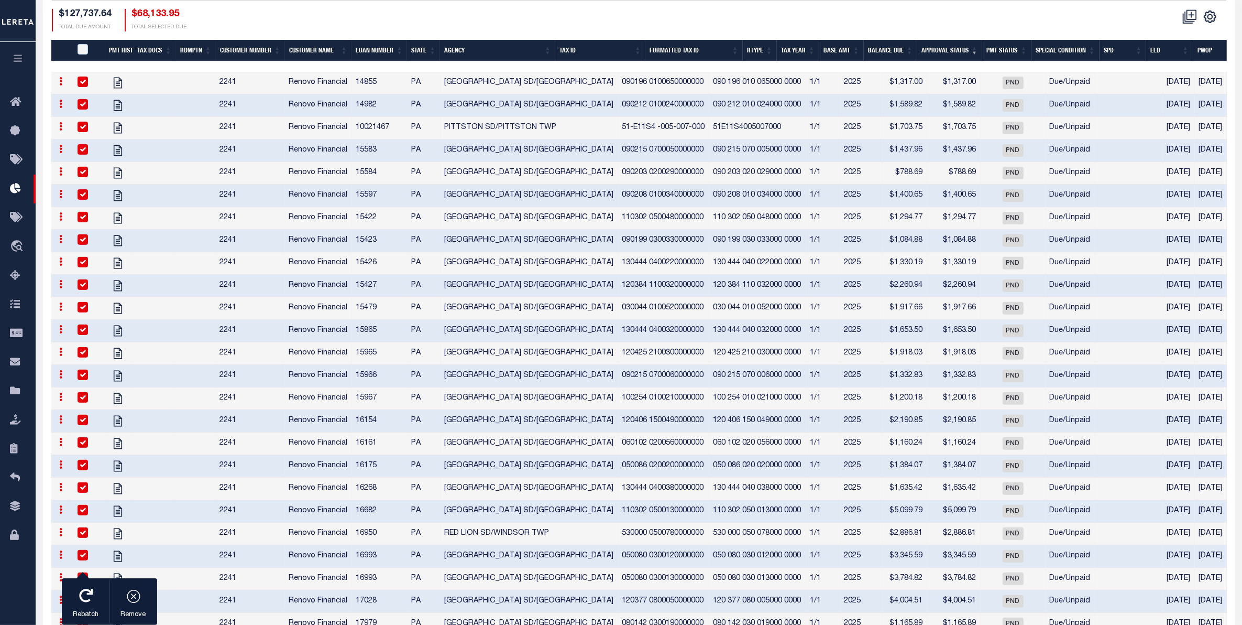
scroll to position [194, 0]
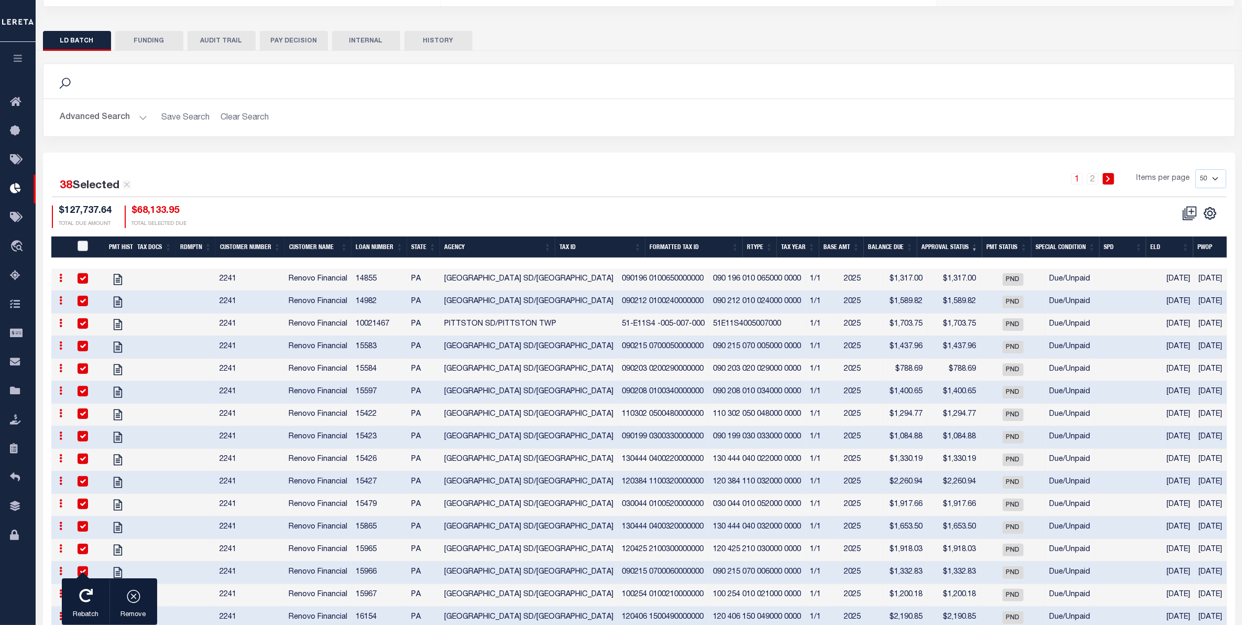
click at [78, 249] on input "PayeePmtBatchStatus" at bounding box center [83, 246] width 10 height 10
checkbox input "true"
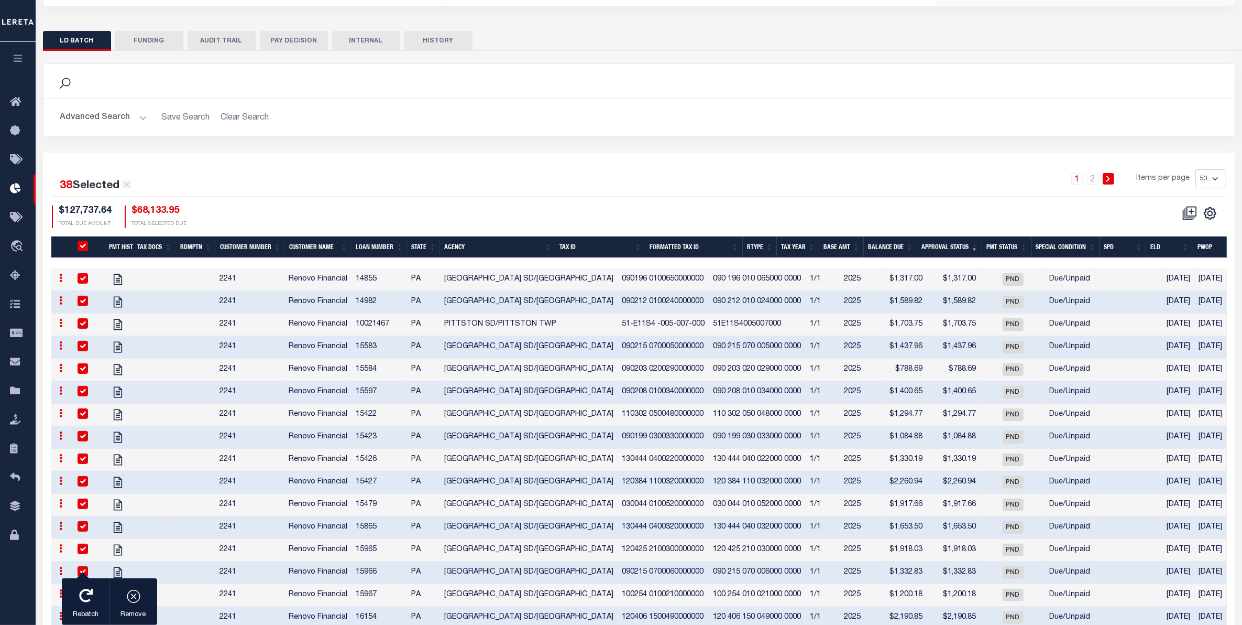
checkbox input "true"
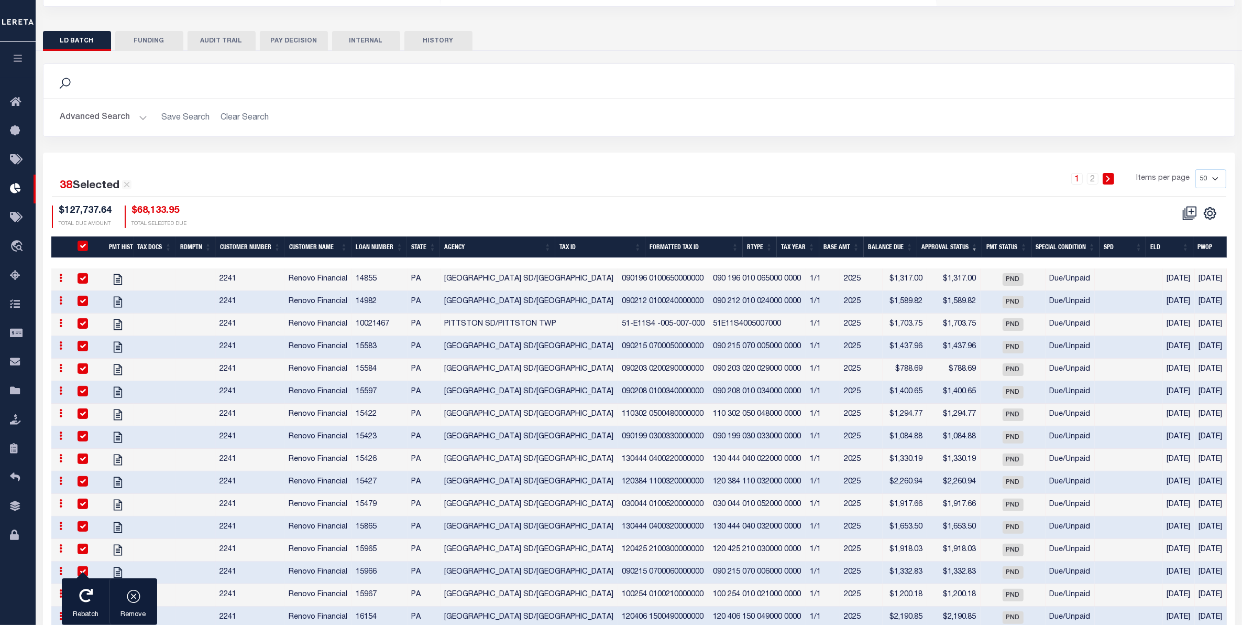
checkbox input "true"
click at [78, 249] on input "PayeePmtBatchStatus" at bounding box center [83, 246] width 10 height 10
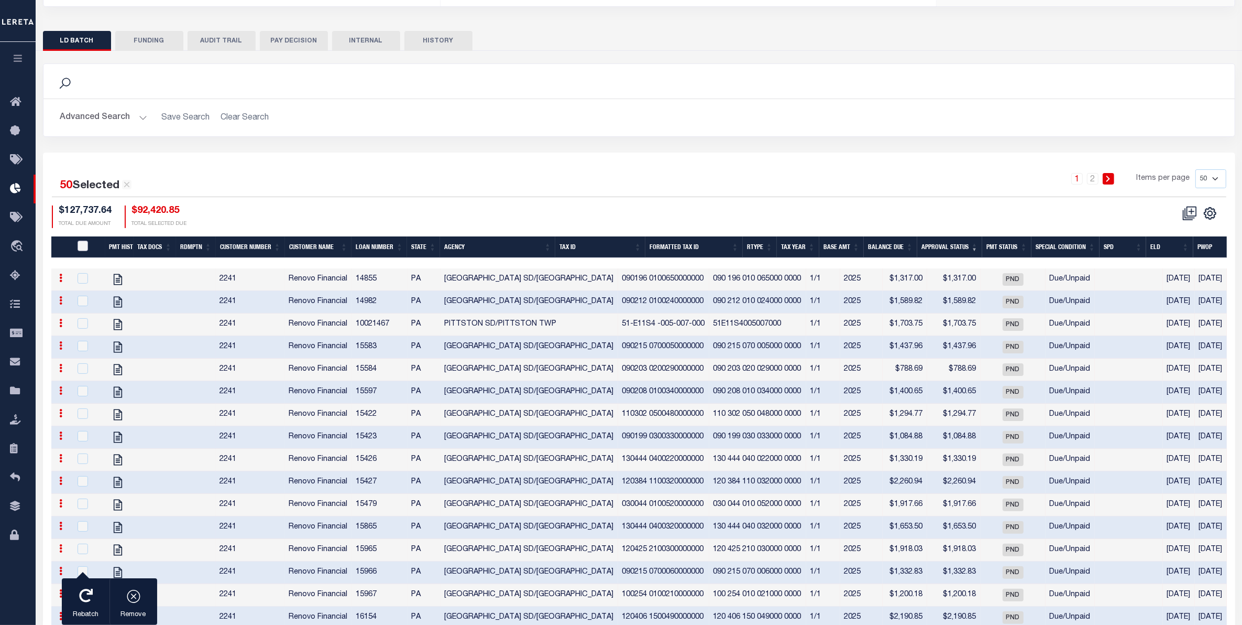
checkbox input "false"
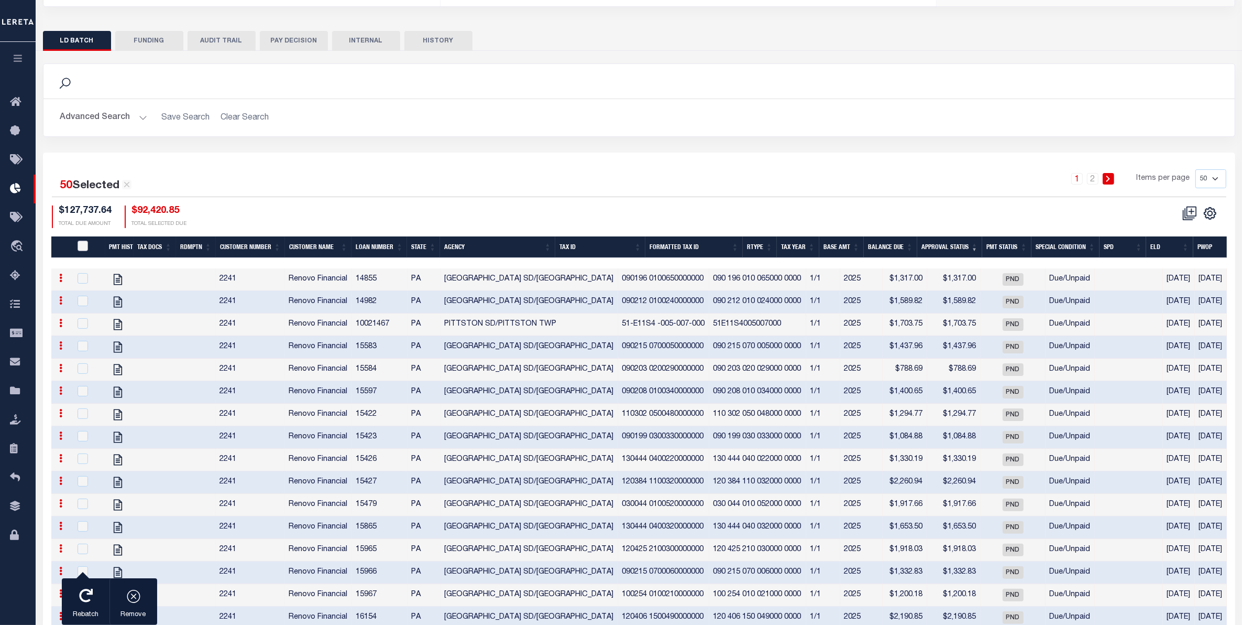
checkbox input "false"
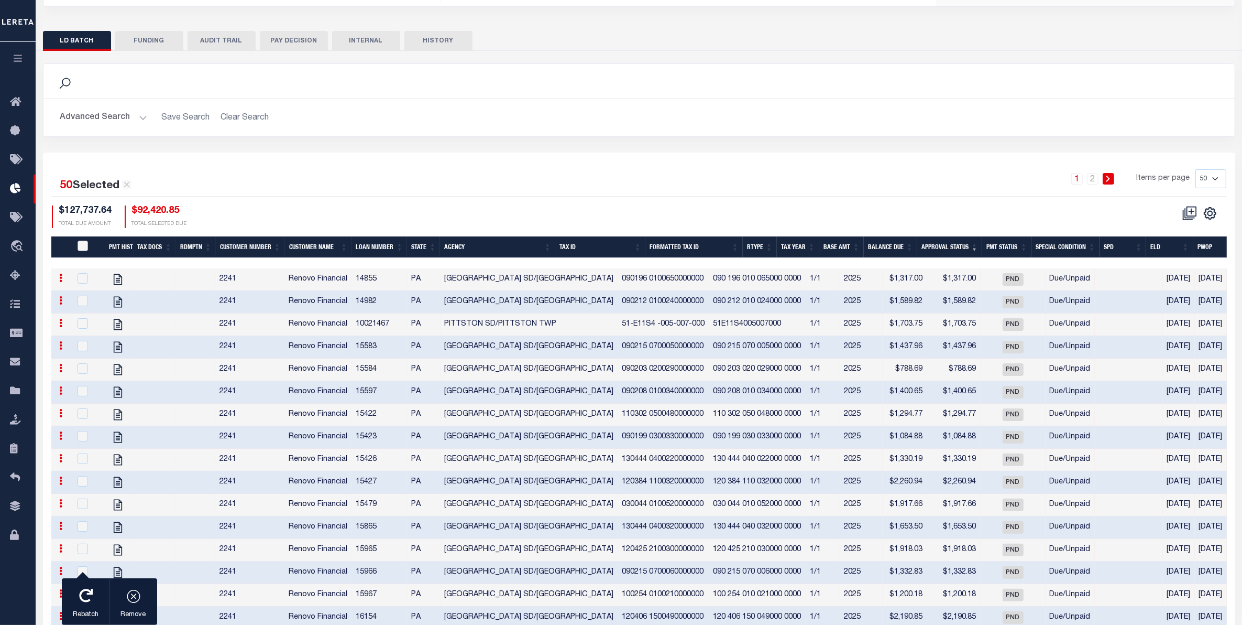
checkbox input "false"
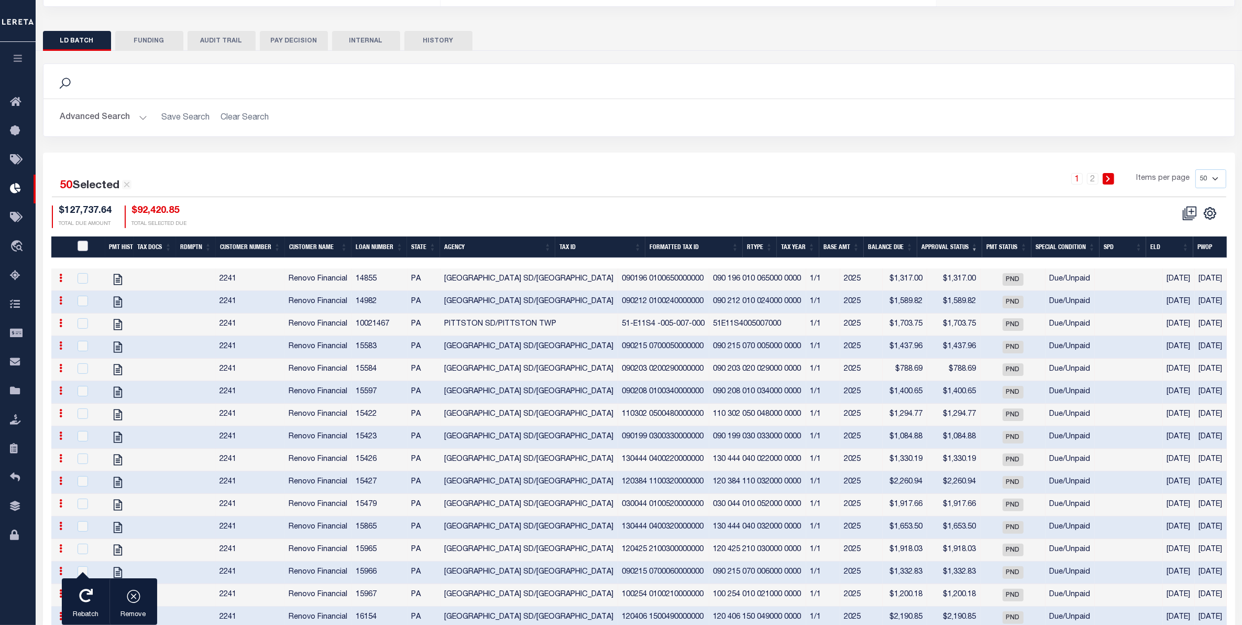
checkbox input "false"
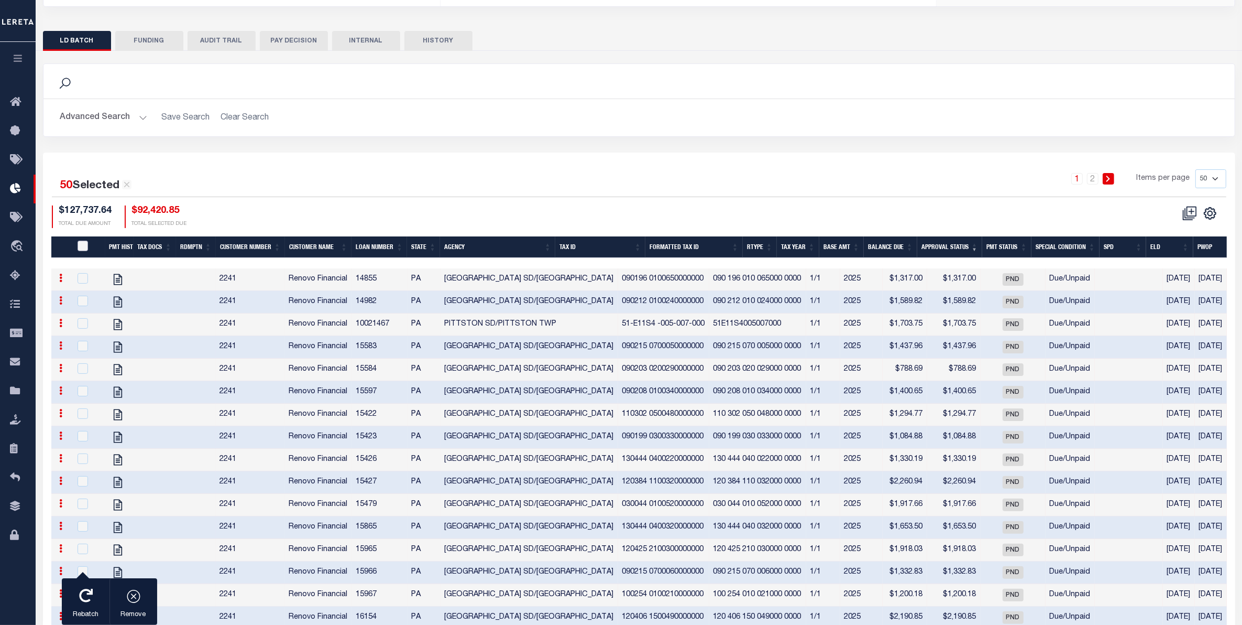
checkbox input "false"
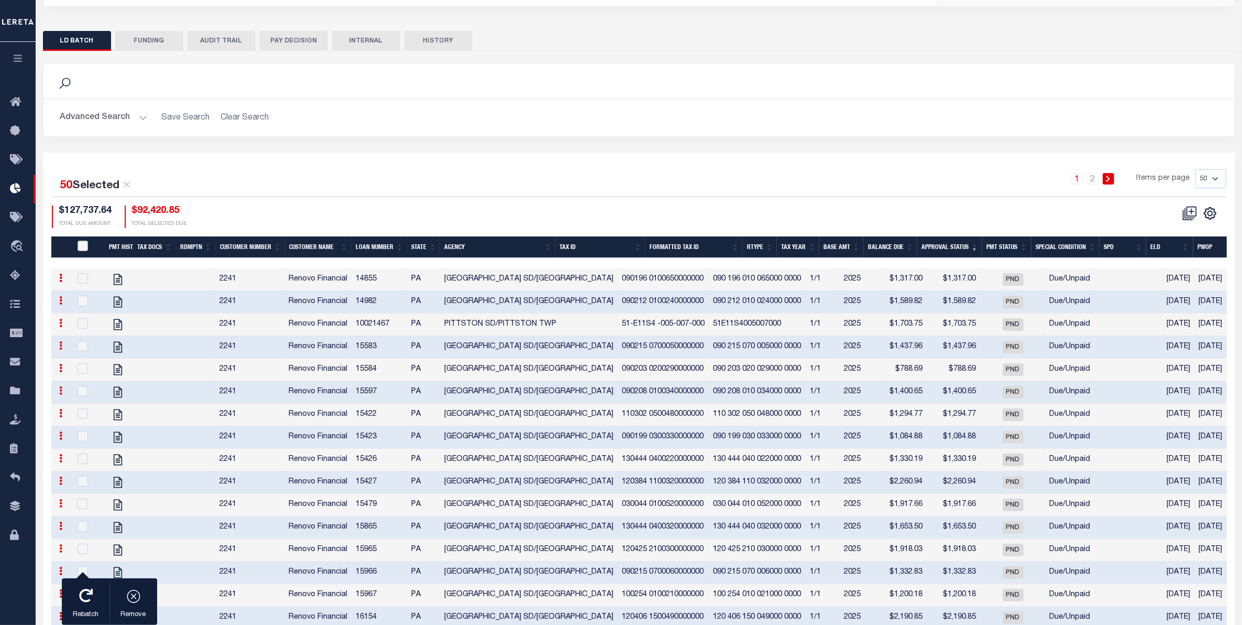
checkbox input "false"
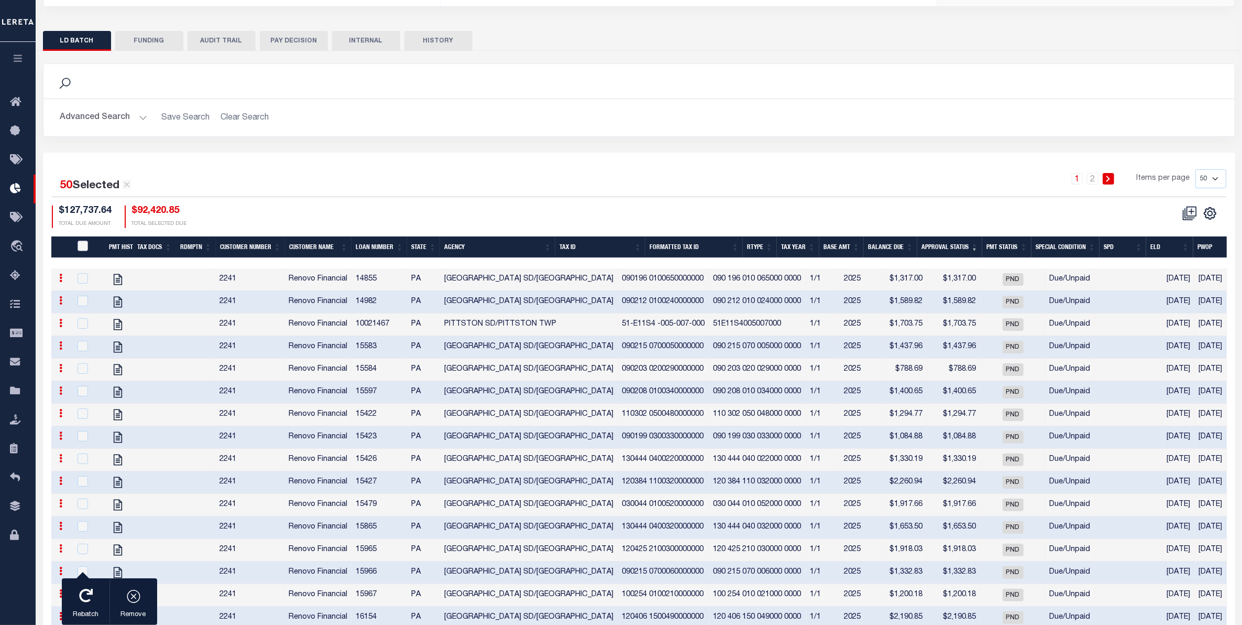
checkbox input "false"
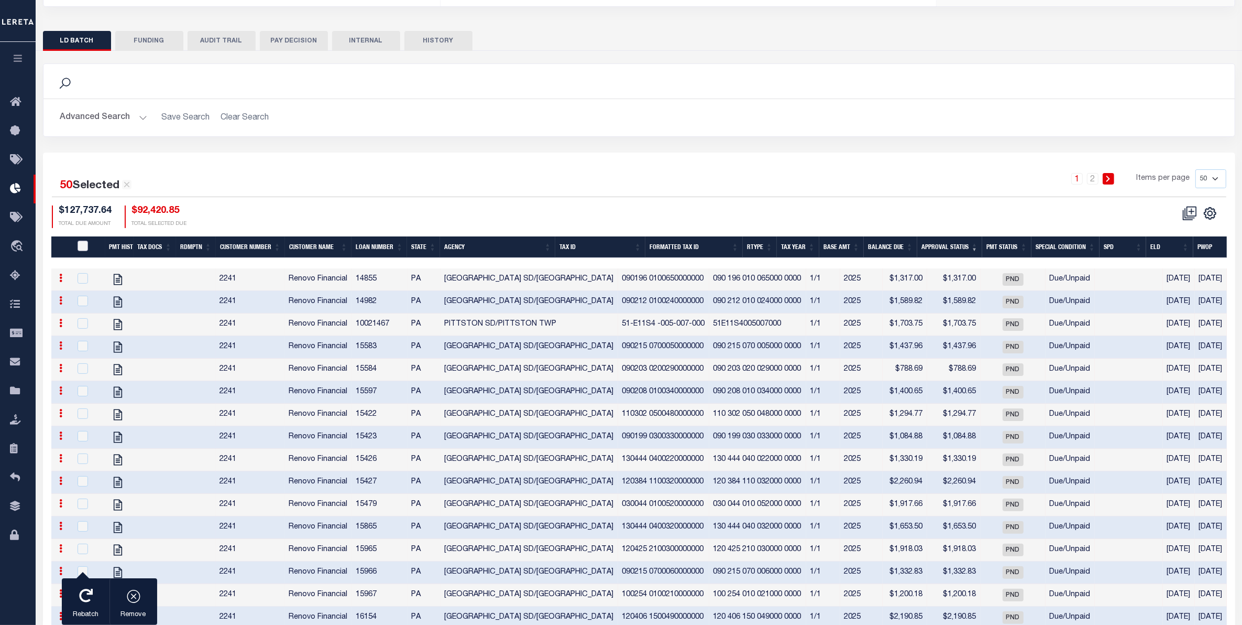
checkbox input "false"
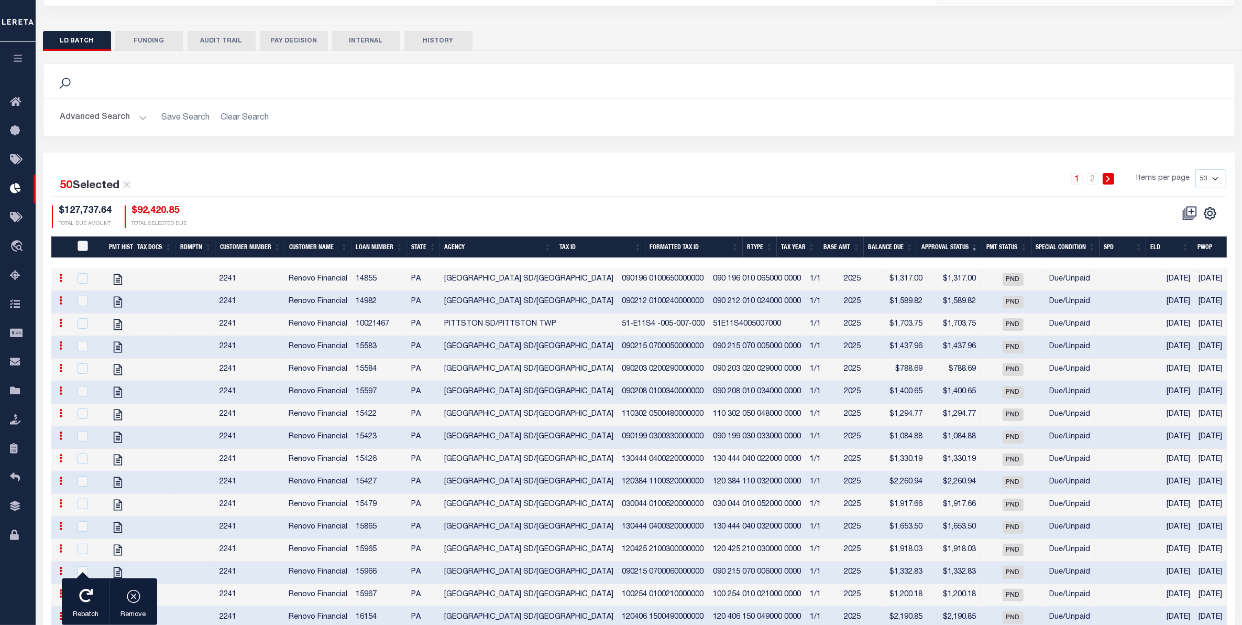
checkbox input "false"
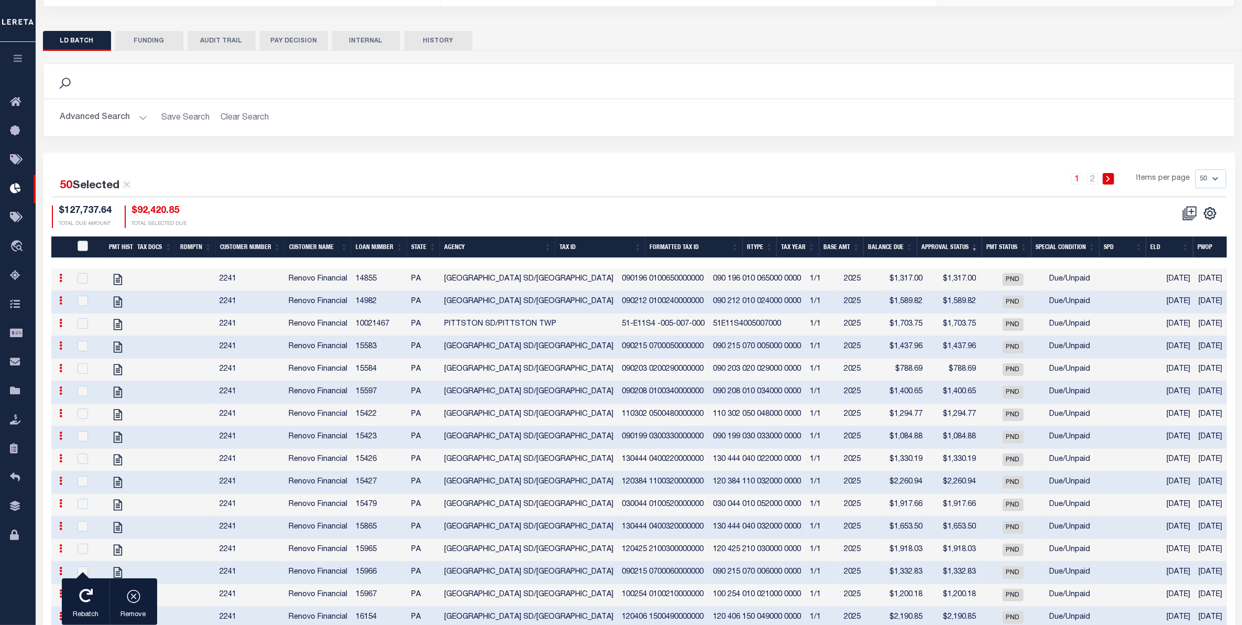
checkbox input "false"
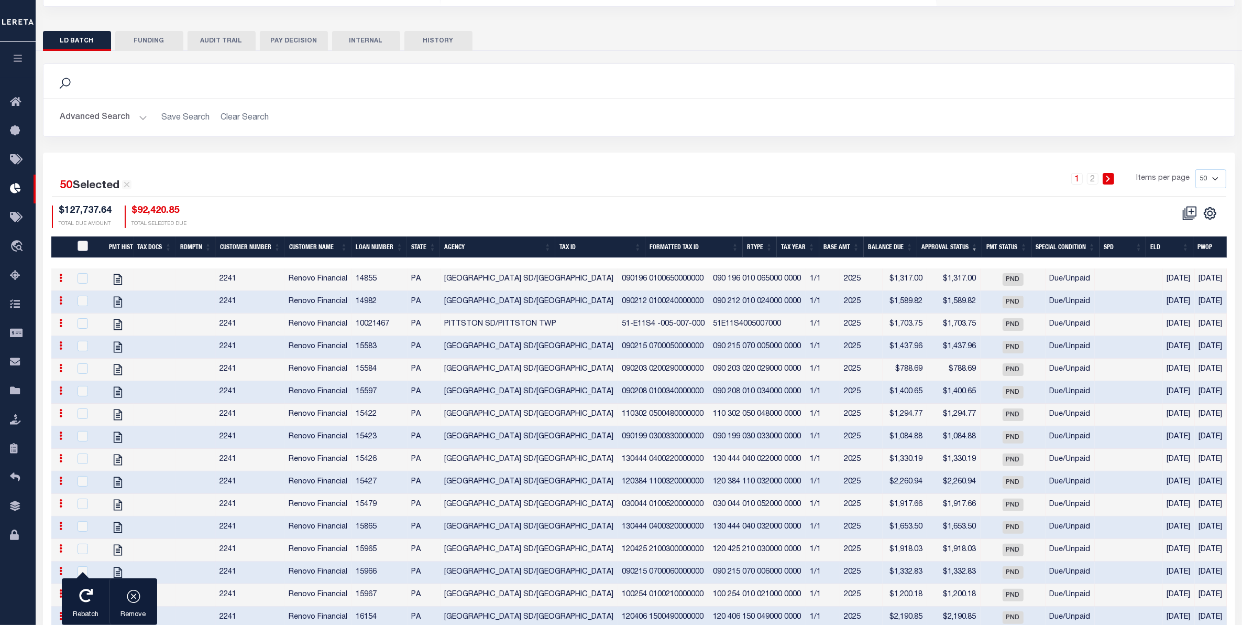
checkbox input "false"
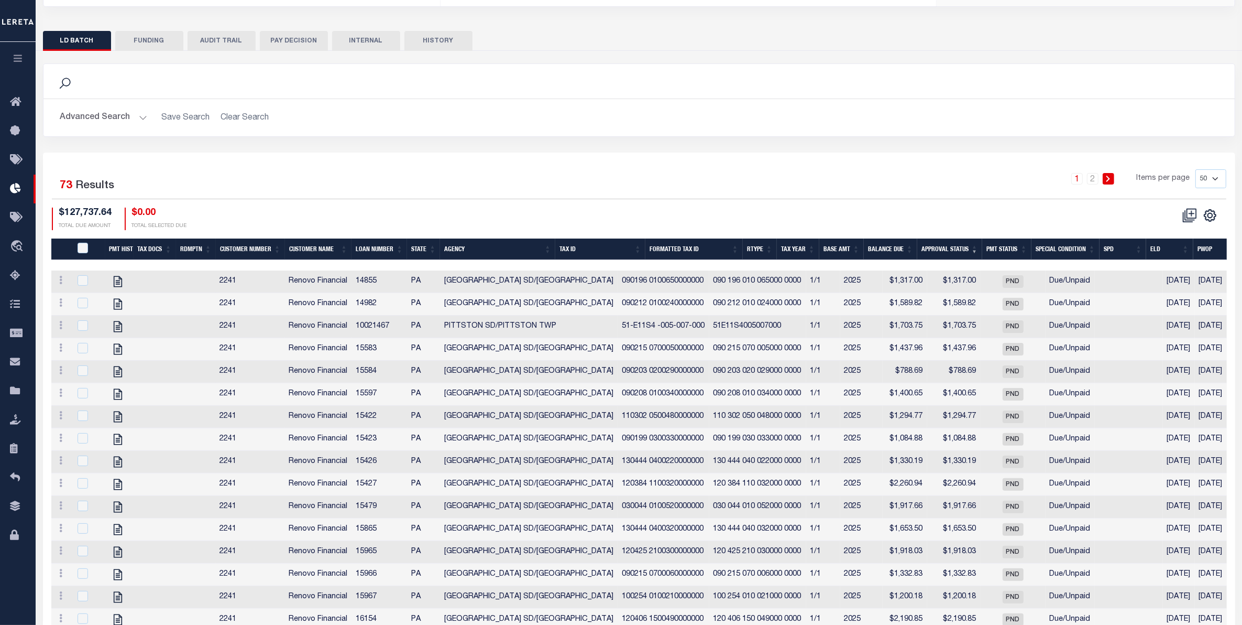
click at [955, 250] on th "Approval Status" at bounding box center [950, 248] width 65 height 21
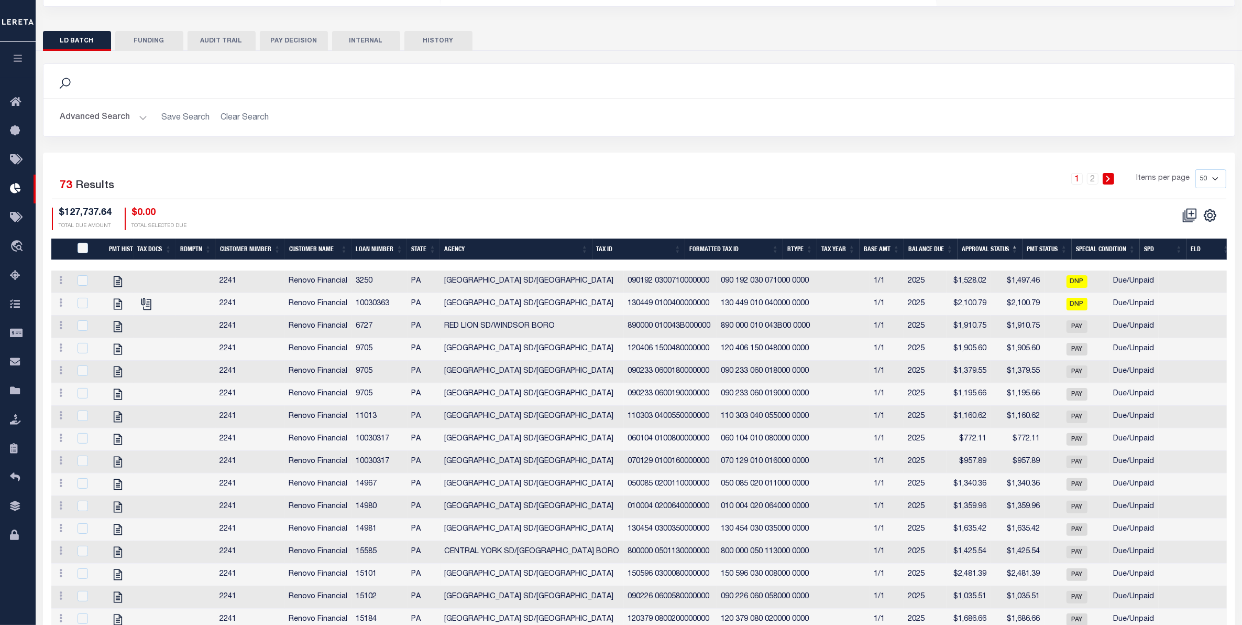
click at [156, 46] on button "FUNDING" at bounding box center [149, 41] width 68 height 20
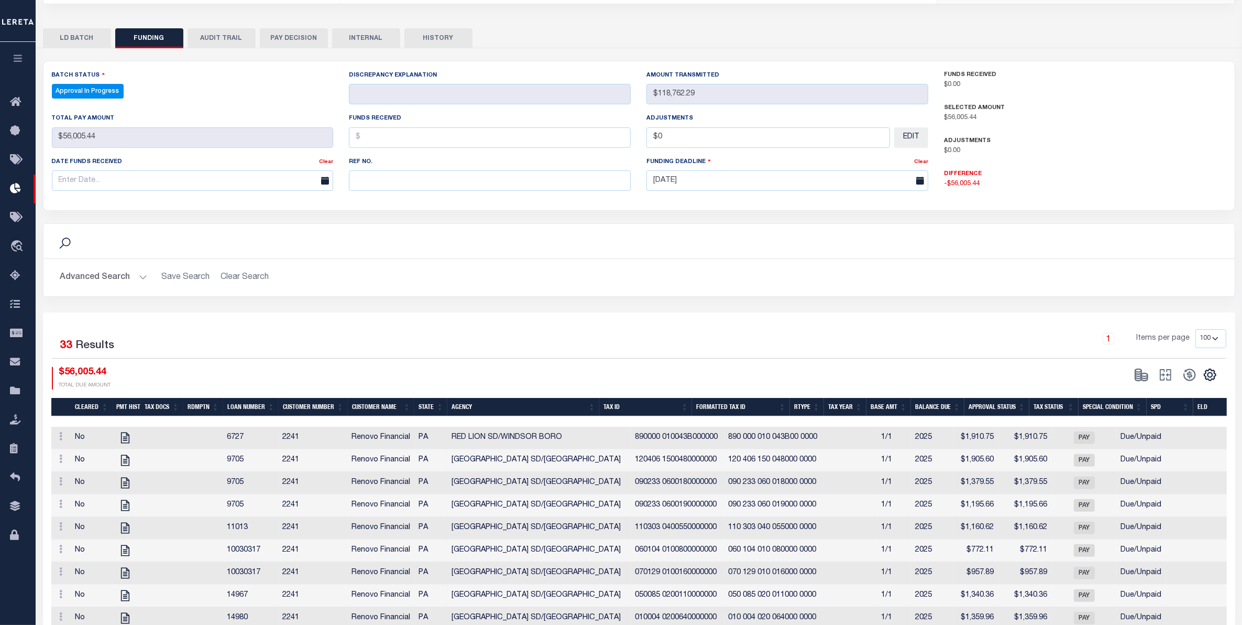
click at [113, 272] on button "Advanced Search" at bounding box center [103, 277] width 87 height 20
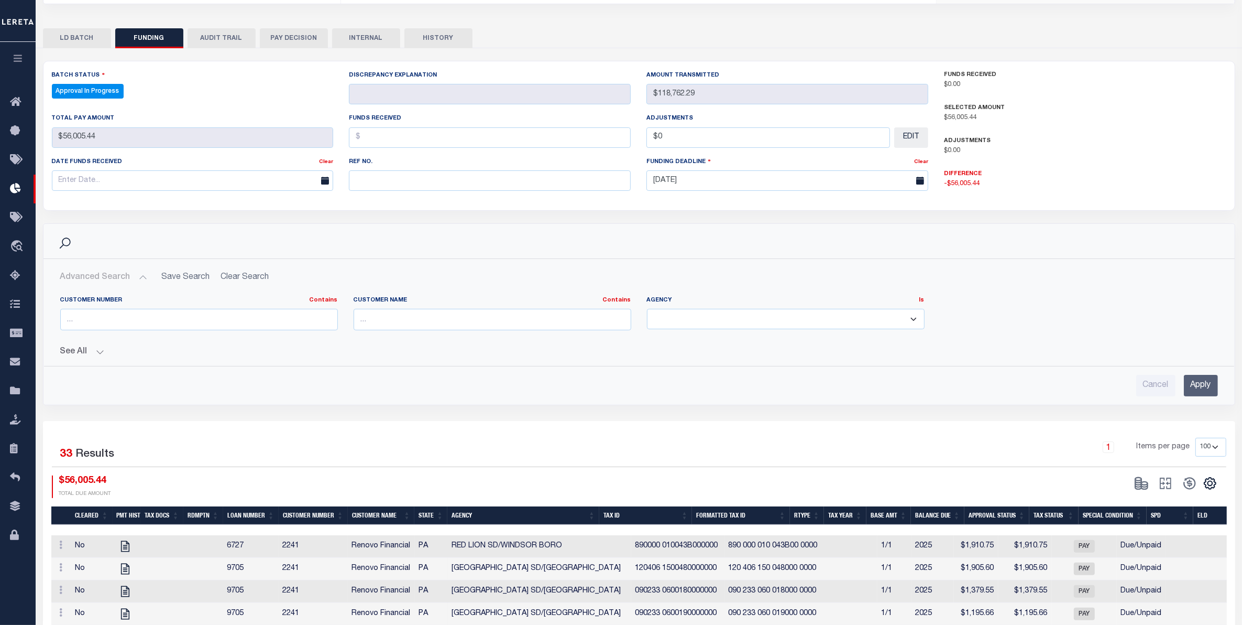
click at [85, 31] on button "LD BATCH" at bounding box center [77, 38] width 68 height 20
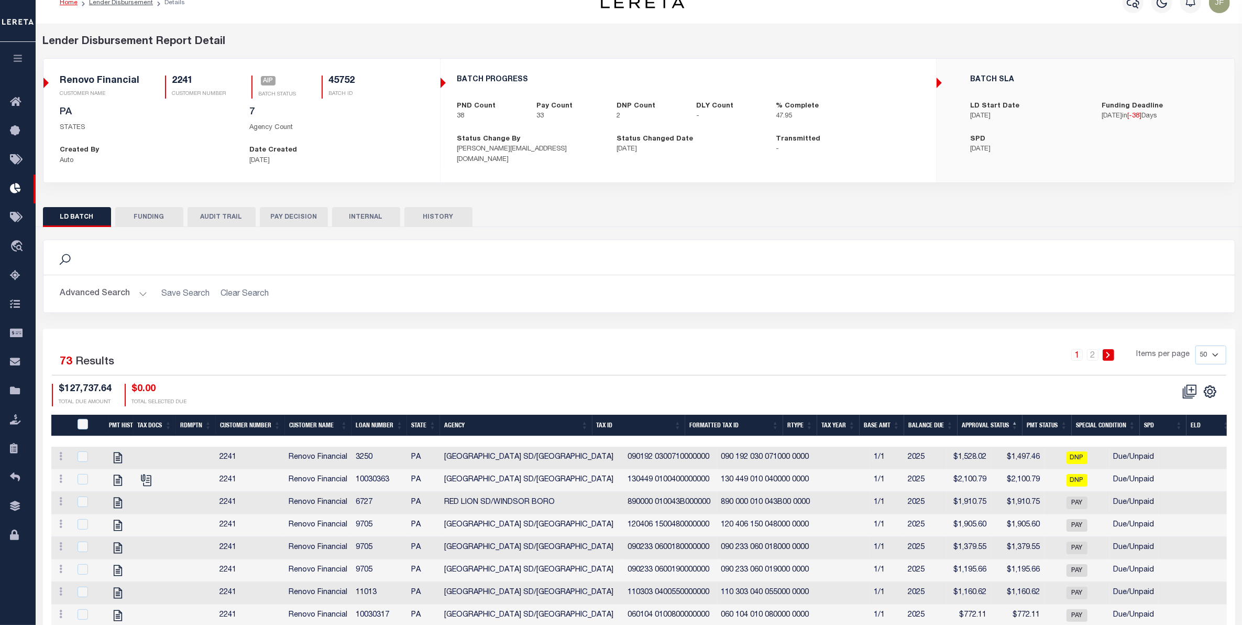
scroll to position [0, 0]
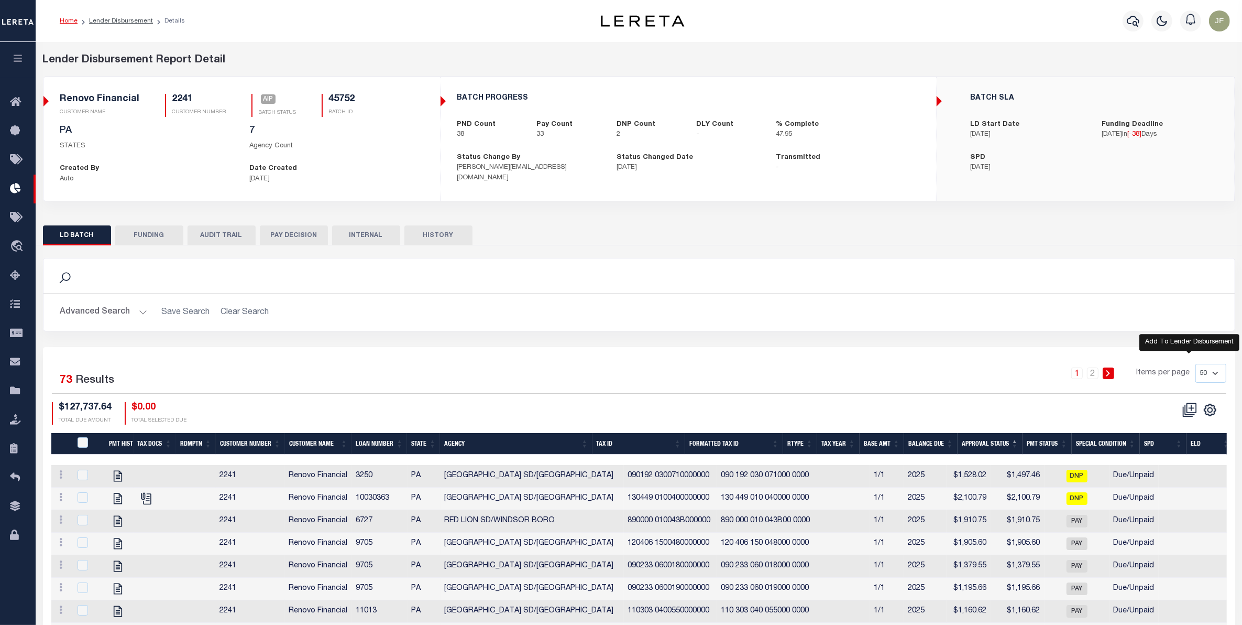
click at [1185, 412] on icon "" at bounding box center [1190, 410] width 10 height 10
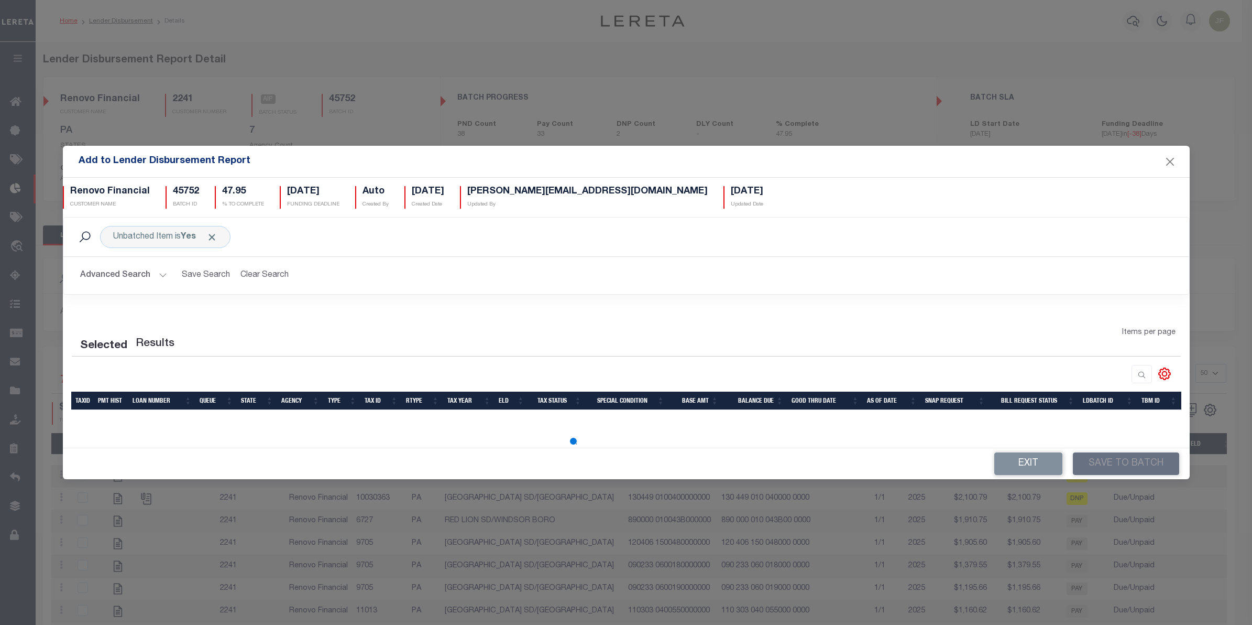
click at [1172, 152] on div "Add to Lender Disbursement Report" at bounding box center [626, 161] width 1127 height 31
click at [1172, 160] on button "Close" at bounding box center [1170, 162] width 14 height 14
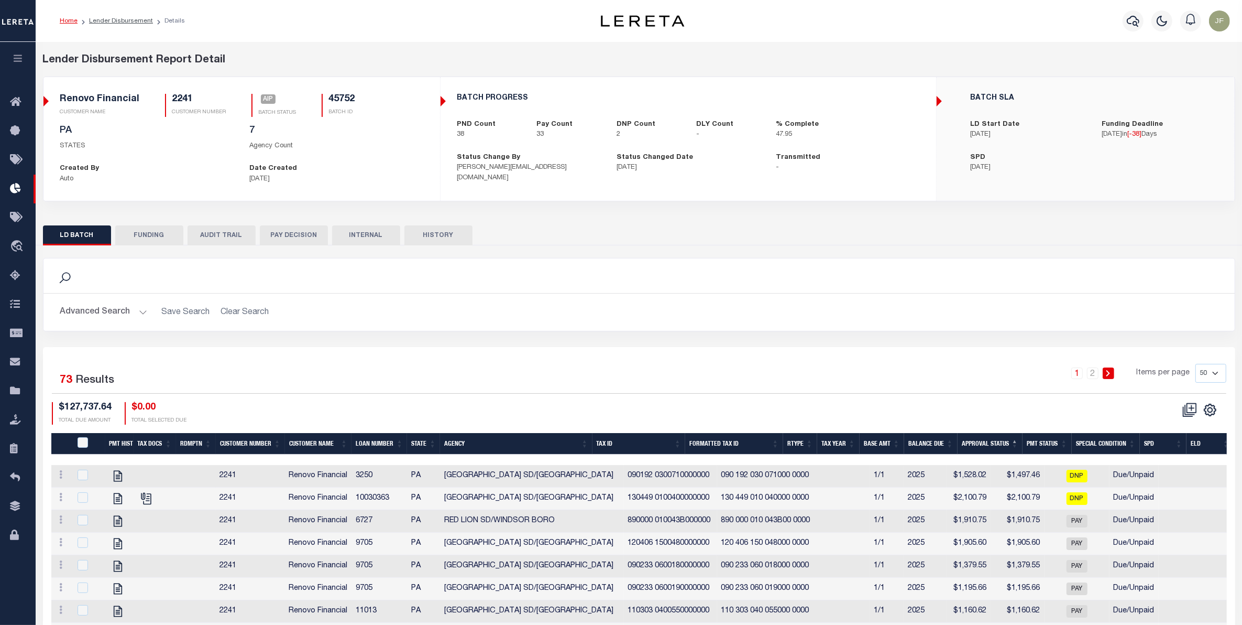
click at [1203, 413] on link at bounding box center [1210, 409] width 17 height 7
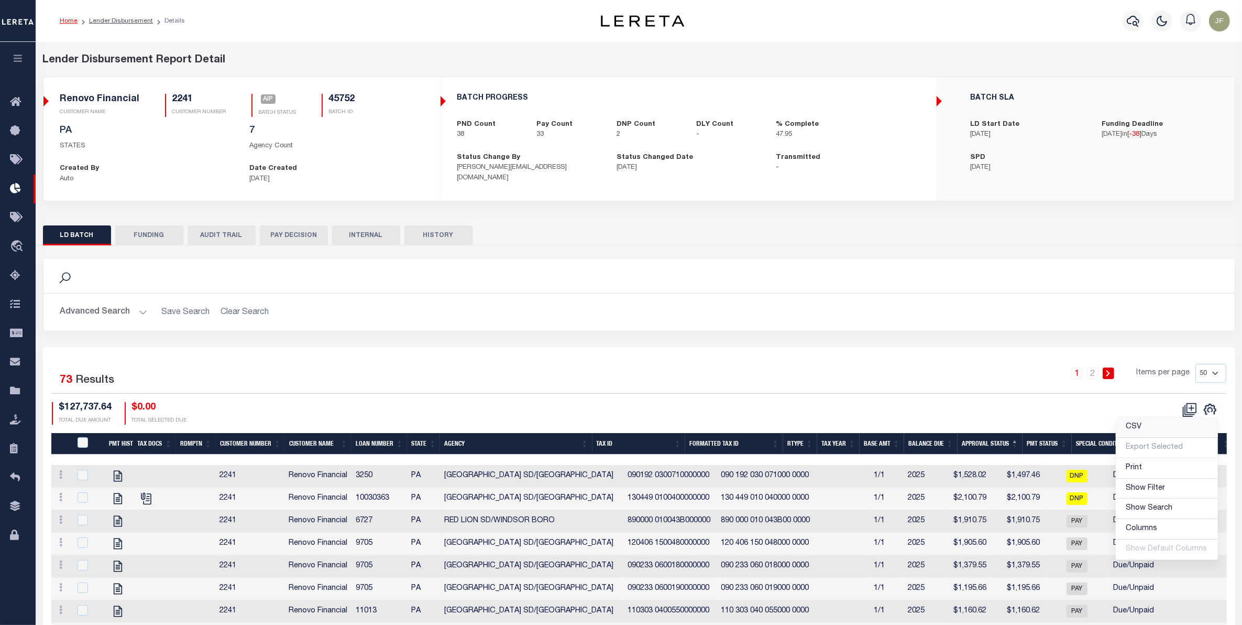
click at [1146, 430] on link "CSV" at bounding box center [1167, 427] width 102 height 20
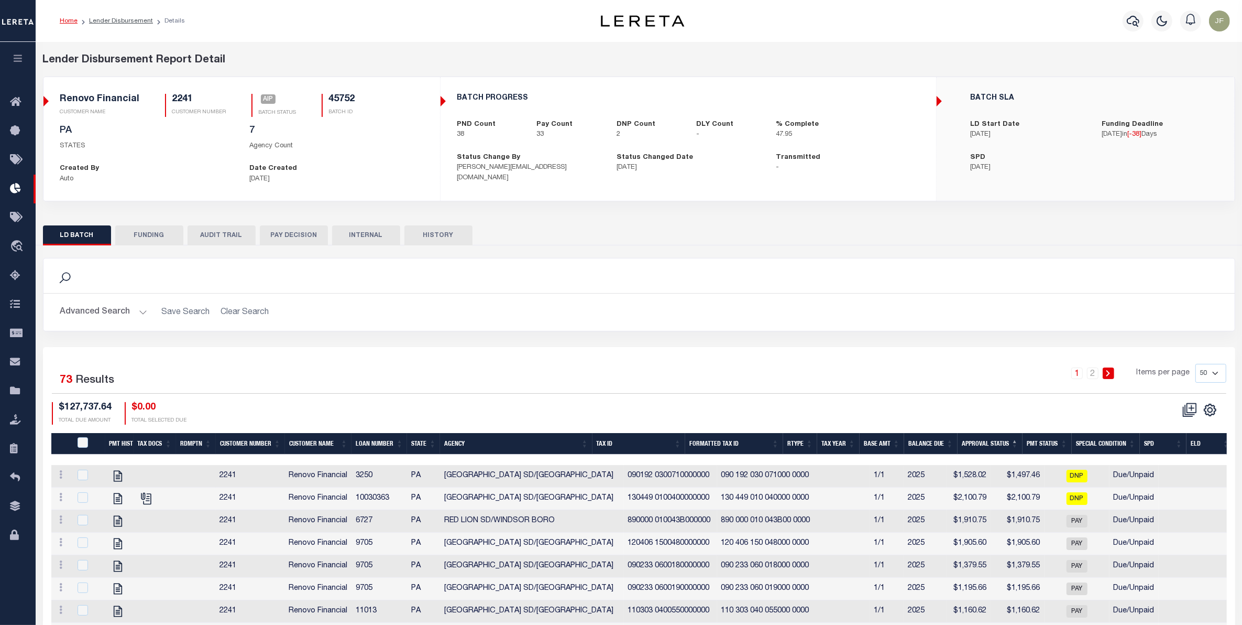
click at [692, 297] on div "Advanced Search Save Search Clear Search Customer Number Contains Contains Is C…" at bounding box center [639, 311] width 1192 height 37
